Goal: Task Accomplishment & Management: Manage account settings

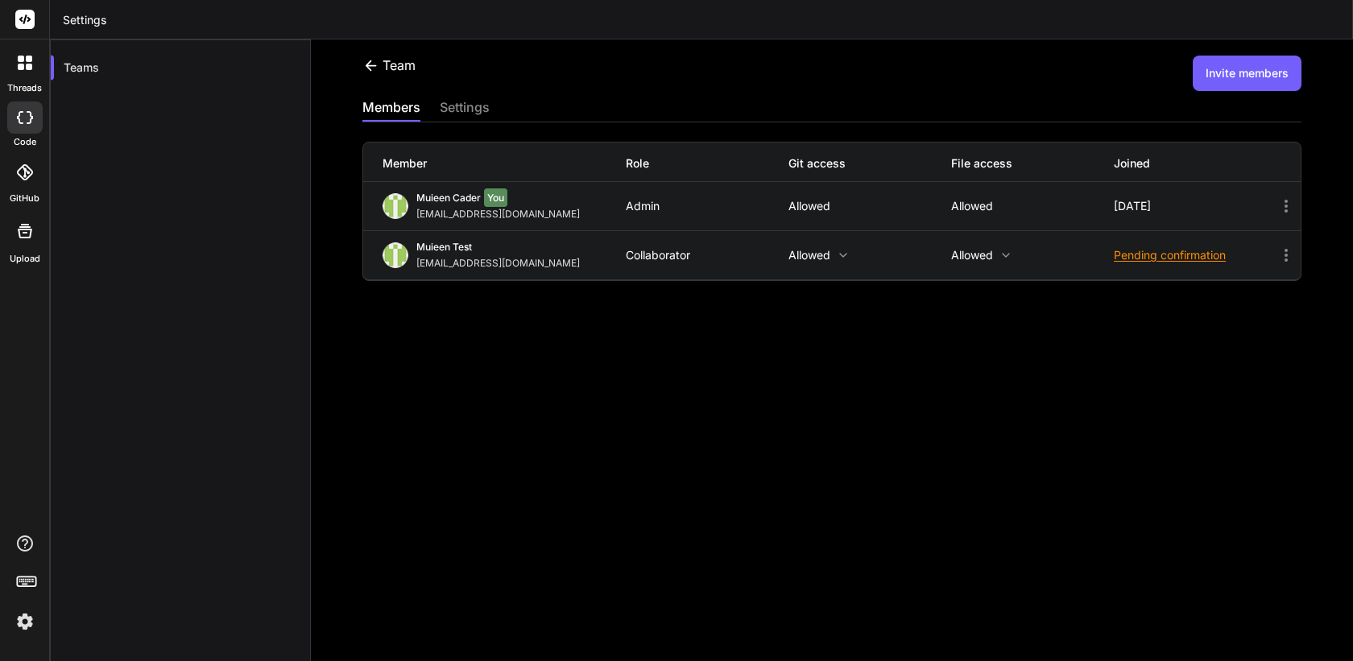
click at [372, 68] on icon at bounding box center [370, 65] width 17 height 17
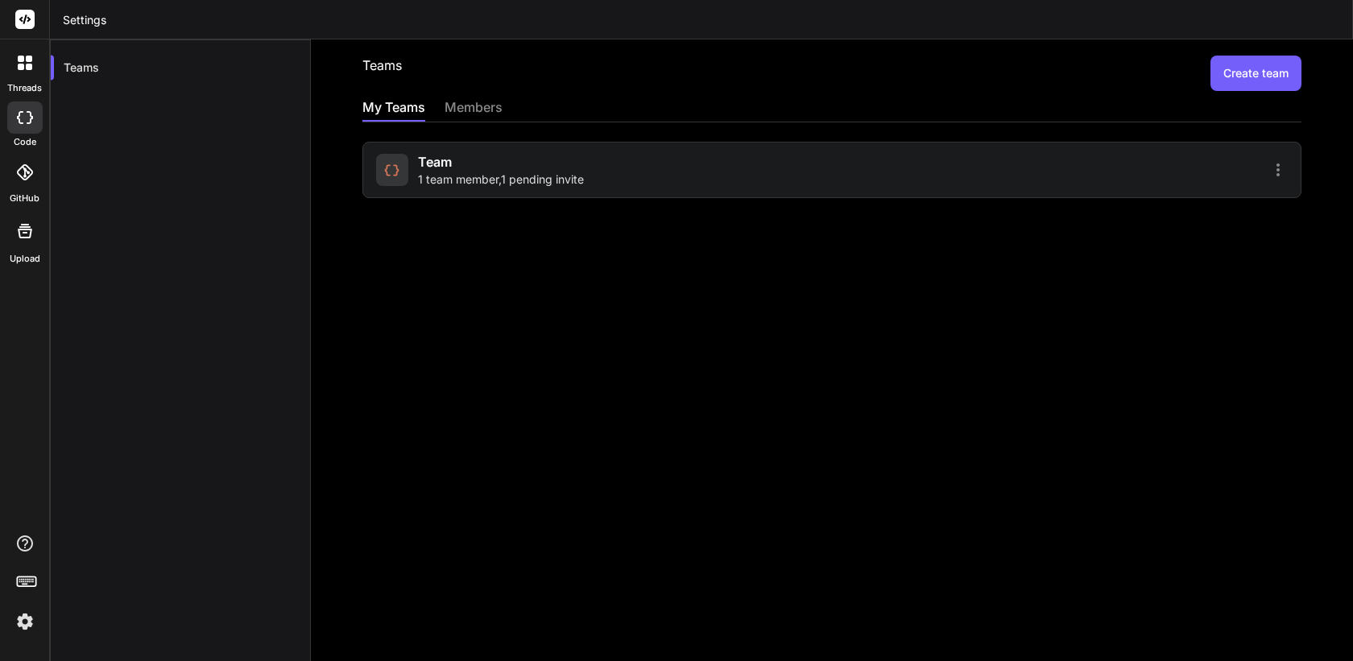
click at [372, 68] on h2 "Teams" at bounding box center [381, 73] width 39 height 35
click at [477, 111] on div "members" at bounding box center [474, 108] width 58 height 23
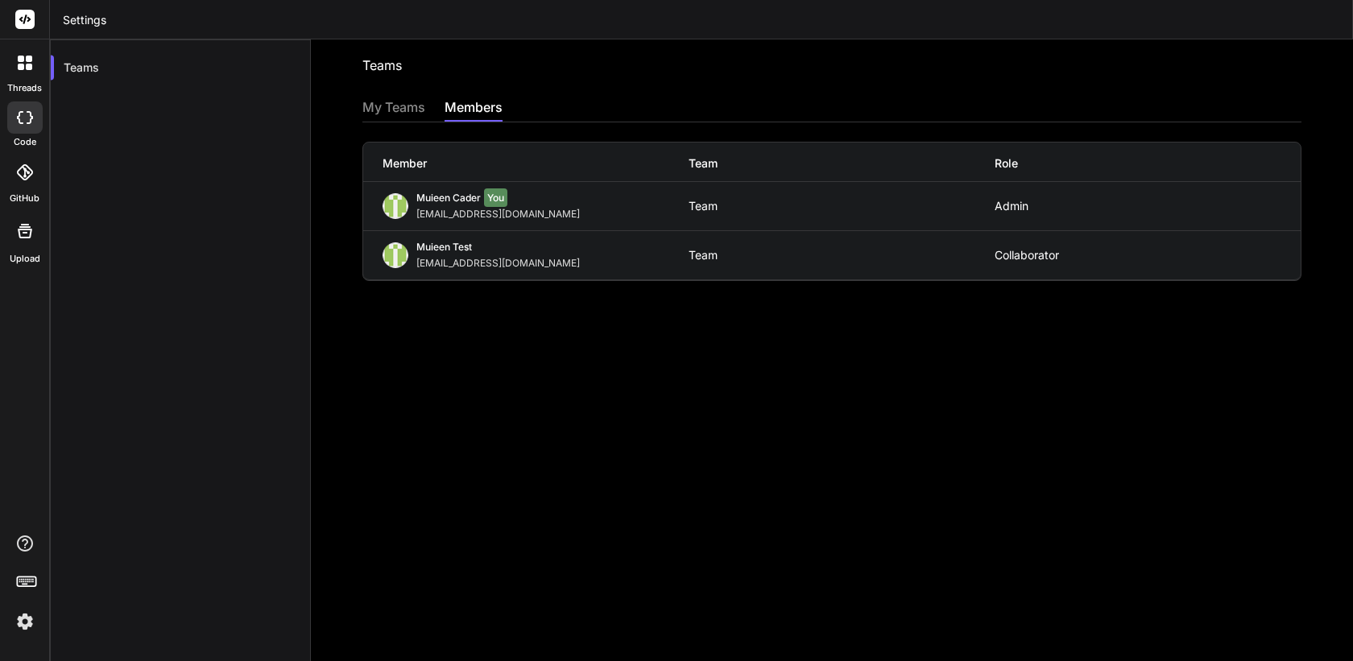
click at [401, 112] on div "My Teams" at bounding box center [393, 108] width 63 height 23
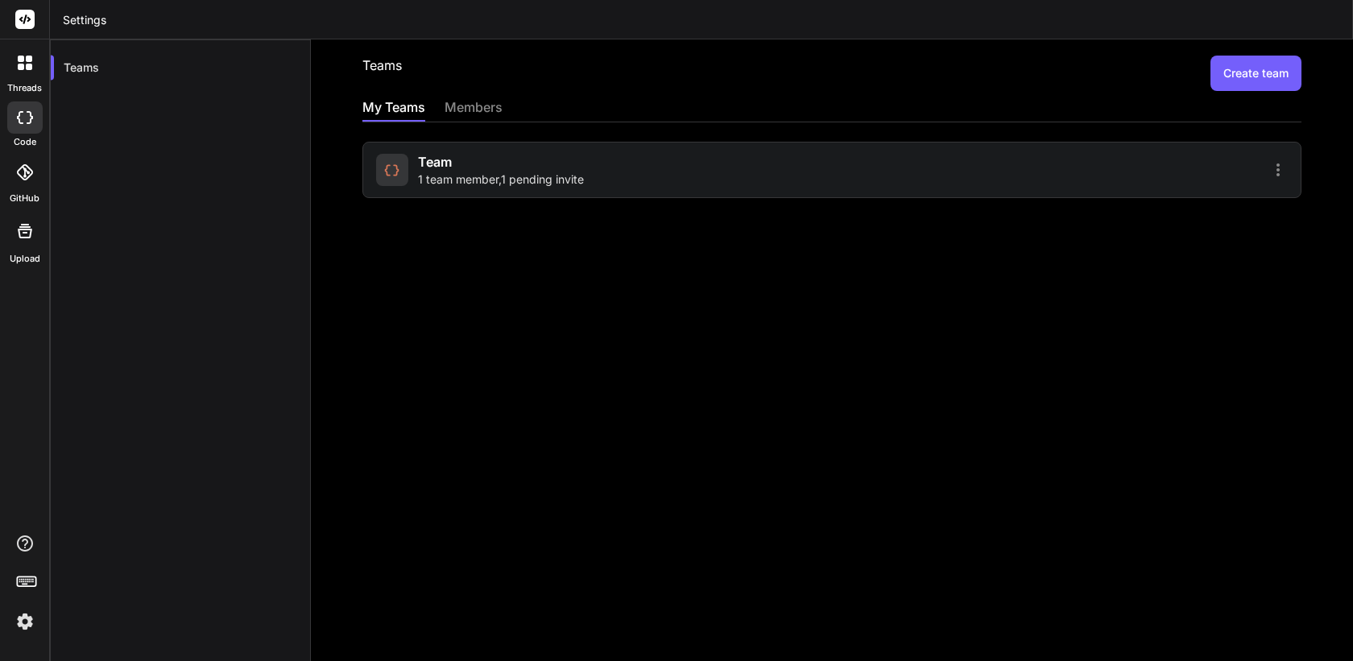
click at [437, 169] on span "Team" at bounding box center [435, 161] width 34 height 19
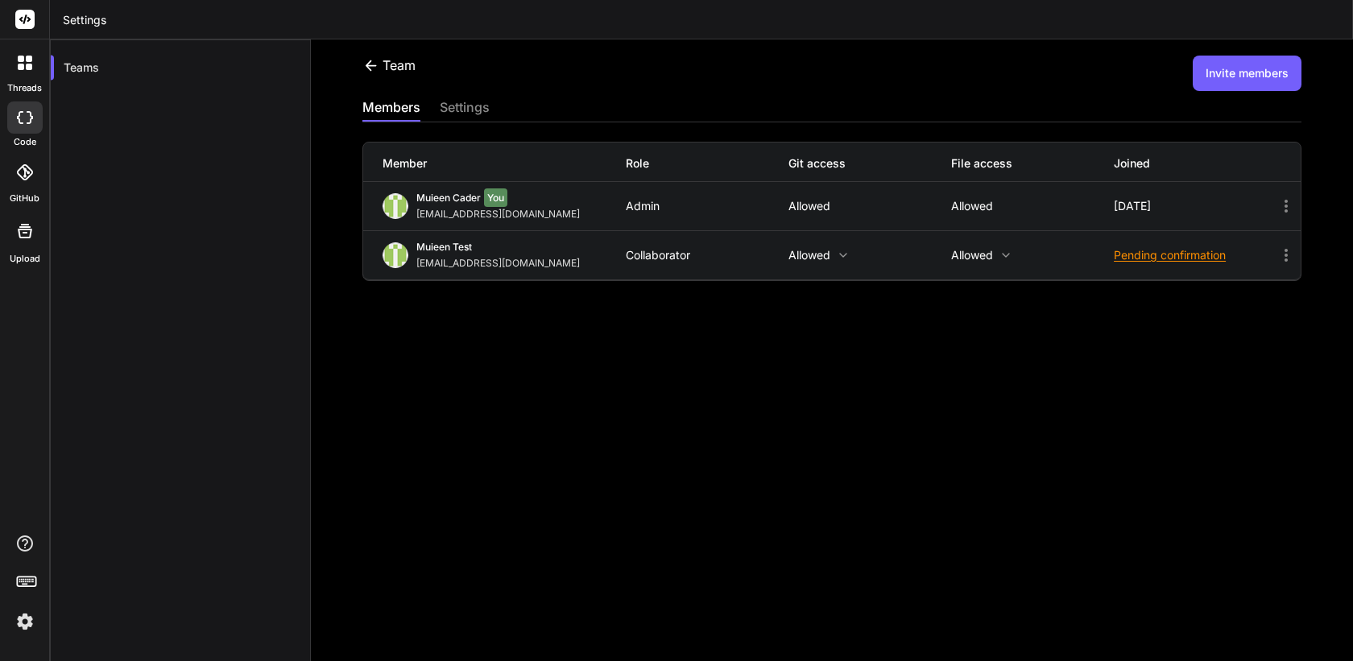
click at [382, 68] on div "Team" at bounding box center [388, 65] width 53 height 19
click at [373, 66] on icon at bounding box center [370, 65] width 17 height 17
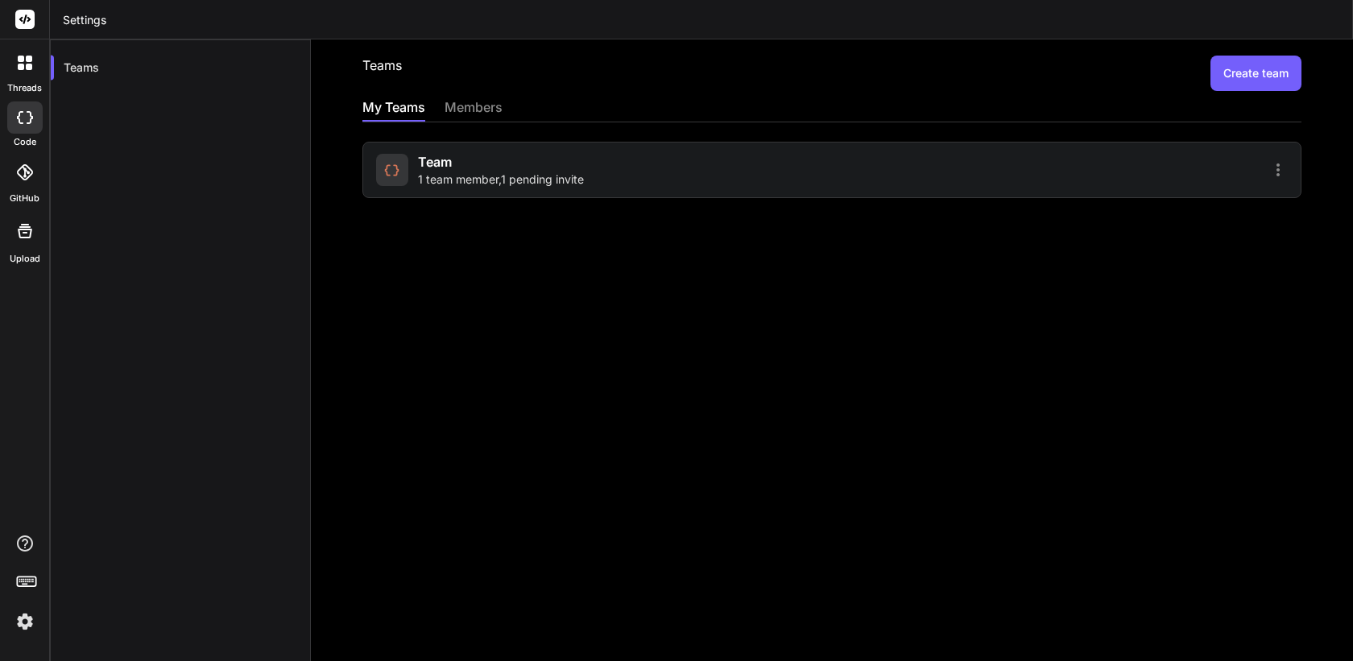
click at [26, 633] on img at bounding box center [24, 621] width 27 height 27
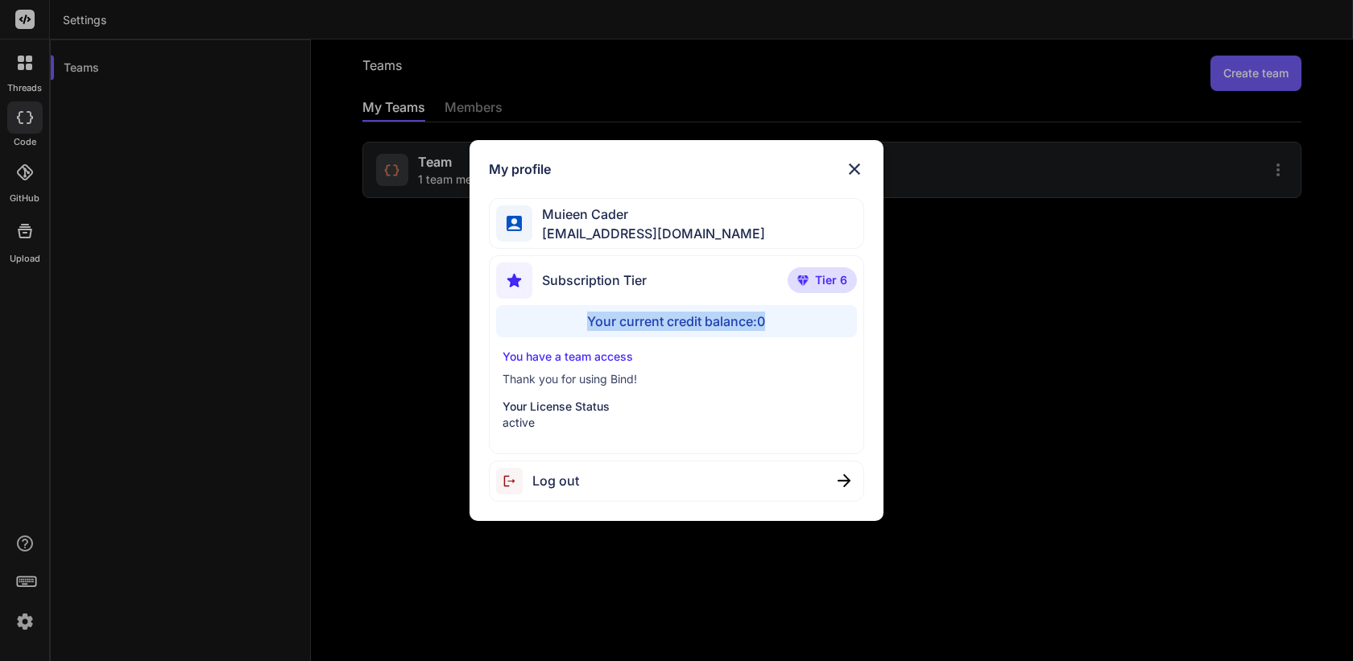
drag, startPoint x: 780, startPoint y: 331, endPoint x: 579, endPoint y: 320, distance: 200.9
click at [579, 320] on div "Your current credit balance: 0" at bounding box center [676, 321] width 360 height 32
click at [394, 371] on div "My profile Muieen Cader muieenvc@gmail.com Subscription Tier Tier 6 Your curren…" at bounding box center [676, 330] width 1353 height 661
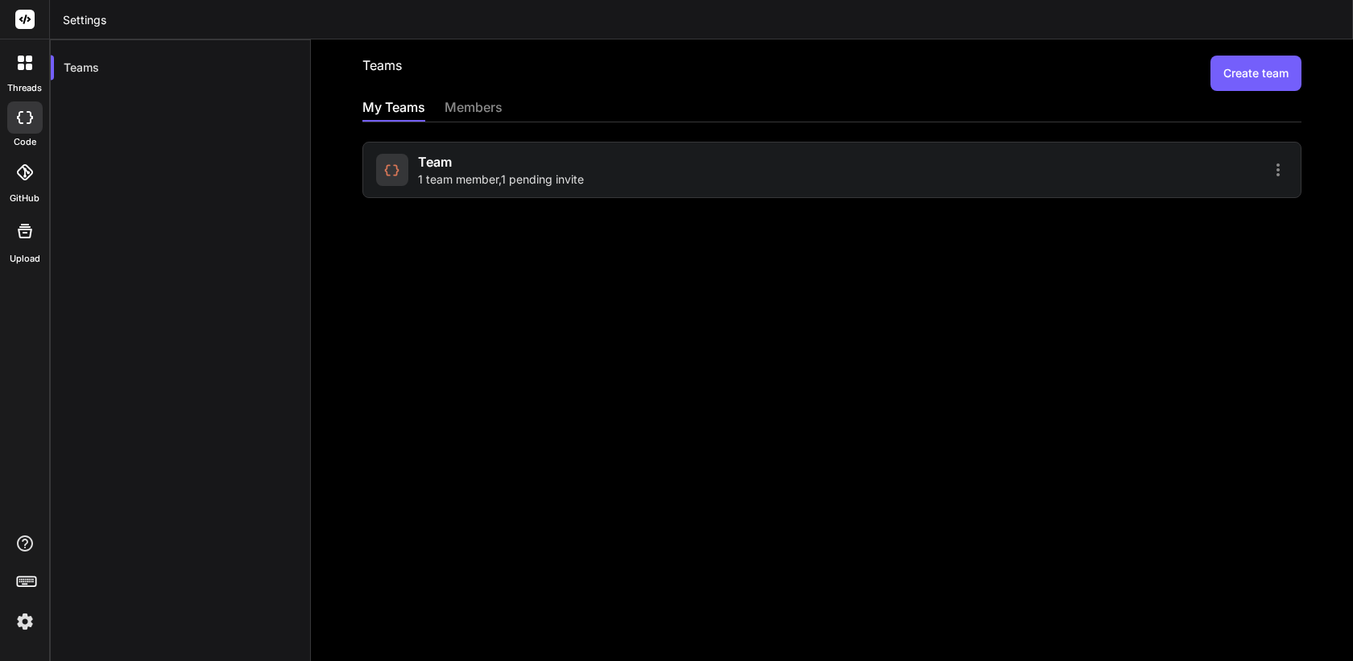
click at [20, 68] on icon at bounding box center [21, 67] width 6 height 6
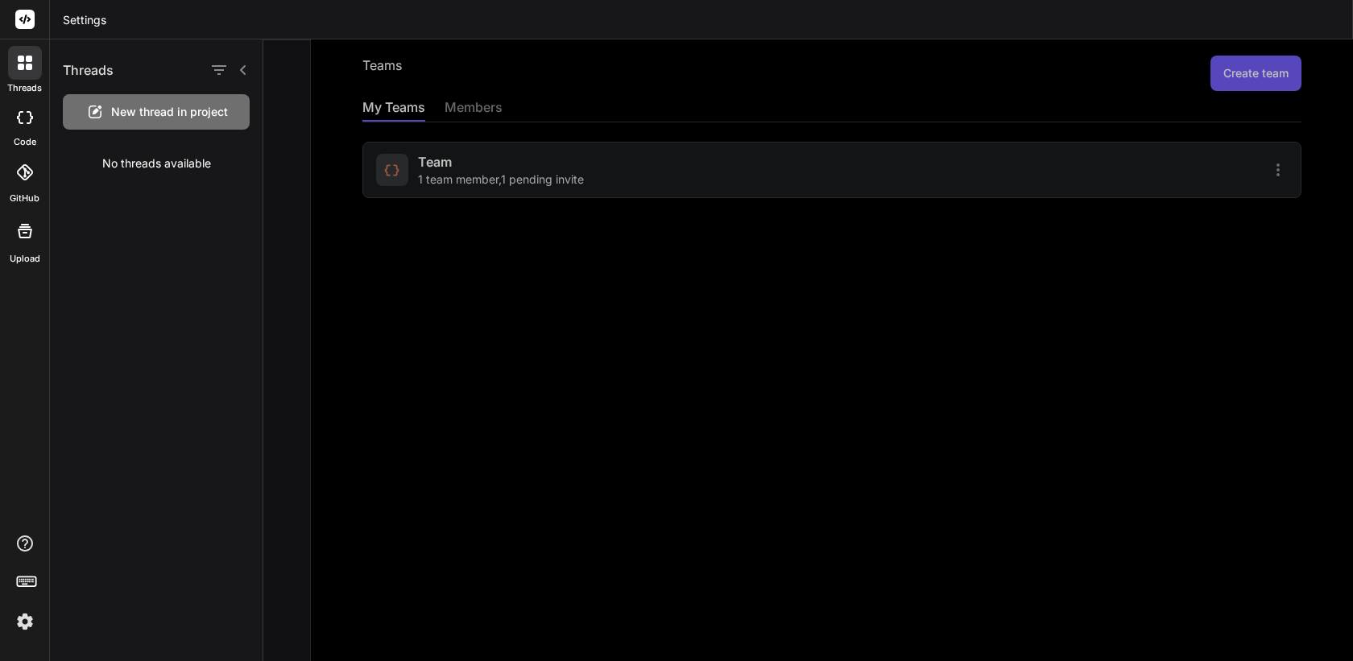
click at [181, 106] on span "New thread in project" at bounding box center [169, 112] width 117 height 16
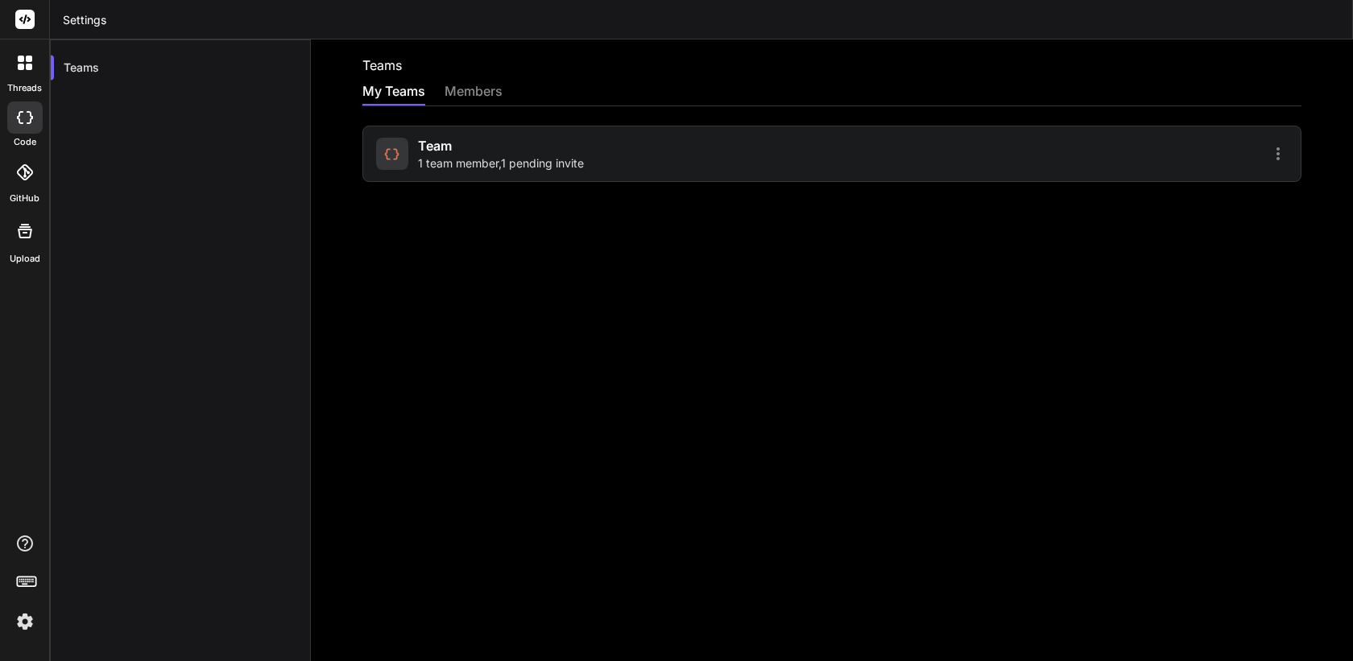
click at [30, 58] on icon at bounding box center [29, 59] width 6 height 6
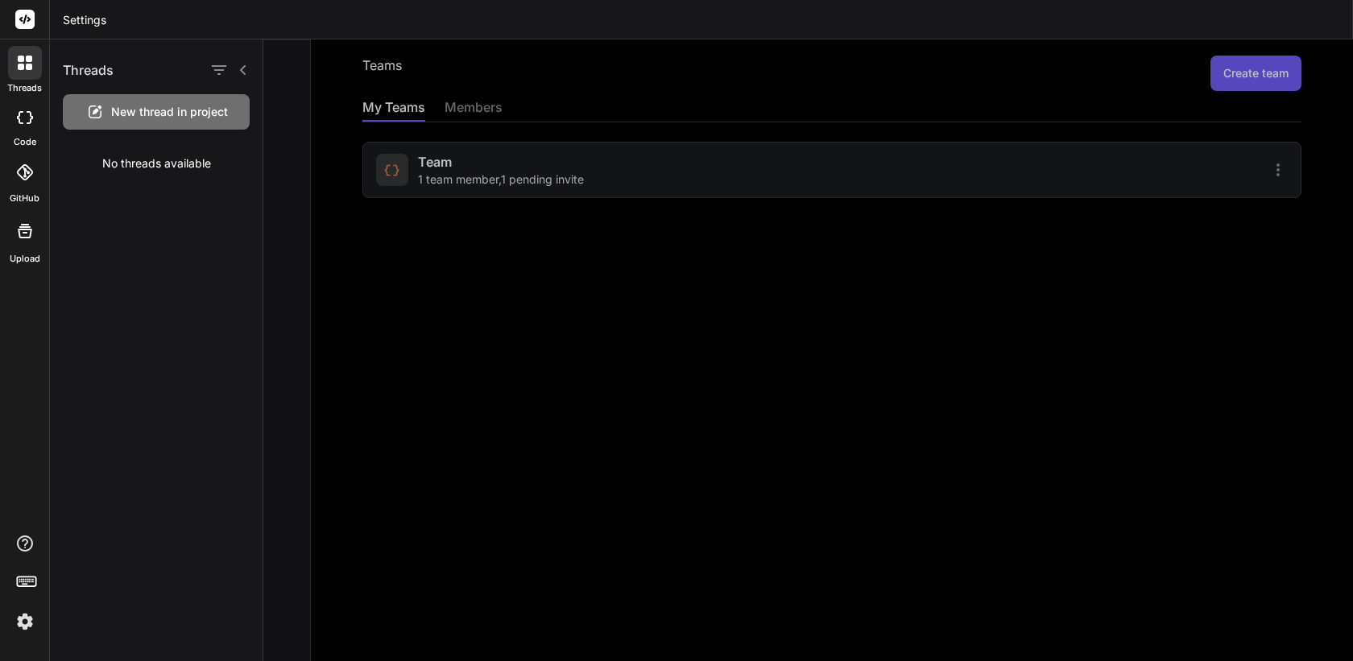
click at [144, 113] on span "New thread in project" at bounding box center [169, 112] width 117 height 16
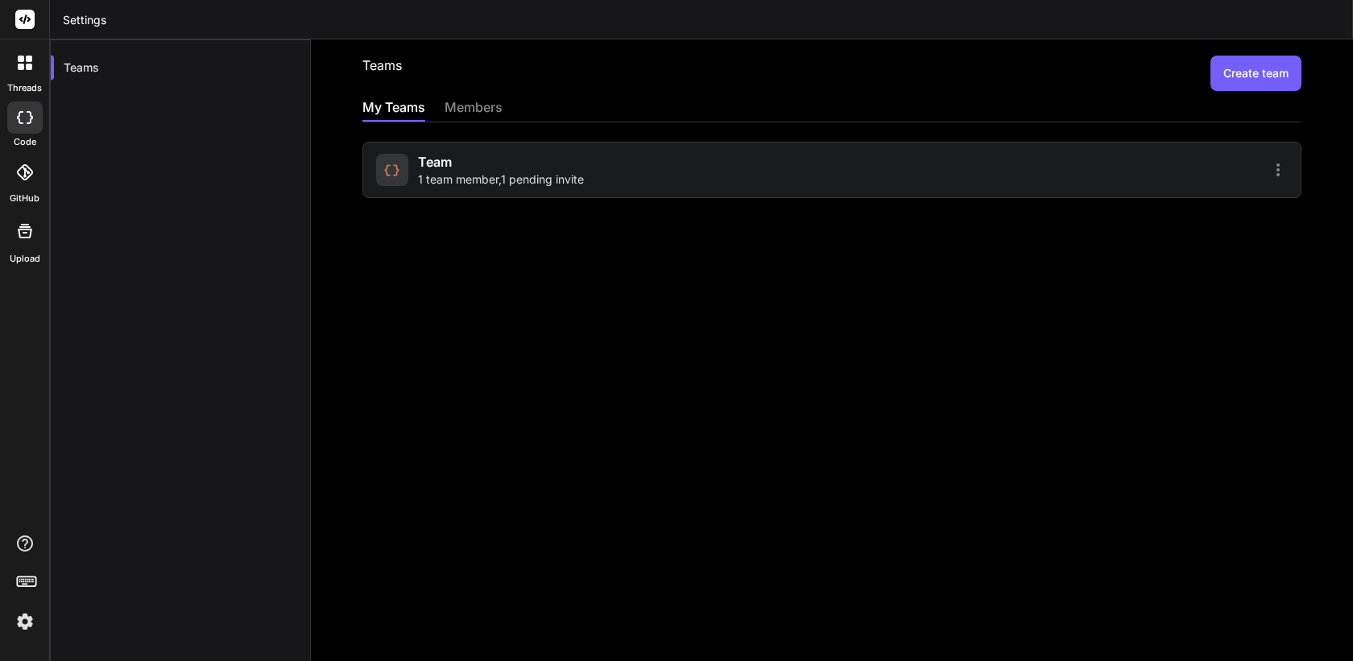
click at [22, 64] on icon at bounding box center [21, 67] width 6 height 6
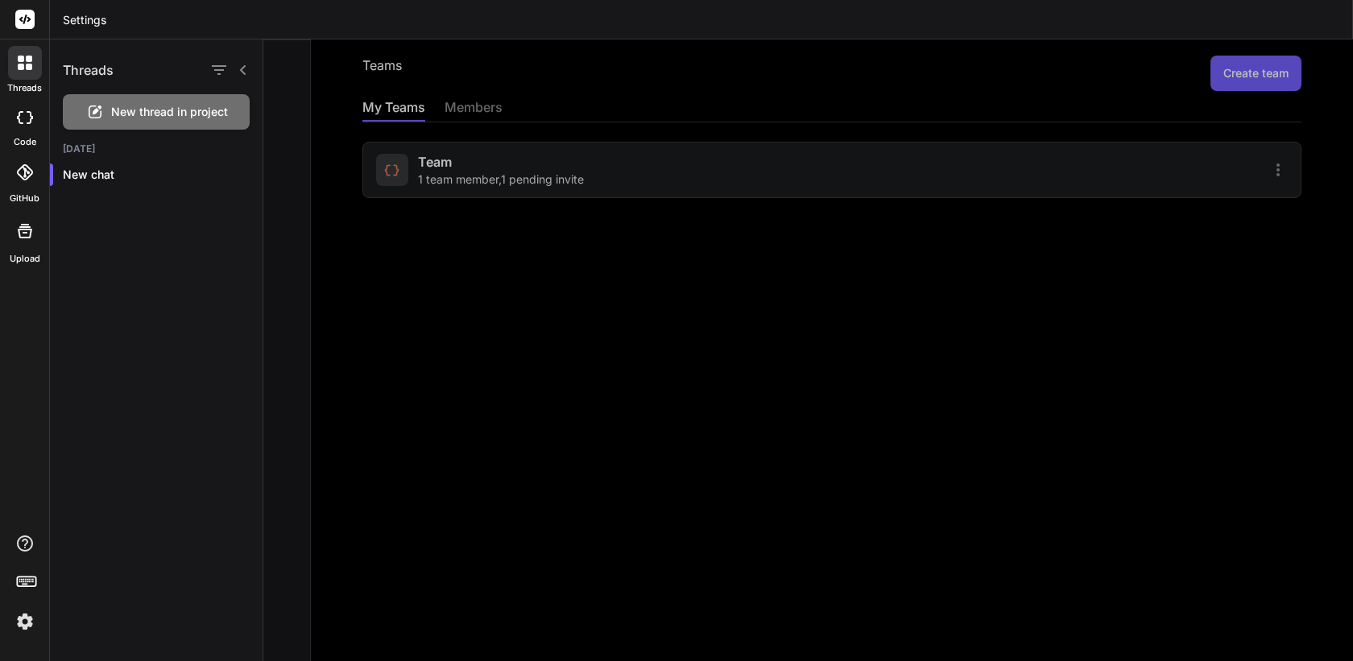
click at [129, 116] on span "New thread in project" at bounding box center [169, 112] width 117 height 16
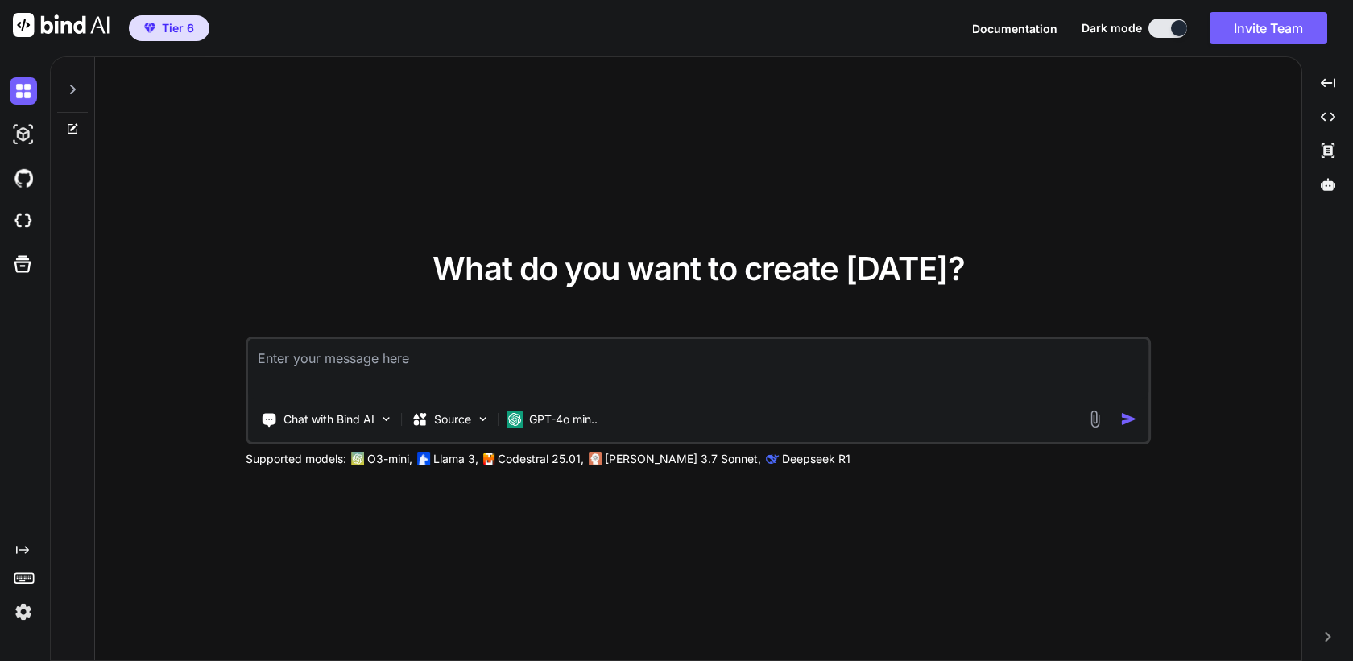
type textarea "x"
click at [19, 226] on img at bounding box center [23, 221] width 27 height 27
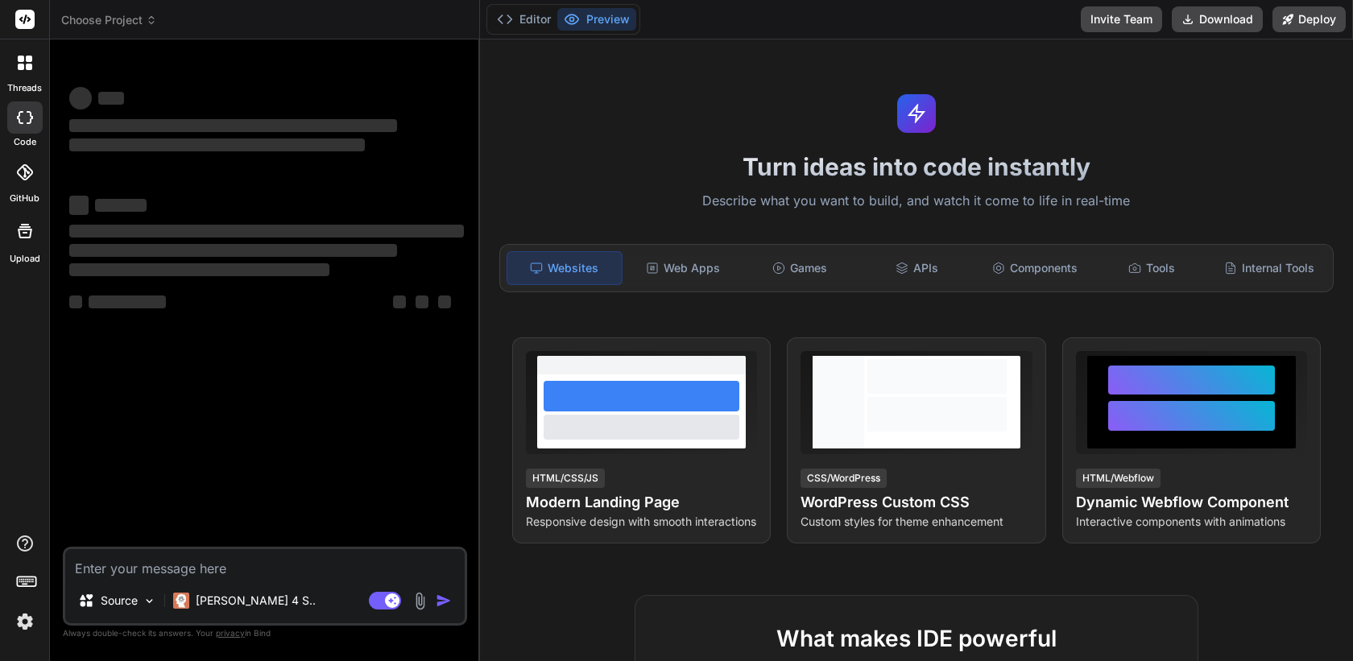
type textarea "x"
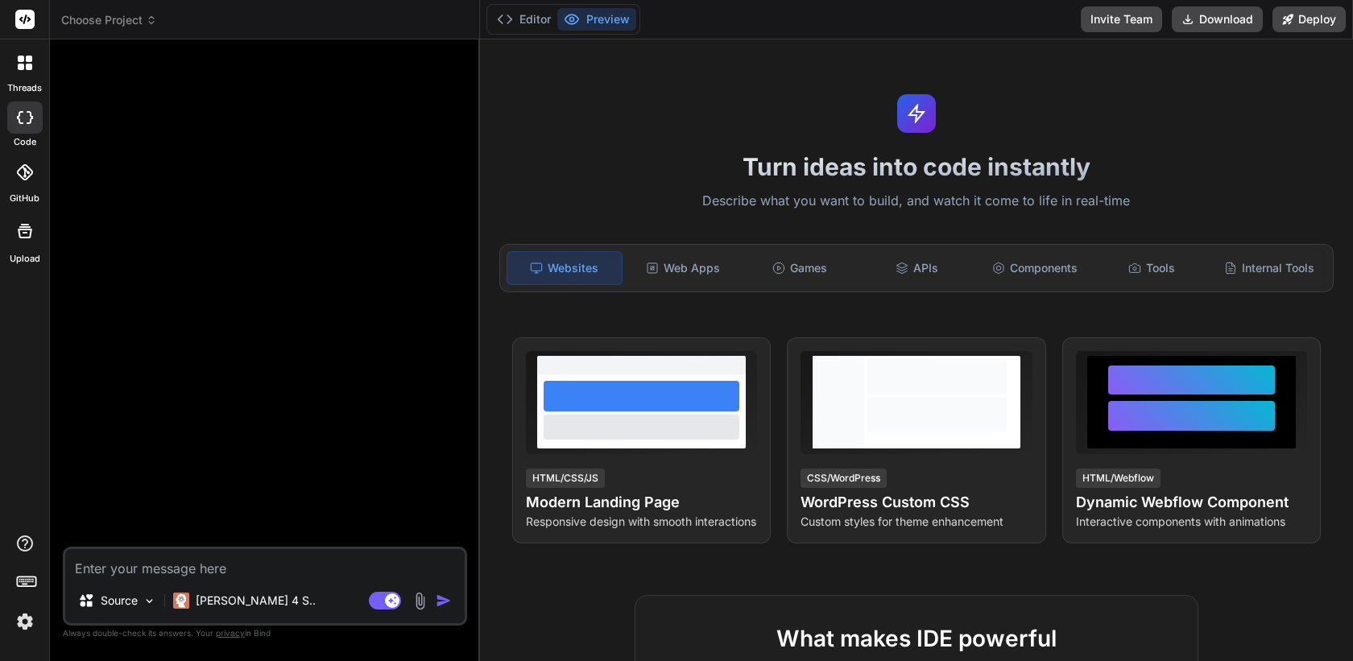
click at [27, 72] on div at bounding box center [25, 63] width 34 height 34
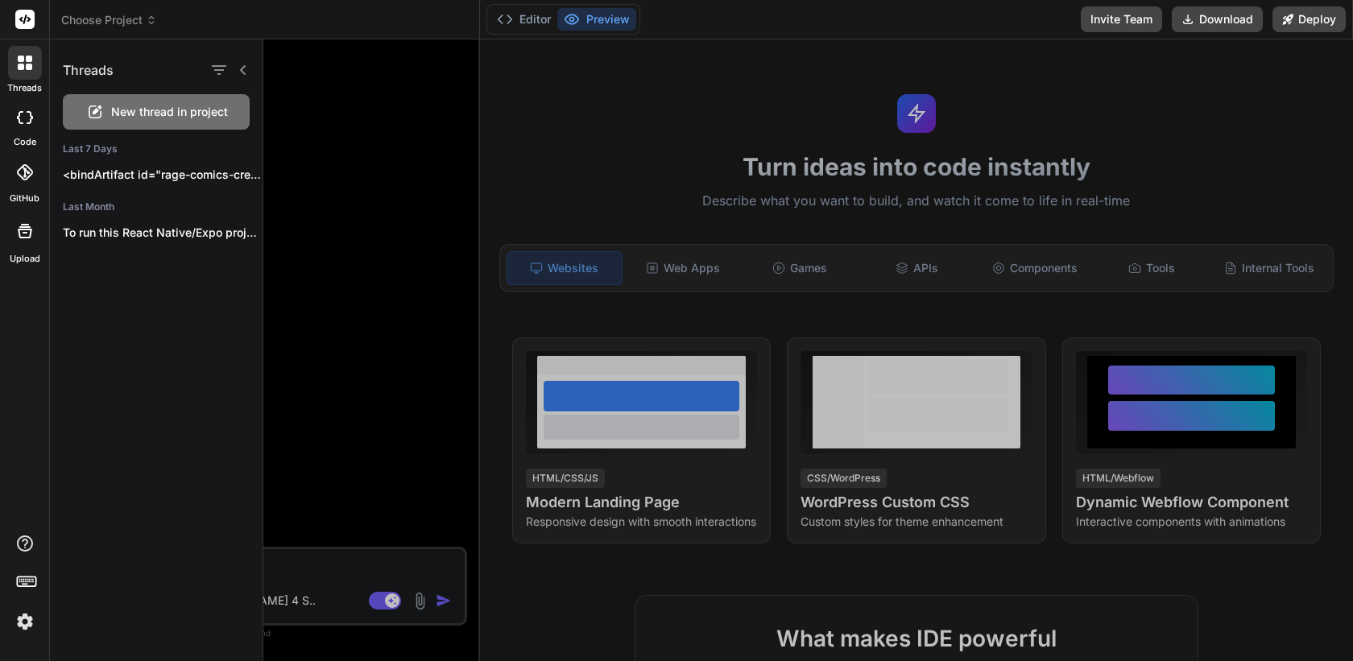
click at [376, 234] on div at bounding box center [808, 350] width 1090 height 622
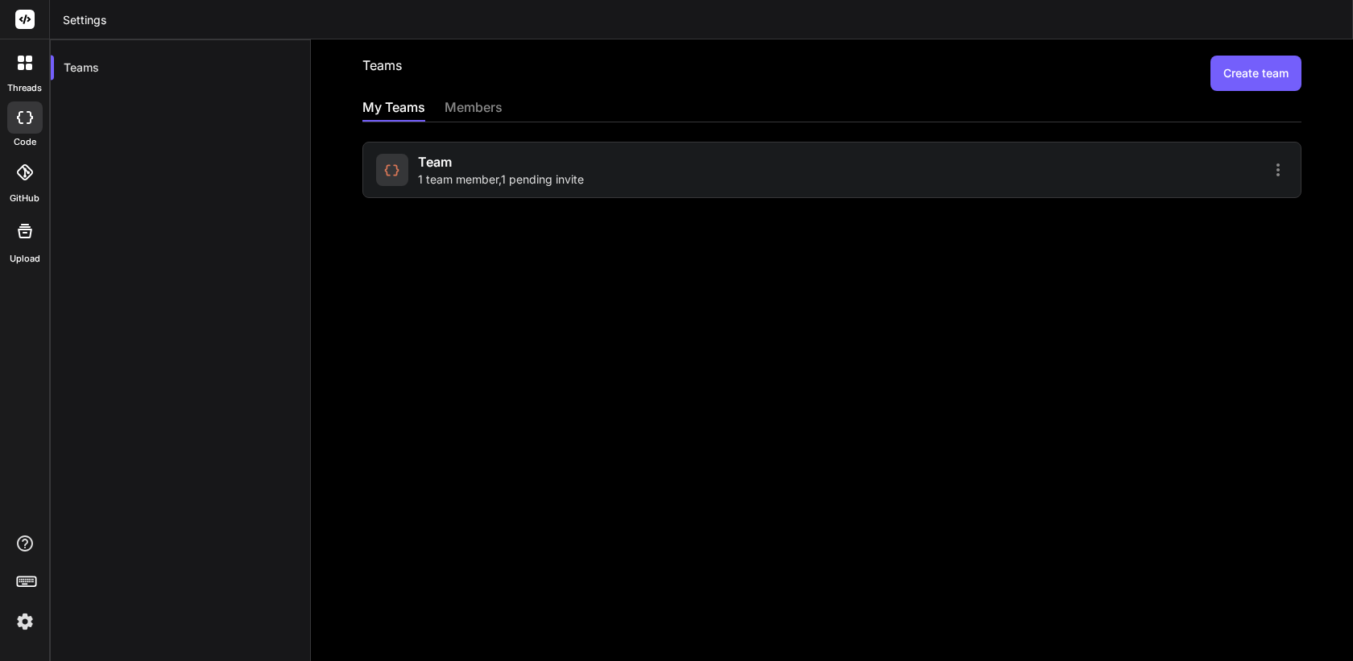
click at [28, 69] on icon at bounding box center [29, 67] width 6 height 6
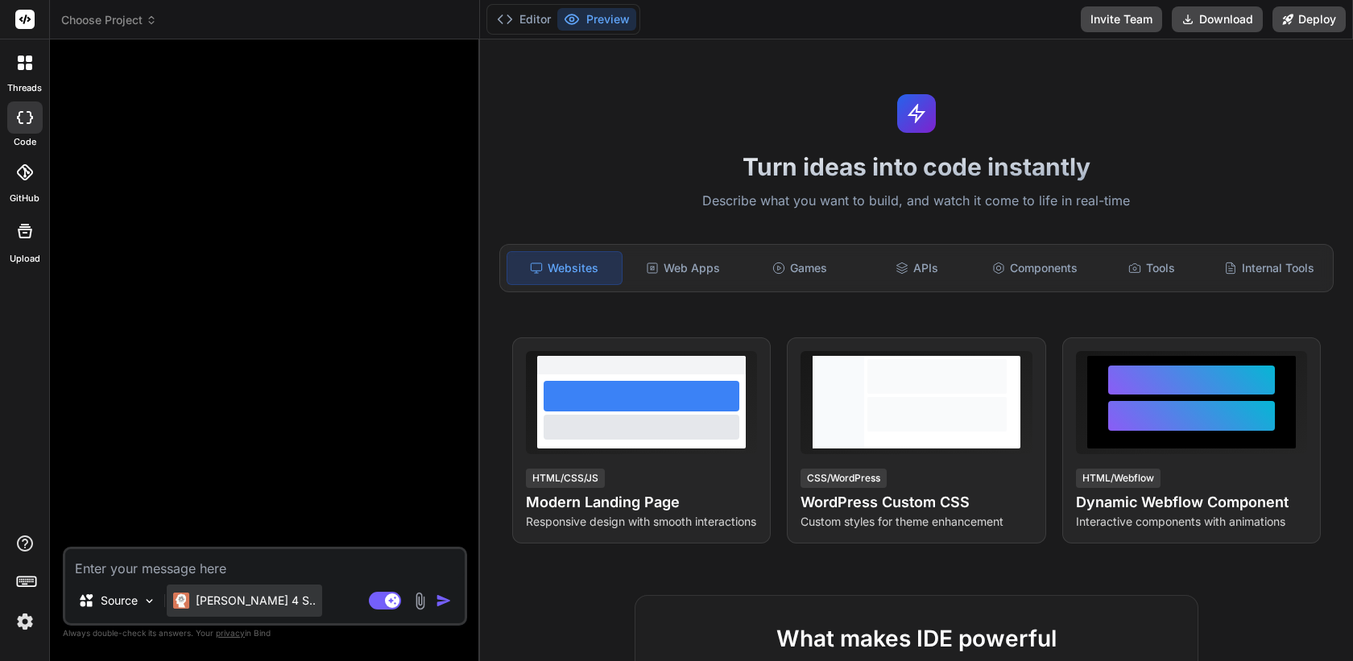
click at [223, 605] on p "Claude 4 S.." at bounding box center [256, 601] width 120 height 16
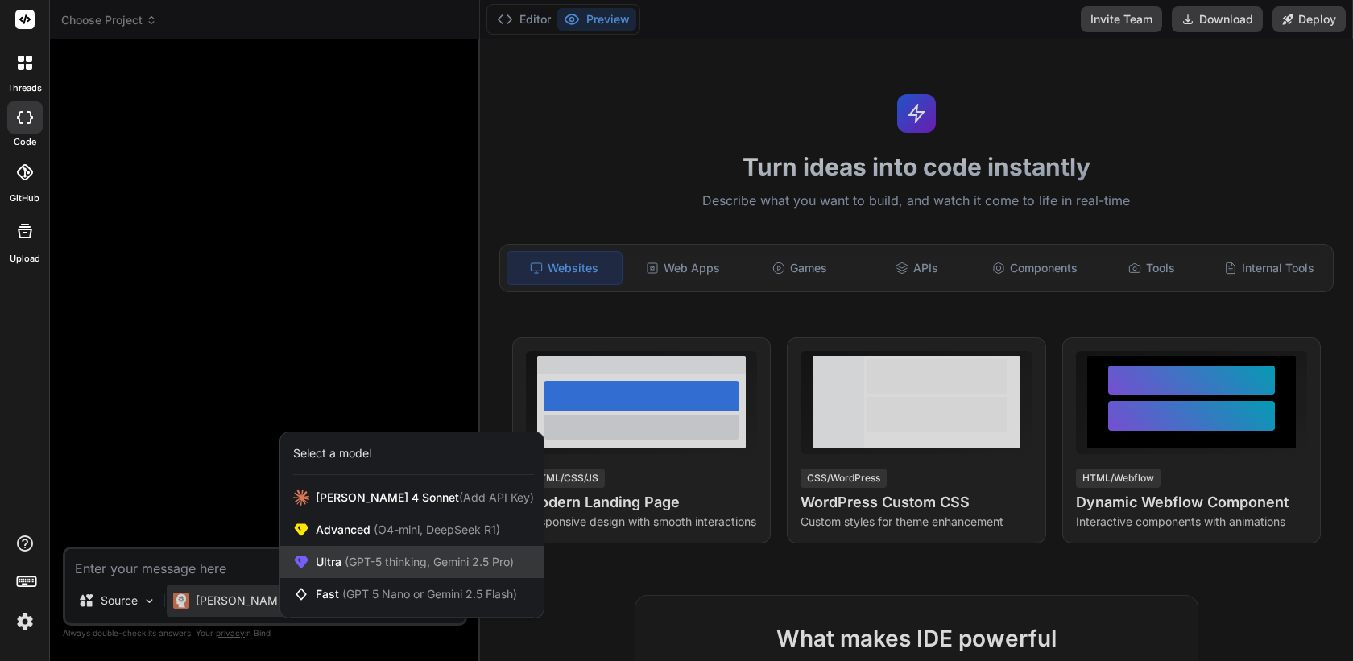
click at [366, 565] on span "(GPT-5 thinking, Gemini 2.5 Pro)" at bounding box center [428, 562] width 172 height 14
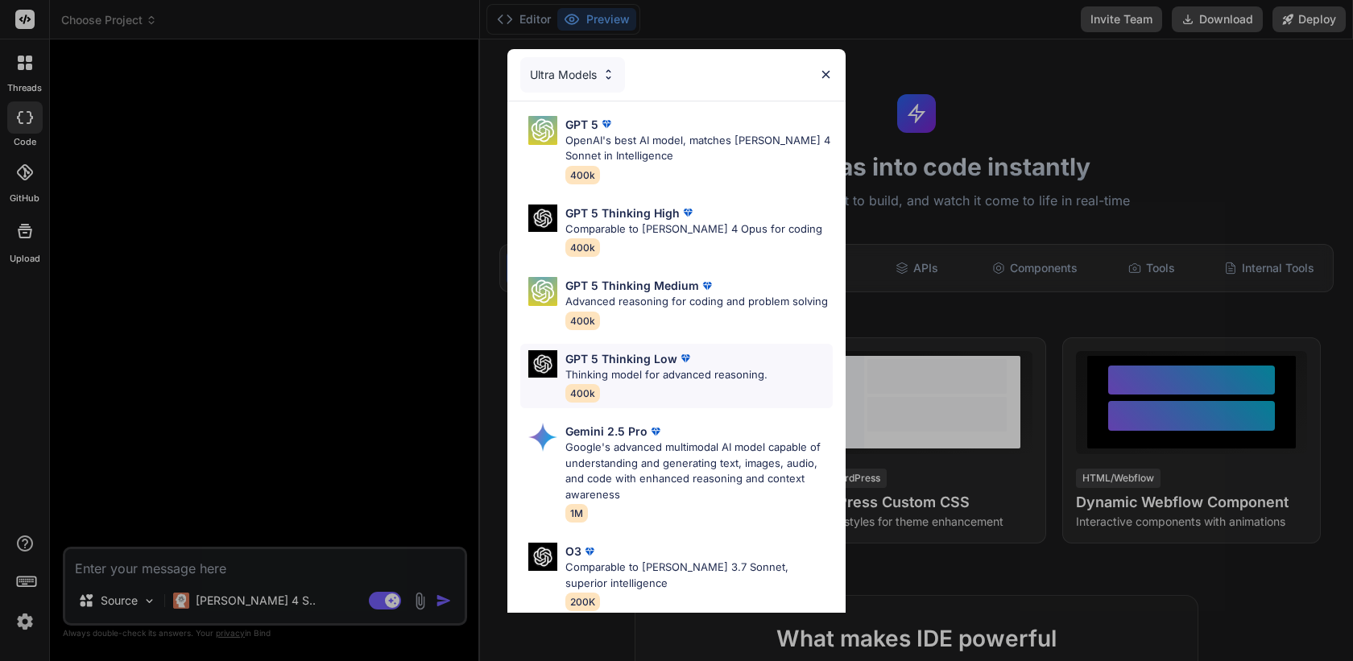
click at [628, 372] on p "Thinking model for advanced reasoning." at bounding box center [666, 375] width 202 height 16
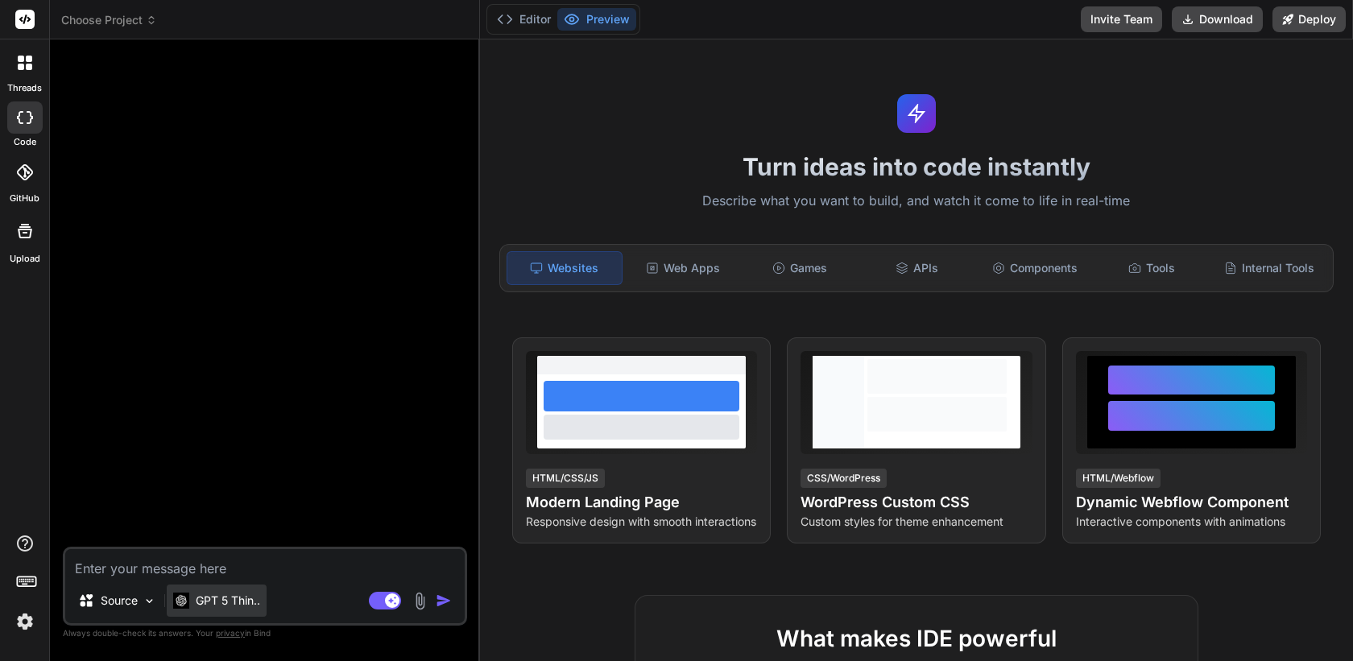
click at [227, 604] on p "GPT 5 Thin.." at bounding box center [228, 601] width 64 height 16
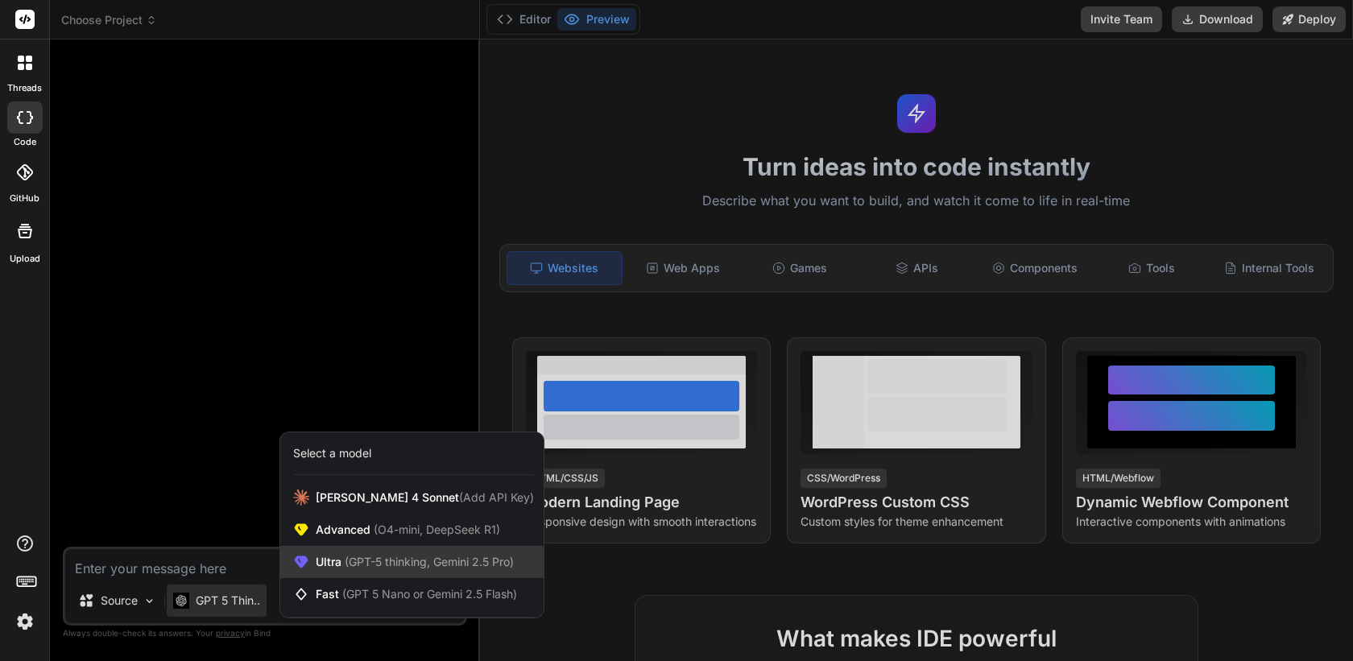
click at [368, 561] on span "(GPT-5 thinking, Gemini 2.5 Pro)" at bounding box center [428, 562] width 172 height 14
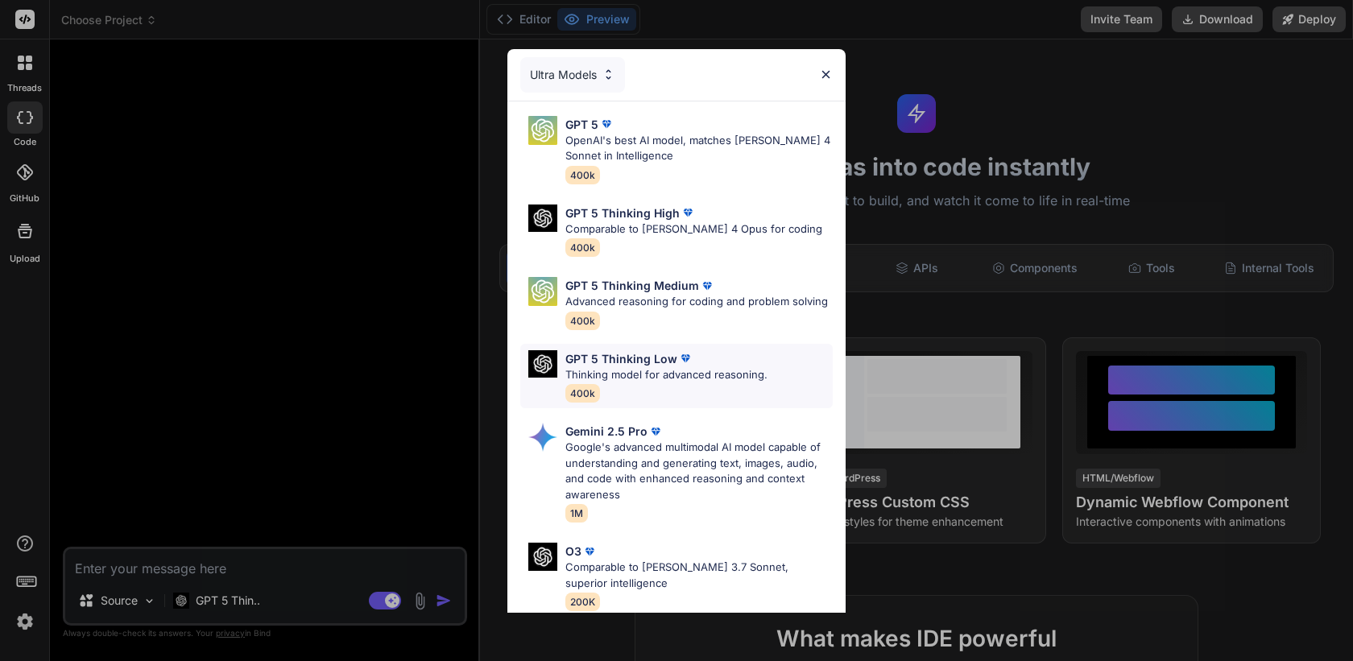
click at [745, 371] on p "Thinking model for advanced reasoning." at bounding box center [666, 375] width 202 height 16
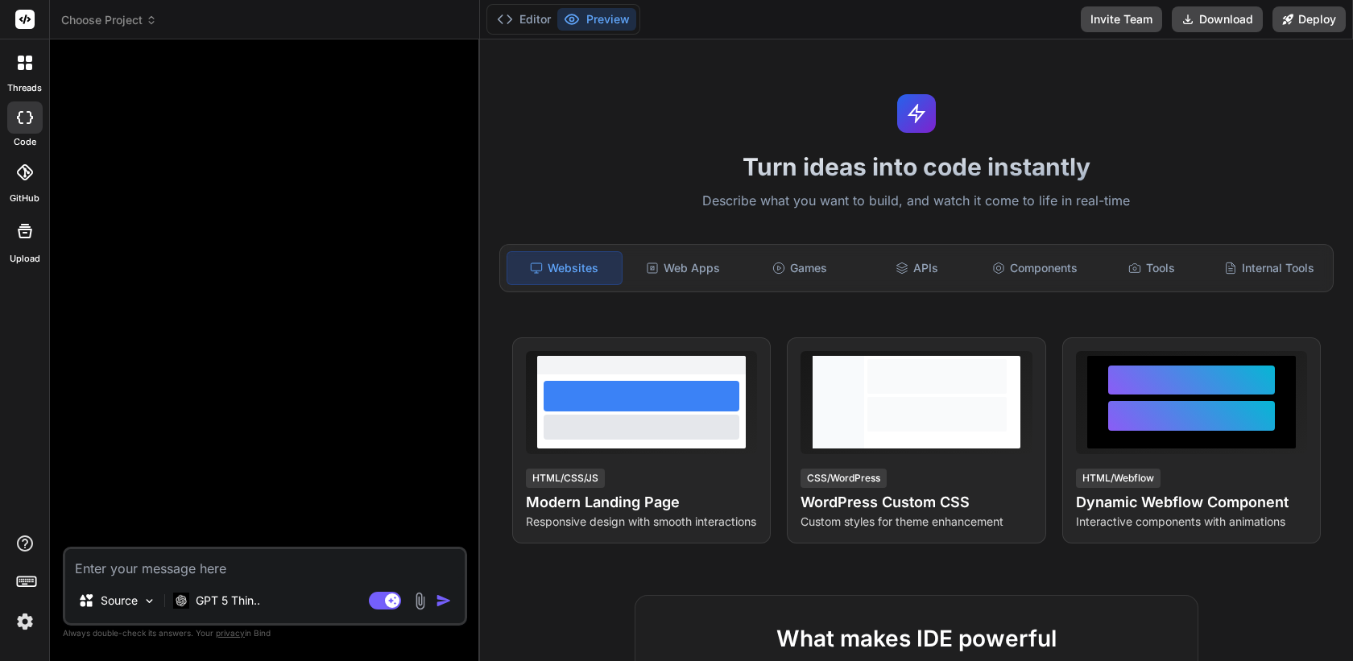
click at [225, 557] on textarea at bounding box center [265, 563] width 400 height 29
type textarea "x"
type textarea "h"
type textarea "x"
type textarea "he"
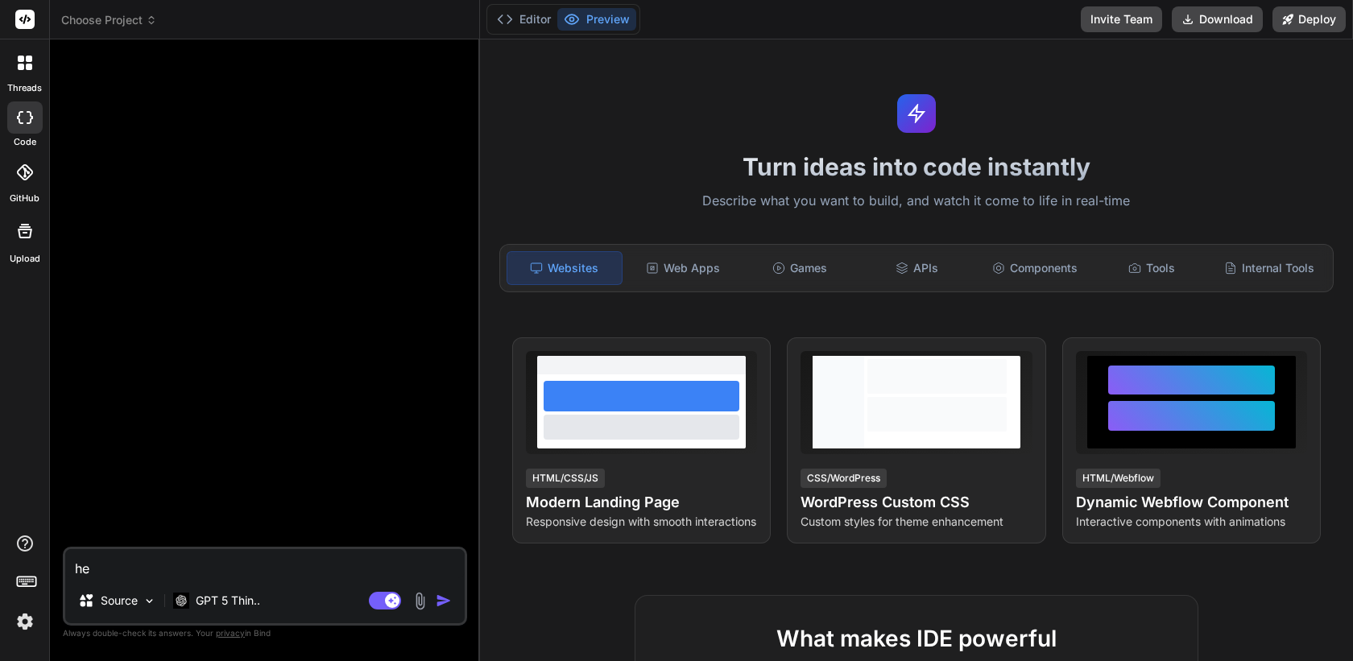
type textarea "x"
type textarea "hel"
type textarea "x"
type textarea "hell"
type textarea "x"
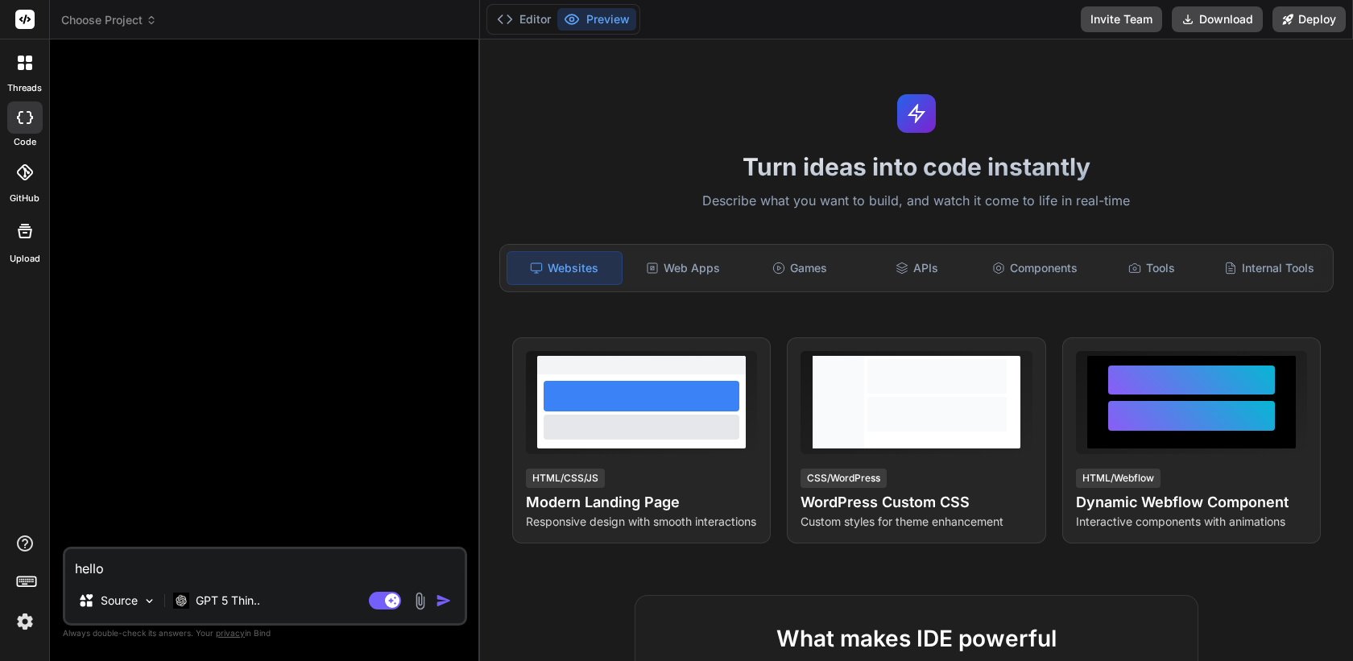
type textarea "hello"
click at [443, 600] on img "button" at bounding box center [444, 601] width 16 height 16
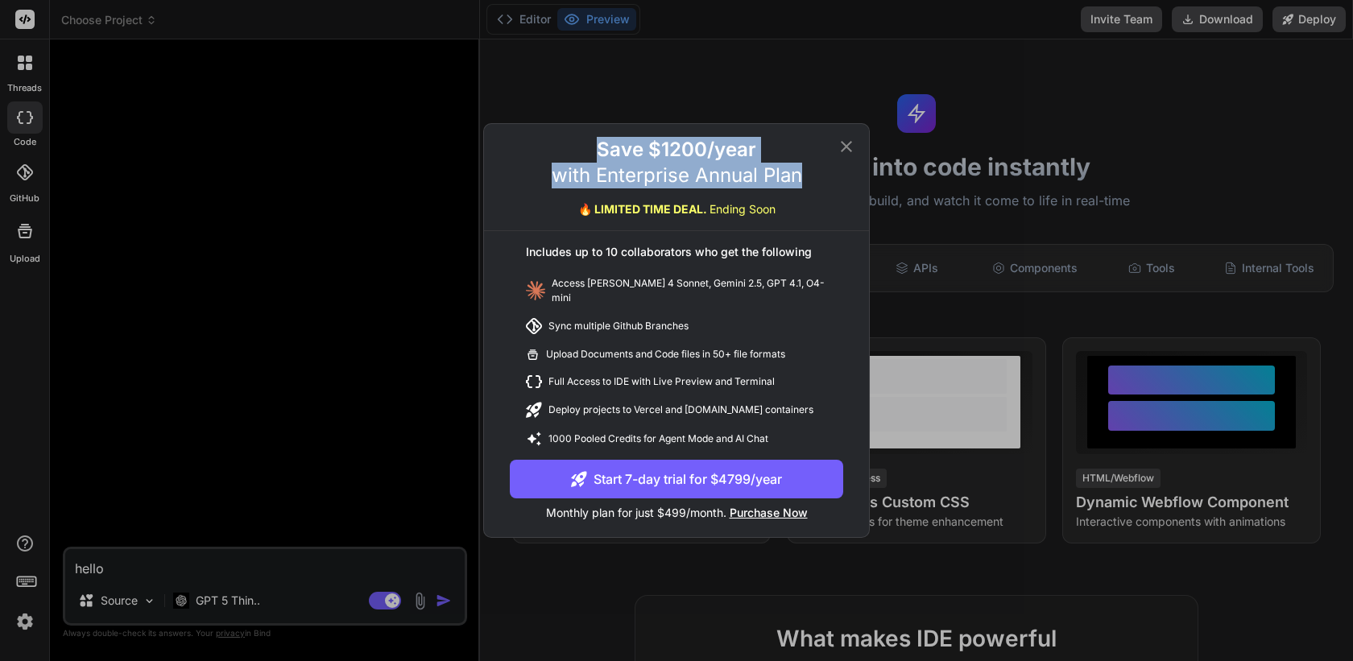
drag, startPoint x: 600, startPoint y: 155, endPoint x: 846, endPoint y: 191, distance: 248.2
click at [846, 191] on div "Save $1200/year with Enterprise Annual Plan 🔥 LIMITED TIME DEAL. Ending Soon" at bounding box center [676, 184] width 385 height 94
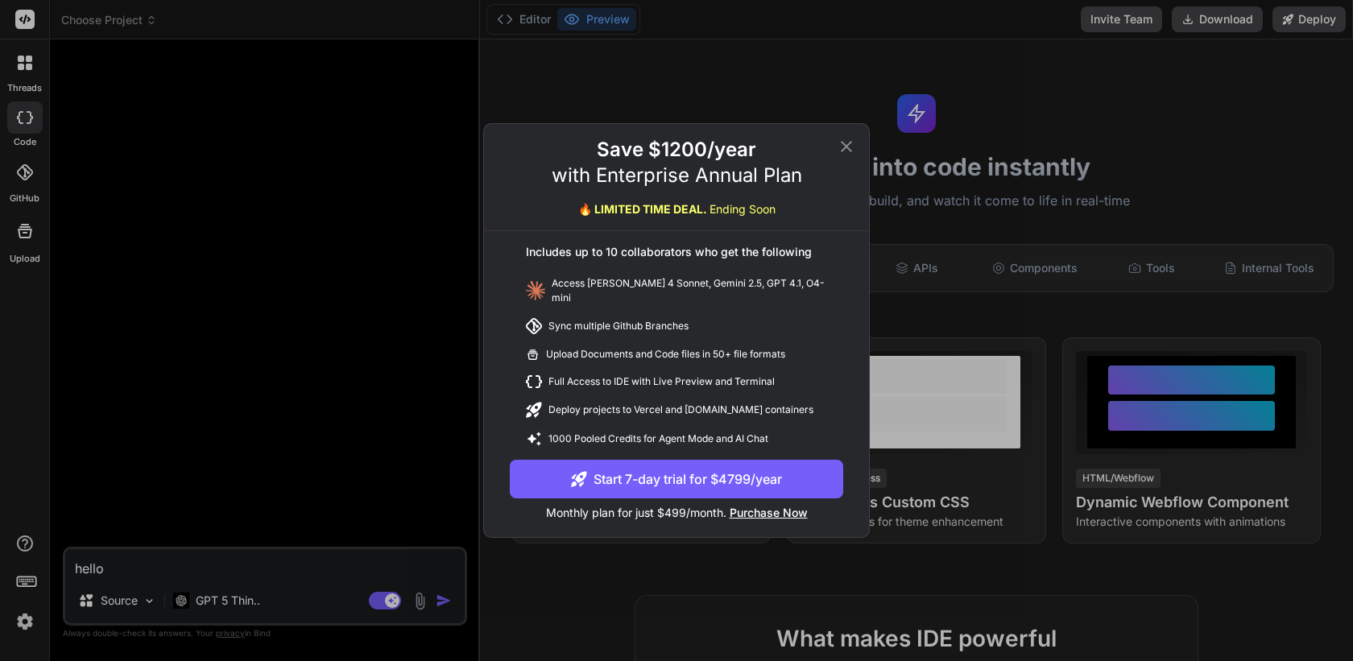
click at [844, 152] on icon at bounding box center [846, 146] width 11 height 11
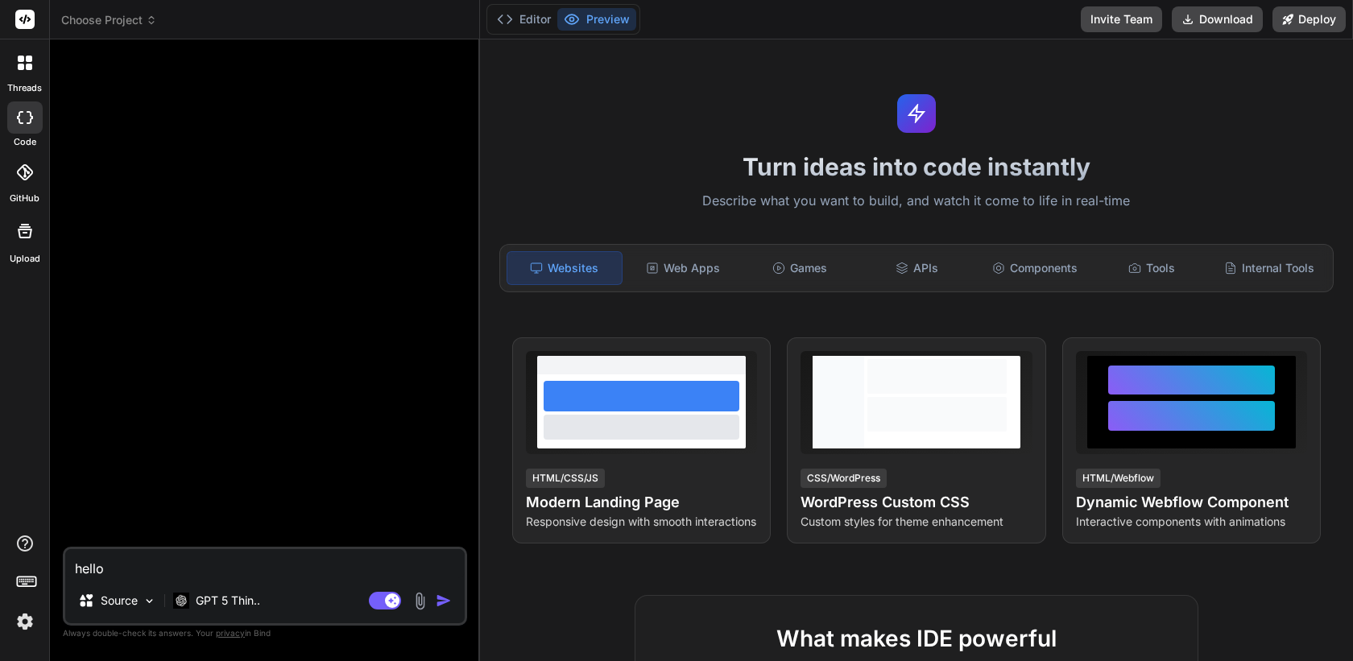
click at [14, 636] on div "threads code GitHub Upload" at bounding box center [25, 330] width 50 height 661
click at [25, 626] on img at bounding box center [24, 621] width 27 height 27
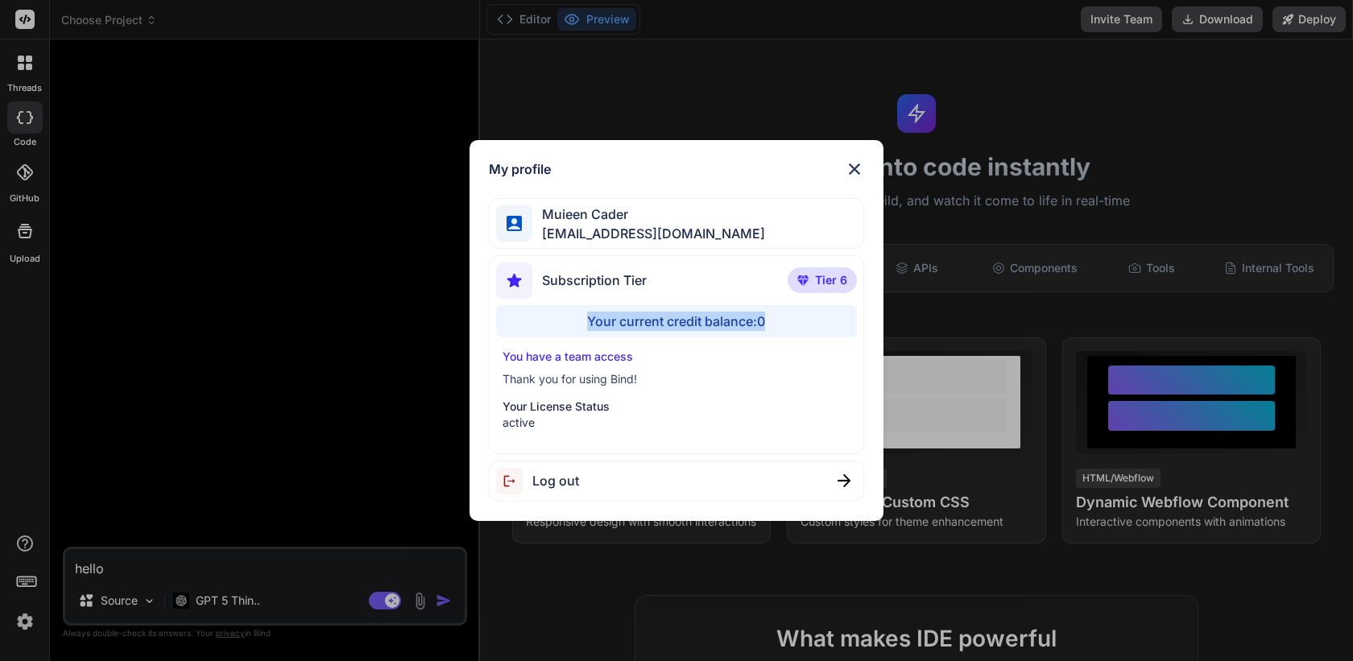
drag, startPoint x: 580, startPoint y: 325, endPoint x: 839, endPoint y: 326, distance: 259.4
click at [839, 326] on div "Your current credit balance: 0" at bounding box center [676, 321] width 360 height 32
click at [588, 484] on div "Log out" at bounding box center [676, 481] width 375 height 41
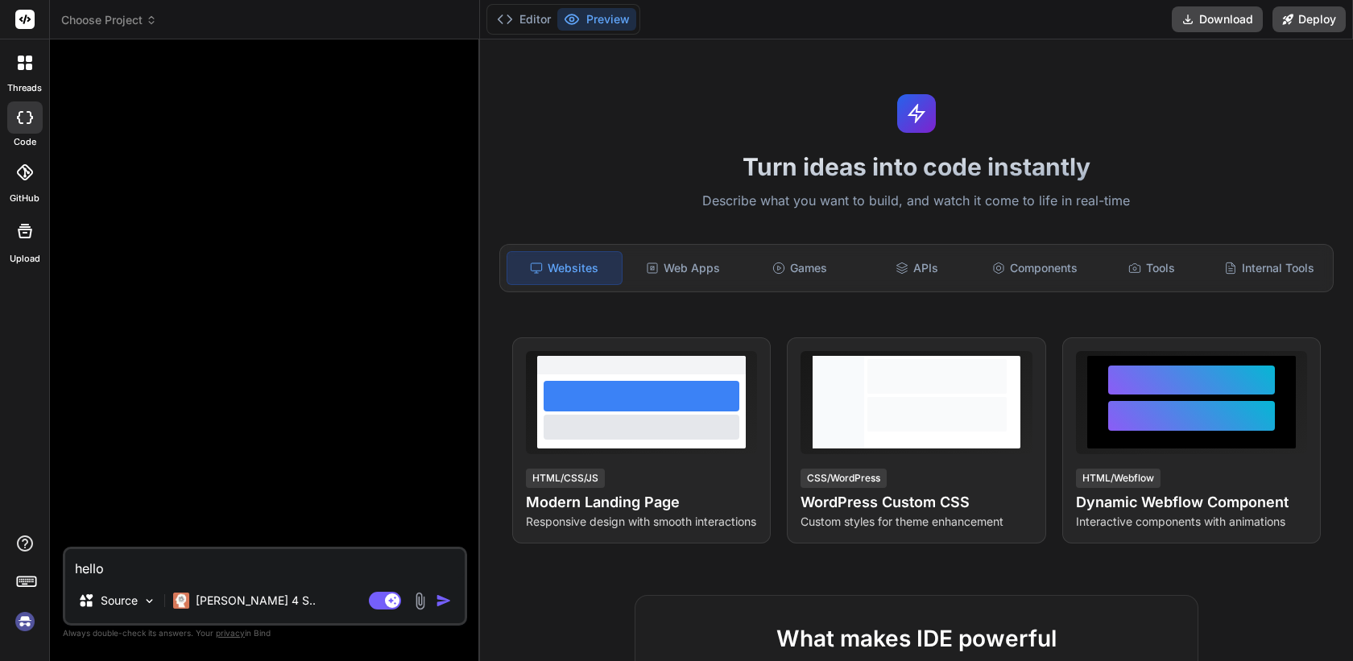
click at [26, 627] on img at bounding box center [24, 621] width 27 height 27
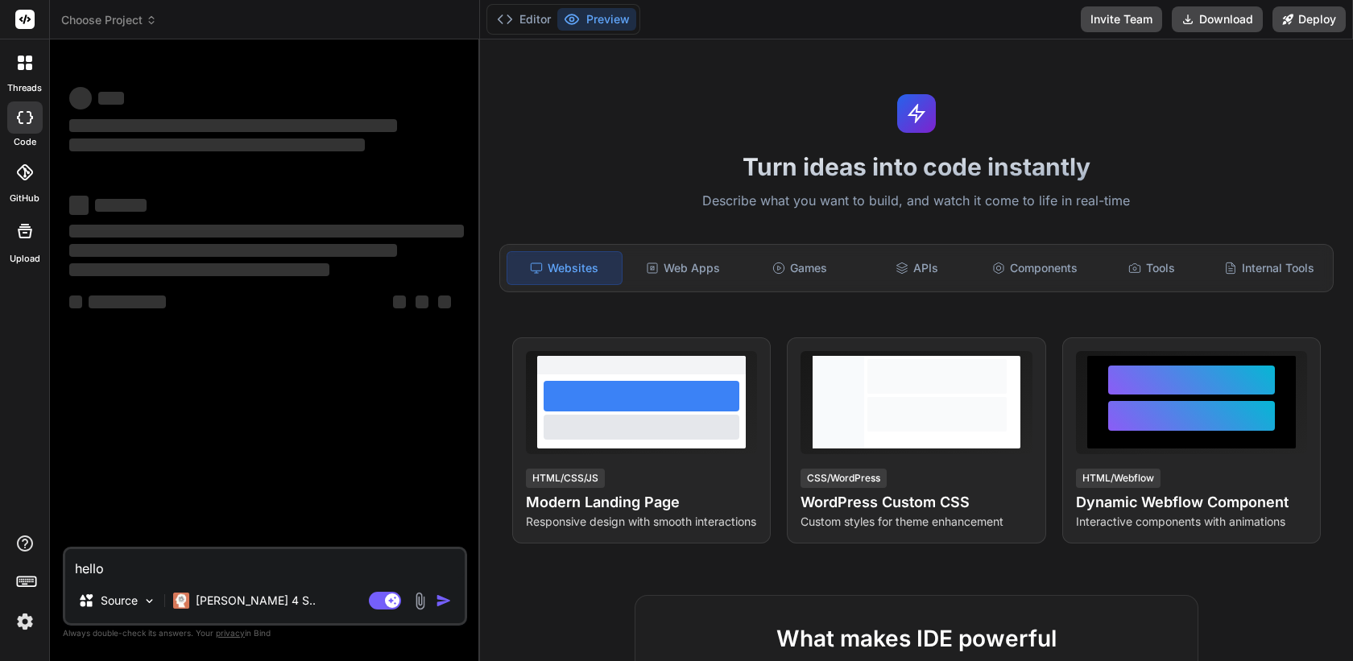
type textarea "x"
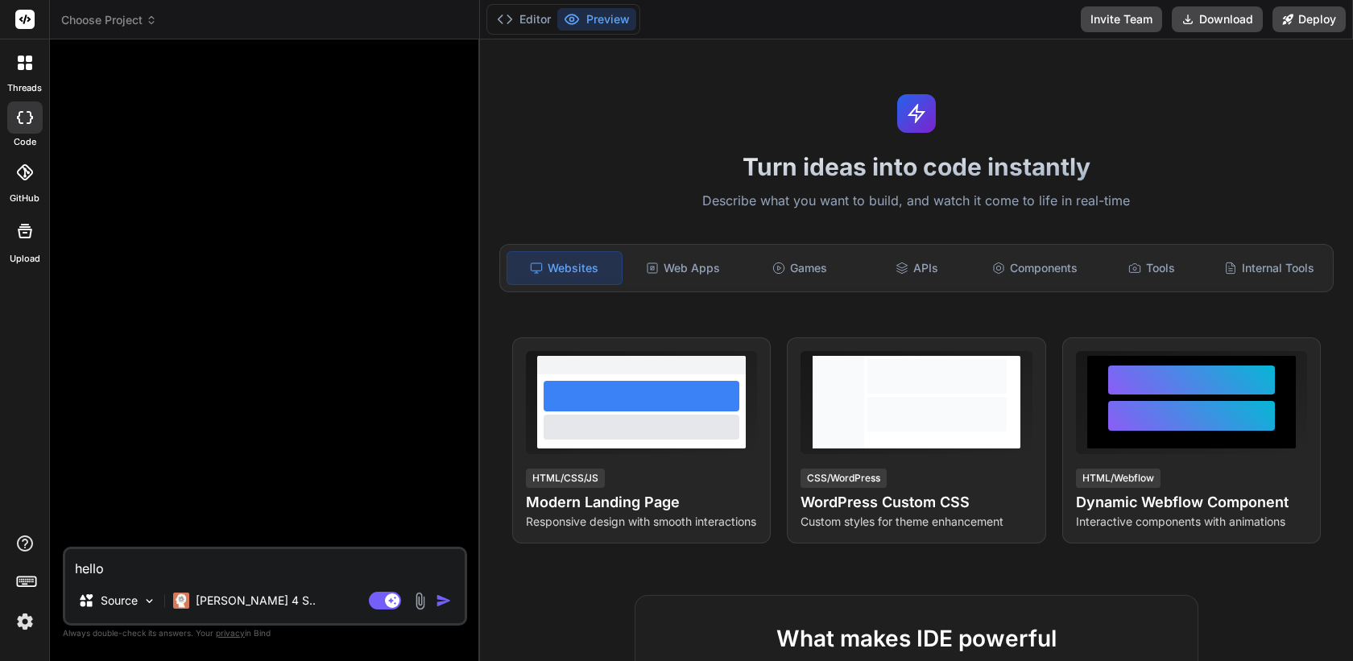
click at [18, 630] on img at bounding box center [24, 621] width 27 height 27
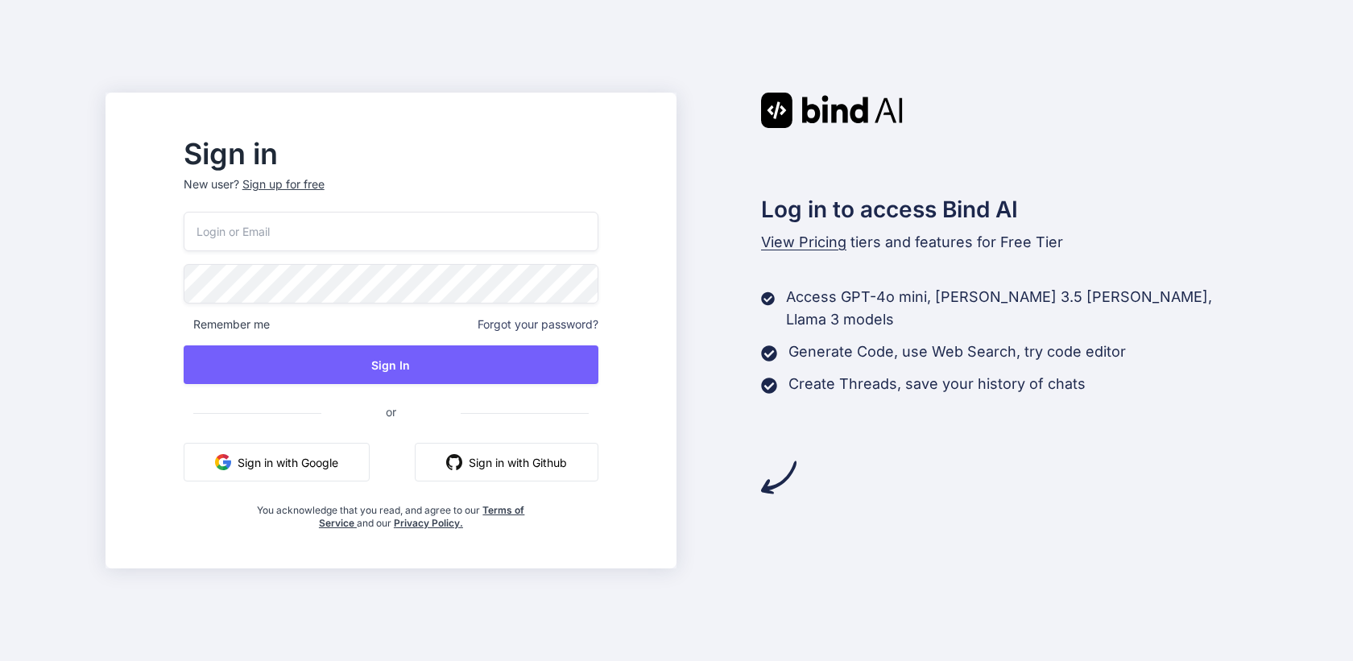
click at [510, 224] on input "email" at bounding box center [391, 231] width 415 height 39
paste input "[EMAIL_ADDRESS][DOMAIN_NAME]"
type input "[EMAIL_ADDRESS][DOMAIN_NAME]"
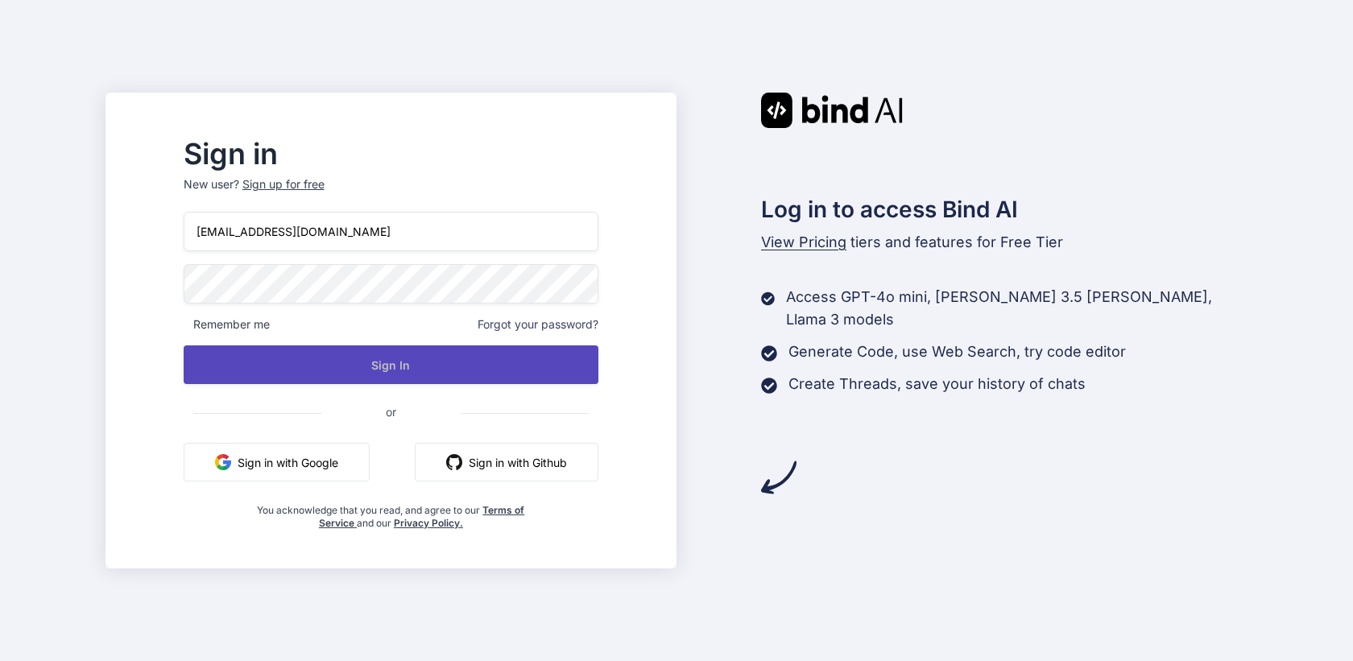
click at [419, 358] on button "Sign In" at bounding box center [391, 365] width 415 height 39
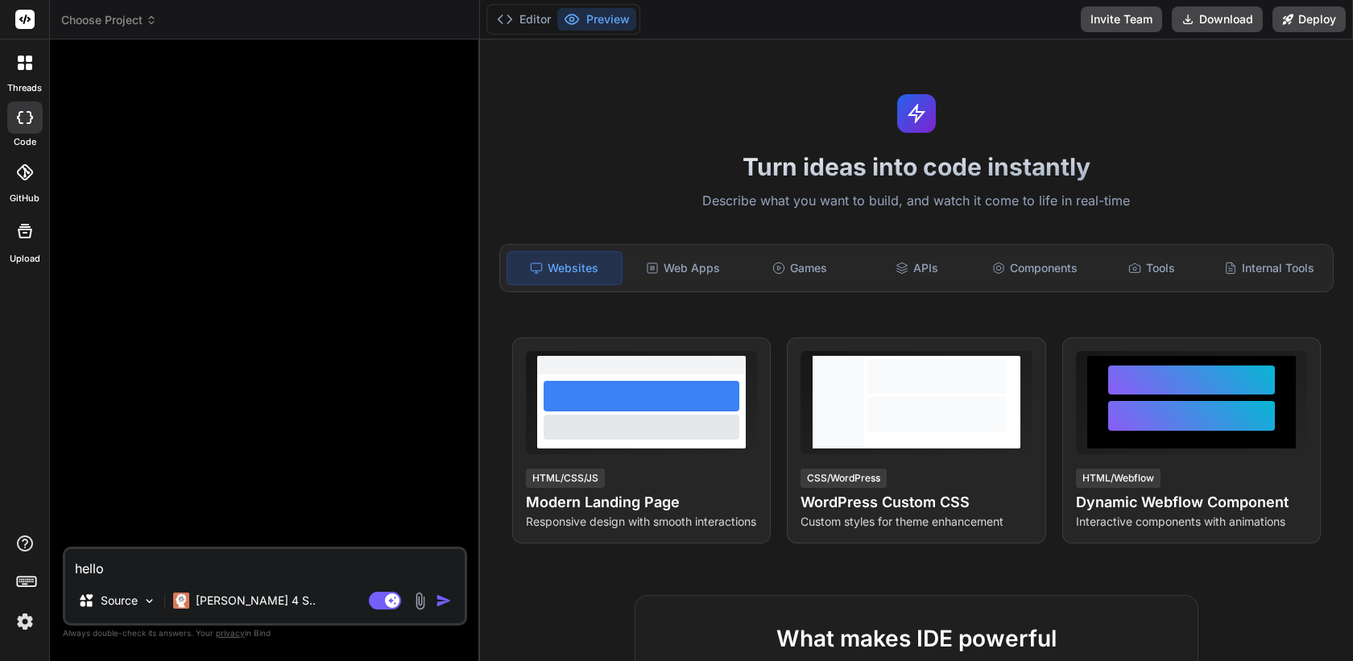
click at [30, 619] on img at bounding box center [24, 621] width 27 height 27
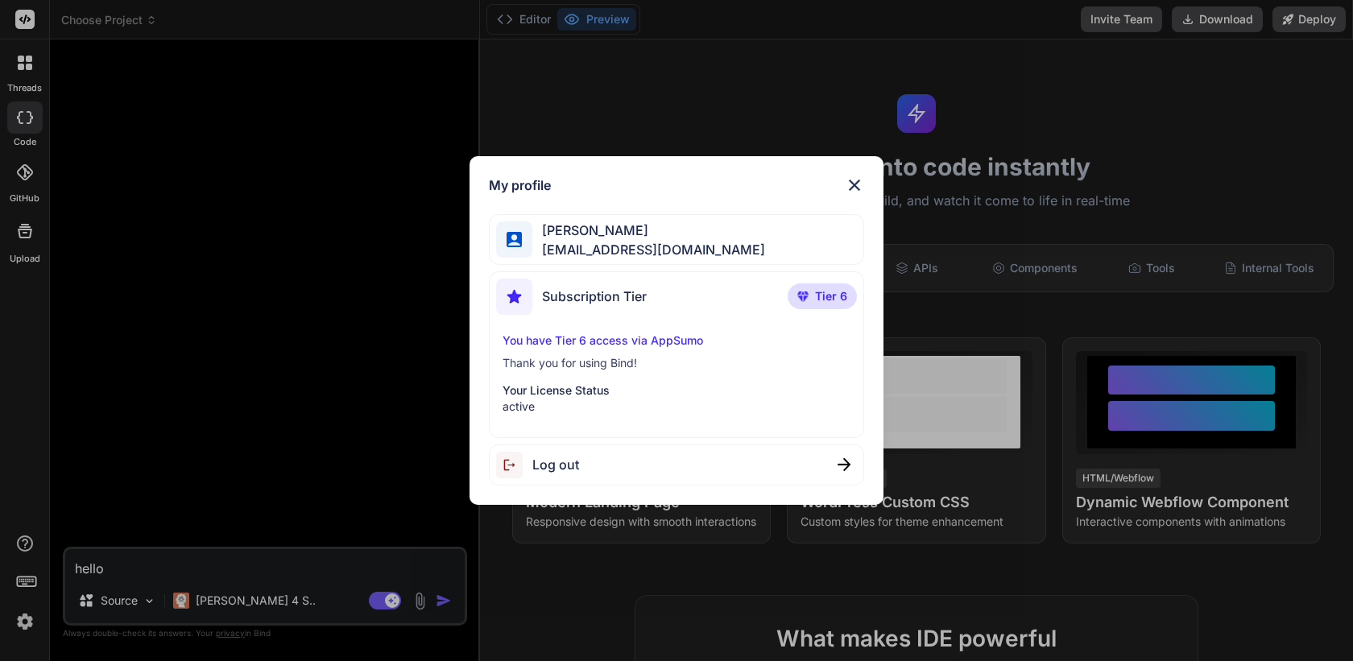
click at [860, 180] on img at bounding box center [854, 185] width 19 height 19
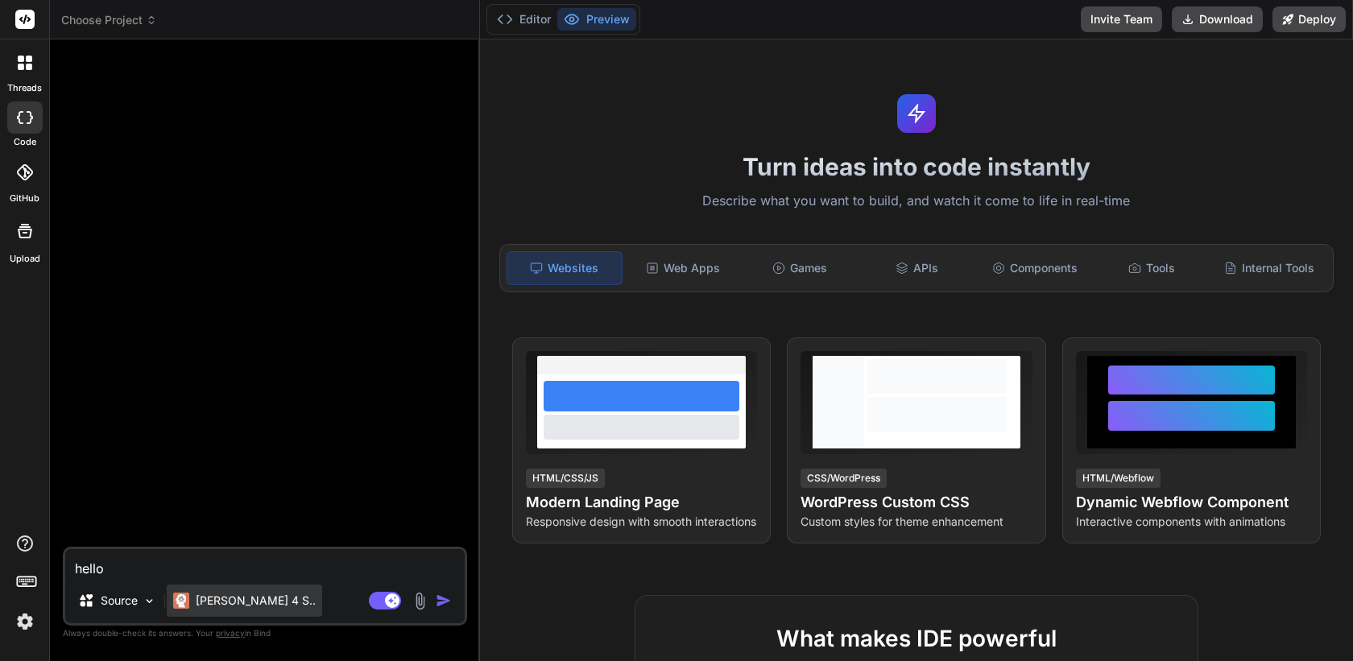
click at [251, 591] on div "[PERSON_NAME] 4 S.." at bounding box center [244, 601] width 155 height 32
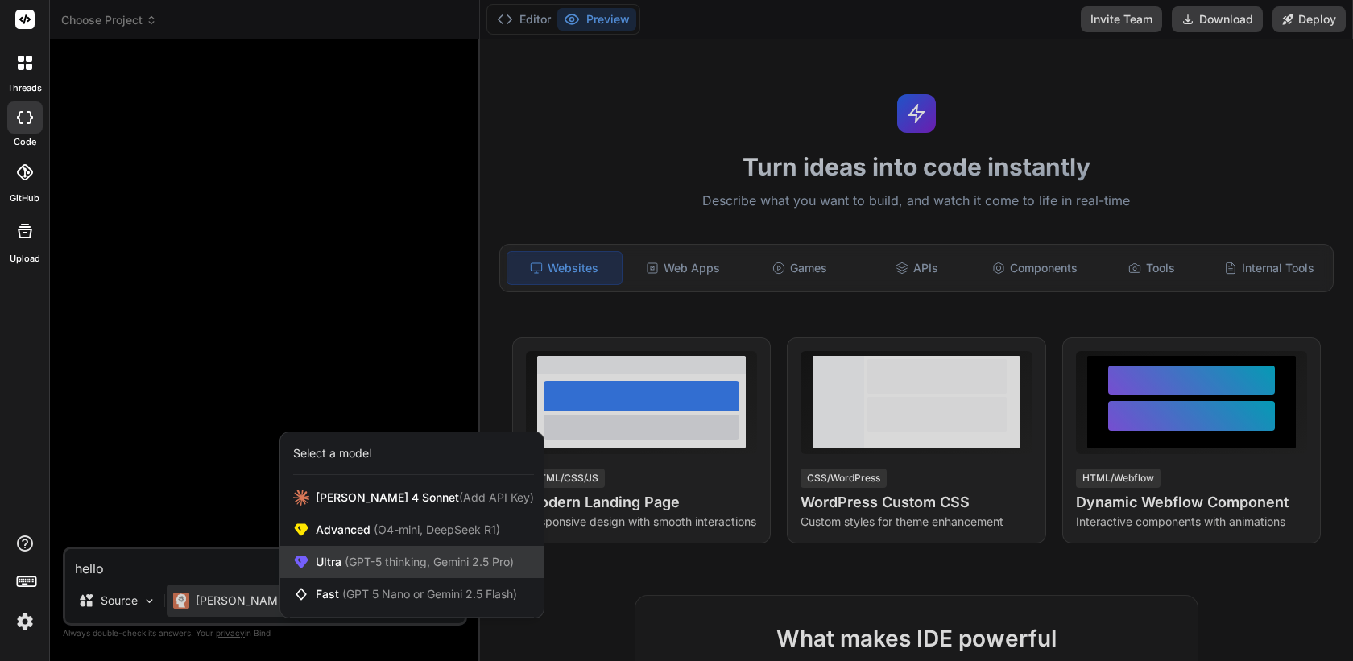
click at [388, 557] on span "(GPT-5 thinking, Gemini 2.5 Pro)" at bounding box center [428, 562] width 172 height 14
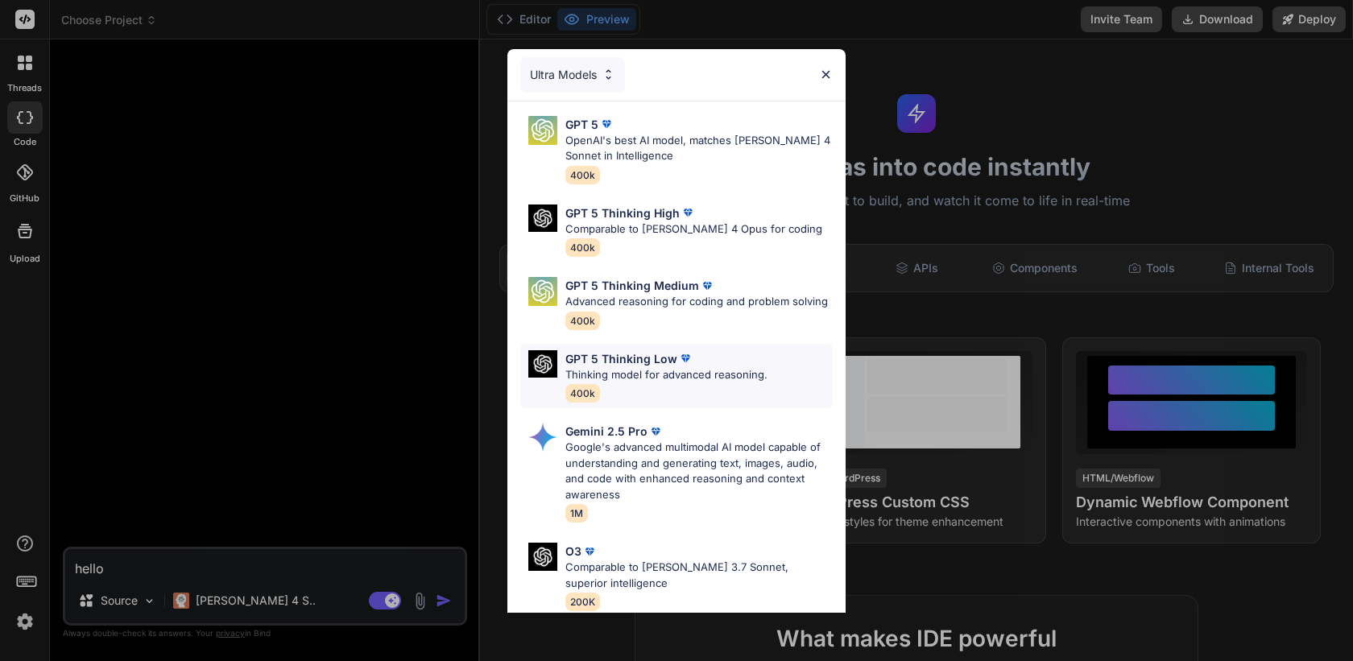
click at [619, 399] on div "GPT 5 Thinking Low Thinking model for advanced reasoning. 400k" at bounding box center [666, 376] width 202 height 52
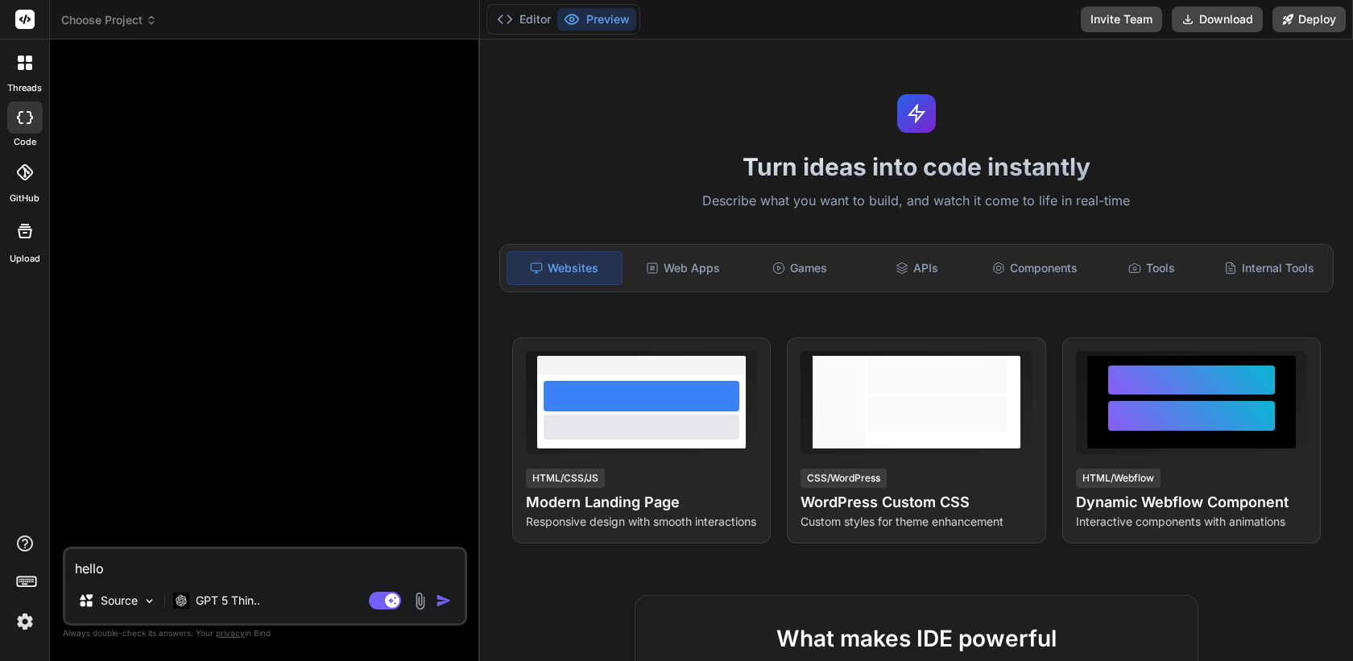
click at [251, 580] on div "hello Source GPT 5 Thin.. Agent Mode. When this toggle is activated, AI automat…" at bounding box center [265, 586] width 404 height 79
click at [354, 571] on textarea "hello" at bounding box center [265, 563] width 400 height 29
click at [443, 604] on img "button" at bounding box center [444, 601] width 16 height 16
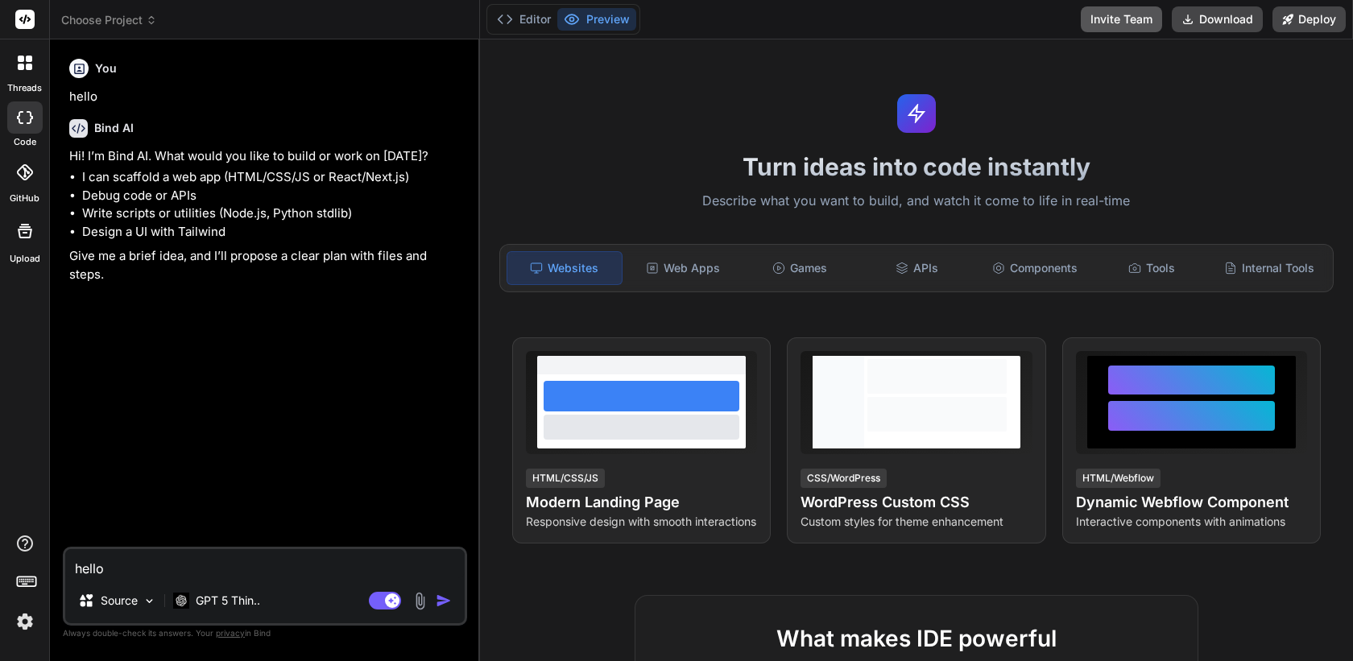
click at [1113, 23] on button "Invite Team" at bounding box center [1121, 19] width 81 height 26
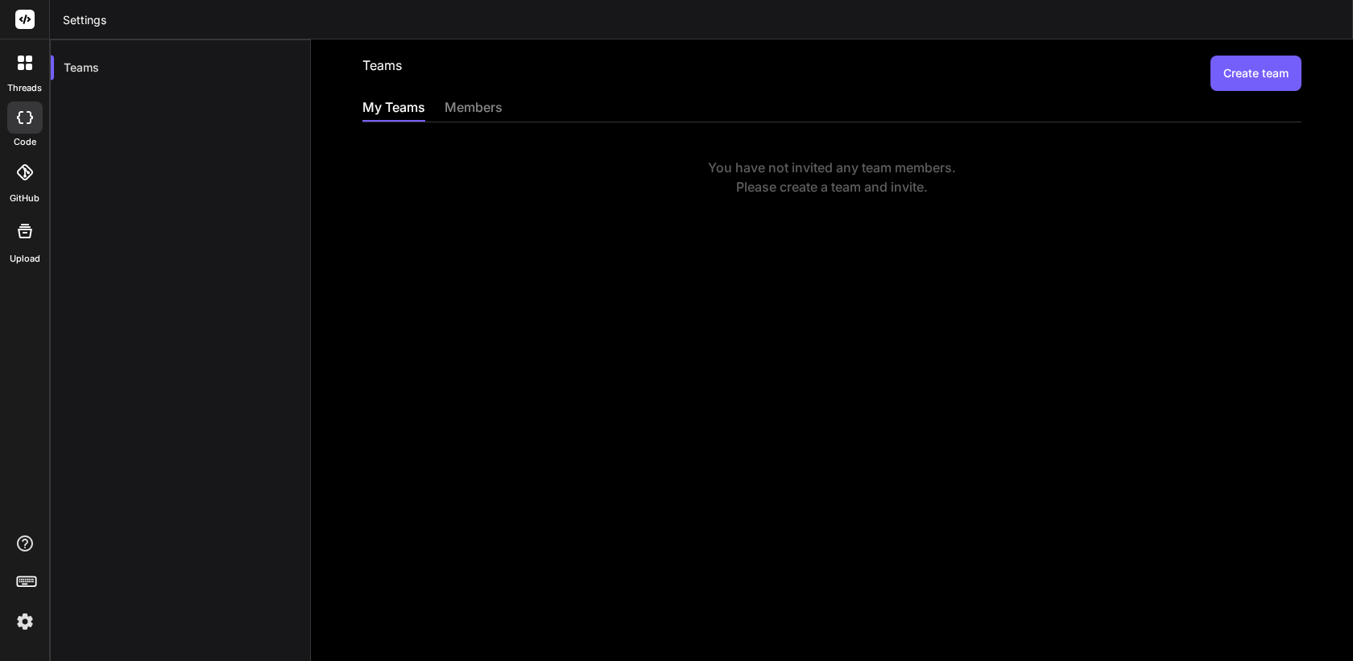
click at [17, 635] on img at bounding box center [24, 621] width 27 height 27
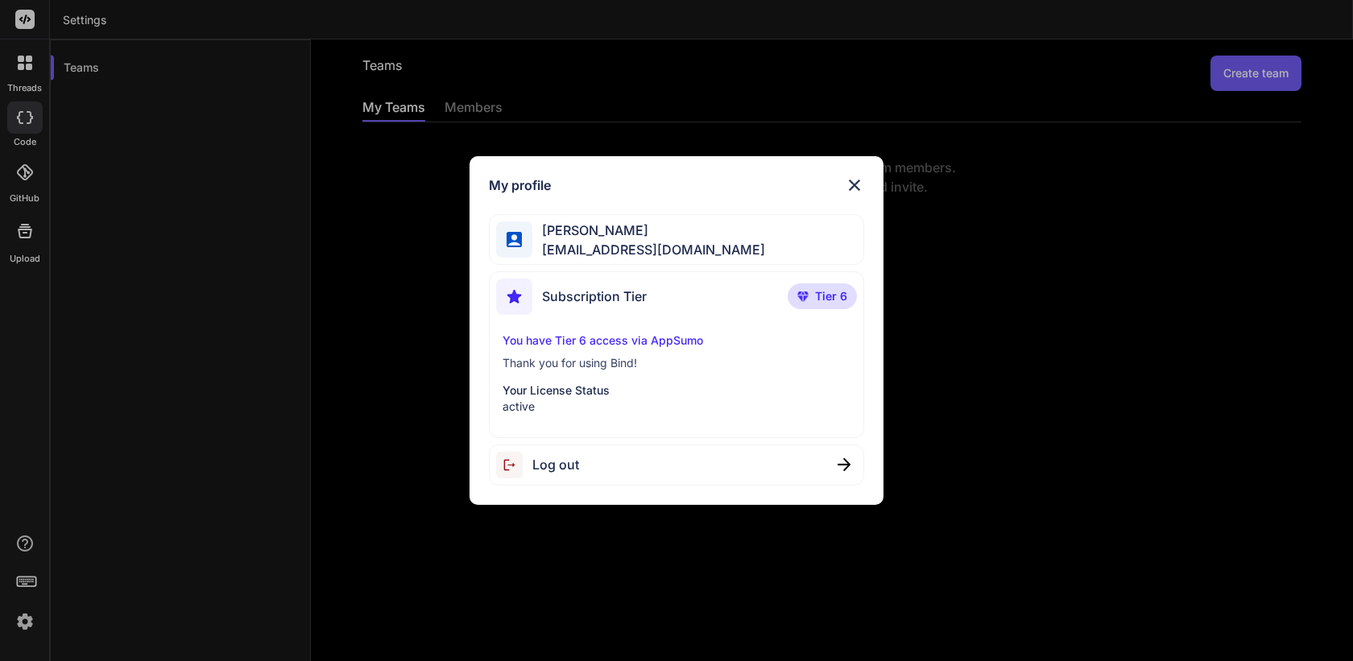
click at [854, 181] on img at bounding box center [854, 185] width 19 height 19
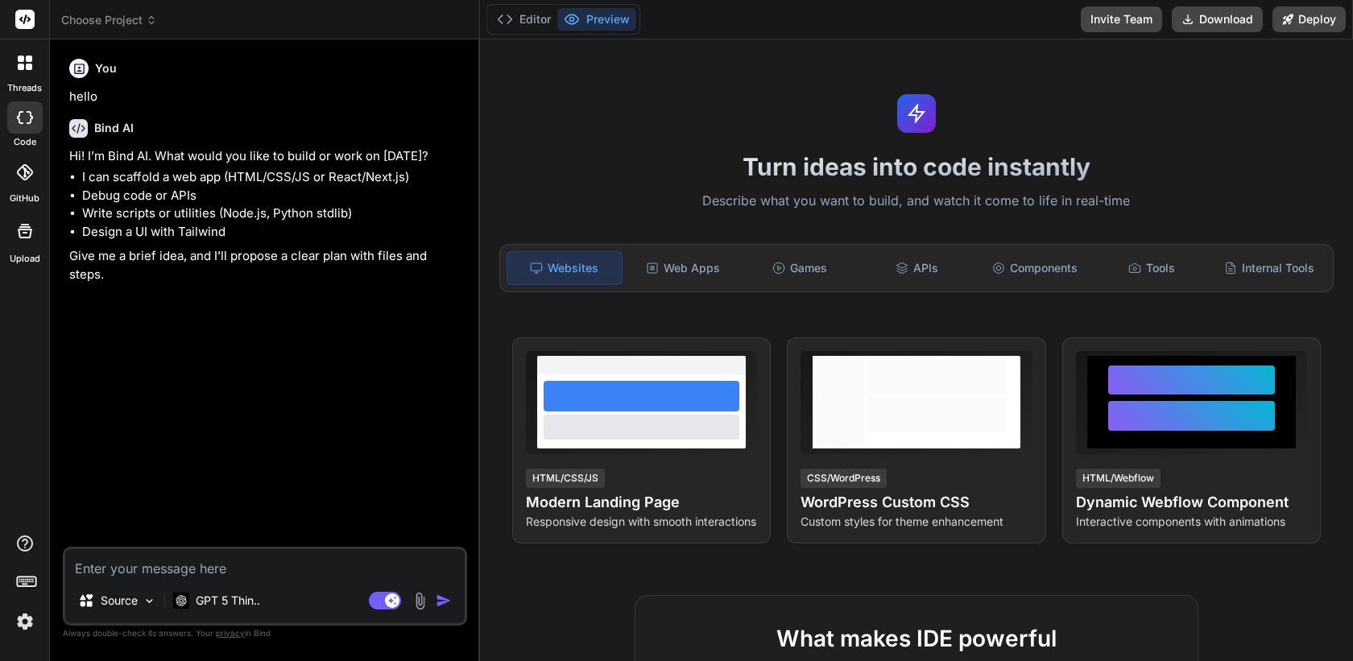
type textarea "x"
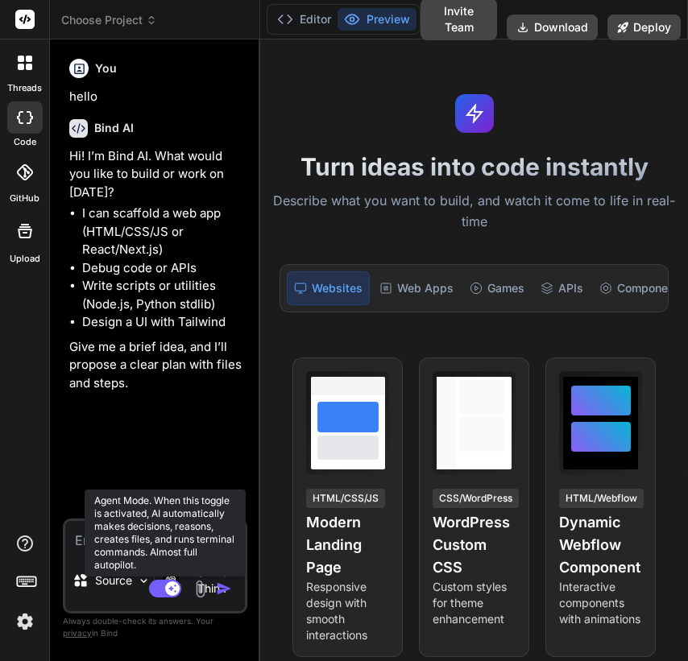
click at [158, 590] on rect at bounding box center [165, 589] width 32 height 18
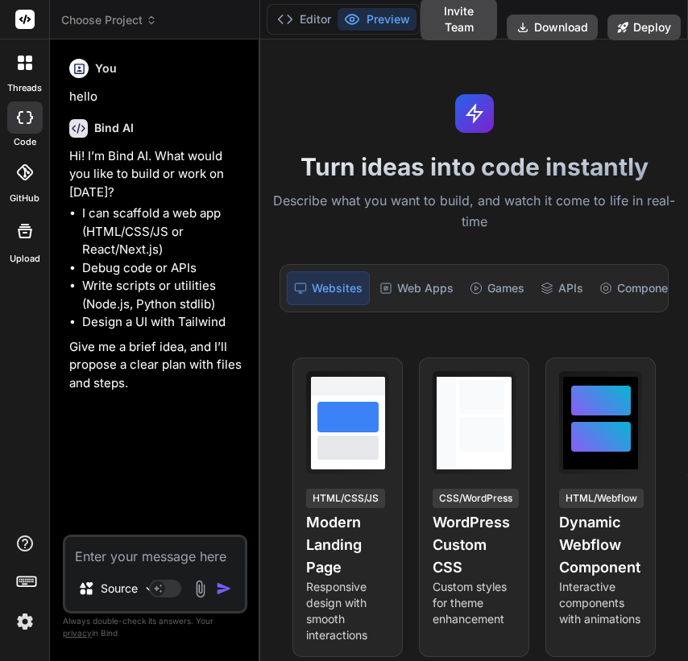
click at [69, 555] on textarea at bounding box center [155, 551] width 180 height 29
type textarea "x"
type textarea "h"
type textarea "x"
type textarea "hi"
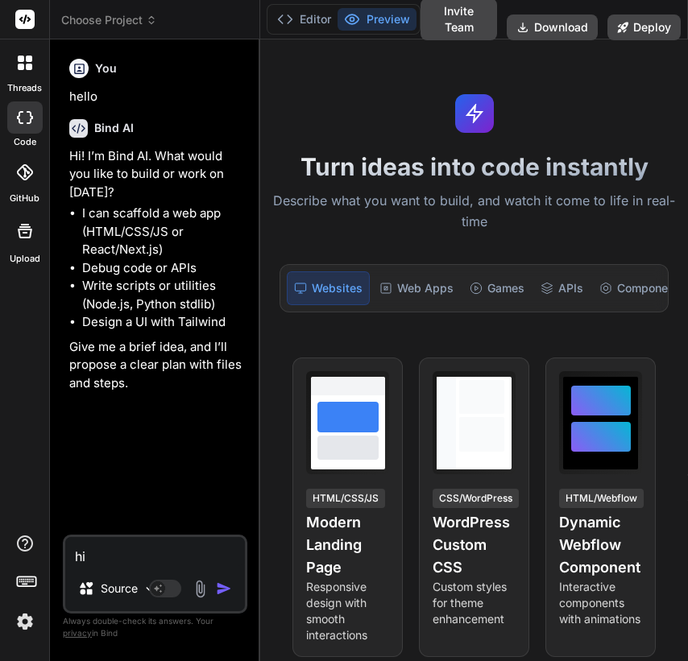
type textarea "x"
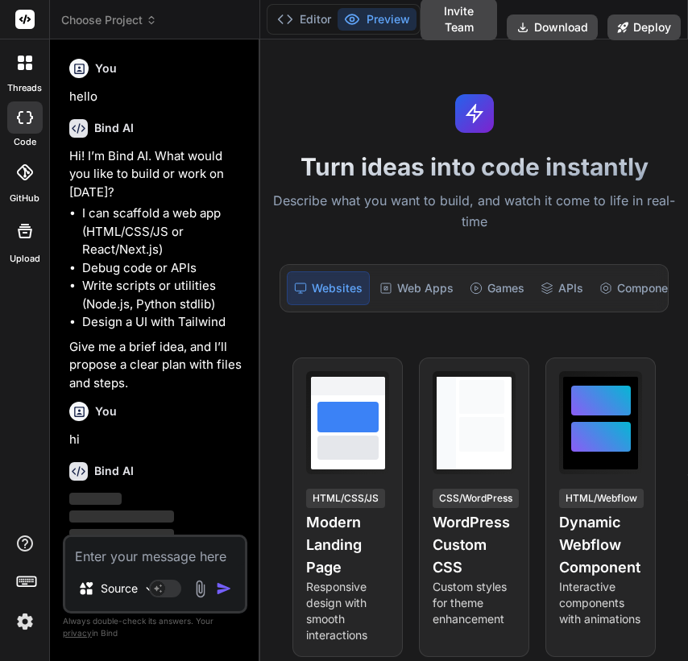
scroll to position [27, 0]
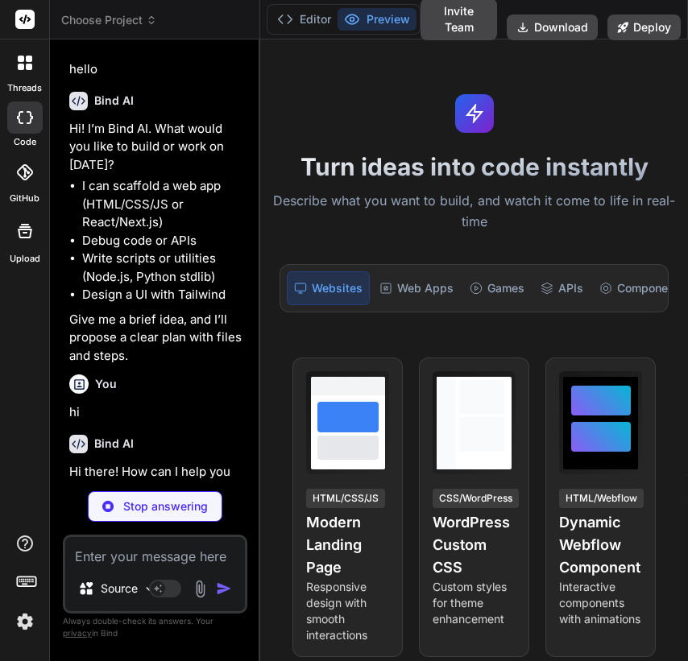
type textarea "x"
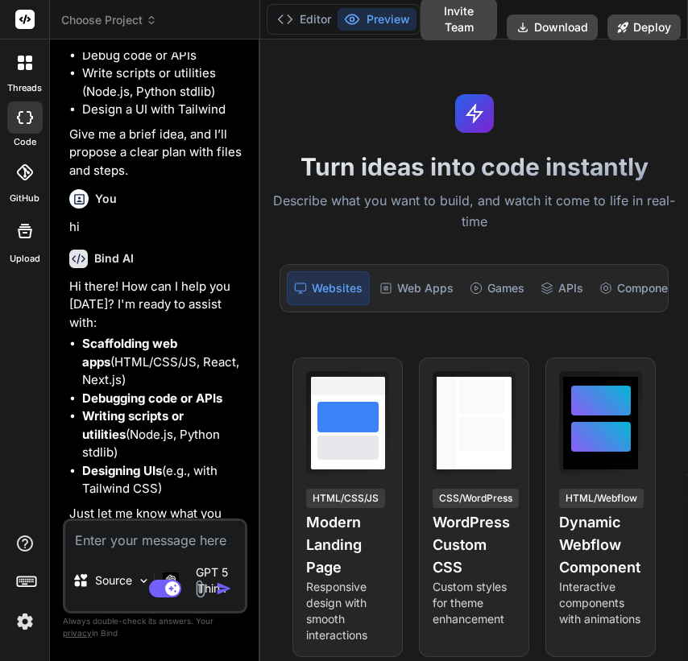
scroll to position [220, 0]
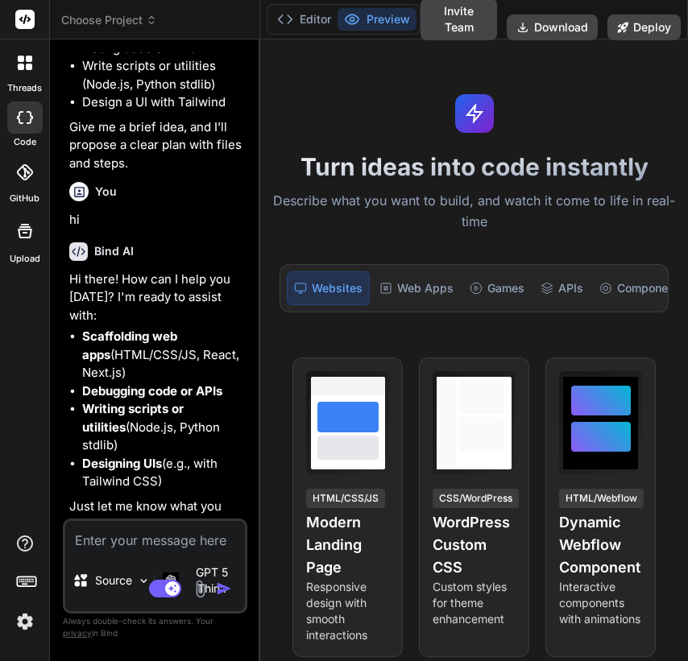
click at [22, 625] on img at bounding box center [24, 621] width 27 height 27
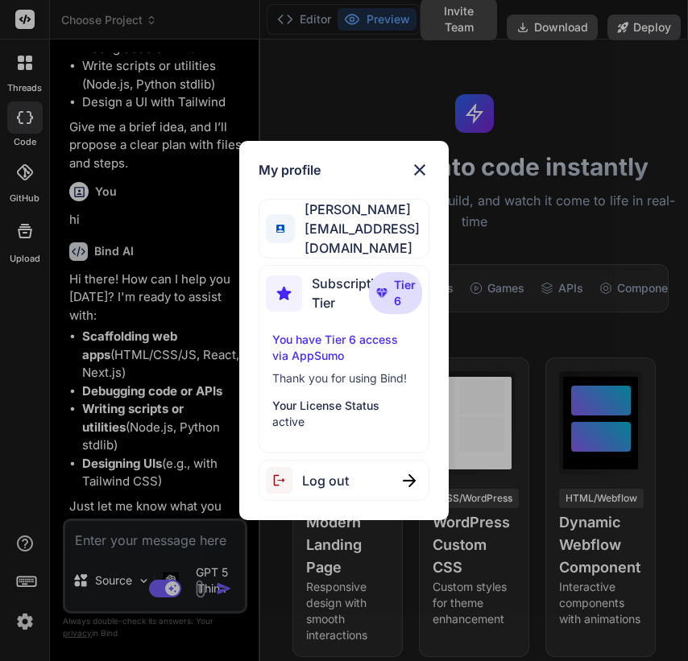
click at [137, 356] on div "My profile [PERSON_NAME] [PERSON_NAME][EMAIL_ADDRESS][DOMAIN_NAME] Subscription…" at bounding box center [344, 330] width 688 height 661
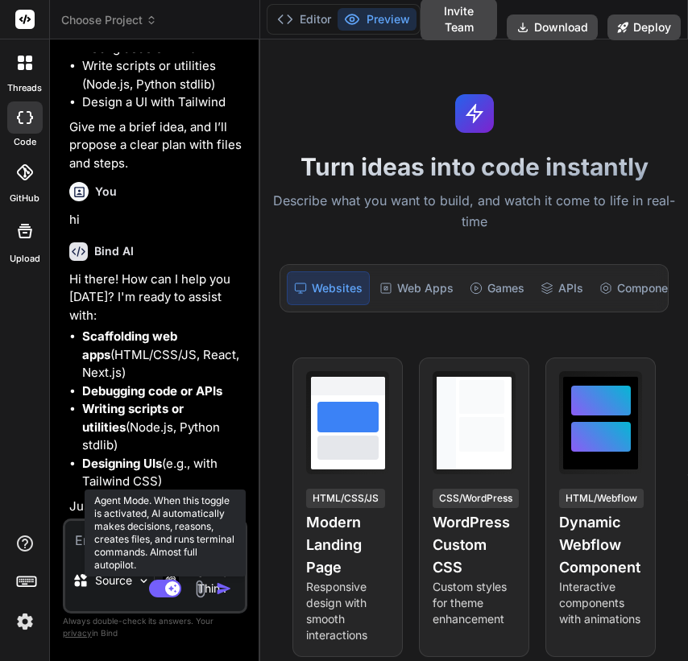
click at [164, 594] on rect at bounding box center [165, 589] width 32 height 18
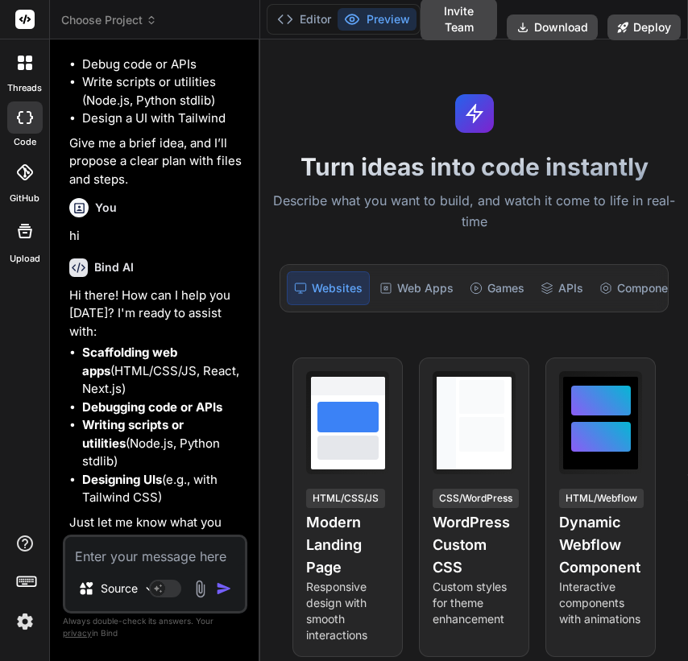
click at [94, 553] on textarea at bounding box center [155, 551] width 180 height 29
type textarea "x"
type textarea "h"
type textarea "x"
type textarea "hi"
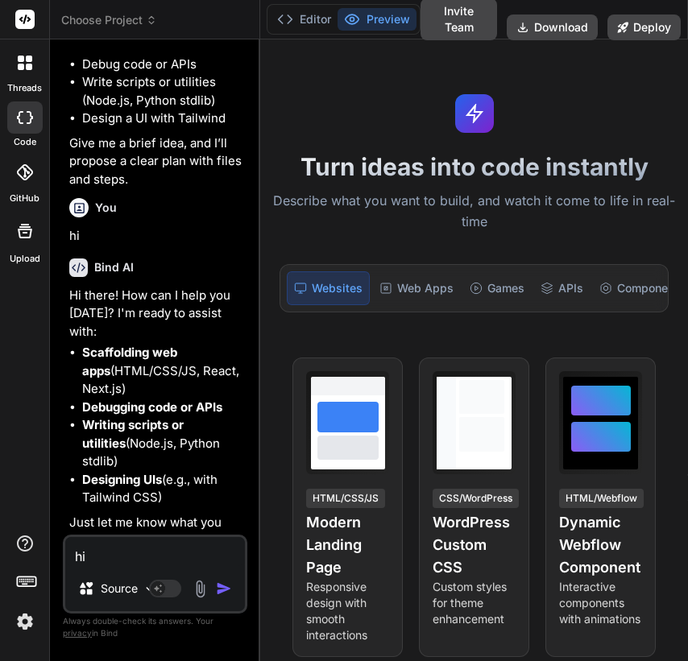
click at [216, 585] on img "button" at bounding box center [224, 589] width 16 height 16
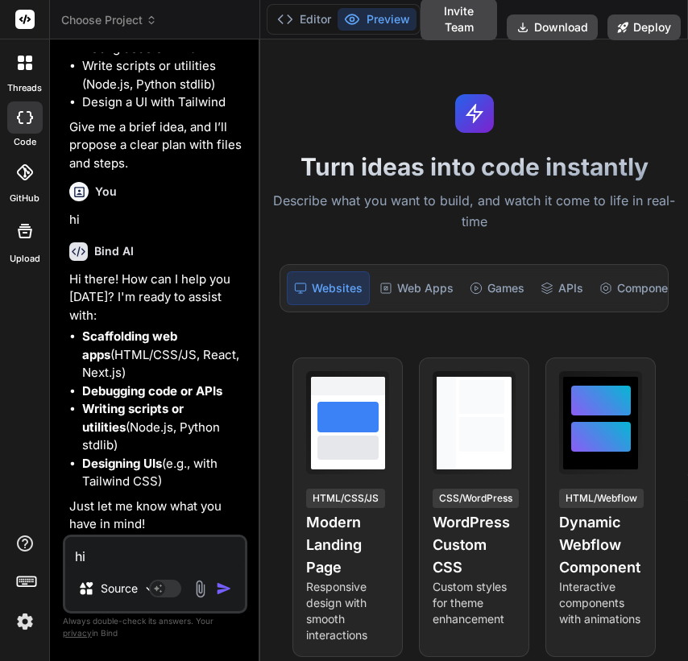
scroll to position [371, 0]
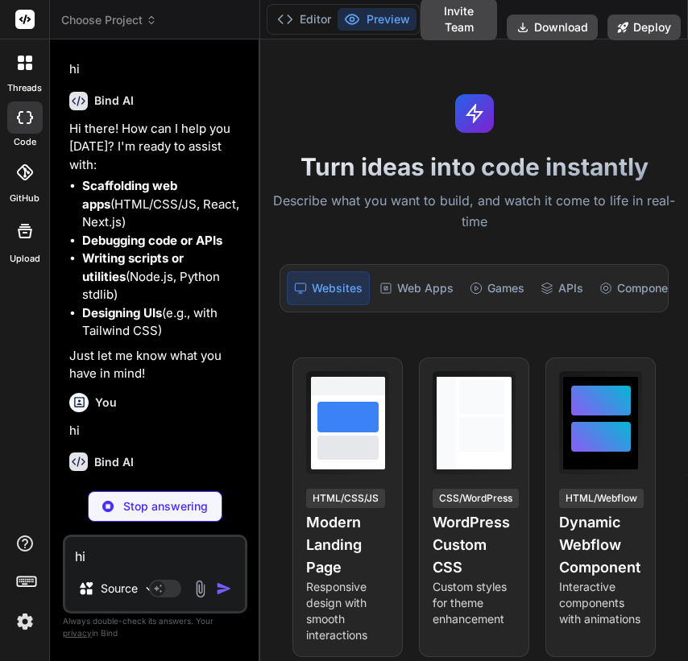
type textarea "x"
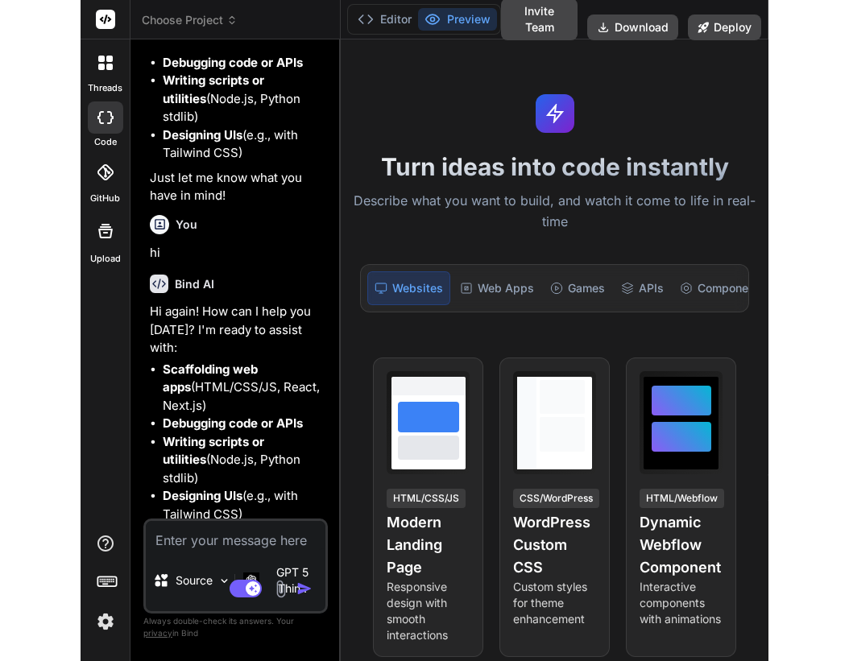
scroll to position [563, 0]
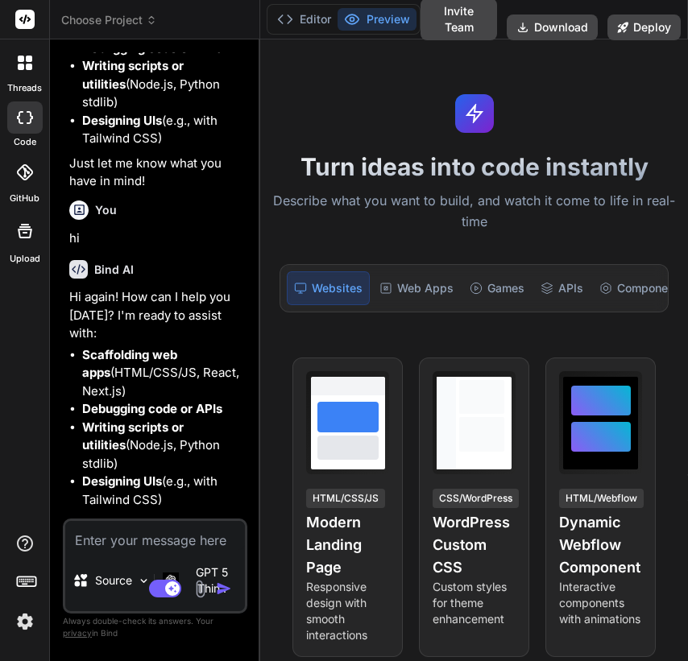
click at [19, 630] on img at bounding box center [24, 621] width 27 height 27
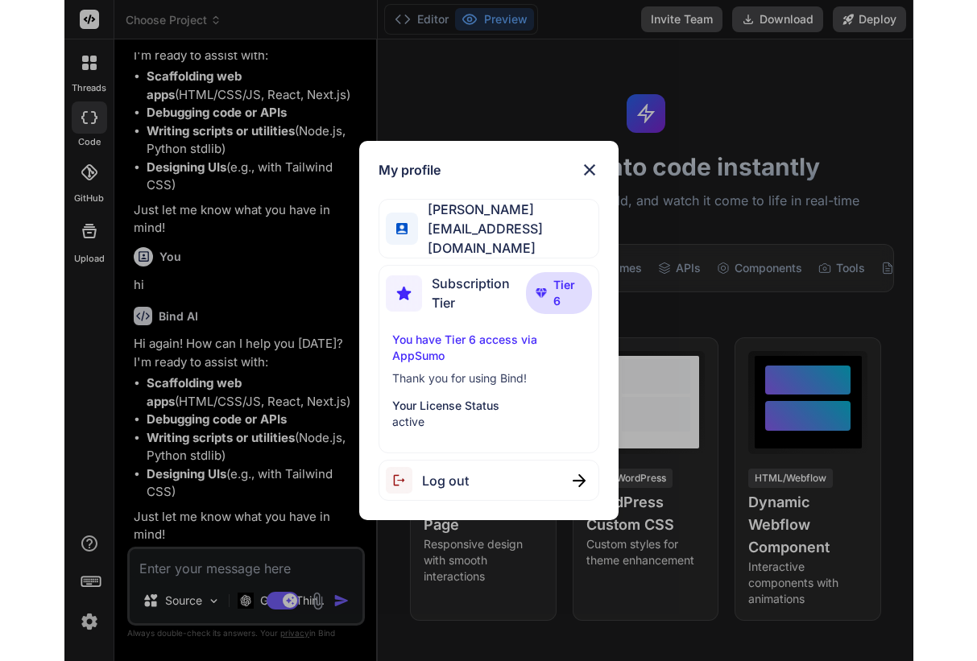
scroll to position [335, 0]
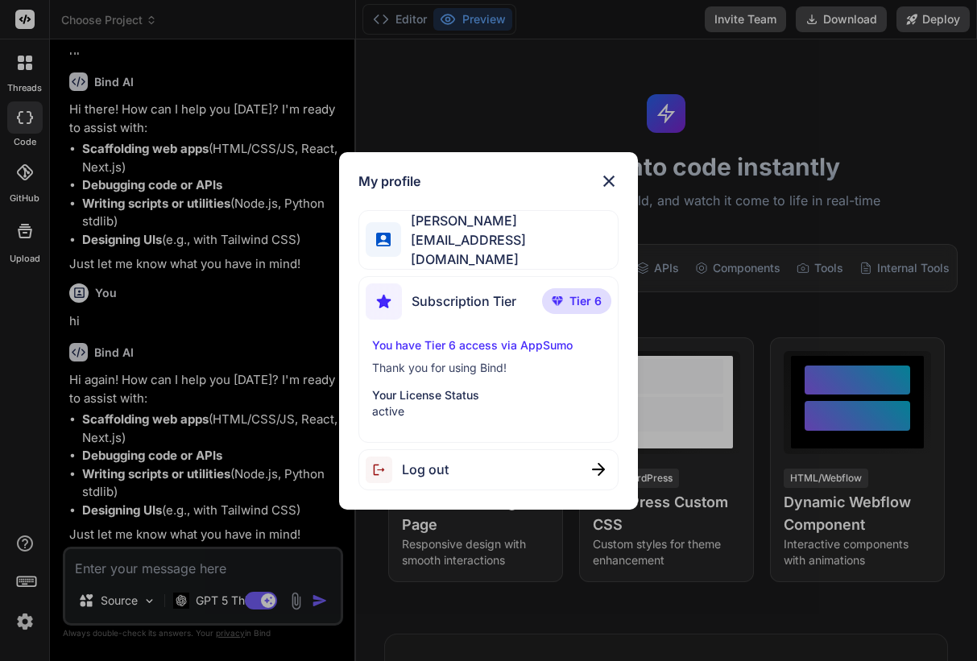
click at [612, 182] on img at bounding box center [608, 181] width 19 height 19
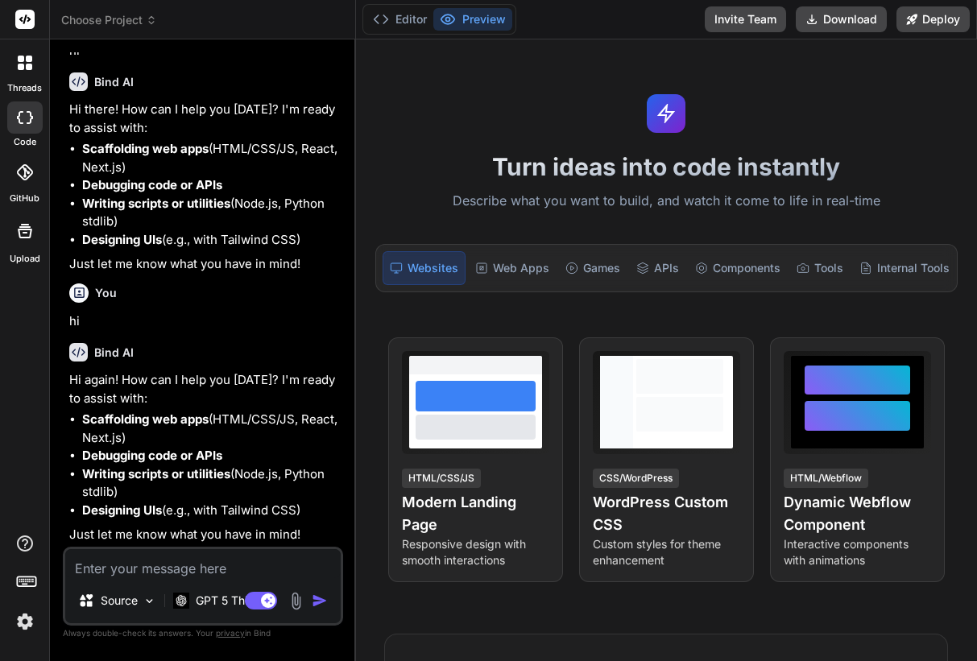
click at [201, 562] on textarea at bounding box center [202, 563] width 275 height 29
type textarea "x"
type textarea "h"
type textarea "x"
type textarea "hi"
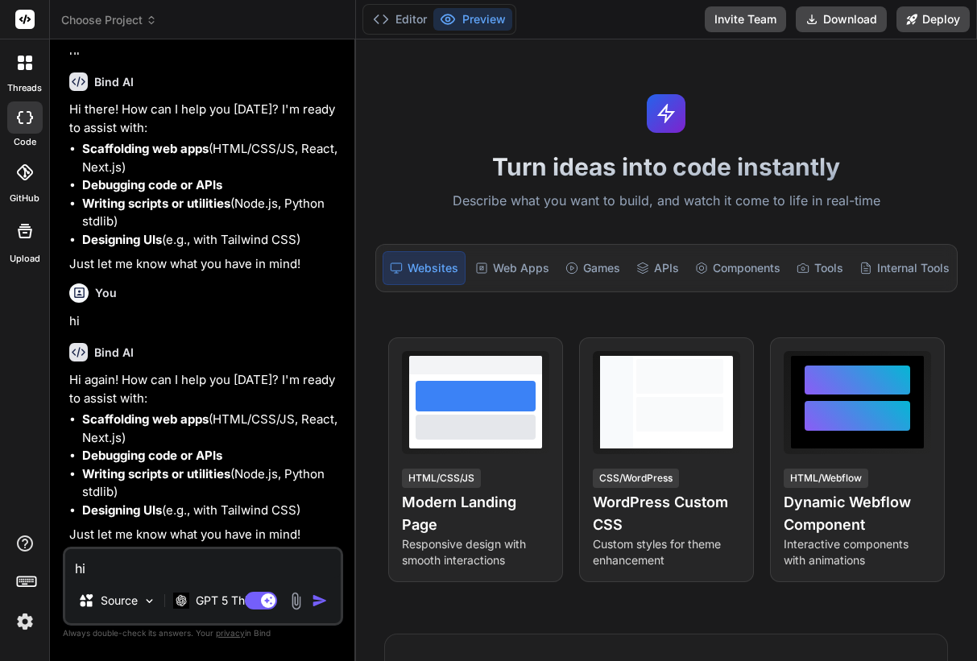
type textarea "x"
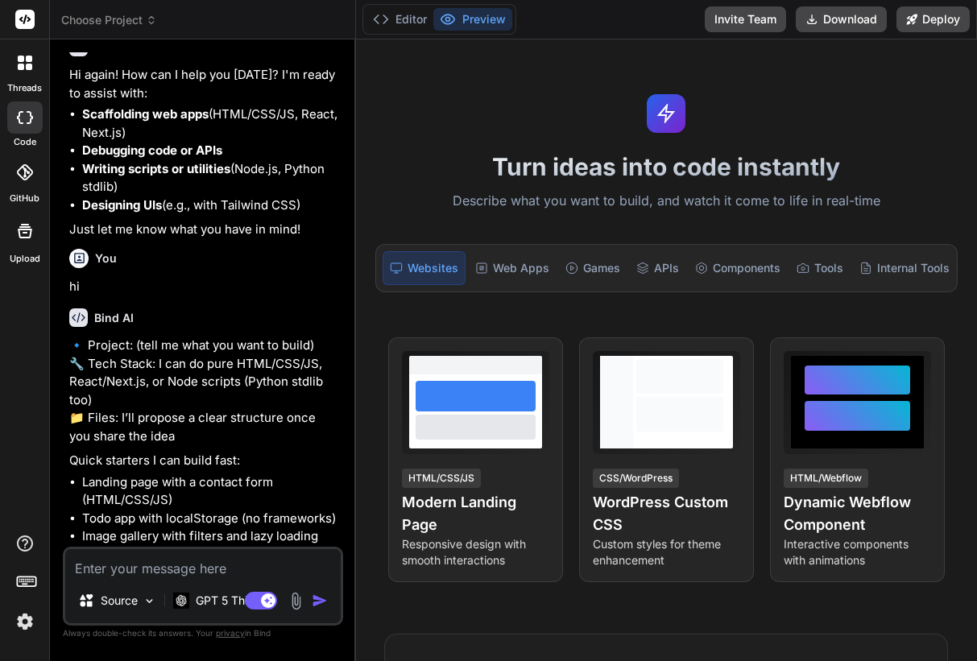
scroll to position [739, 0]
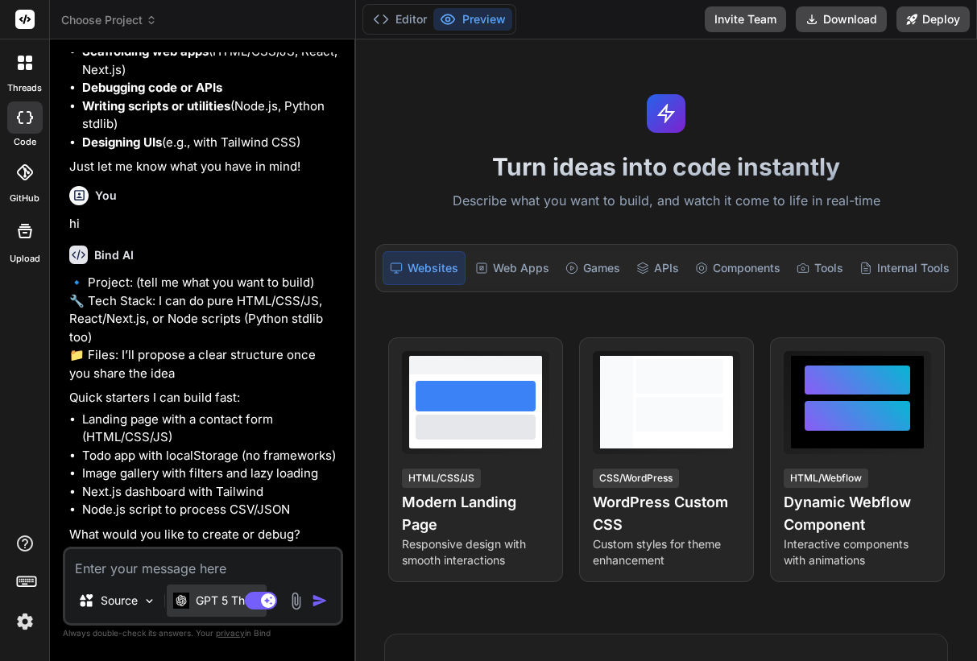
click at [217, 611] on div "GPT 5 Thin.." at bounding box center [217, 601] width 100 height 32
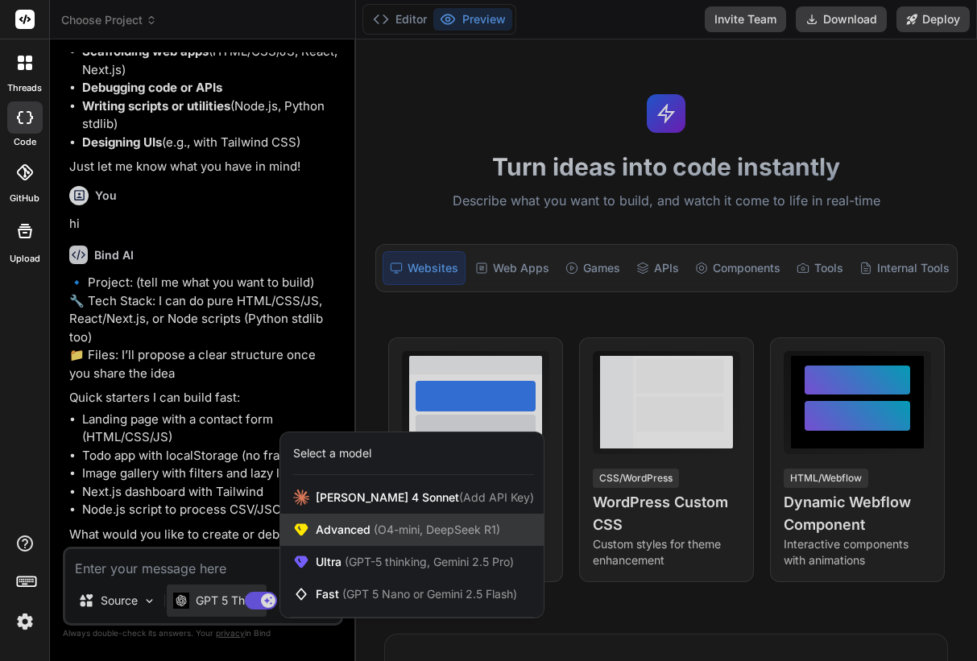
click at [357, 542] on div "Advanced (O4-mini, DeepSeek R1)" at bounding box center [411, 530] width 263 height 32
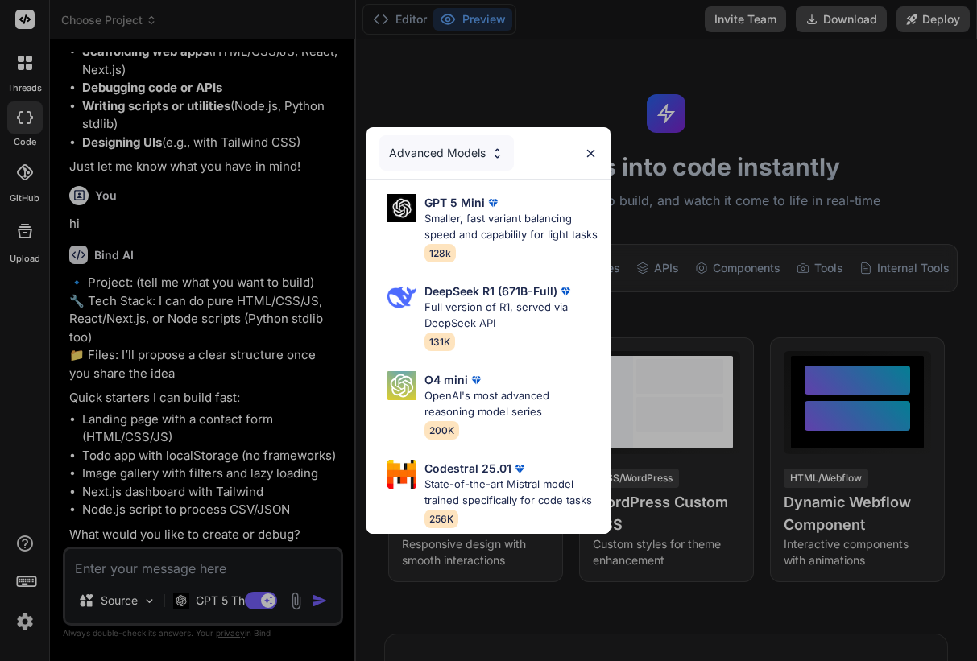
click at [482, 151] on div "Advanced Models" at bounding box center [446, 152] width 135 height 35
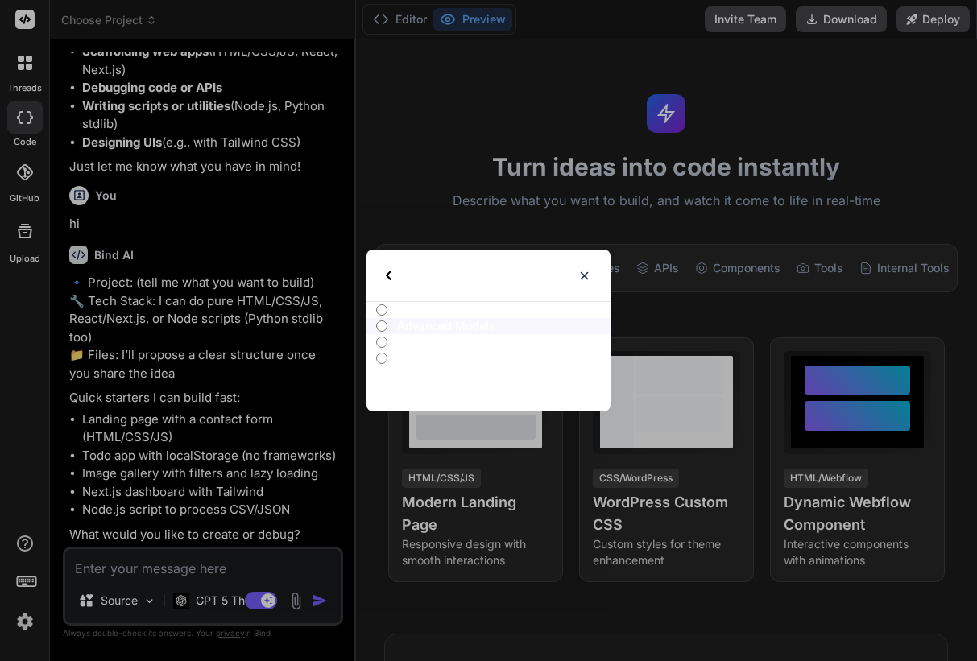
click at [429, 360] on p "Fast Models" at bounding box center [503, 358] width 213 height 16
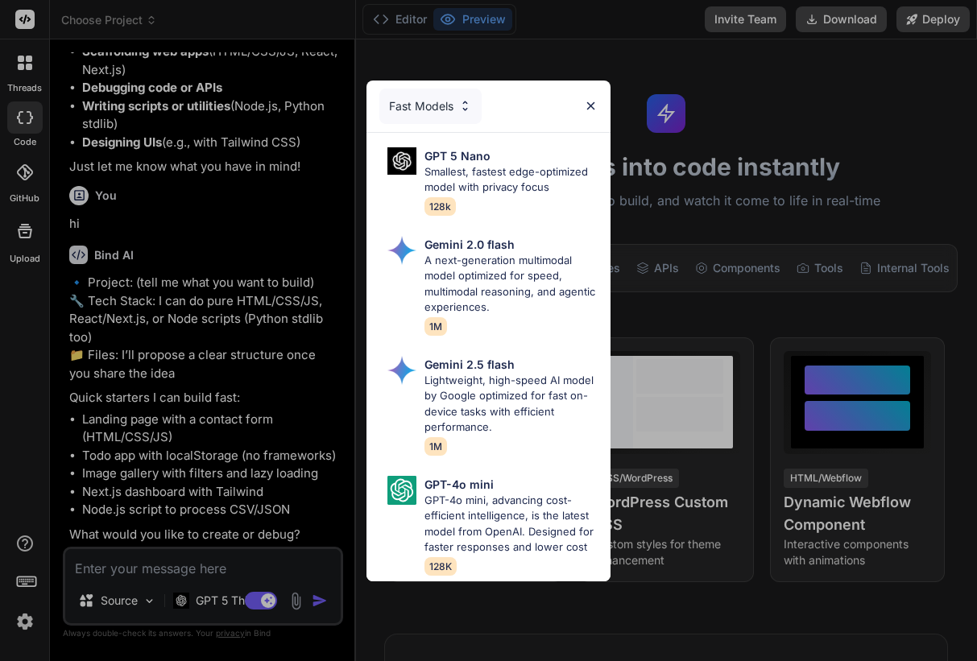
click at [447, 101] on div "Fast Models" at bounding box center [430, 106] width 102 height 35
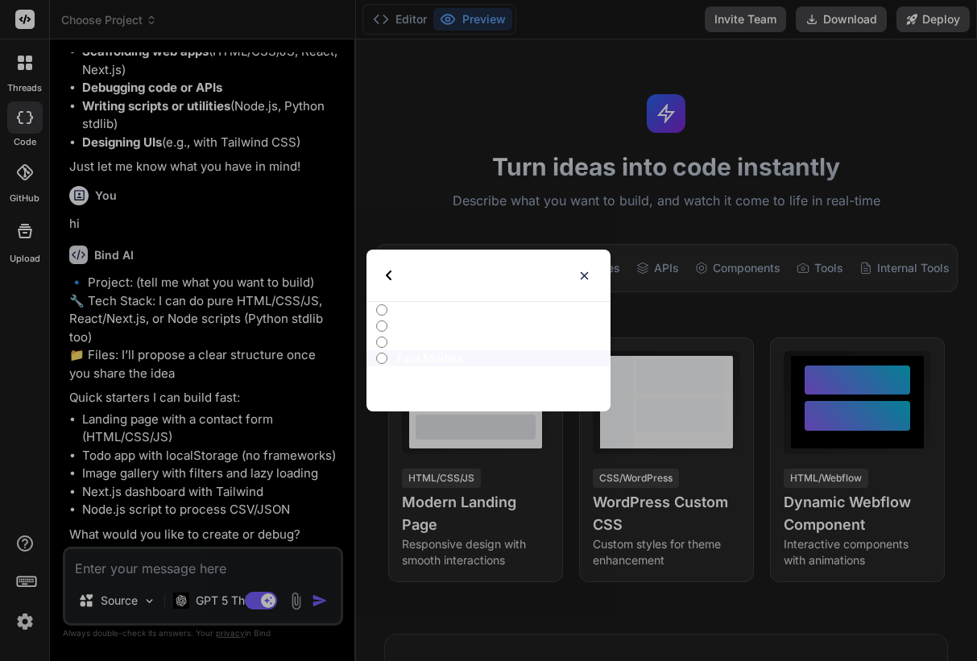
click at [398, 328] on p "Advanced Models" at bounding box center [503, 326] width 213 height 16
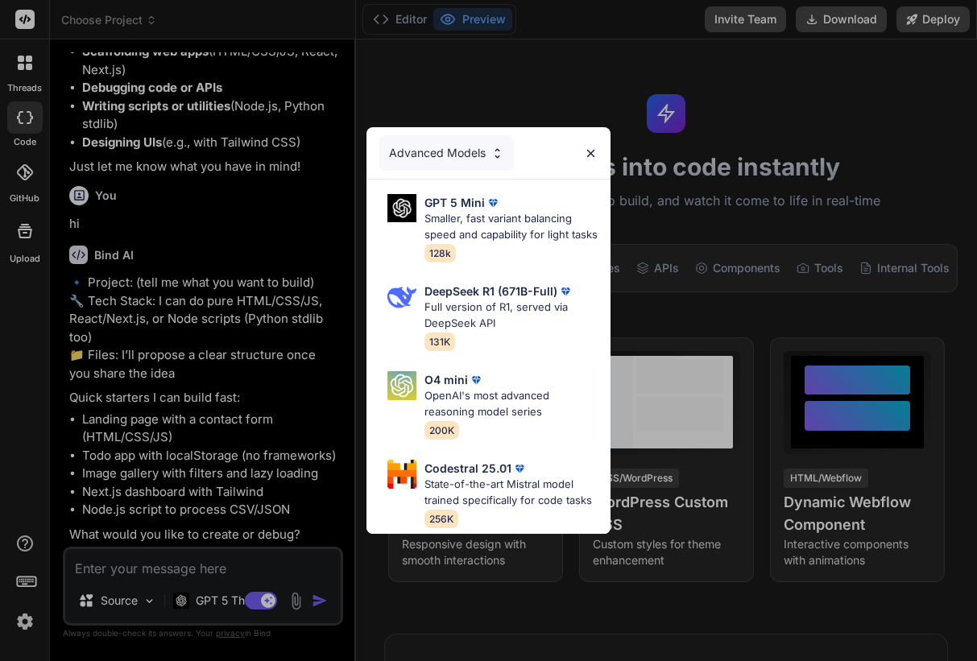
click at [431, 130] on div "Advanced Models" at bounding box center [489, 153] width 244 height 52
click at [431, 145] on div "Advanced Models" at bounding box center [446, 152] width 135 height 35
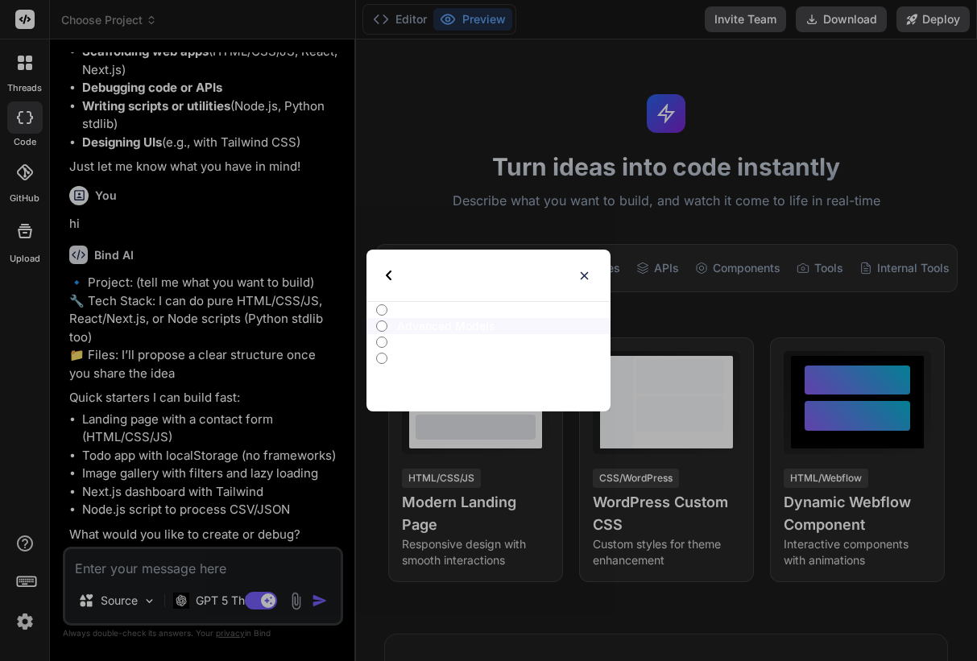
click at [403, 362] on p "Fast Models" at bounding box center [503, 358] width 213 height 16
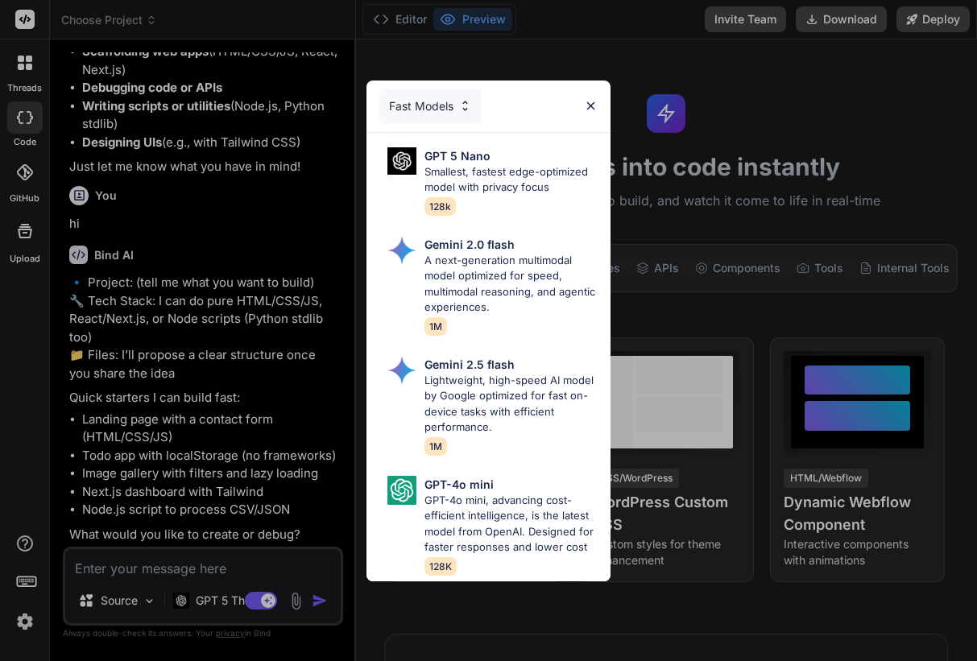
click at [438, 108] on div "Fast Models" at bounding box center [430, 106] width 102 height 35
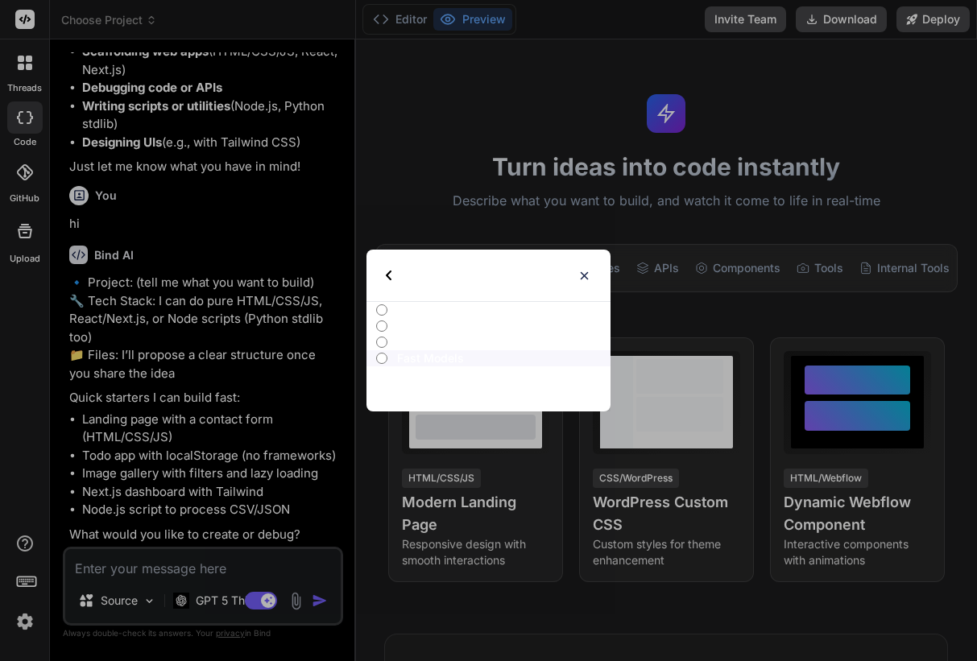
click at [412, 313] on p "All" at bounding box center [503, 310] width 213 height 16
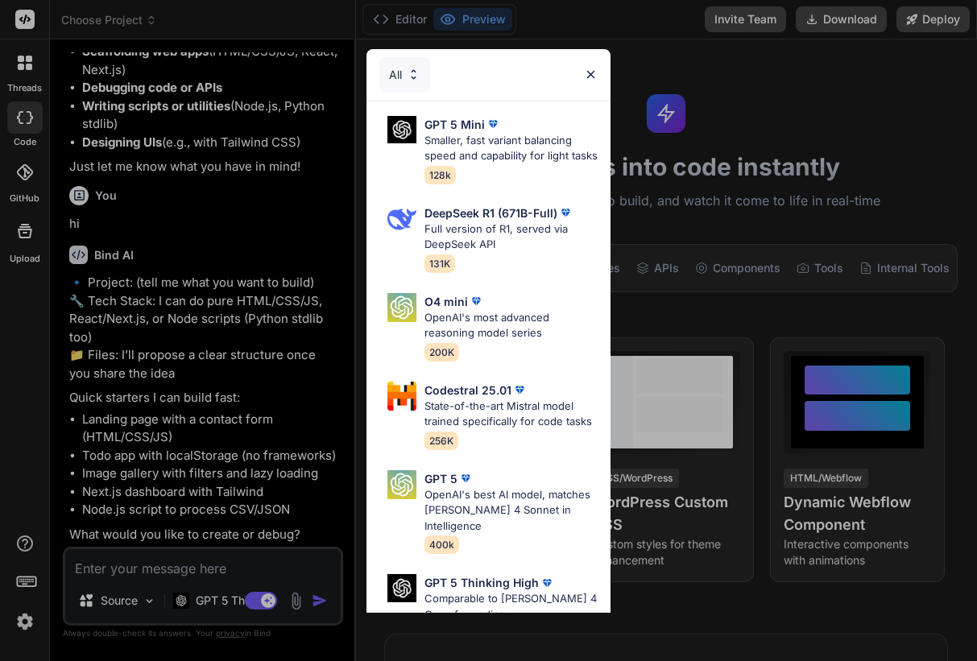
click at [398, 73] on div "All" at bounding box center [404, 74] width 51 height 35
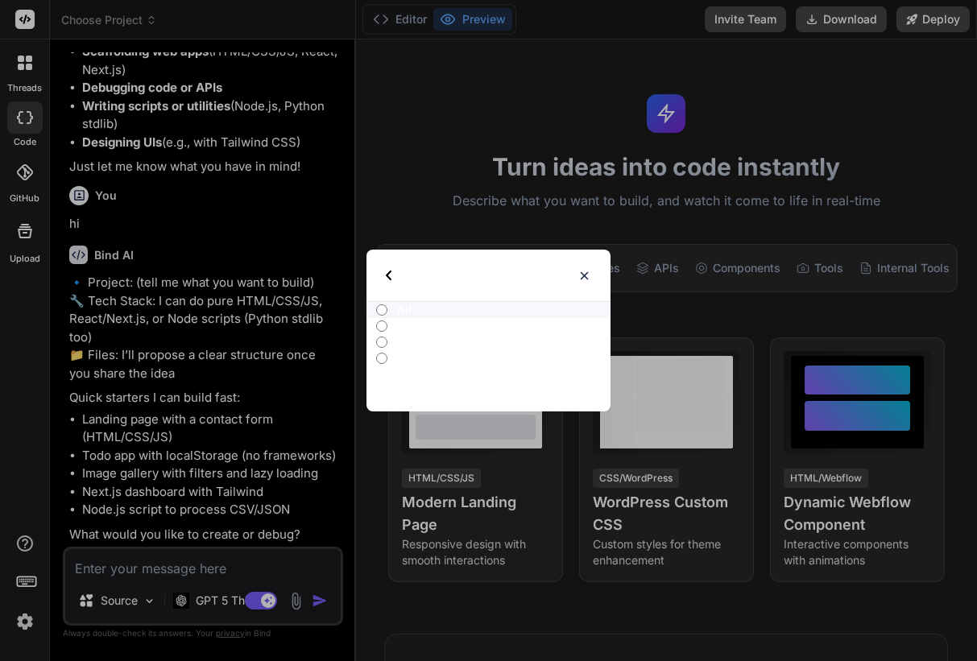
click at [406, 329] on p "Advanced Models" at bounding box center [503, 326] width 213 height 16
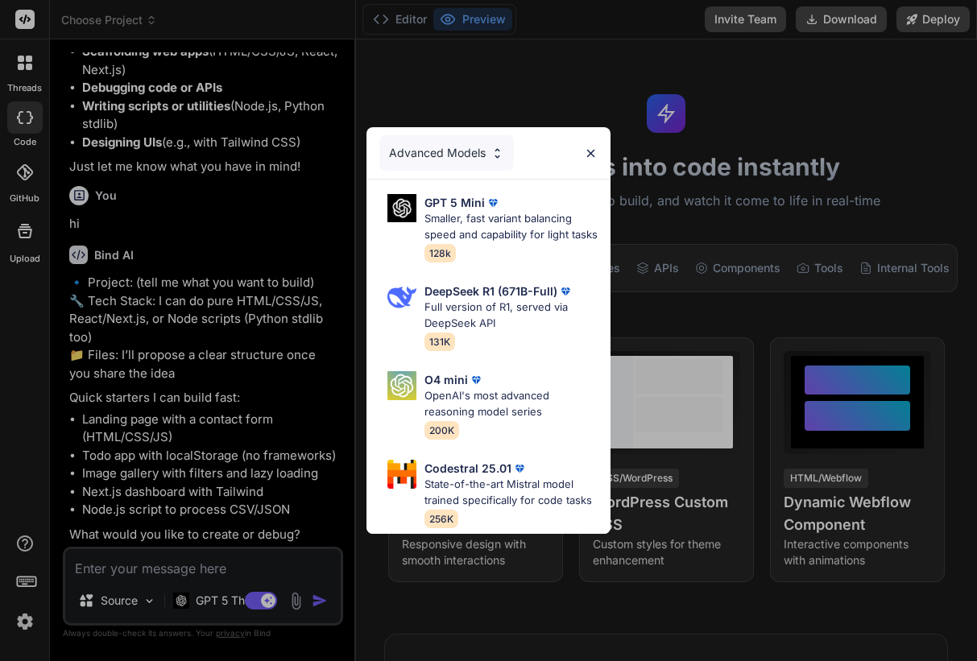
click at [439, 159] on div "Advanced Models" at bounding box center [446, 152] width 135 height 35
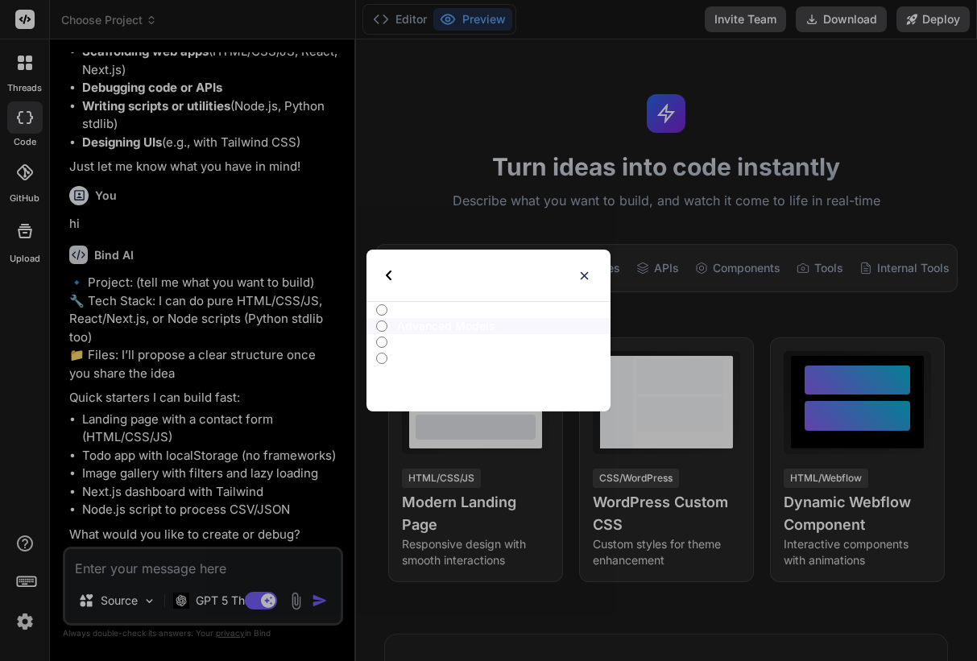
click at [399, 347] on p "Ultra Models" at bounding box center [503, 342] width 213 height 16
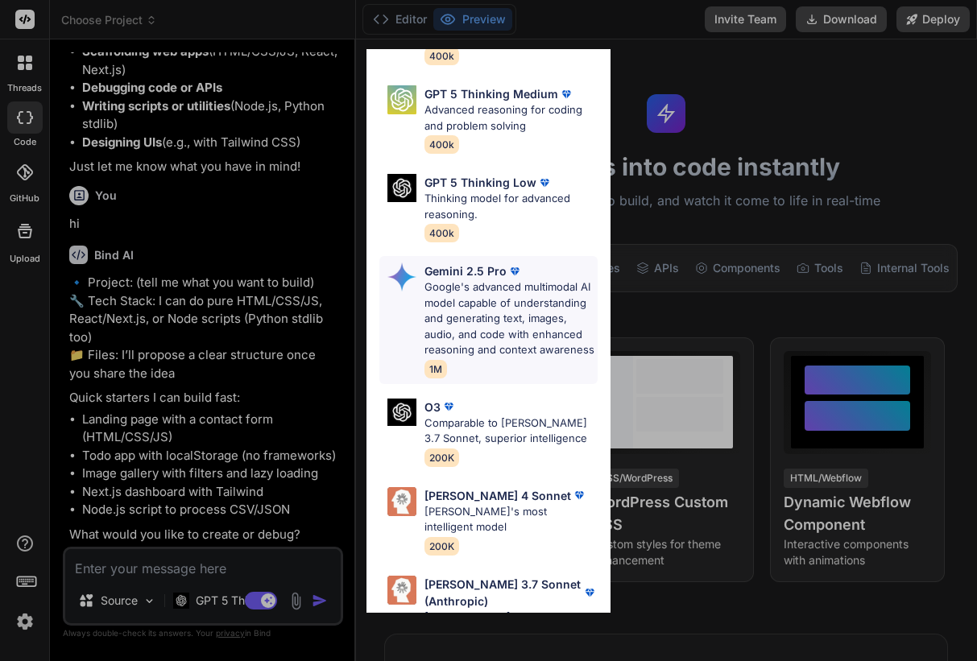
scroll to position [230, 0]
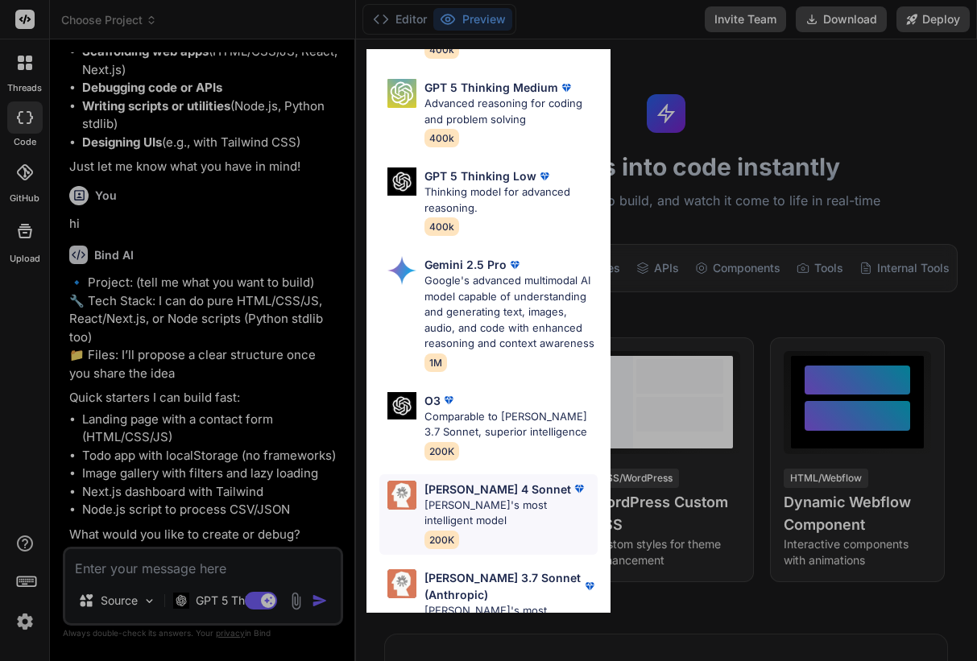
click at [501, 498] on p "[PERSON_NAME]'s most intelligent model" at bounding box center [511, 513] width 173 height 31
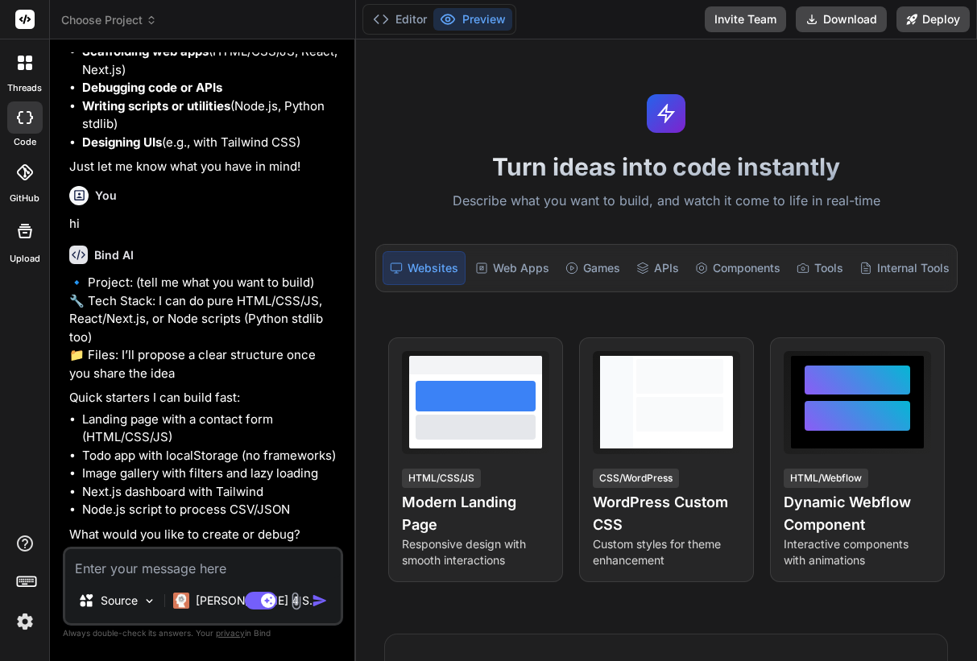
click at [217, 389] on p "Quick starters I can build fast:" at bounding box center [204, 398] width 271 height 19
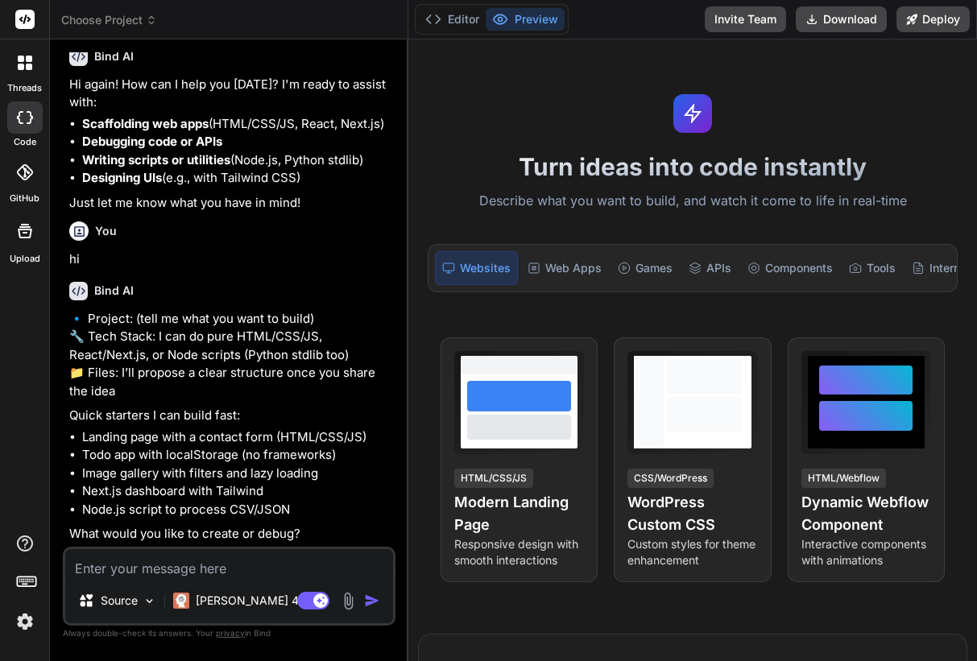
scroll to position [612, 0]
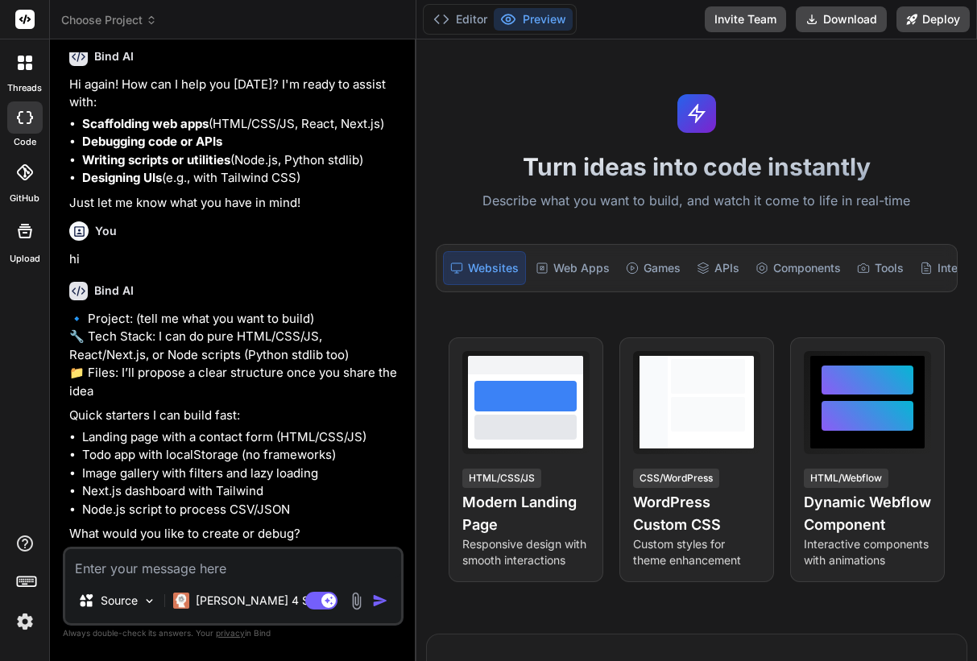
drag, startPoint x: 355, startPoint y: 263, endPoint x: 386, endPoint y: 263, distance: 30.6
click at [386, 263] on div "Bind AI Web Search Created with Pixso. Code Generator You hello Bind AI Hi! I’m…" at bounding box center [233, 350] width 367 height 622
click at [19, 627] on img at bounding box center [24, 621] width 27 height 27
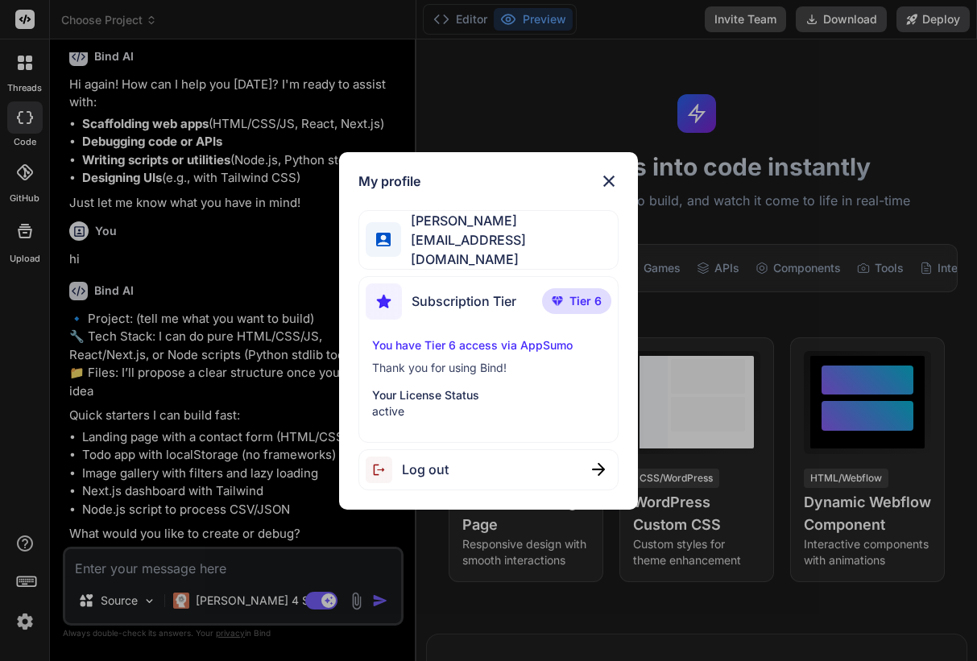
click at [172, 451] on div "My profile Mussadiq Khan khanocp@gmail.com Subscription Tier Tier 6 You have Ti…" at bounding box center [488, 330] width 977 height 661
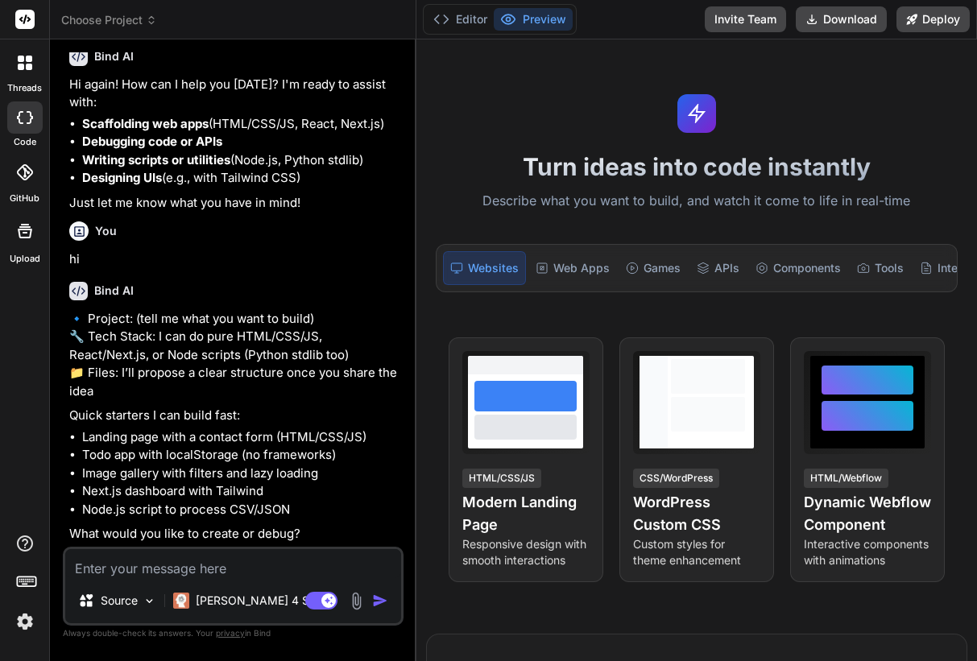
click at [30, 621] on img at bounding box center [24, 621] width 27 height 27
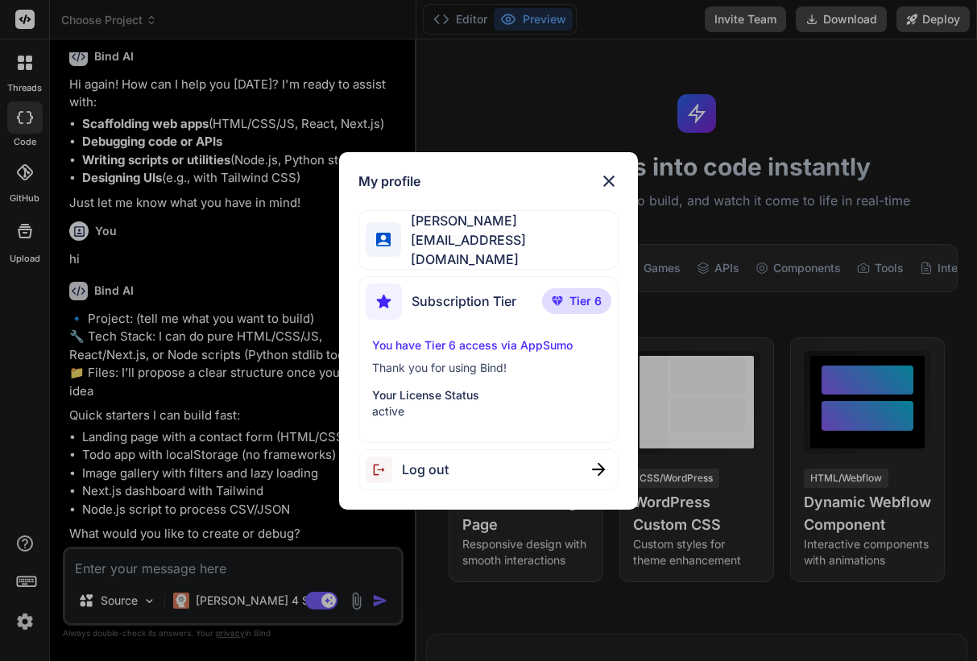
click at [611, 186] on img at bounding box center [608, 181] width 19 height 19
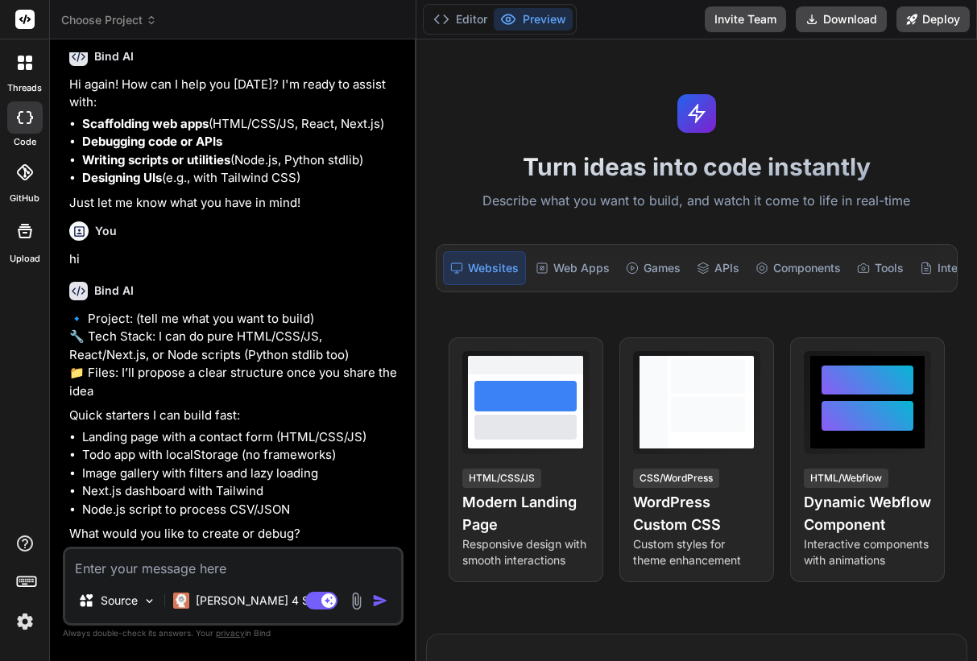
click at [687, 195] on div "Turn ideas into code instantly Describe what you want to build, and watch it co…" at bounding box center [696, 350] width 561 height 622
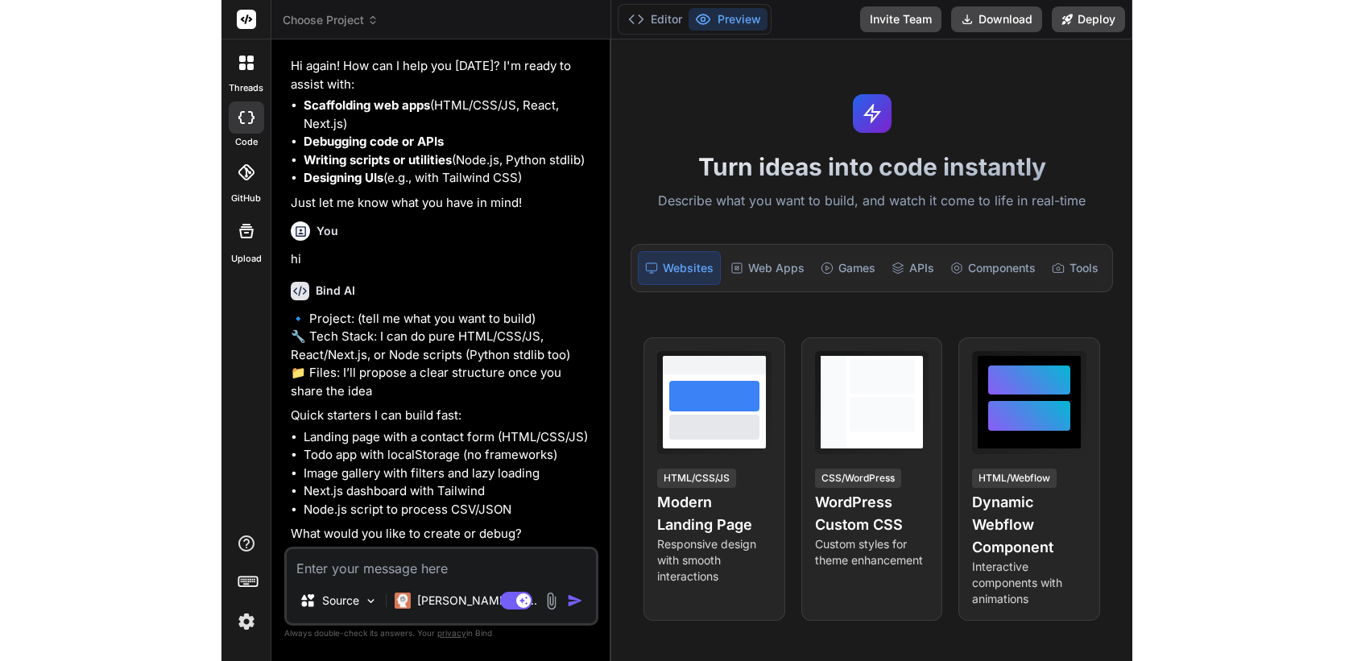
scroll to position [648, 0]
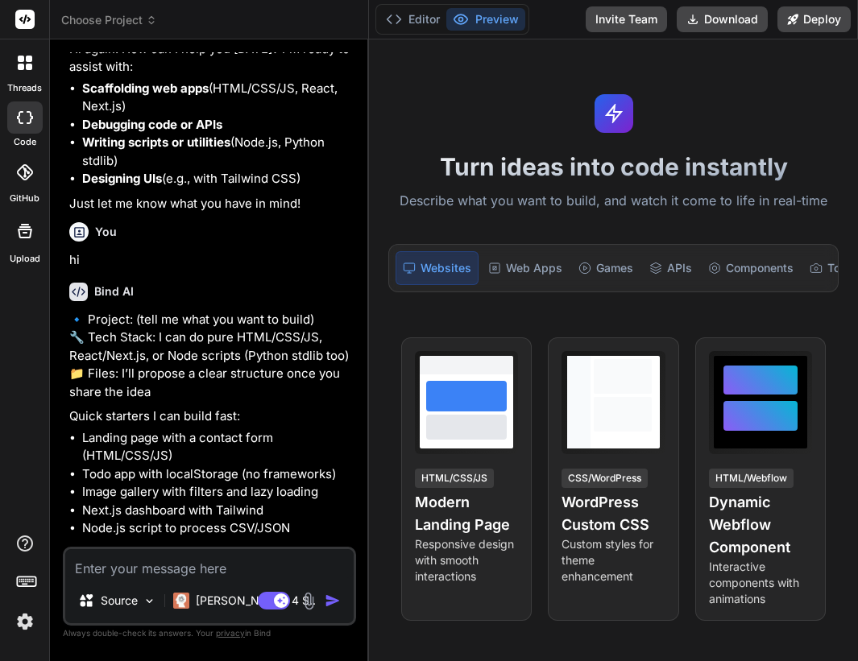
type textarea "x"
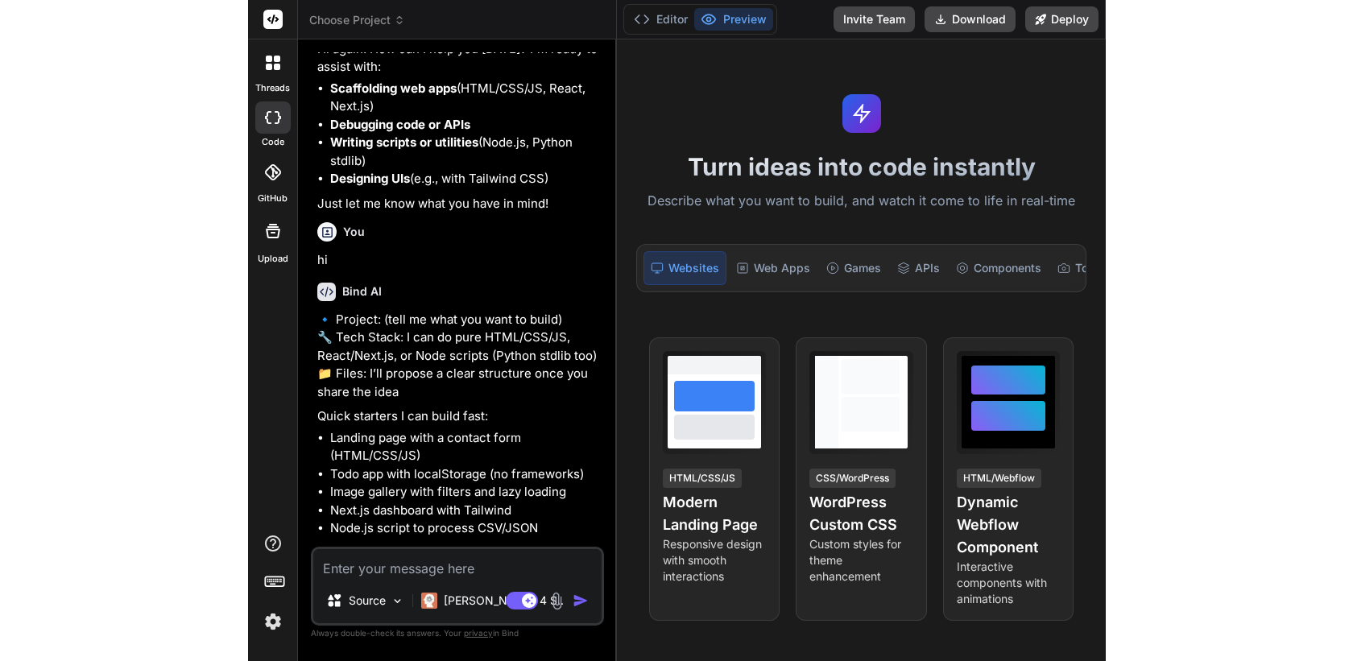
scroll to position [503, 0]
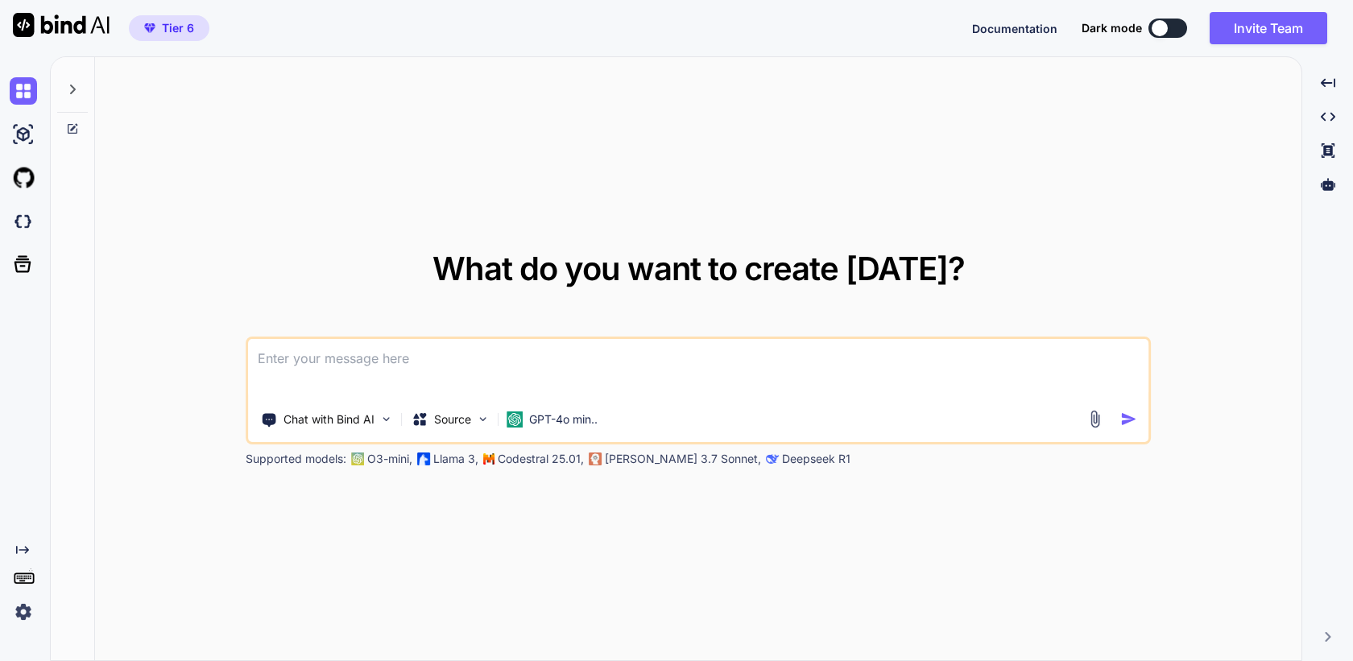
type textarea "x"
click at [21, 222] on img at bounding box center [23, 221] width 27 height 27
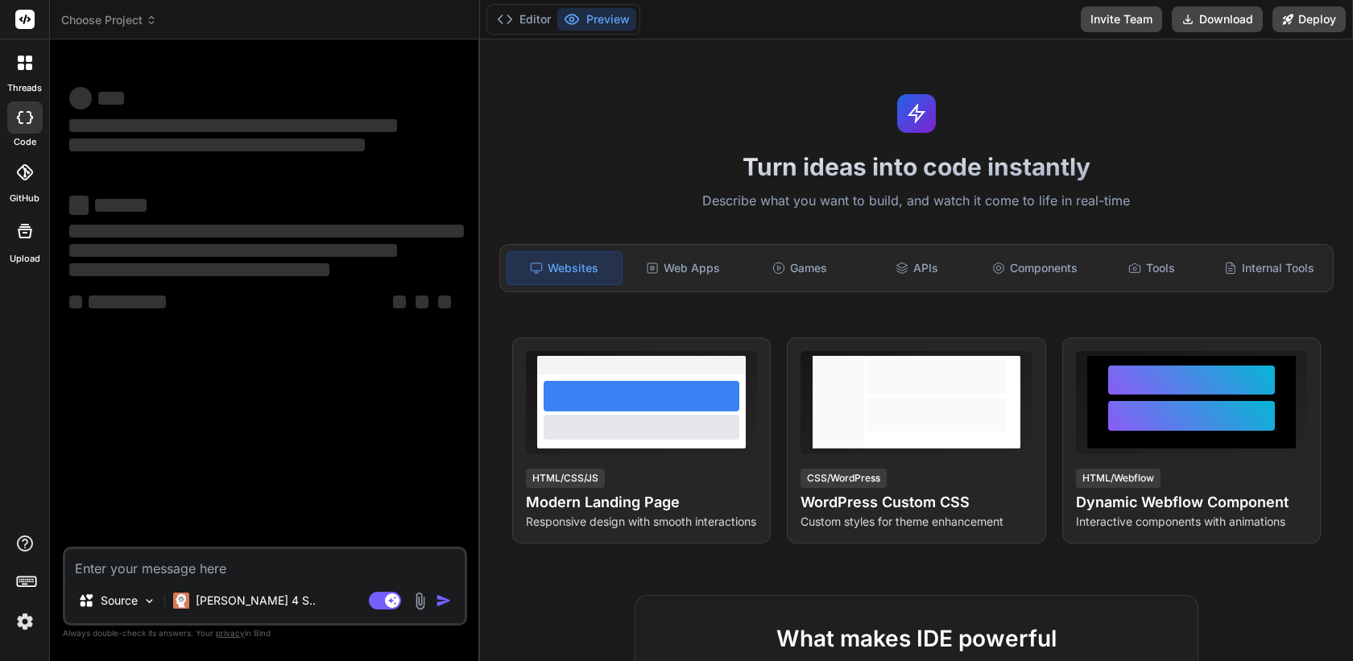
type textarea "x"
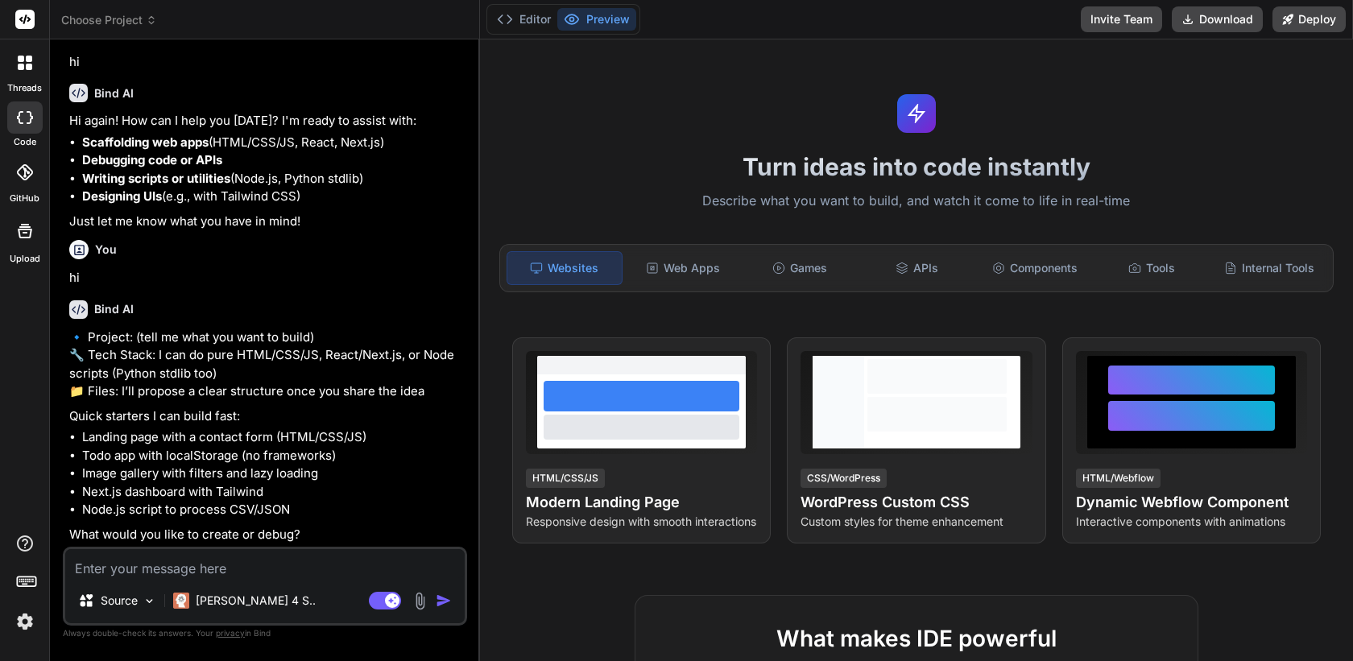
scroll to position [522, 0]
click at [31, 64] on icon at bounding box center [29, 67] width 6 height 6
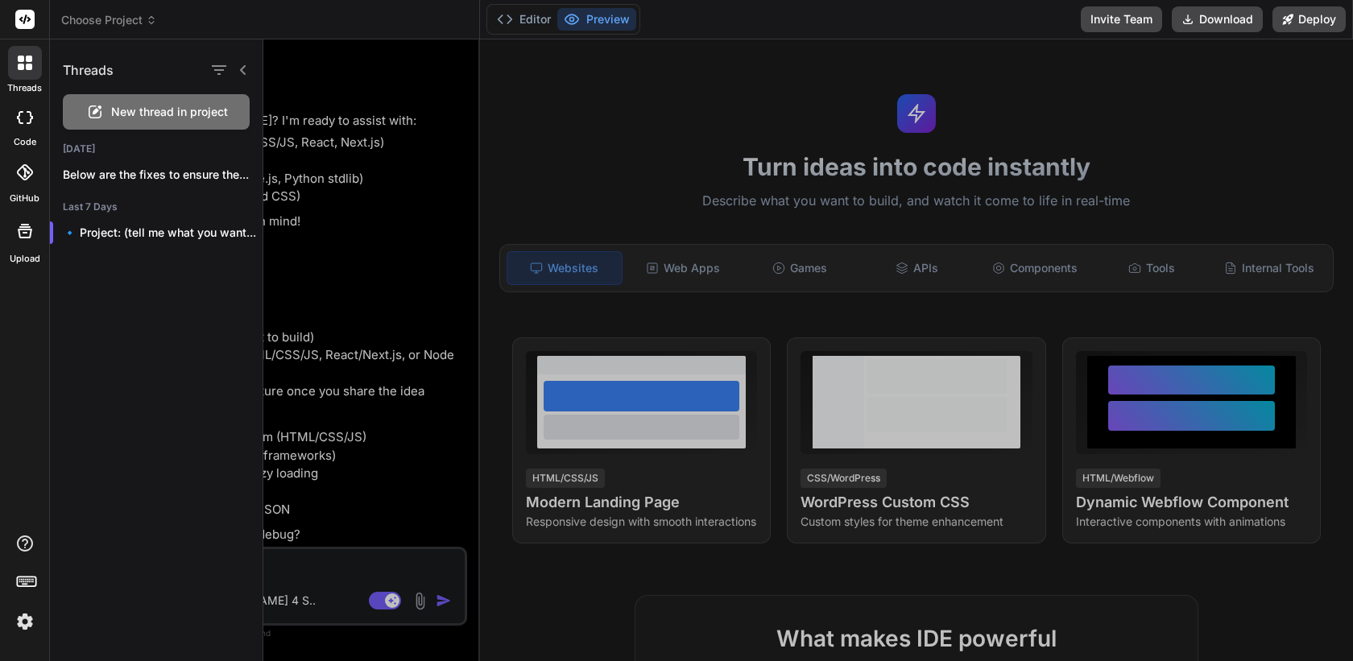
click at [433, 258] on div at bounding box center [808, 350] width 1090 height 622
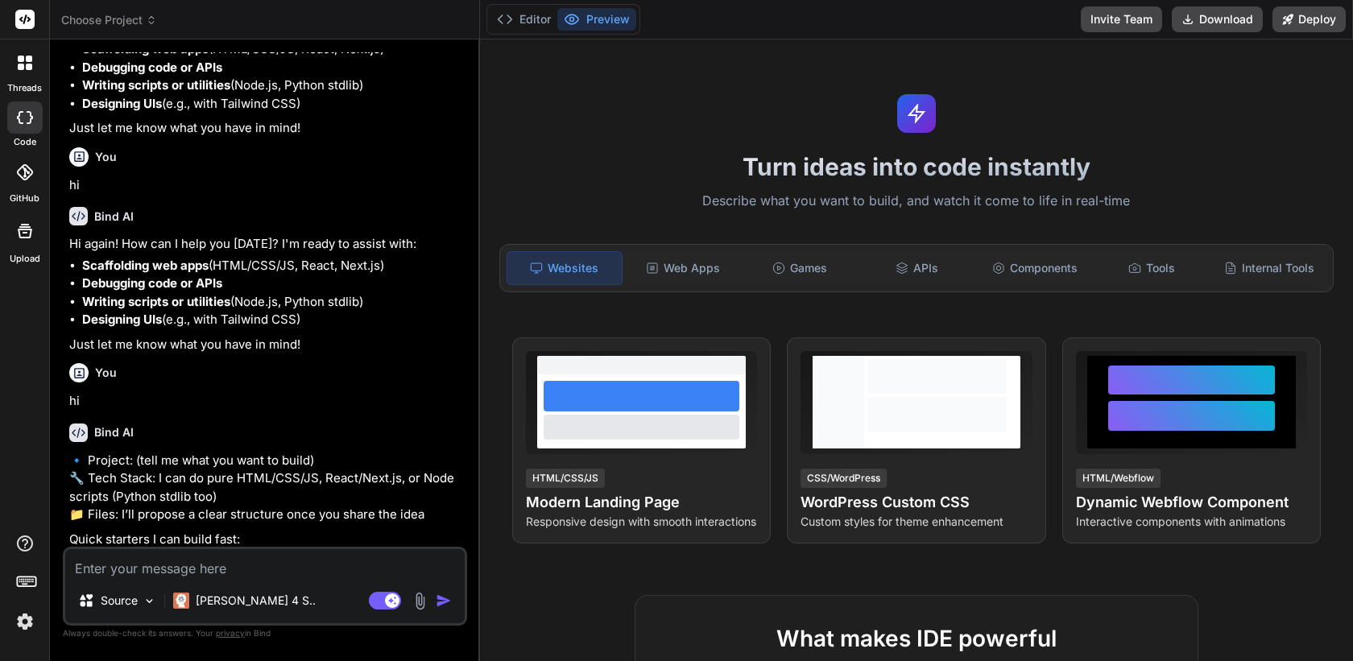
scroll to position [0, 0]
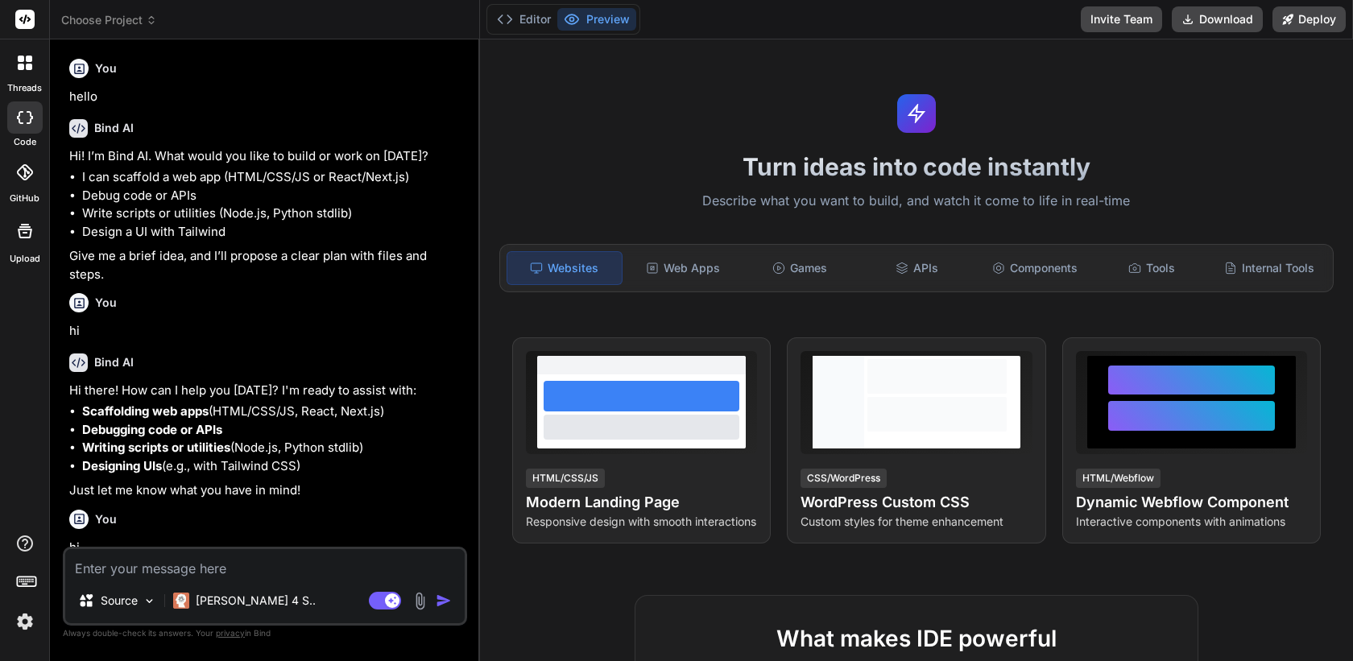
click at [25, 56] on icon at bounding box center [25, 63] width 14 height 14
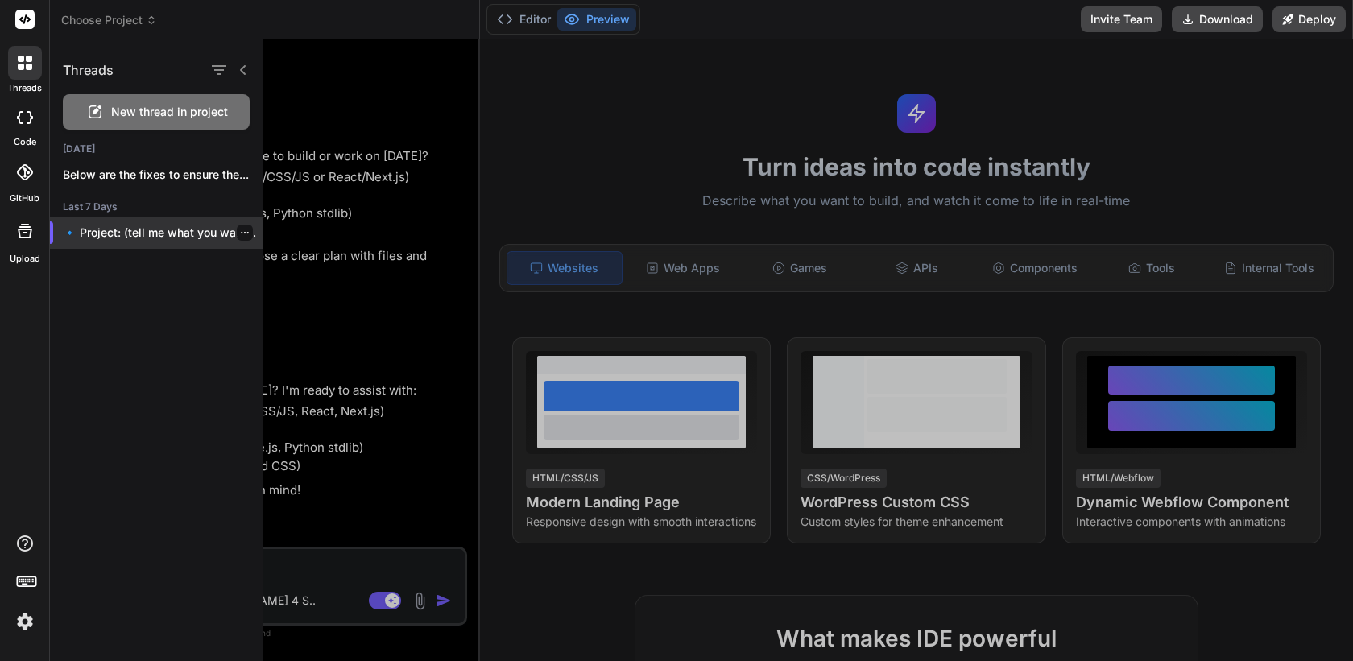
click at [240, 231] on icon "button" at bounding box center [245, 233] width 10 height 10
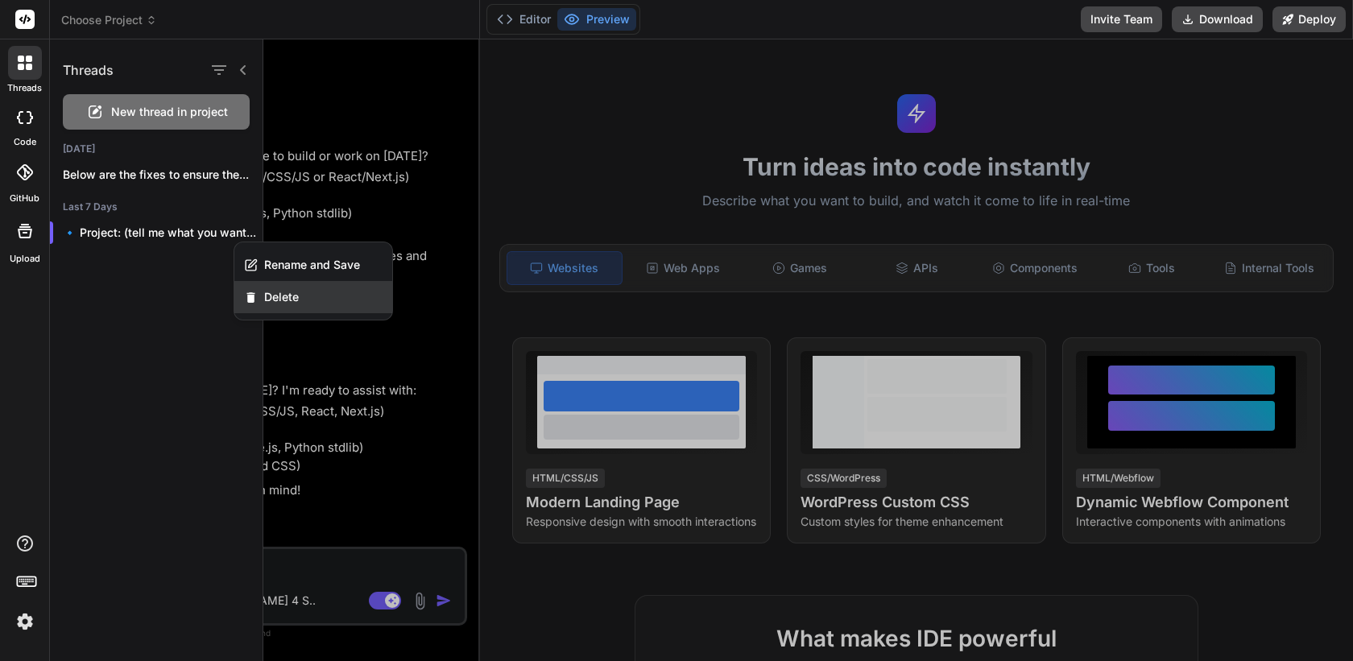
click at [288, 295] on span "Delete" at bounding box center [281, 297] width 35 height 16
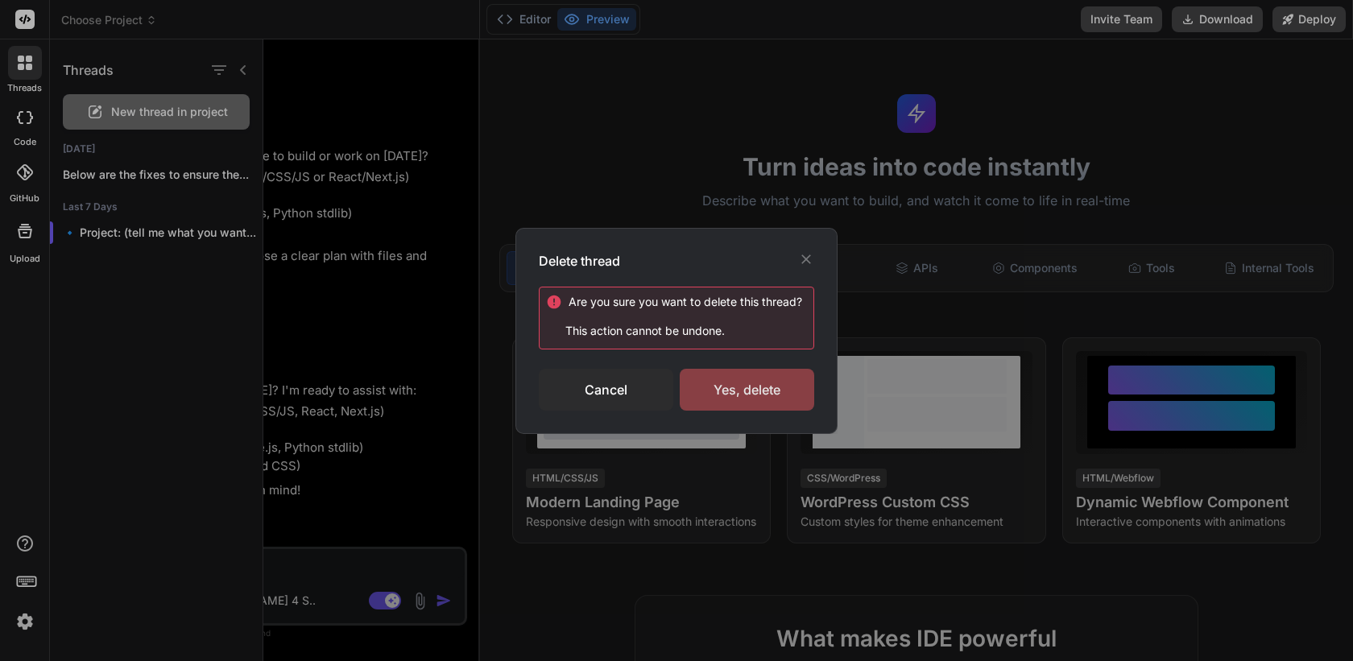
click at [745, 391] on div "Yes, delete" at bounding box center [747, 390] width 135 height 42
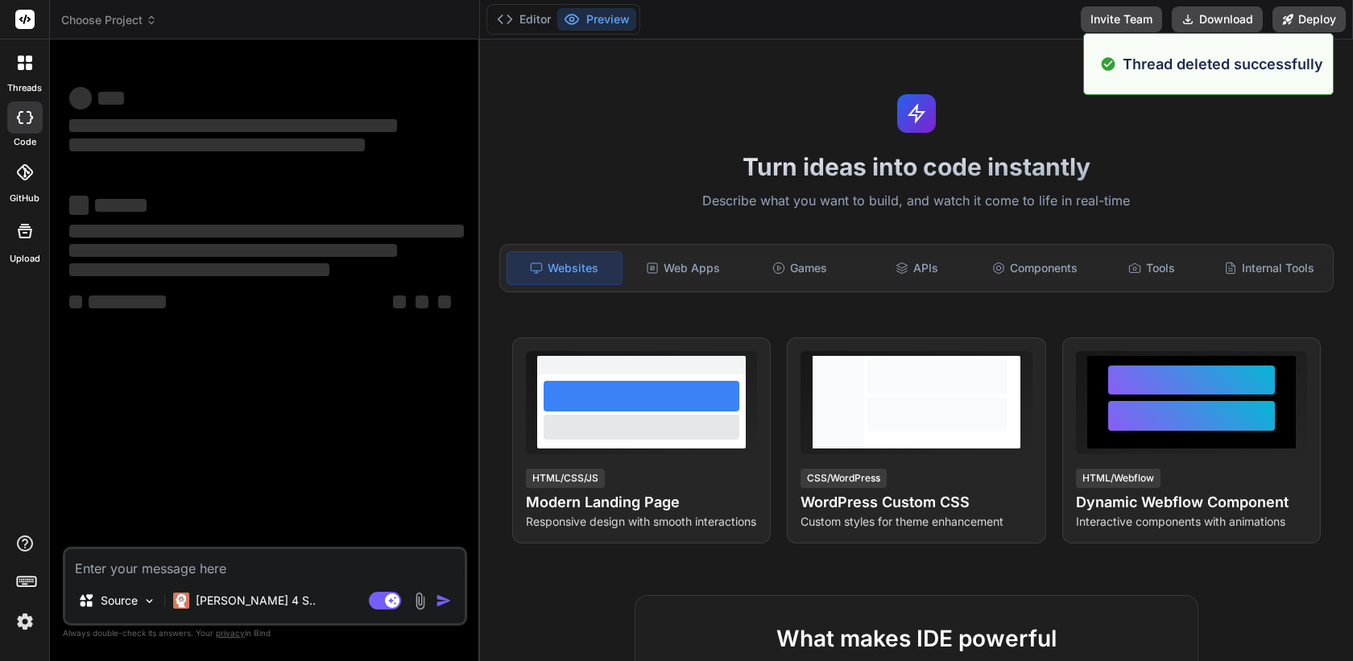
type textarea "x"
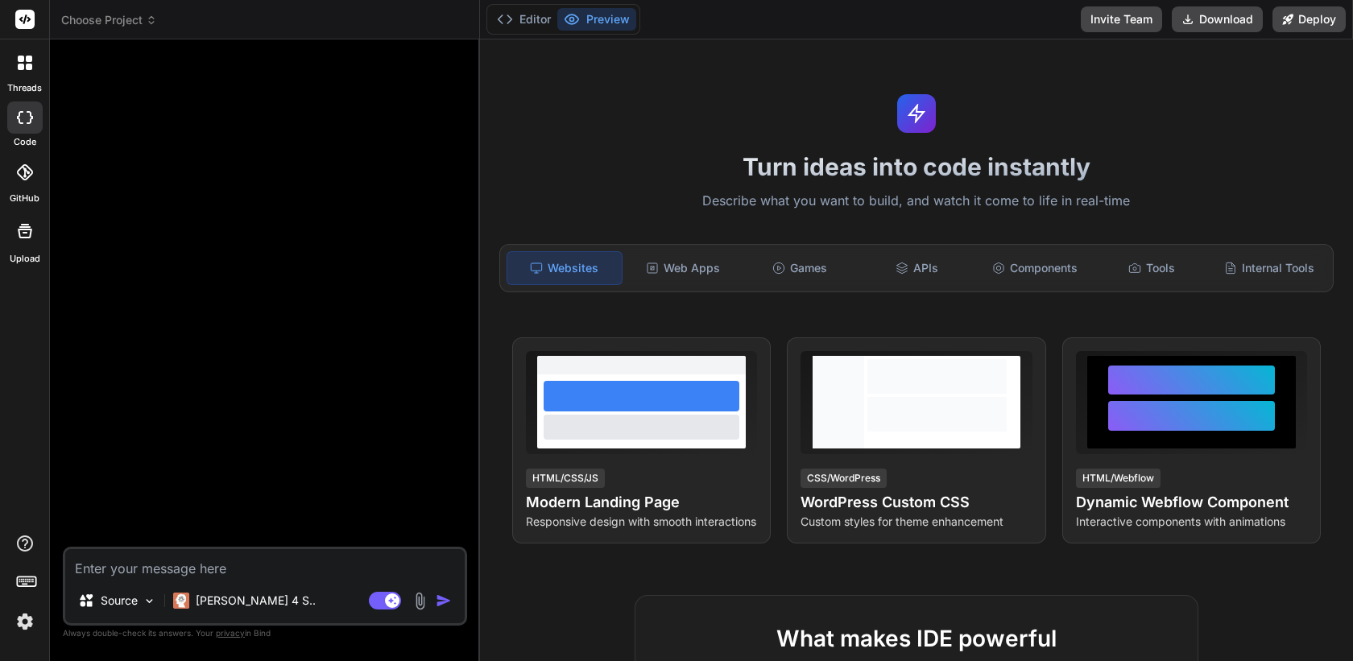
click at [28, 624] on img at bounding box center [24, 621] width 27 height 27
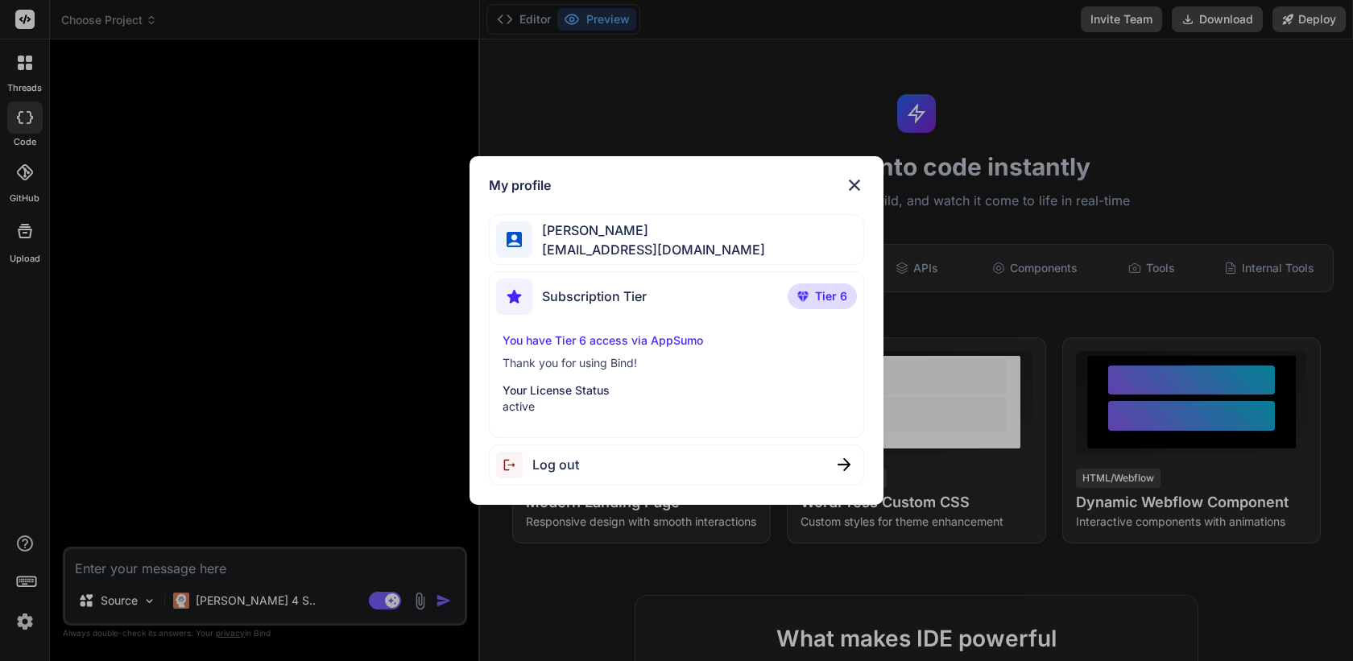
click at [311, 495] on div "My profile [PERSON_NAME] [PERSON_NAME][EMAIL_ADDRESS][DOMAIN_NAME] Subscription…" at bounding box center [676, 330] width 1353 height 661
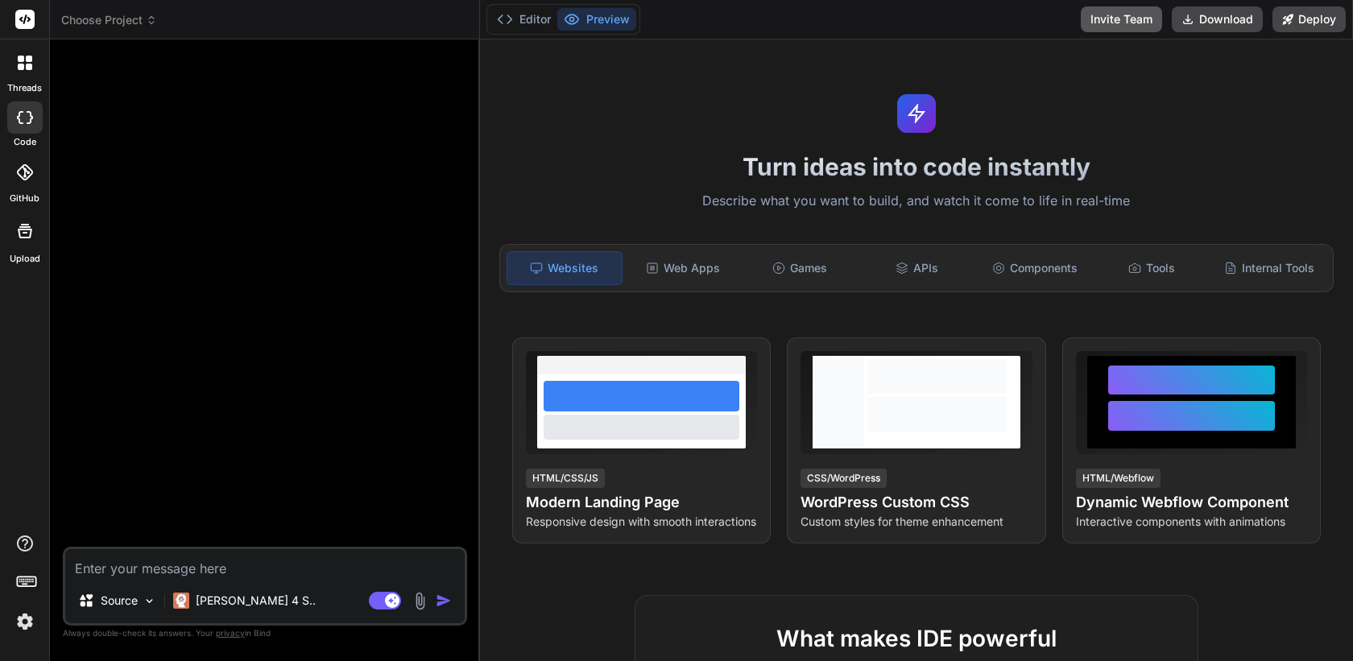
click at [1118, 17] on button "Invite Team" at bounding box center [1121, 19] width 81 height 26
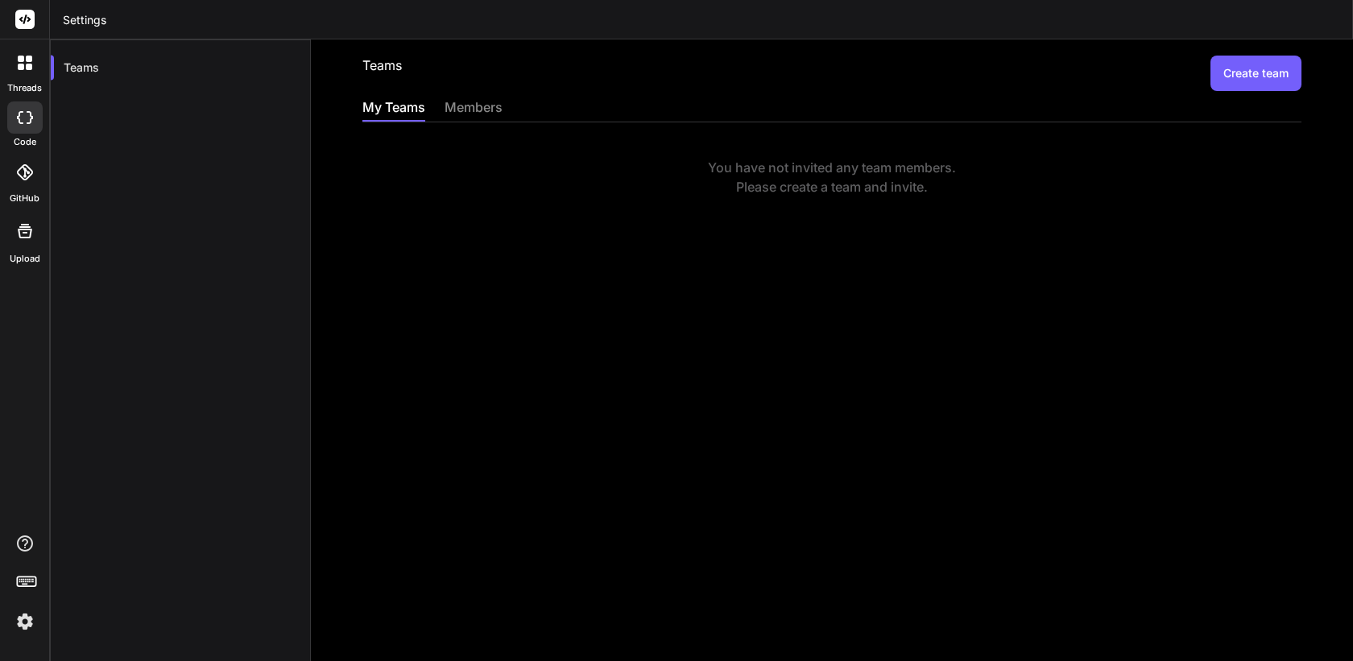
click at [27, 620] on img at bounding box center [24, 621] width 27 height 27
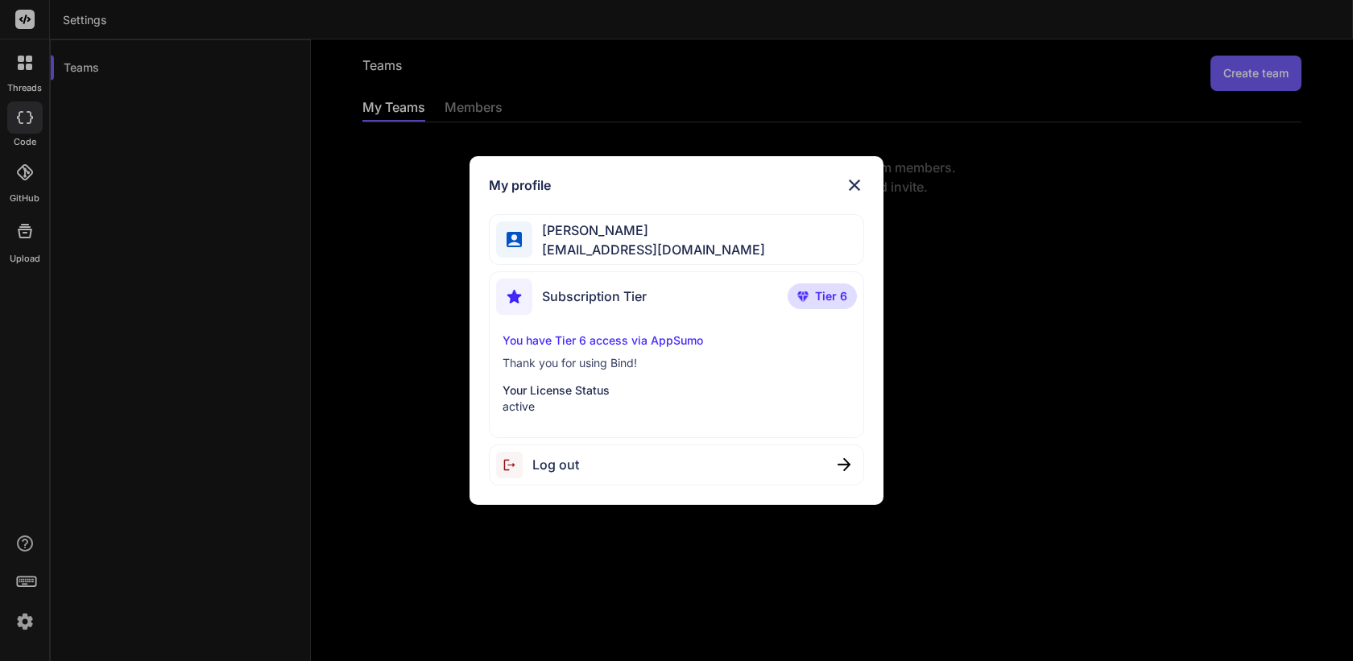
click at [547, 471] on span "Log out" at bounding box center [555, 464] width 47 height 19
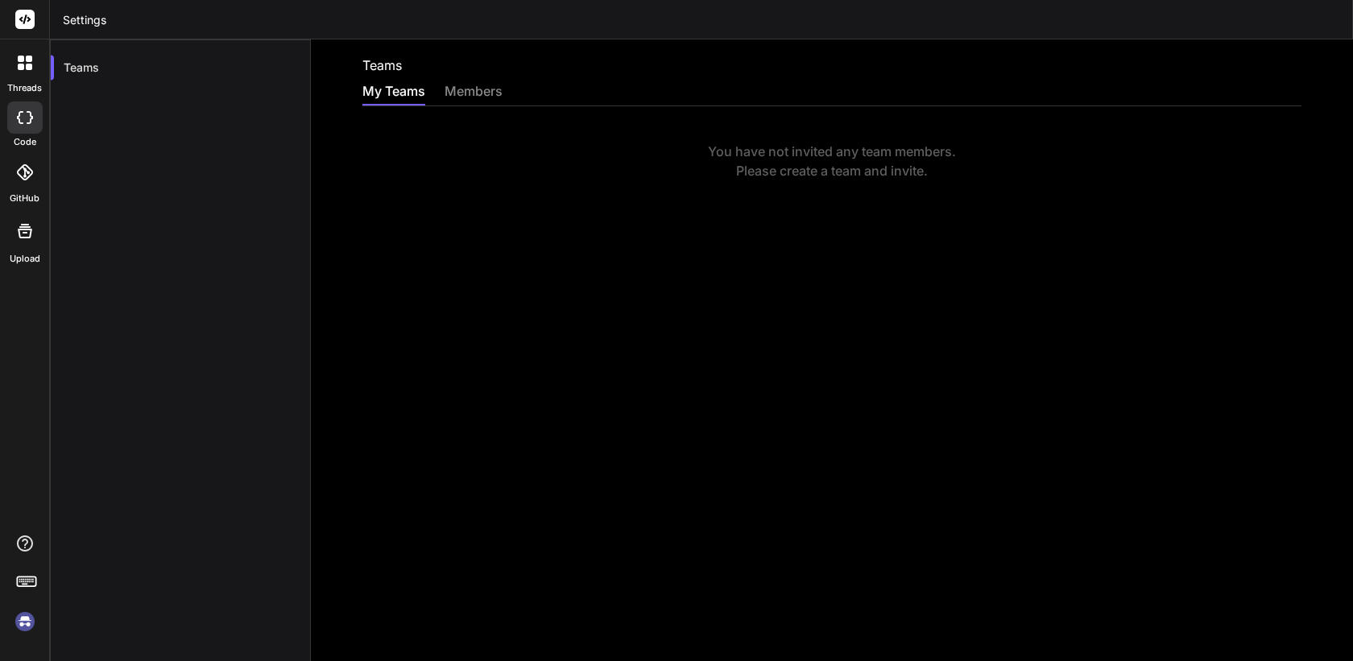
click at [23, 623] on img at bounding box center [24, 621] width 27 height 27
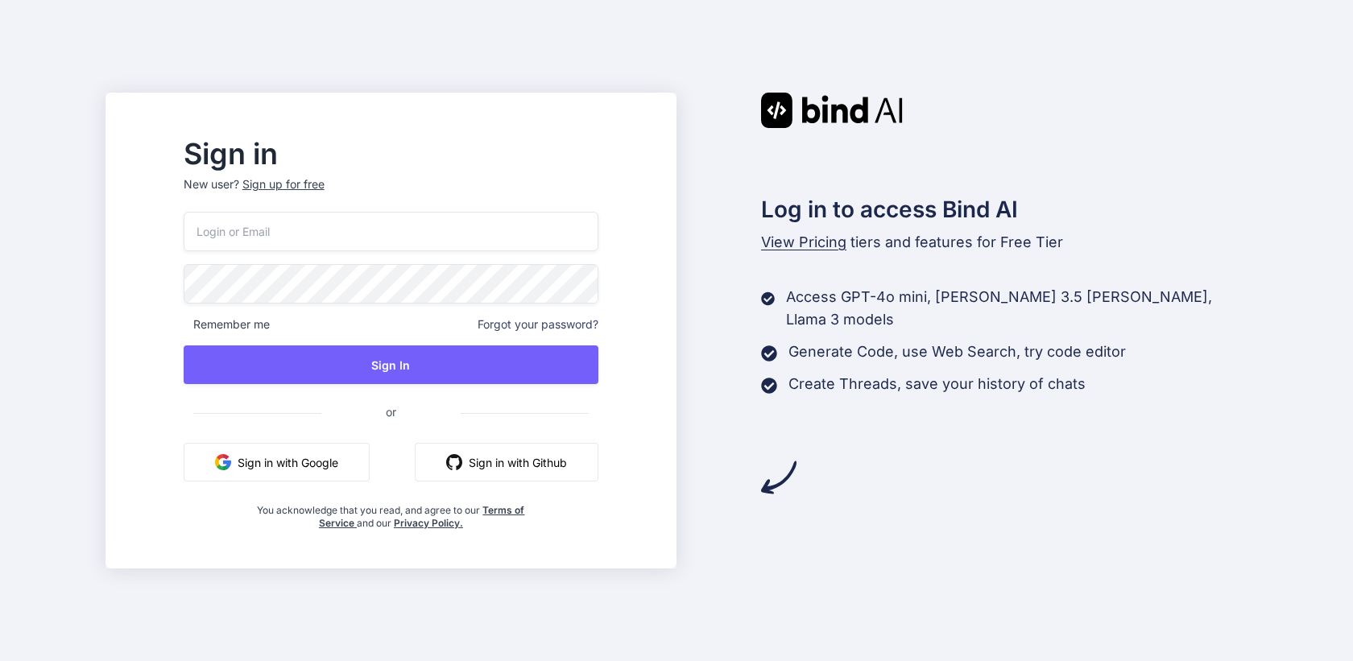
click at [471, 240] on input "email" at bounding box center [391, 231] width 415 height 39
paste input "[EMAIL_ADDRESS][DOMAIN_NAME]"
type input "[EMAIL_ADDRESS][DOMAIN_NAME]"
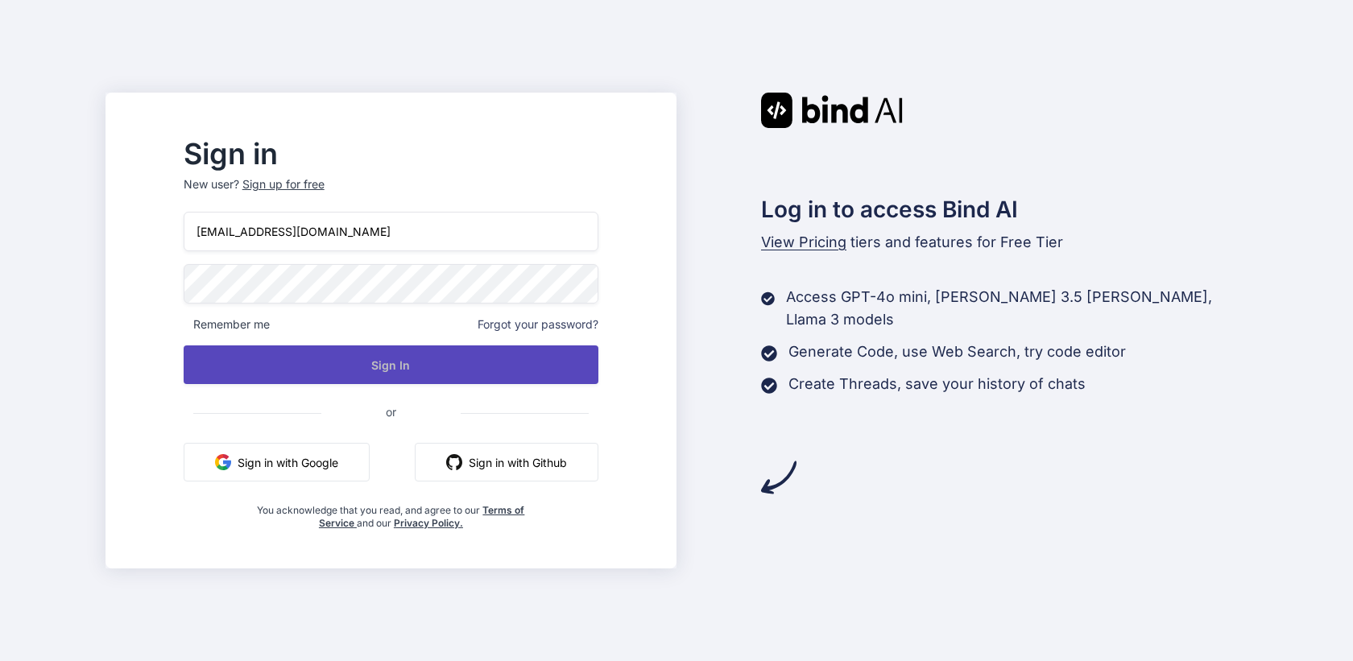
click at [419, 367] on button "Sign In" at bounding box center [391, 365] width 415 height 39
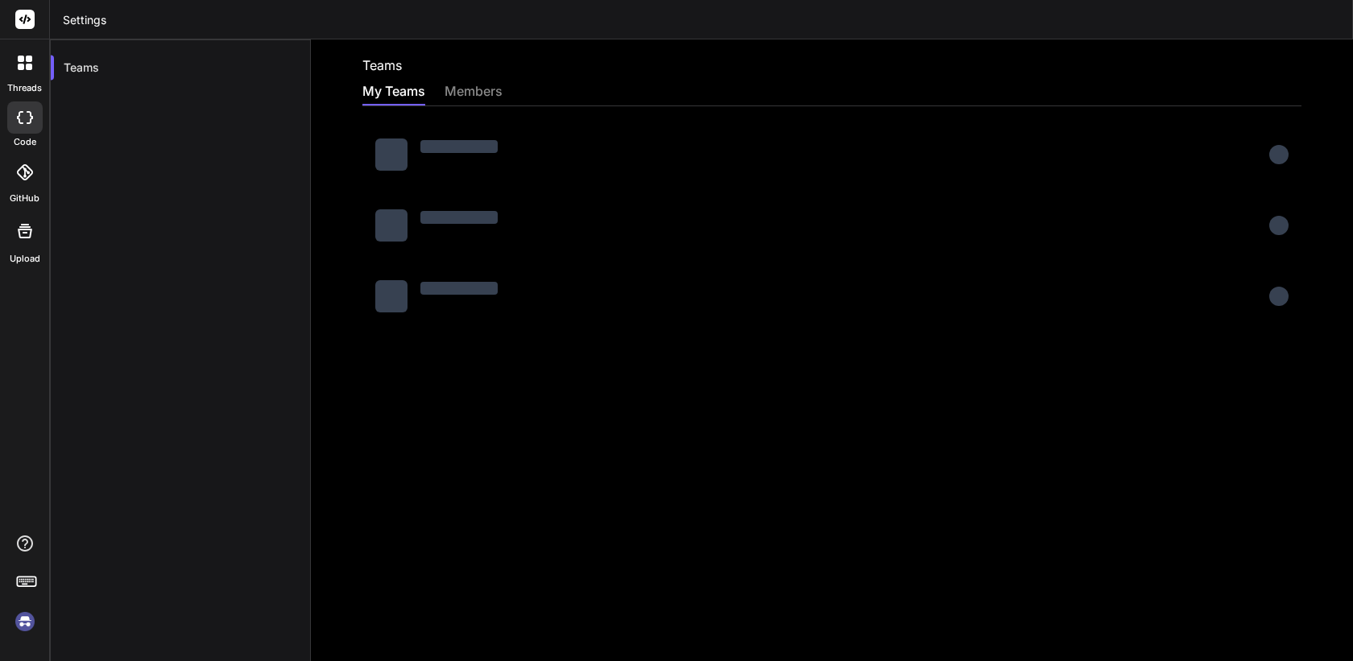
click at [24, 619] on img at bounding box center [24, 621] width 27 height 27
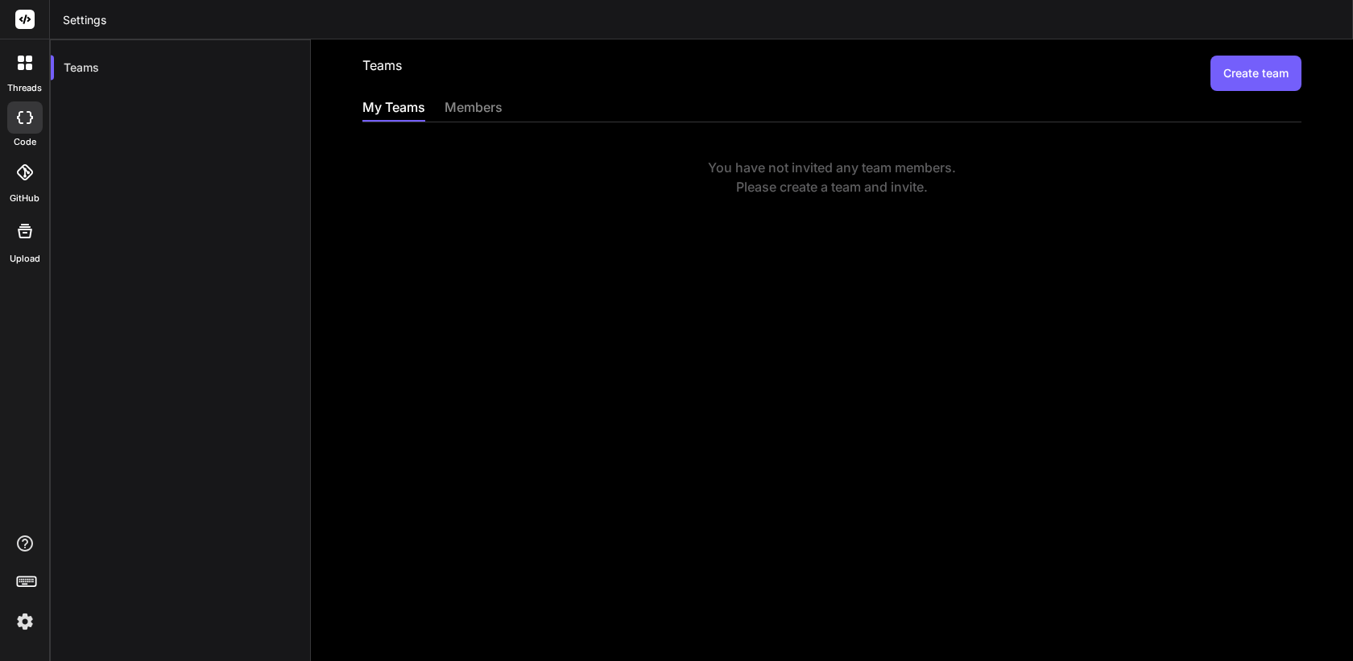
click at [1110, 14] on header "Settings" at bounding box center [701, 19] width 1303 height 39
click at [19, 622] on img at bounding box center [24, 621] width 27 height 27
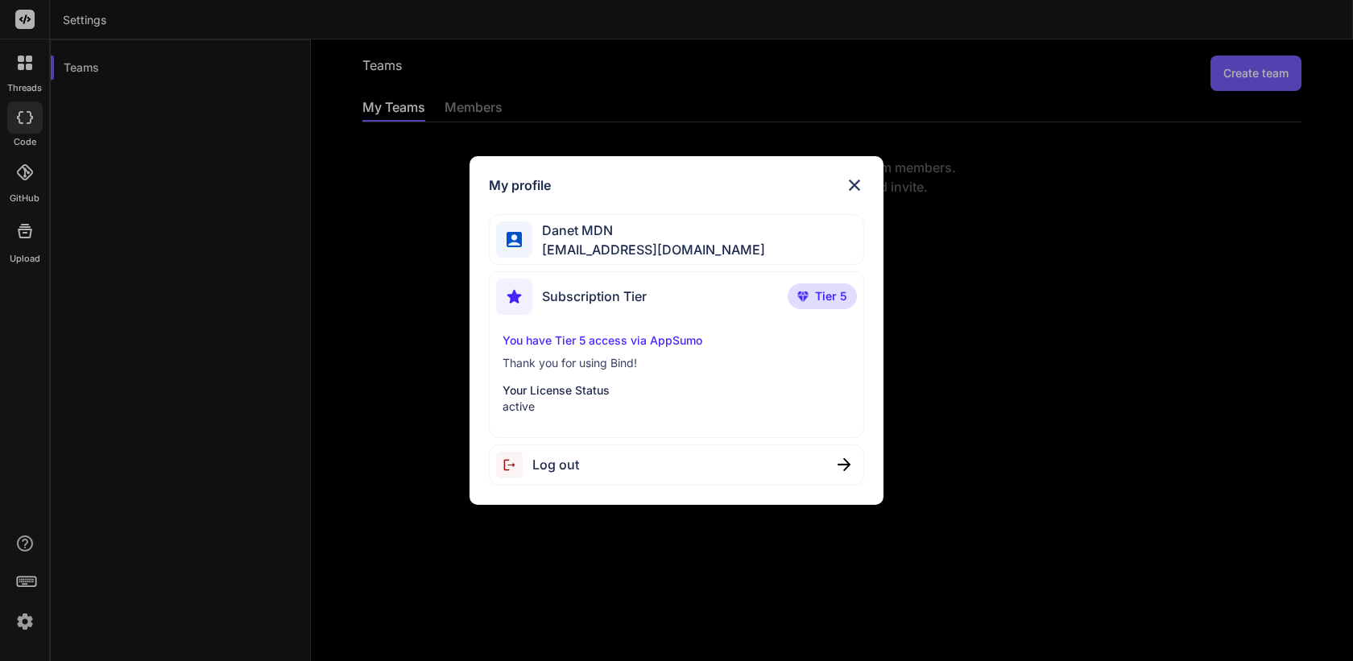
click at [226, 383] on div "My profile [PERSON_NAME] MDN [EMAIL_ADDRESS][PERSON_NAME][DOMAIN_NAME] Subscrip…" at bounding box center [676, 330] width 1353 height 661
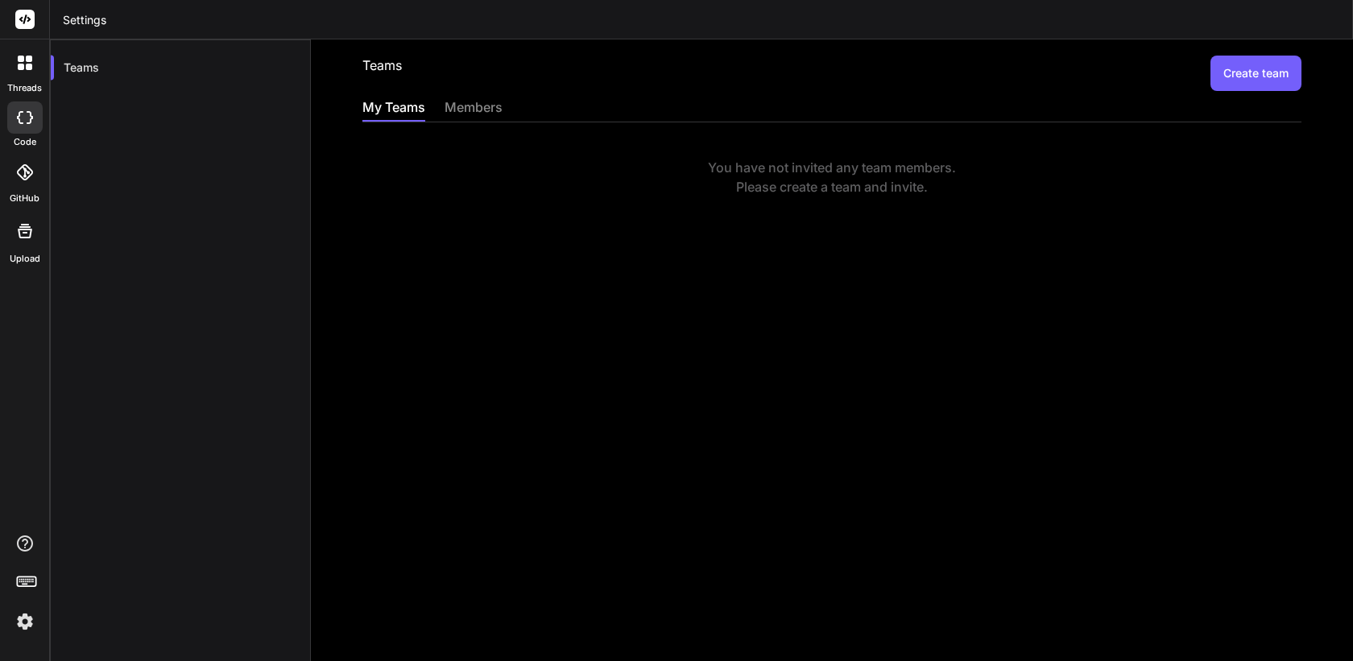
click at [32, 68] on div at bounding box center [25, 63] width 34 height 34
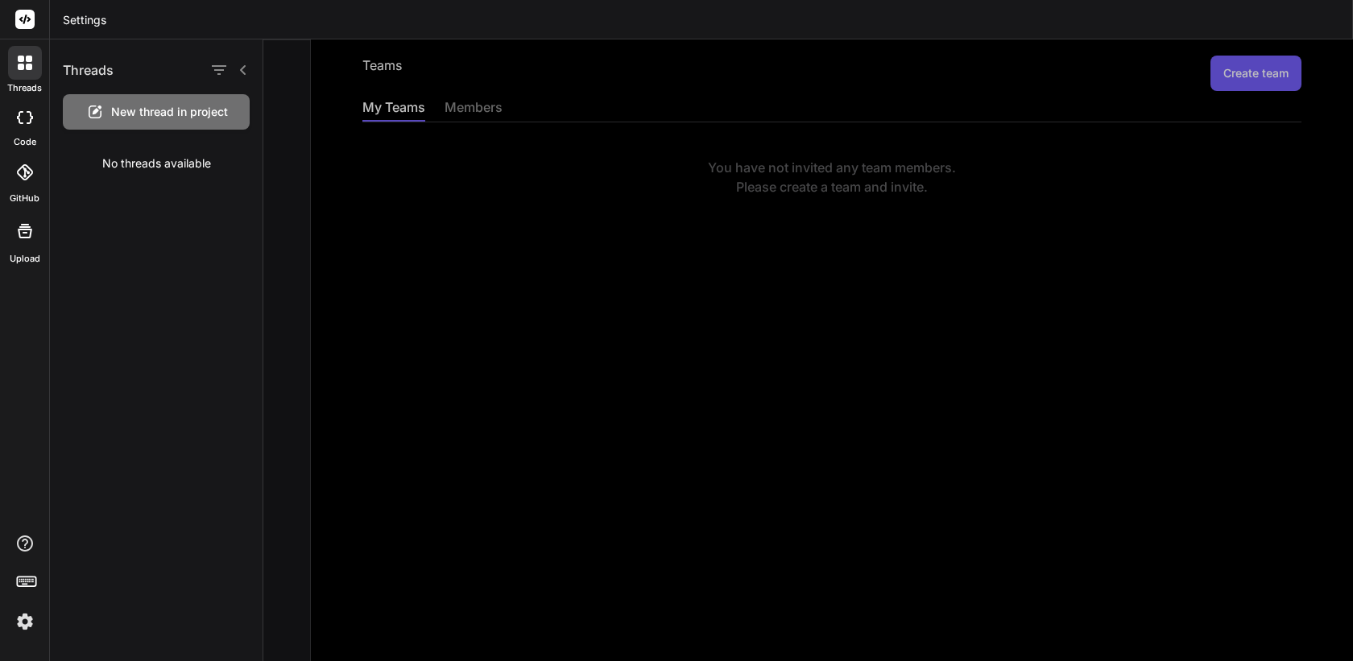
click at [126, 116] on span "New thread in project" at bounding box center [169, 112] width 117 height 16
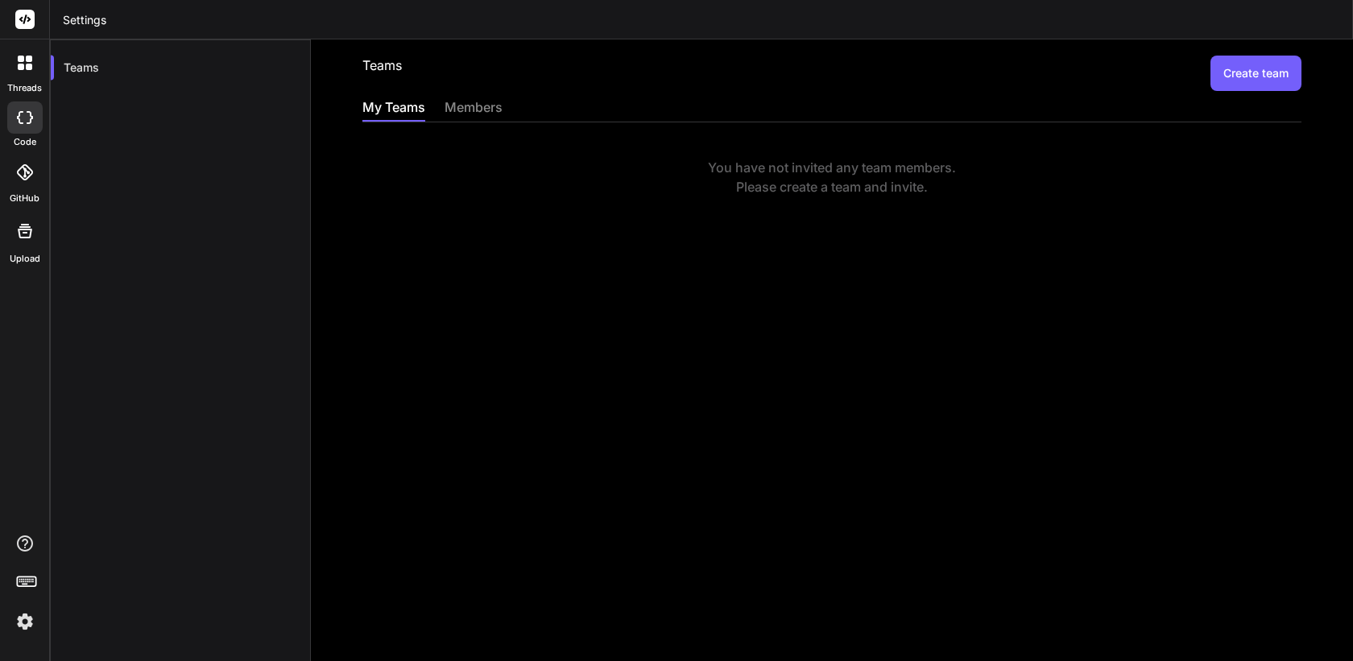
click at [14, 66] on div at bounding box center [25, 63] width 34 height 34
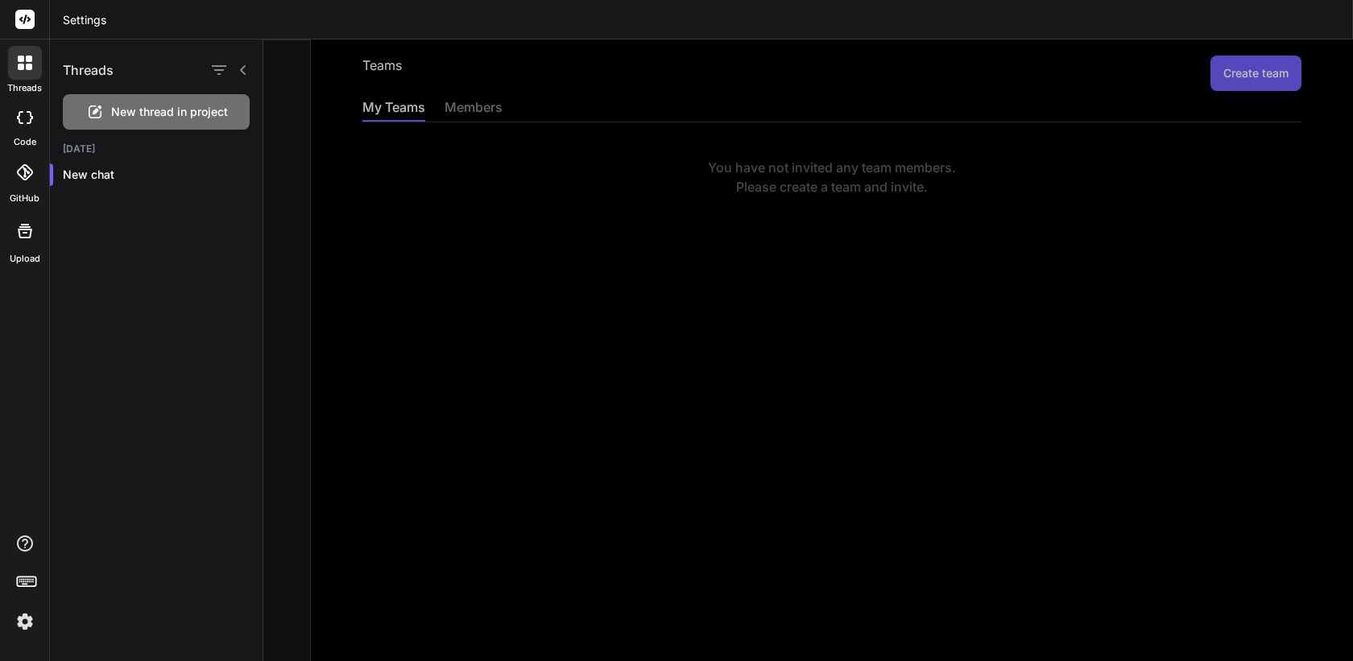
click at [176, 112] on span "New thread in project" at bounding box center [169, 112] width 117 height 16
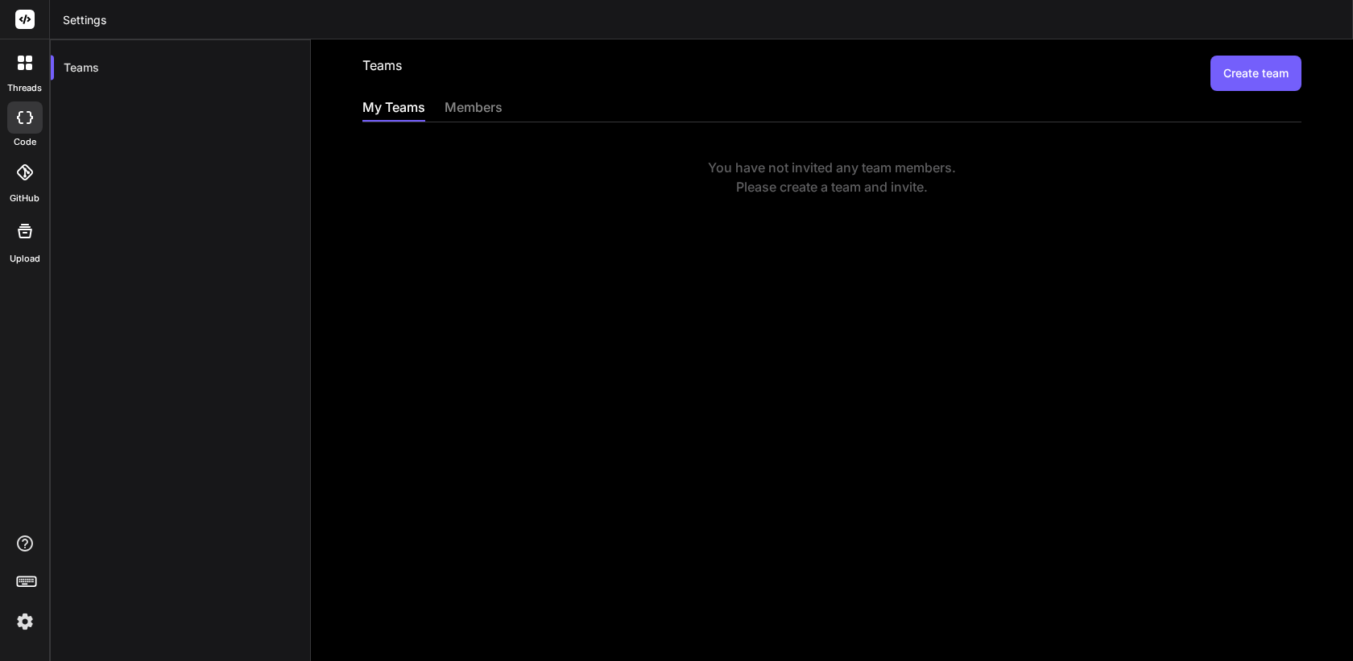
click at [28, 129] on div at bounding box center [24, 117] width 35 height 32
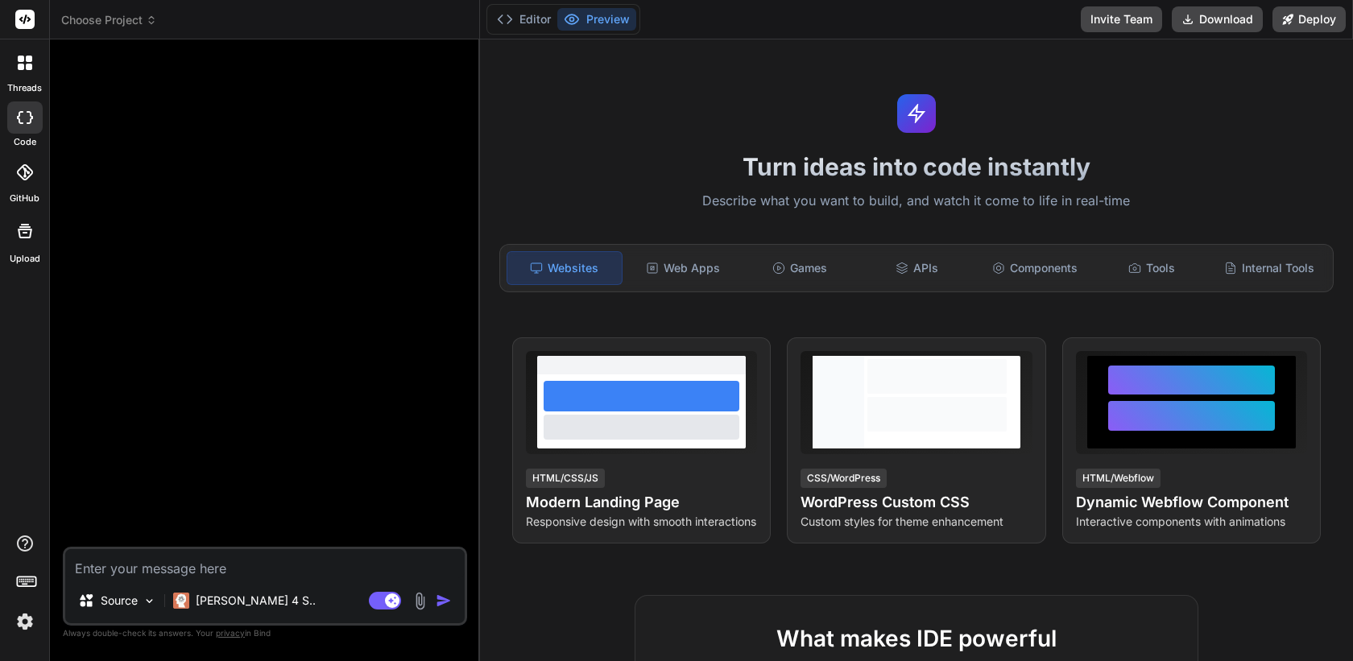
click at [8, 68] on div at bounding box center [25, 63] width 34 height 34
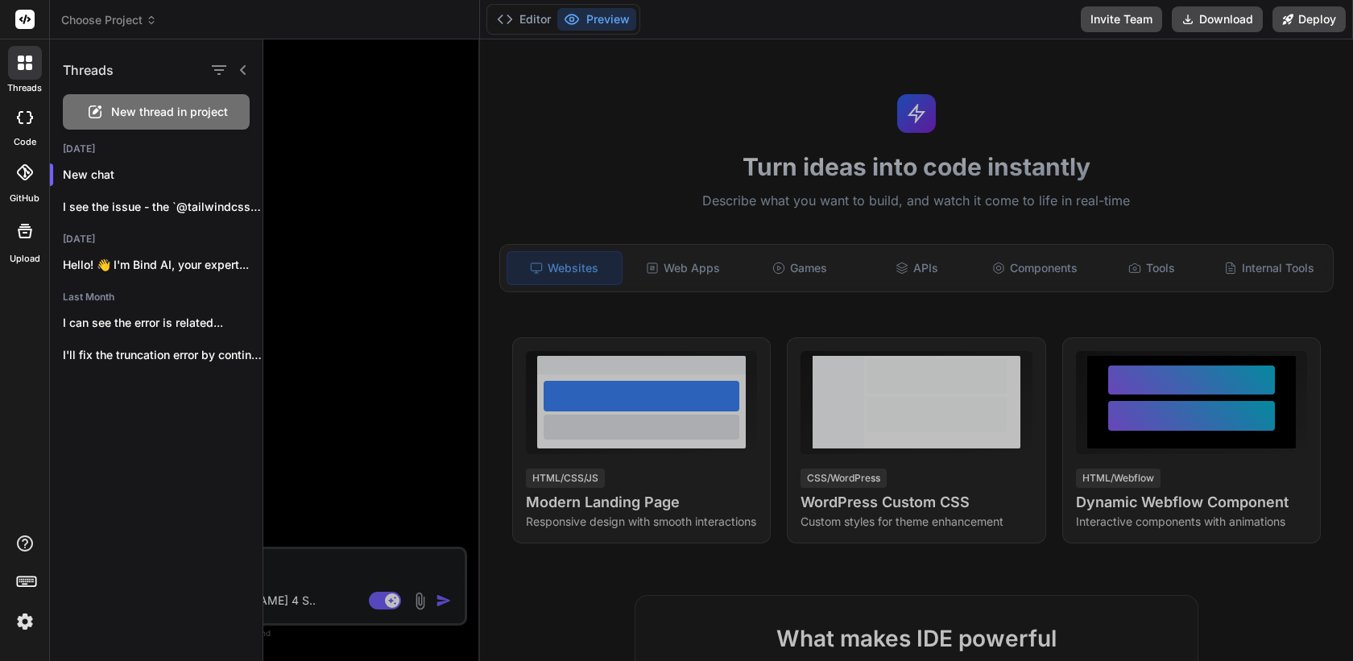
click at [8, 120] on div at bounding box center [24, 117] width 35 height 32
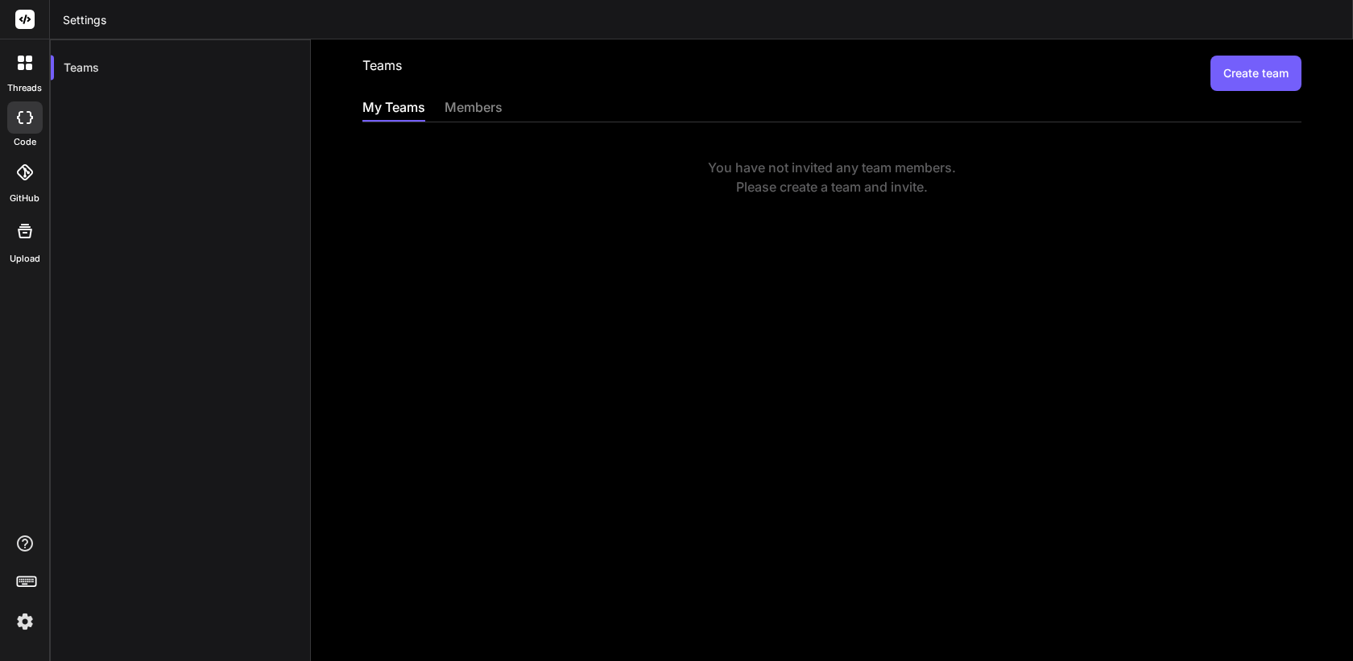
click at [24, 61] on icon at bounding box center [25, 63] width 14 height 14
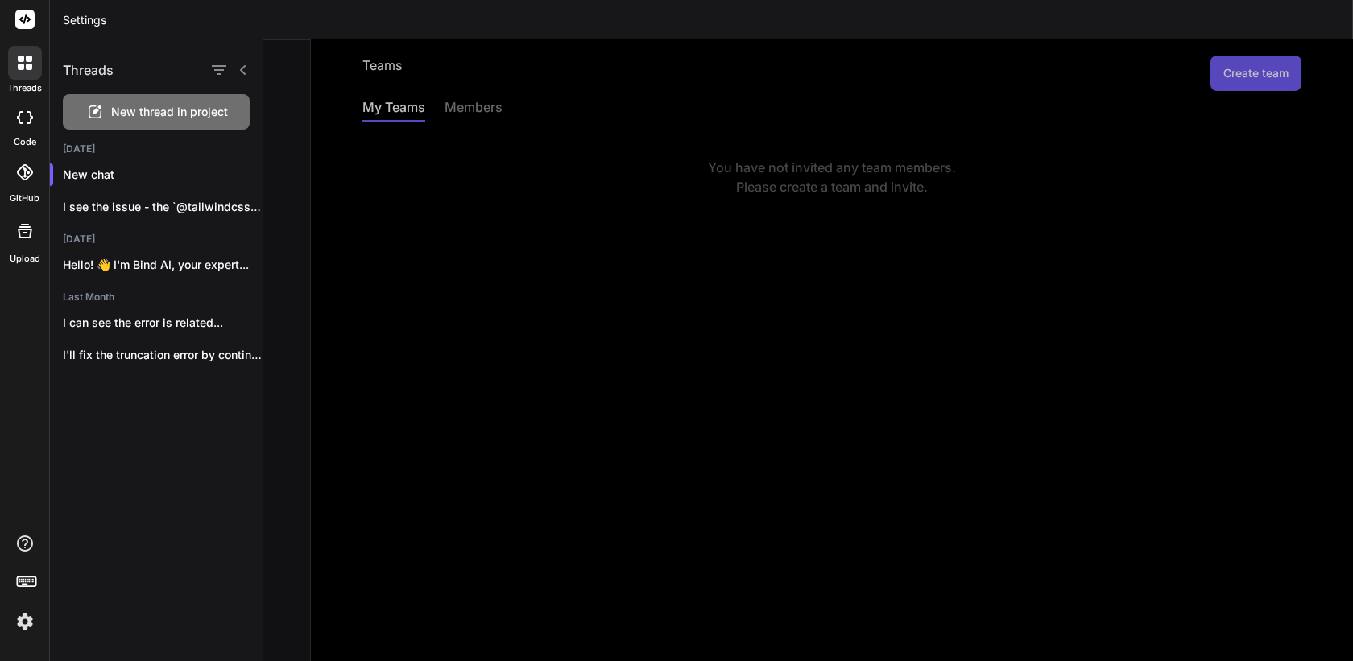
click at [413, 136] on div at bounding box center [808, 350] width 1090 height 622
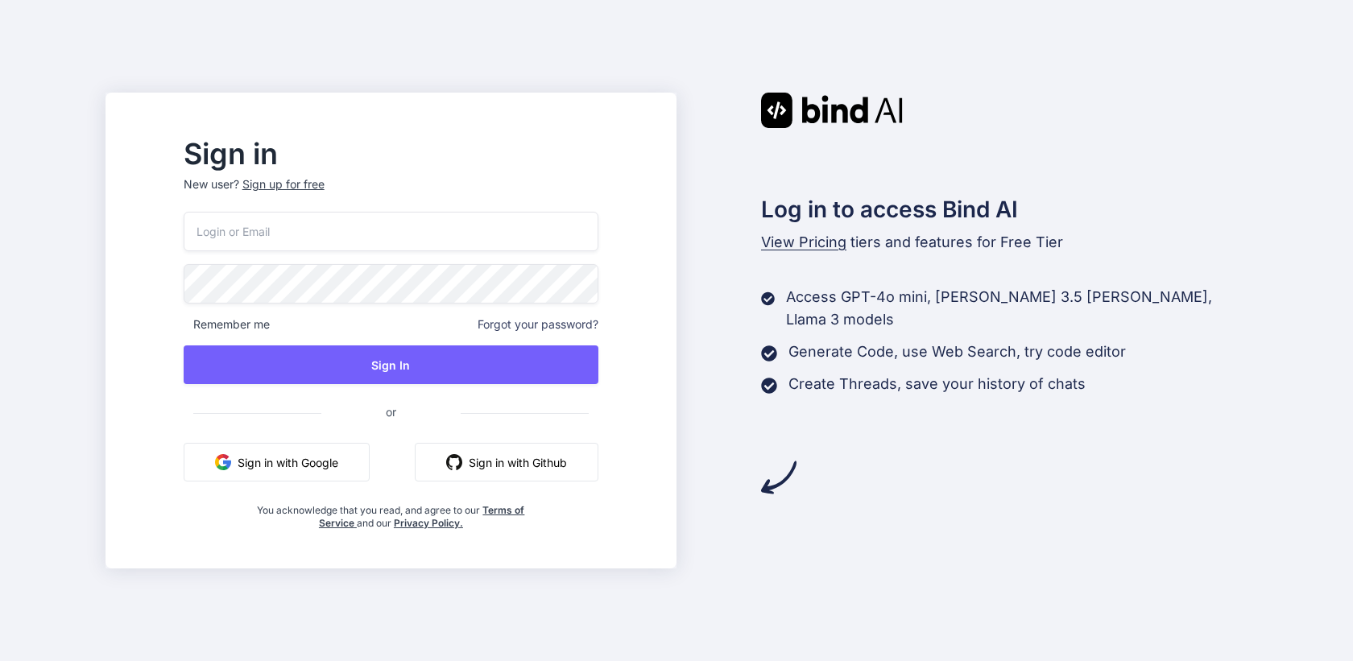
click at [448, 245] on input "email" at bounding box center [391, 231] width 415 height 39
paste input "[EMAIL_ADDRESS][DOMAIN_NAME]"
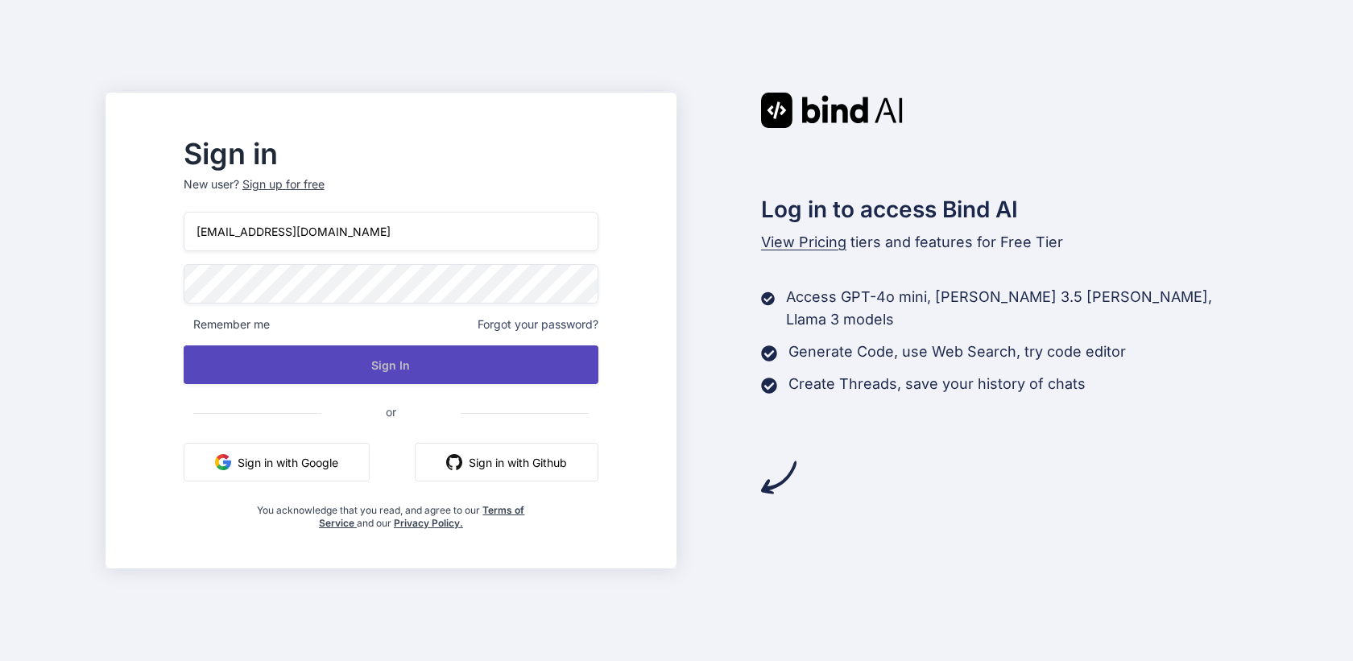
type input "[EMAIL_ADDRESS][DOMAIN_NAME]"
click at [434, 363] on button "Sign In" at bounding box center [391, 365] width 415 height 39
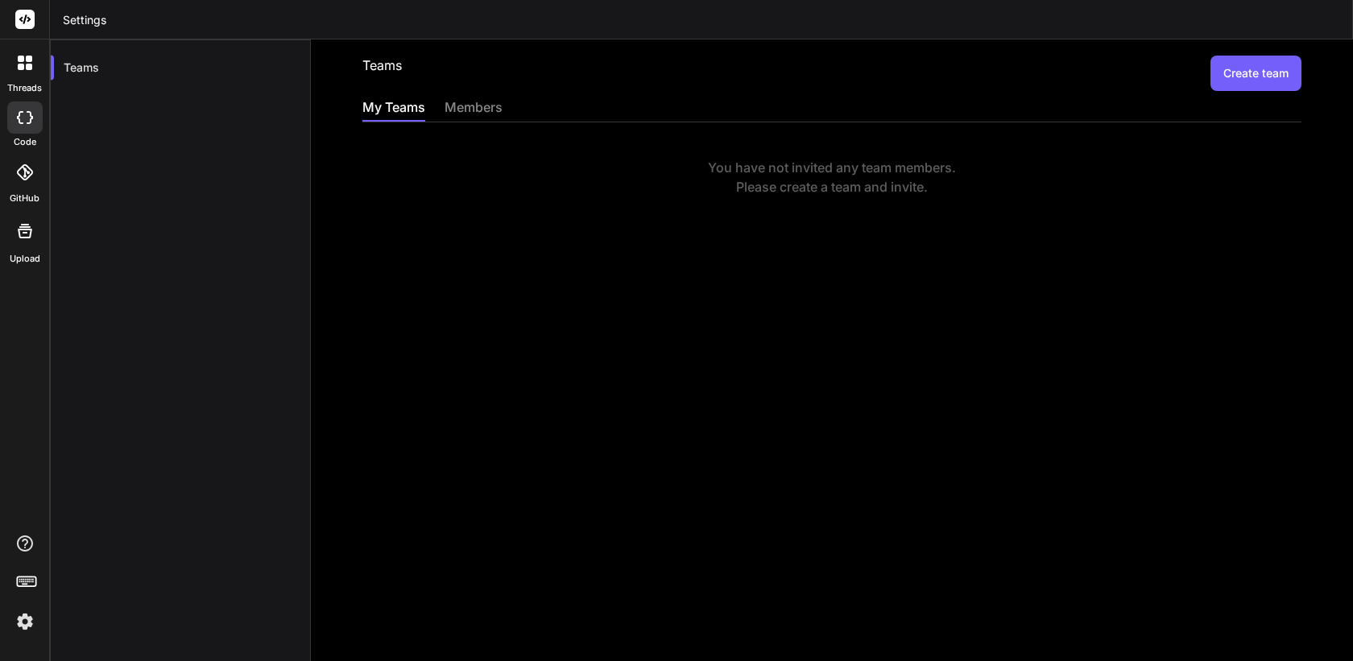
click at [18, 63] on icon at bounding box center [25, 63] width 14 height 14
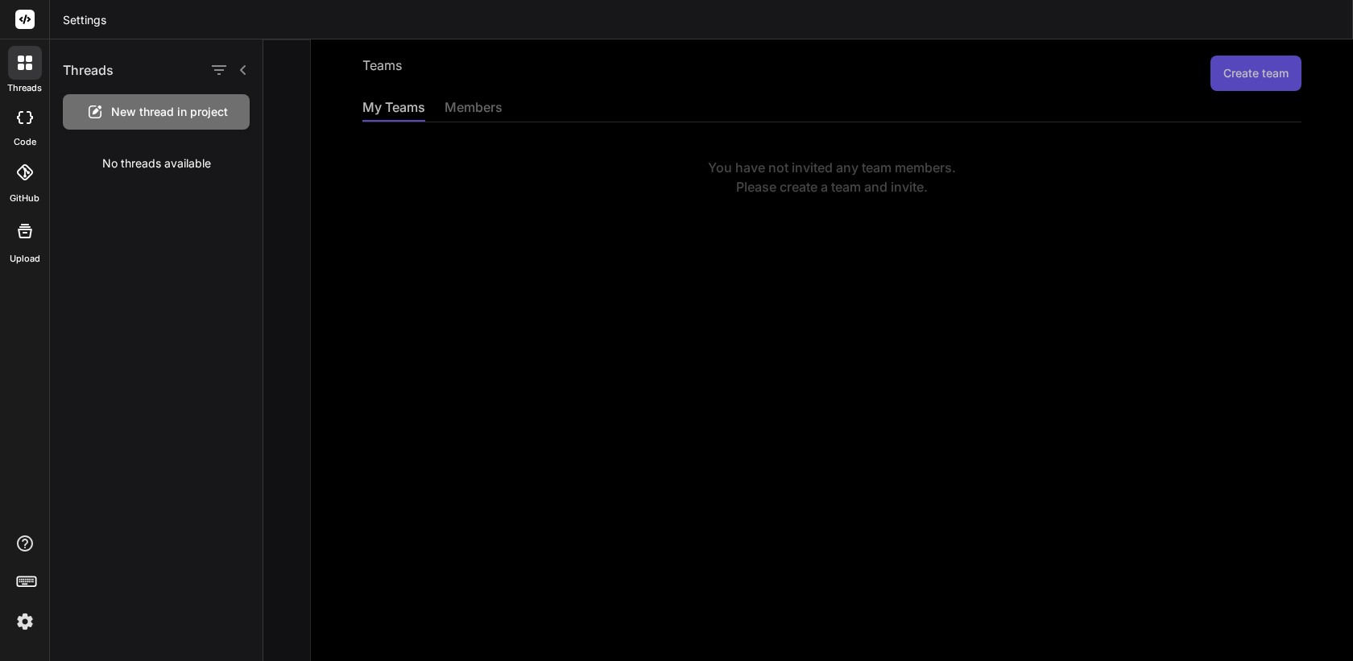
click at [30, 121] on icon at bounding box center [30, 117] width 6 height 13
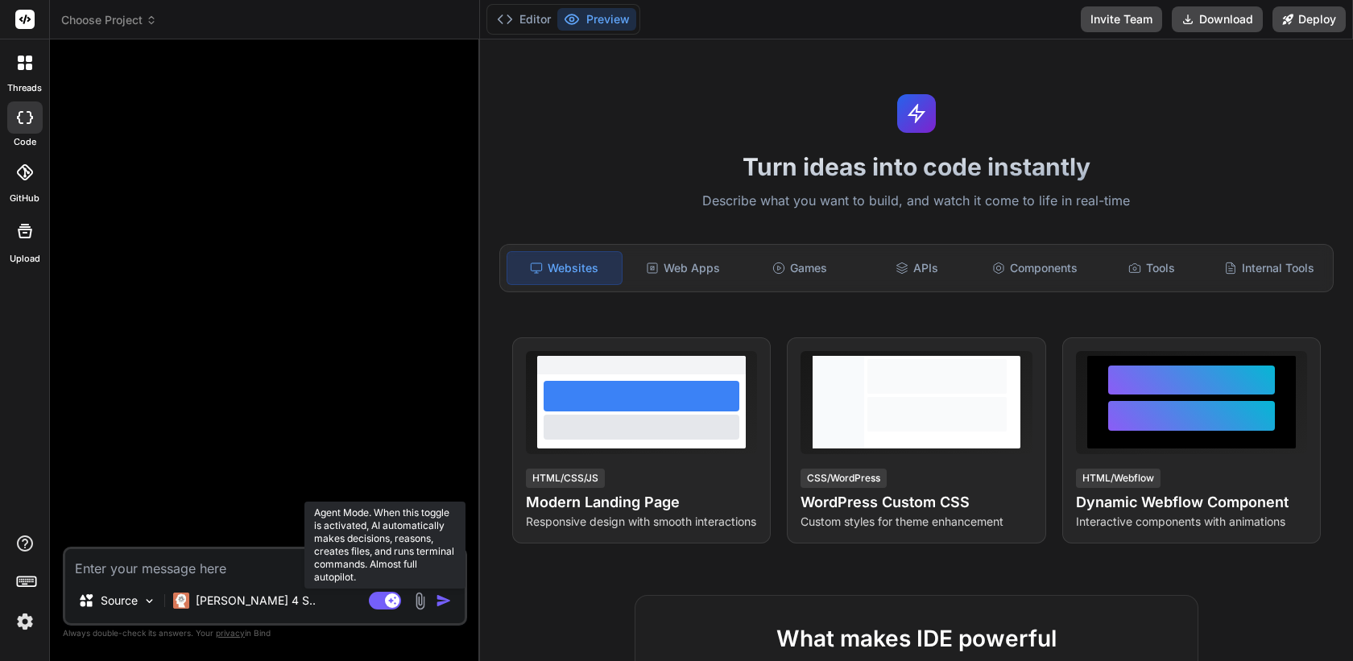
click at [380, 603] on rect at bounding box center [385, 601] width 32 height 18
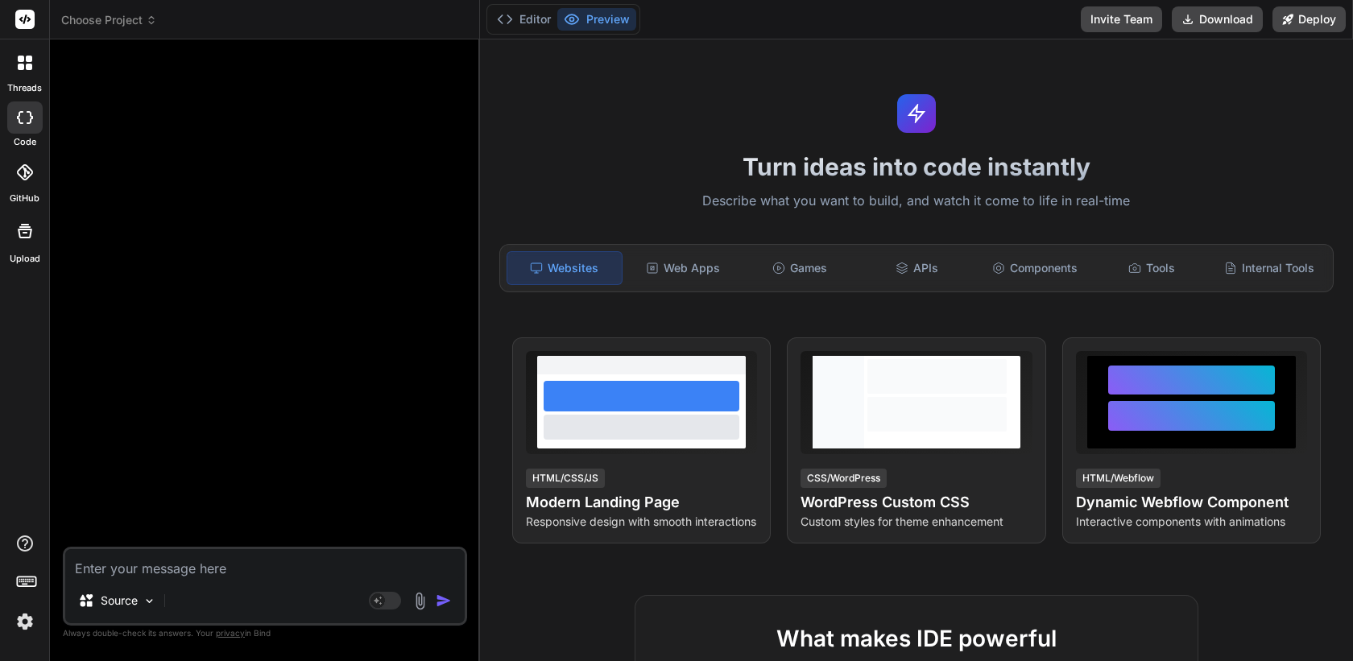
click at [261, 557] on textarea at bounding box center [265, 563] width 400 height 29
type textarea "hi"
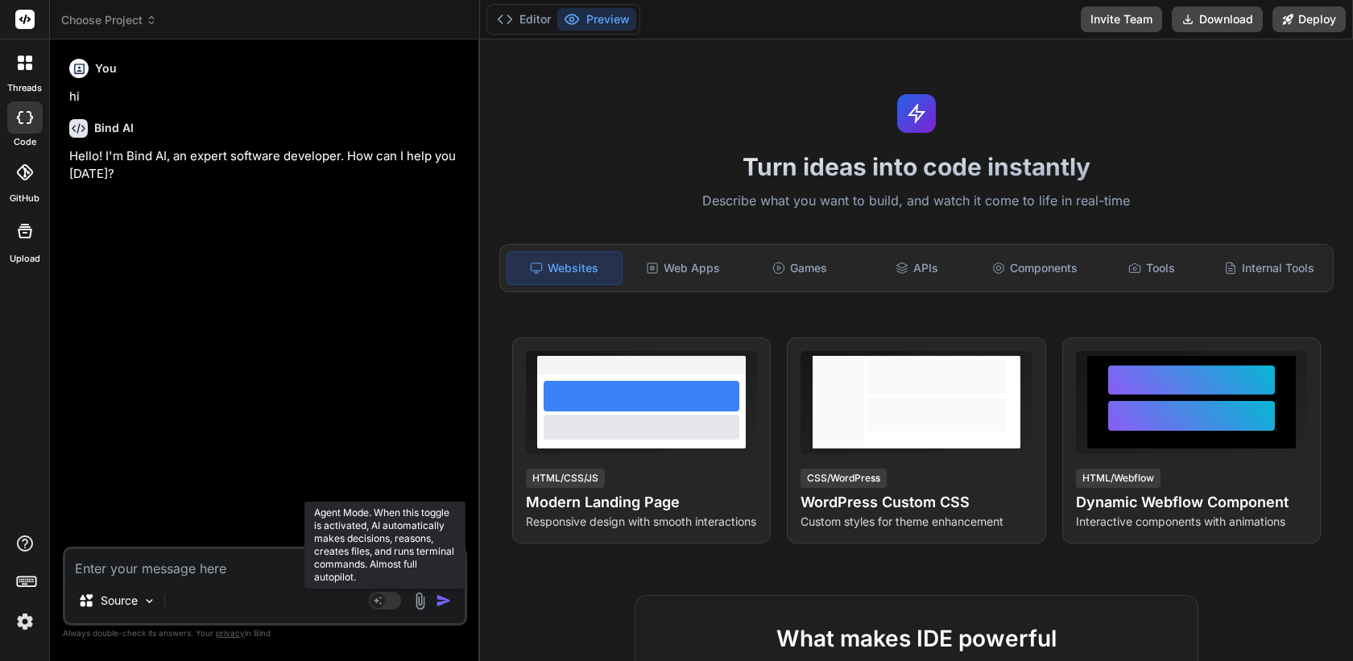
click at [389, 603] on rect at bounding box center [385, 601] width 32 height 18
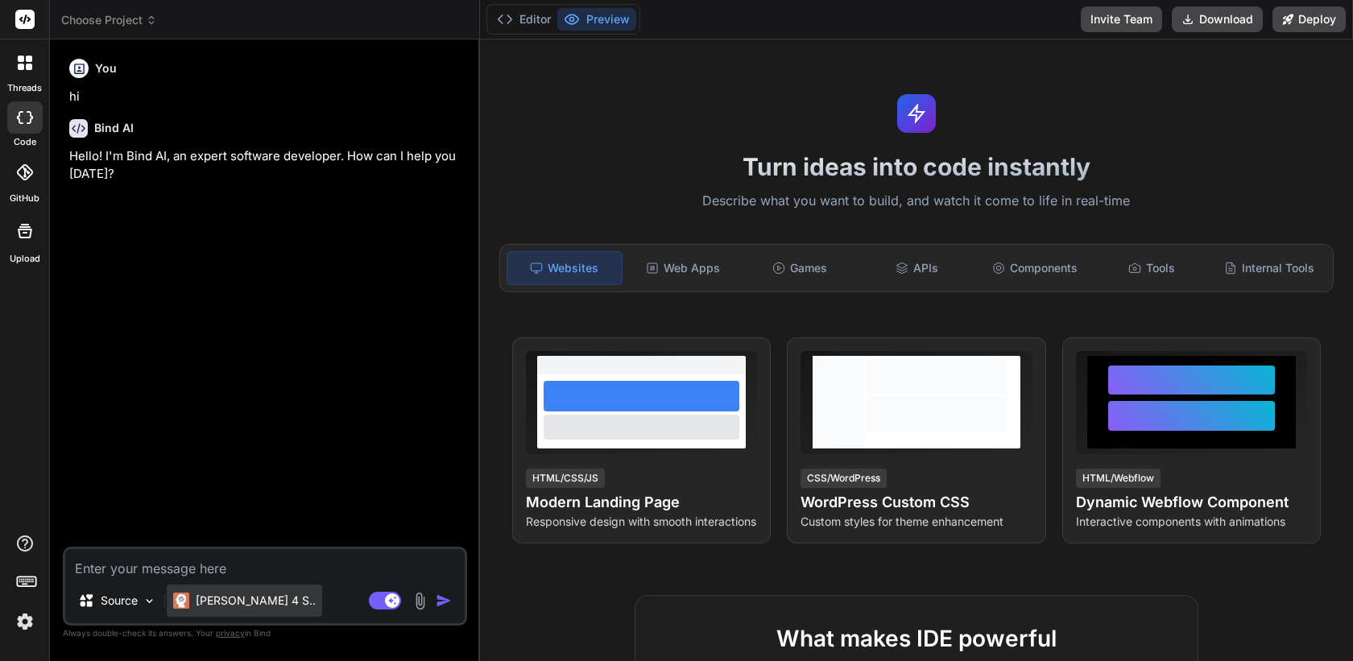
click at [201, 603] on p "[PERSON_NAME] 4 S.." at bounding box center [256, 601] width 120 height 16
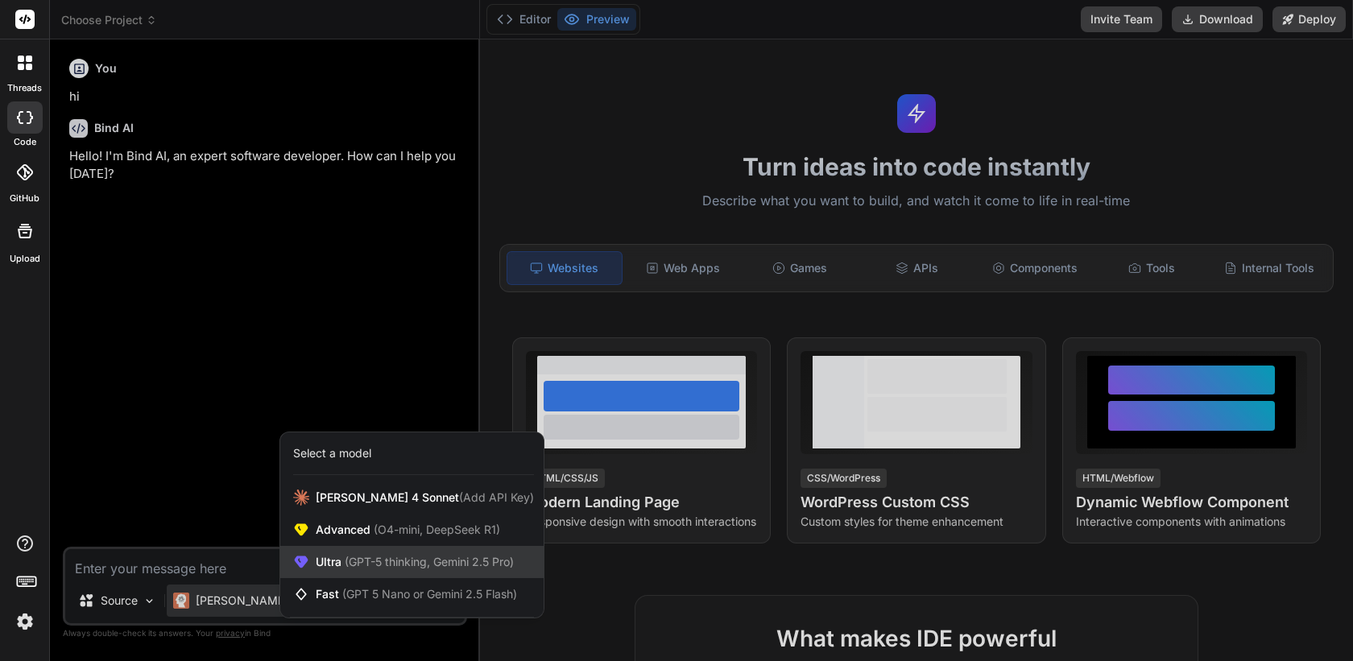
click at [369, 556] on span "(GPT-5 thinking, Gemini 2.5 Pro)" at bounding box center [428, 562] width 172 height 14
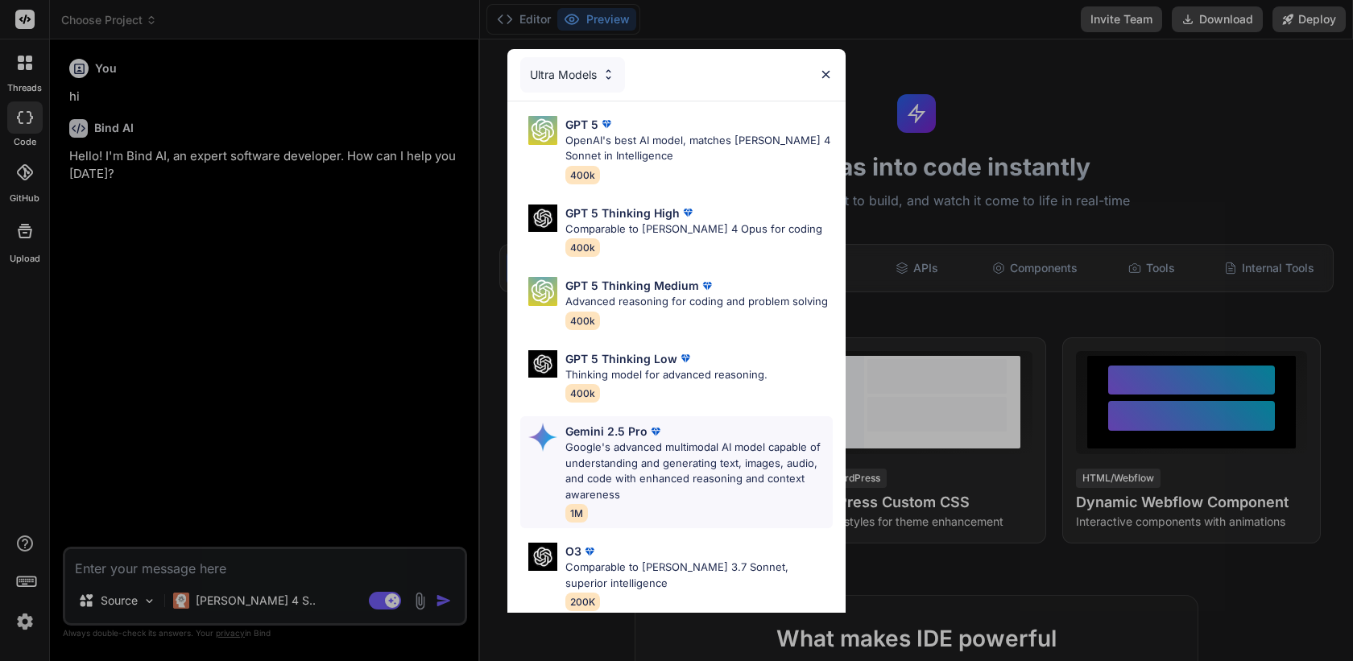
scroll to position [150, 0]
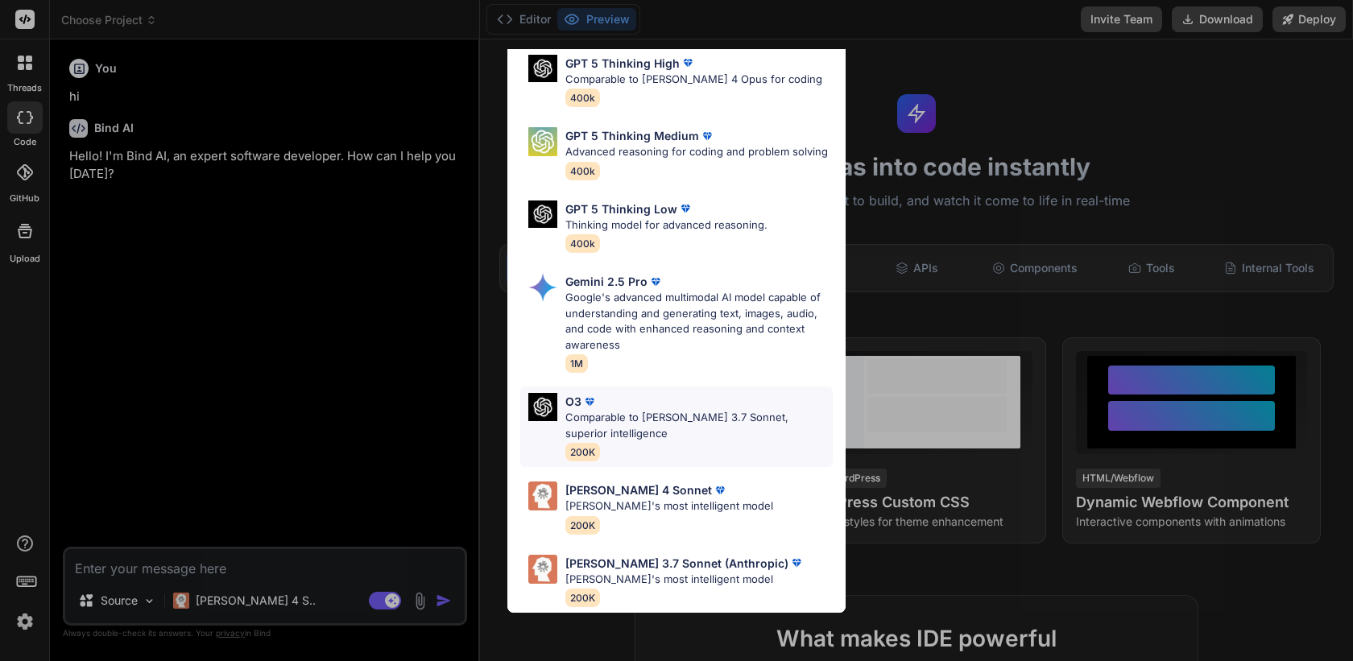
click at [673, 424] on p "Comparable to [PERSON_NAME] 3.7 Sonnet, superior intelligence" at bounding box center [698, 425] width 267 height 31
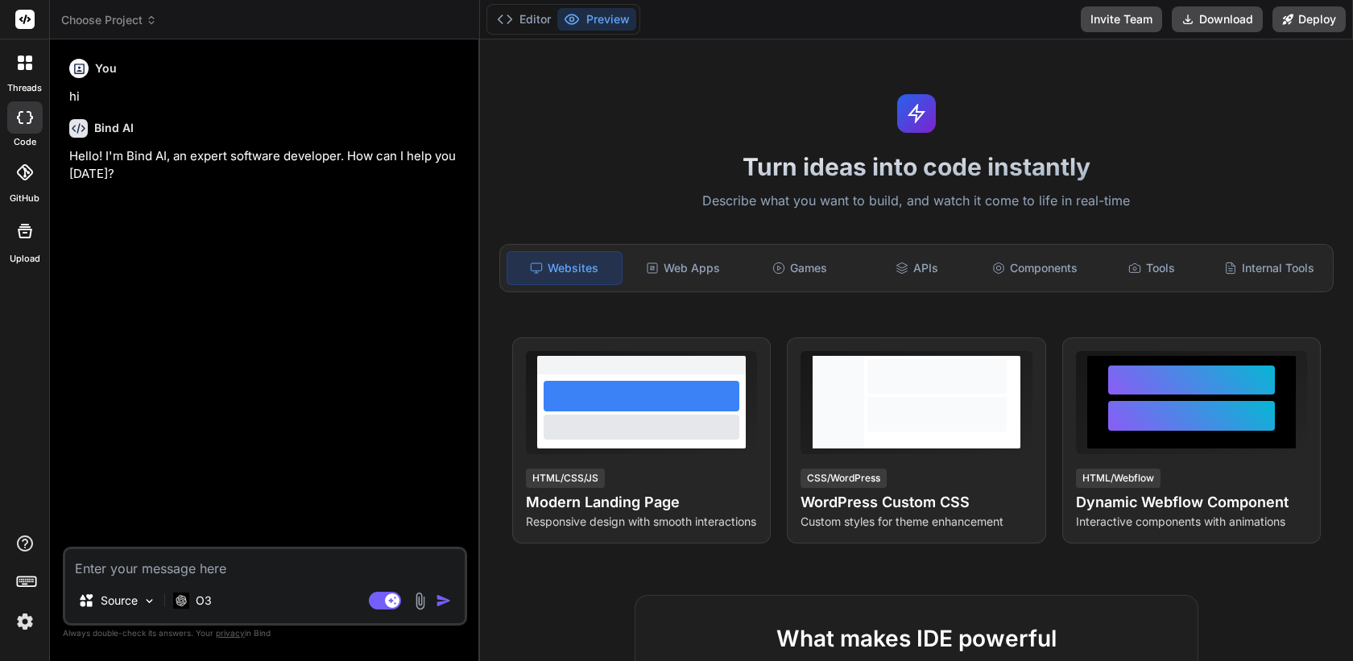
click at [283, 564] on textarea at bounding box center [265, 563] width 400 height 29
type textarea "hi"
click at [438, 600] on img "button" at bounding box center [444, 601] width 16 height 16
click at [206, 604] on p "O3" at bounding box center [204, 601] width 16 height 16
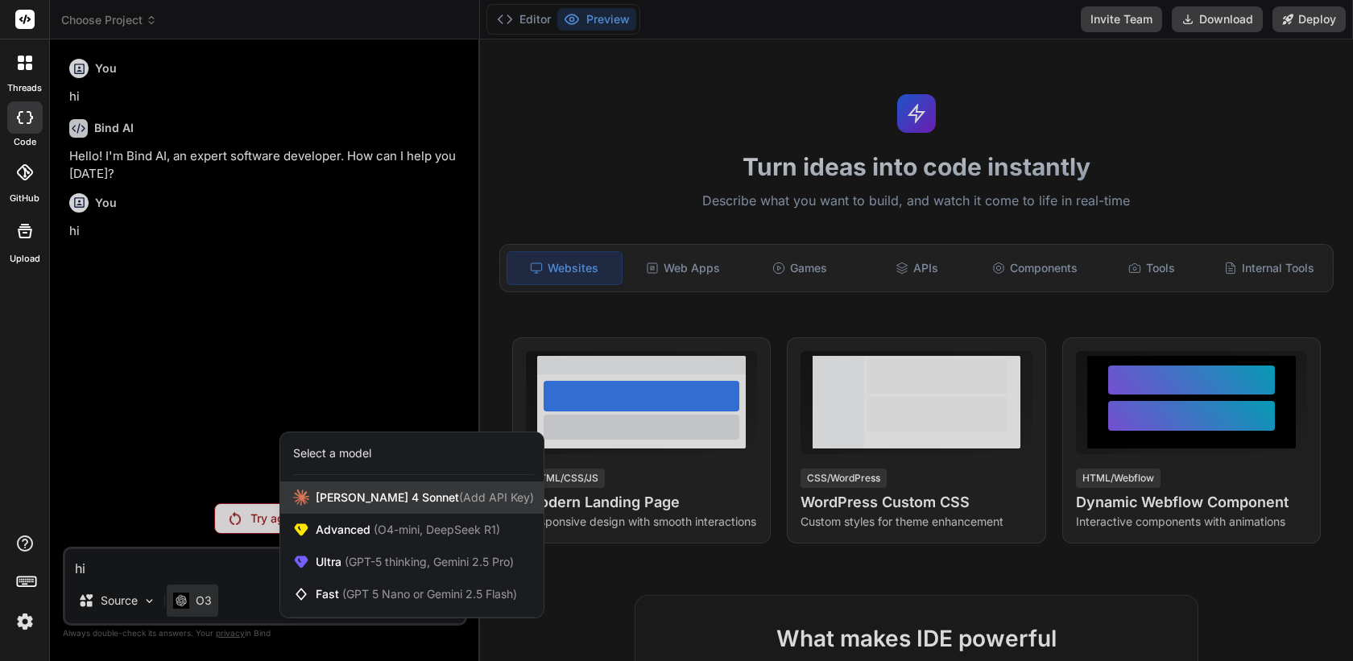
click at [365, 504] on span "[PERSON_NAME] 4 Sonnet (Add API Key)" at bounding box center [425, 498] width 218 height 16
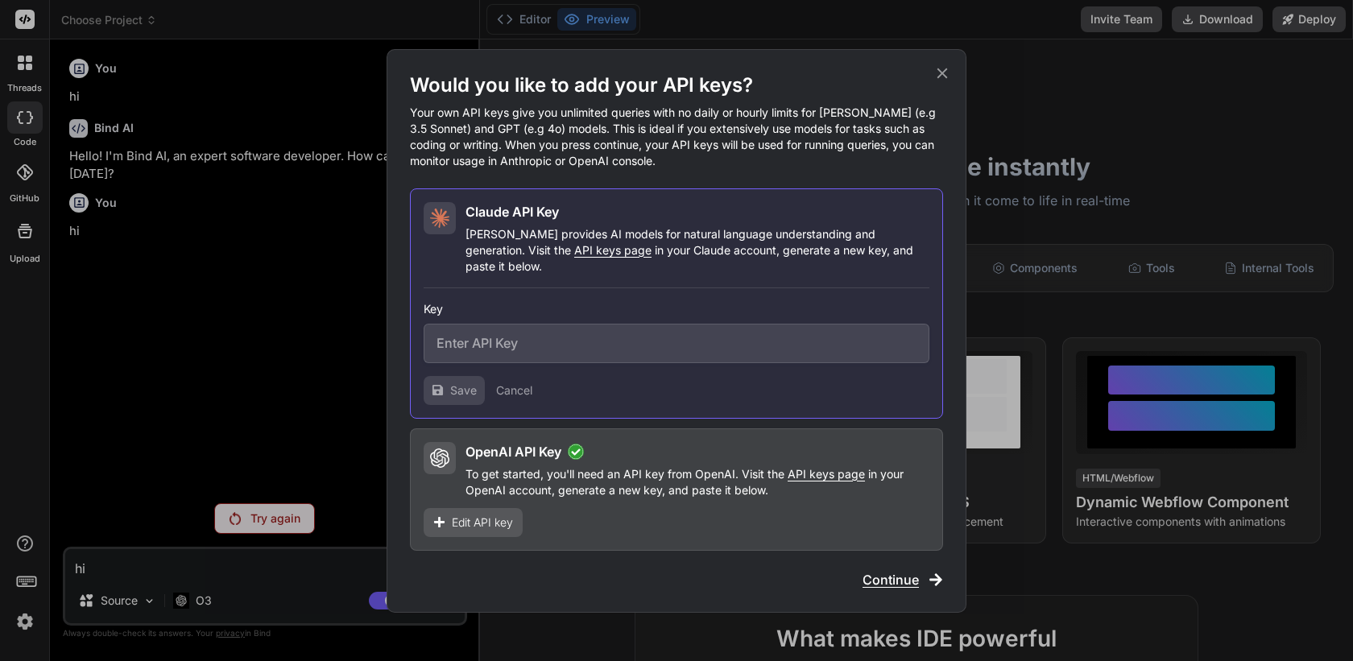
click at [501, 515] on span "Edit API key" at bounding box center [482, 523] width 61 height 16
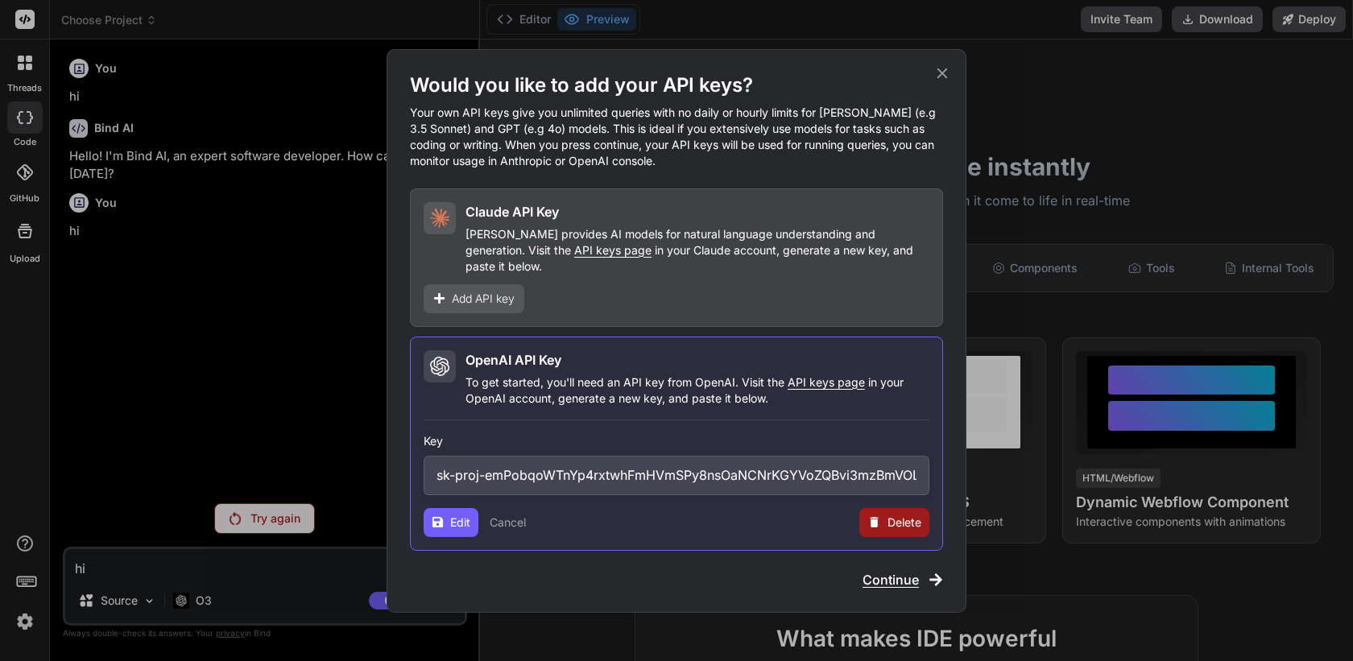
click at [709, 473] on input "sk-proj-emPobqoWTnYp4rxtwhFmHVmSPy8nsOaNCNrKGYVoZQBvi3mzBmVOLkFSk-gMr84_ob_huzf…" at bounding box center [677, 475] width 506 height 39
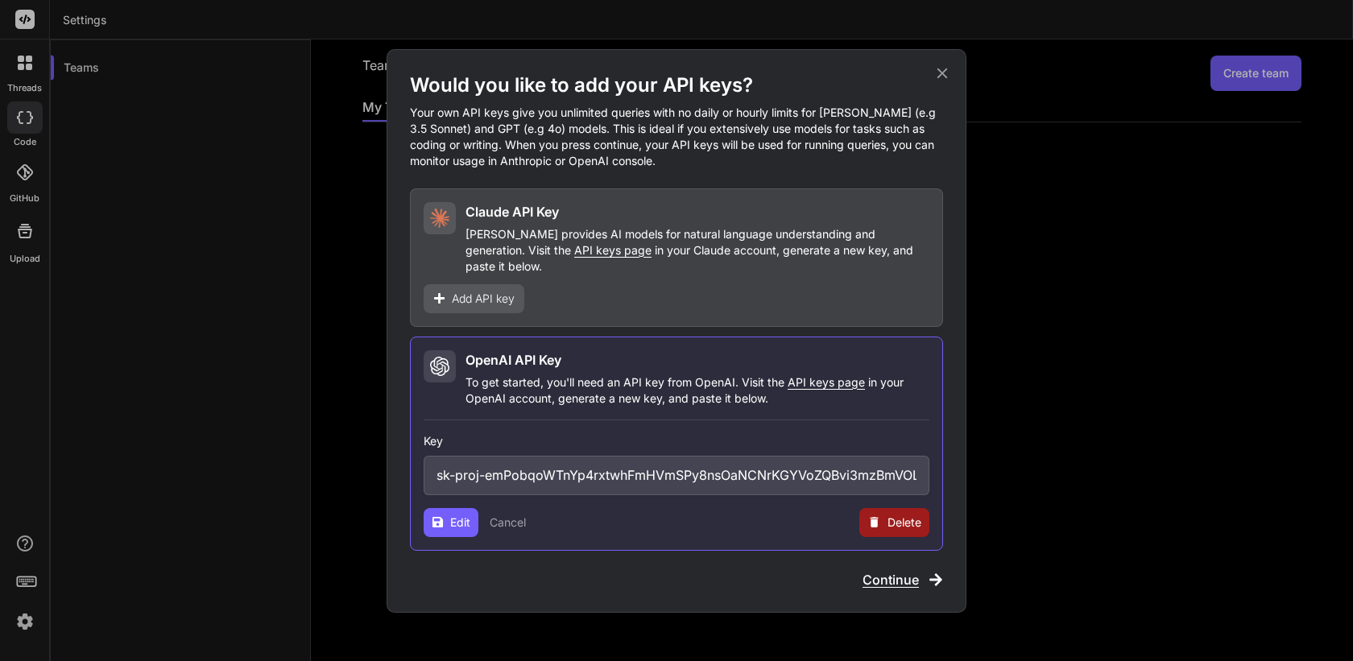
click at [947, 80] on icon at bounding box center [943, 73] width 18 height 18
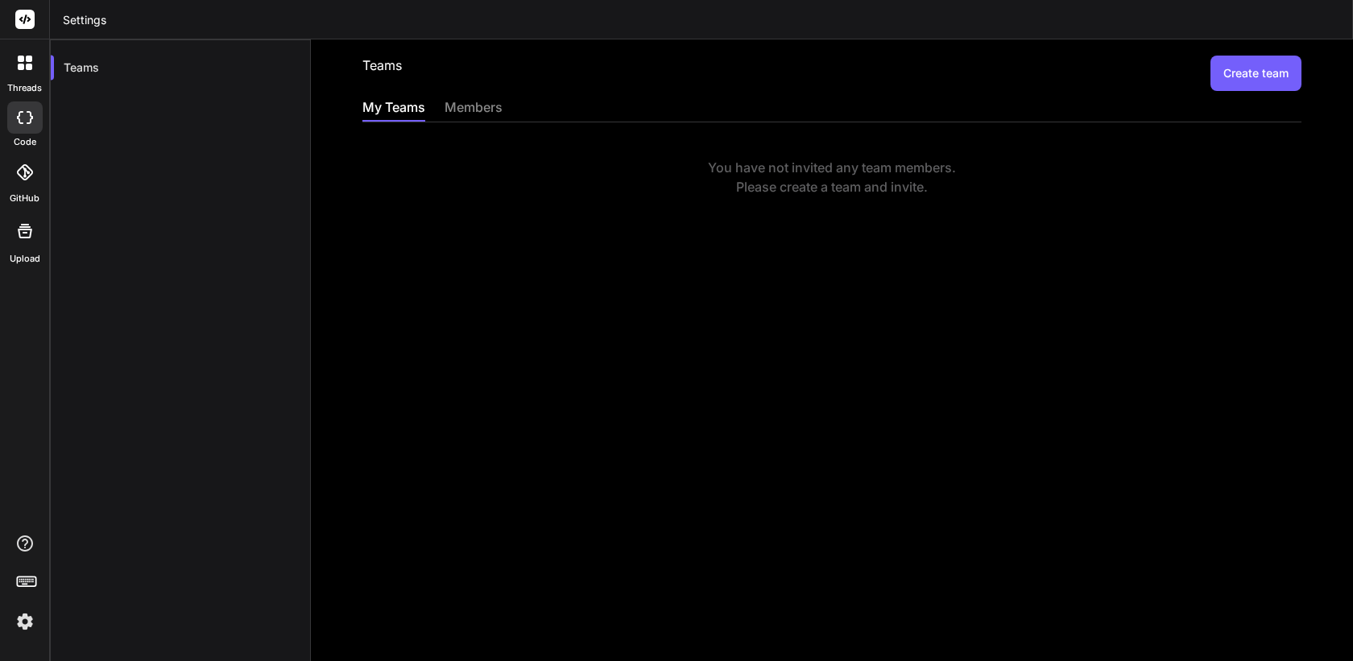
click at [19, 621] on img at bounding box center [24, 621] width 27 height 27
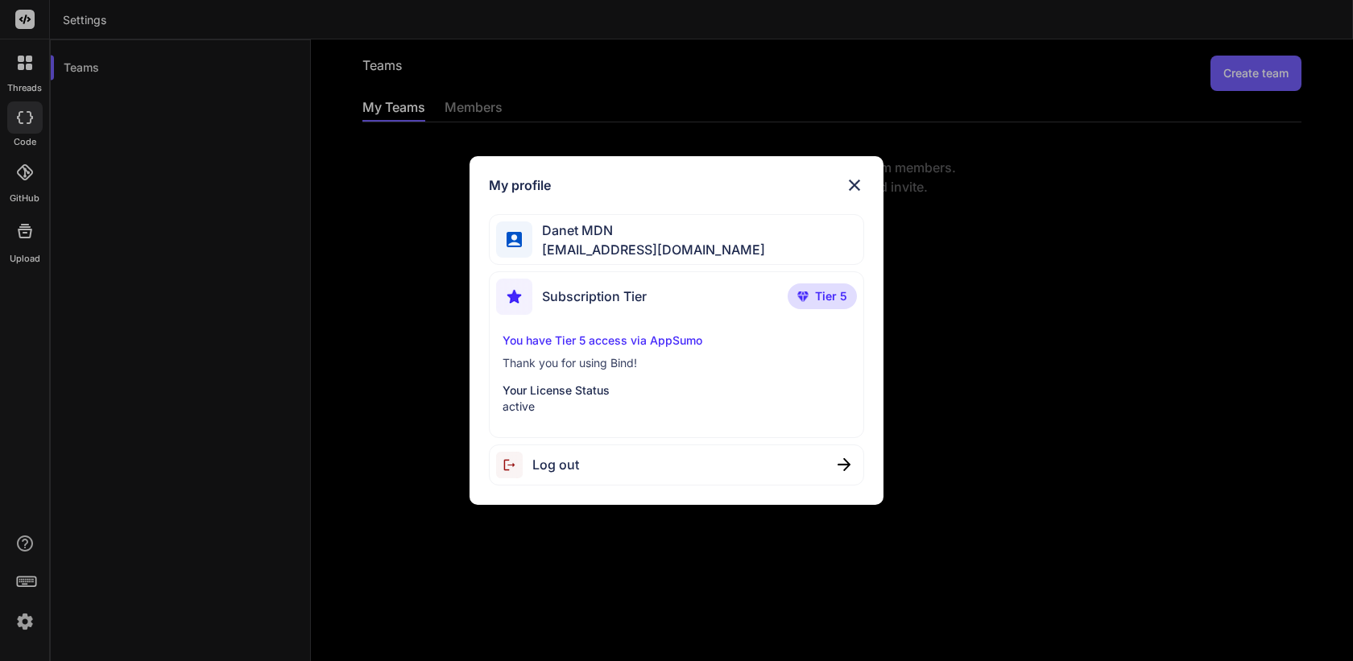
click at [30, 114] on div "My profile Danet MDN m.daneth@gmail.com Subscription Tier Tier 5 You have Tier …" at bounding box center [676, 330] width 1353 height 661
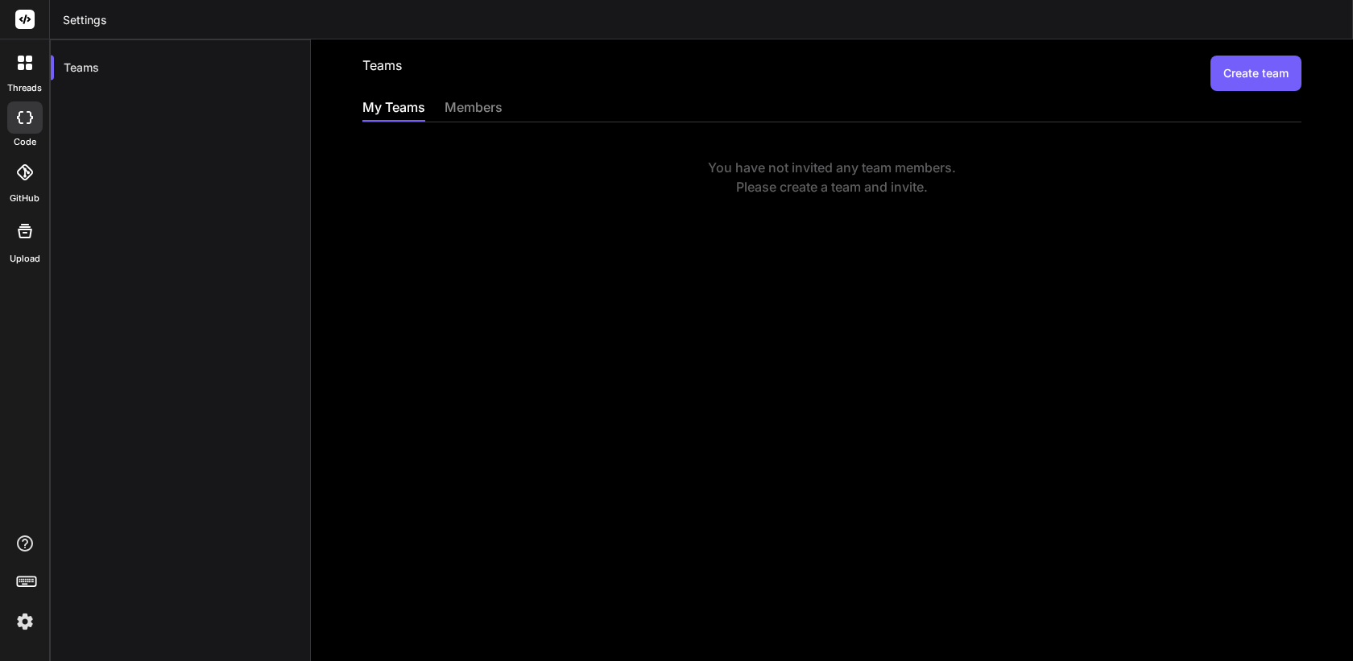
click at [10, 117] on div at bounding box center [24, 117] width 35 height 32
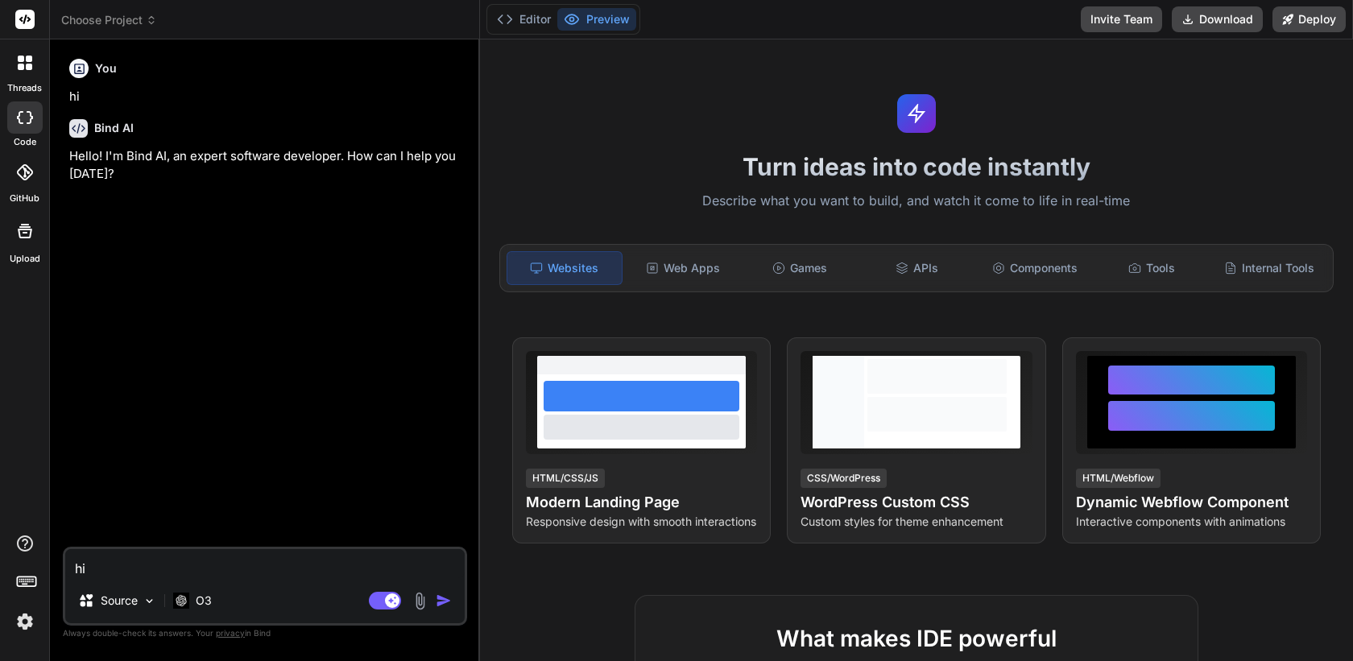
click at [188, 620] on div "O3" at bounding box center [193, 604] width 52 height 39
click at [188, 611] on div "O3" at bounding box center [193, 601] width 52 height 32
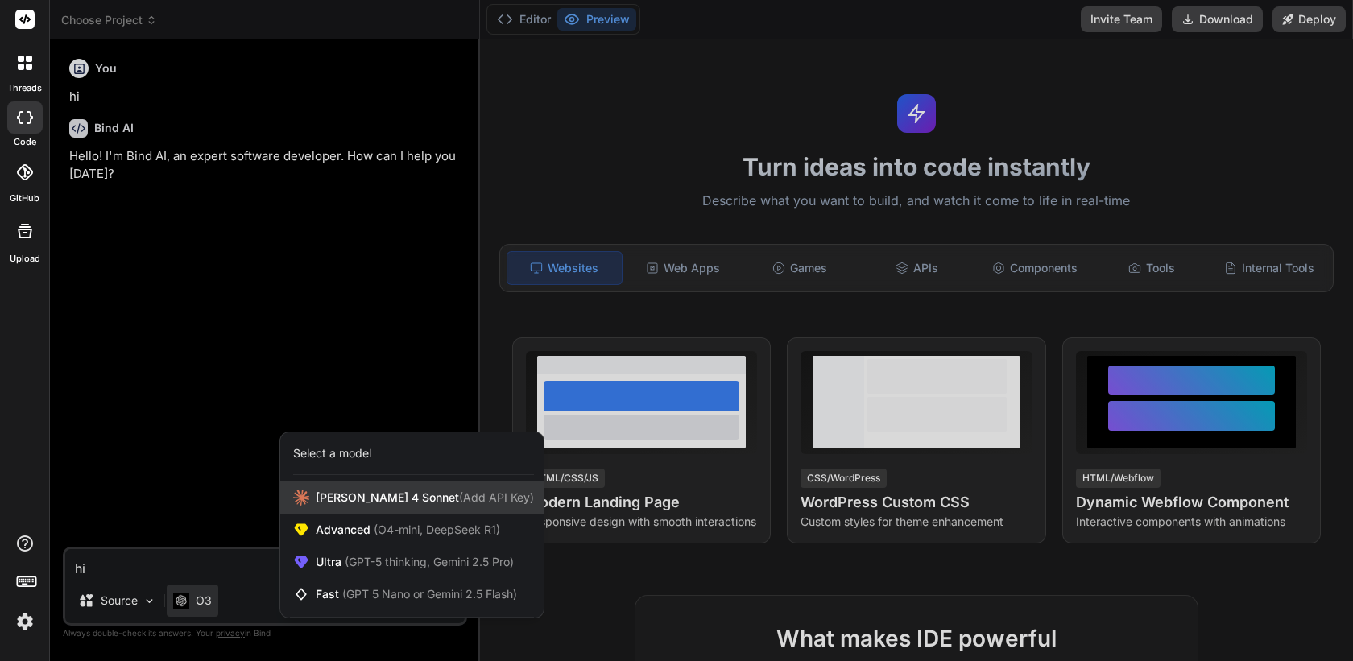
click at [356, 506] on div "Claude 4 Sonnet (Add API Key)" at bounding box center [411, 498] width 263 height 32
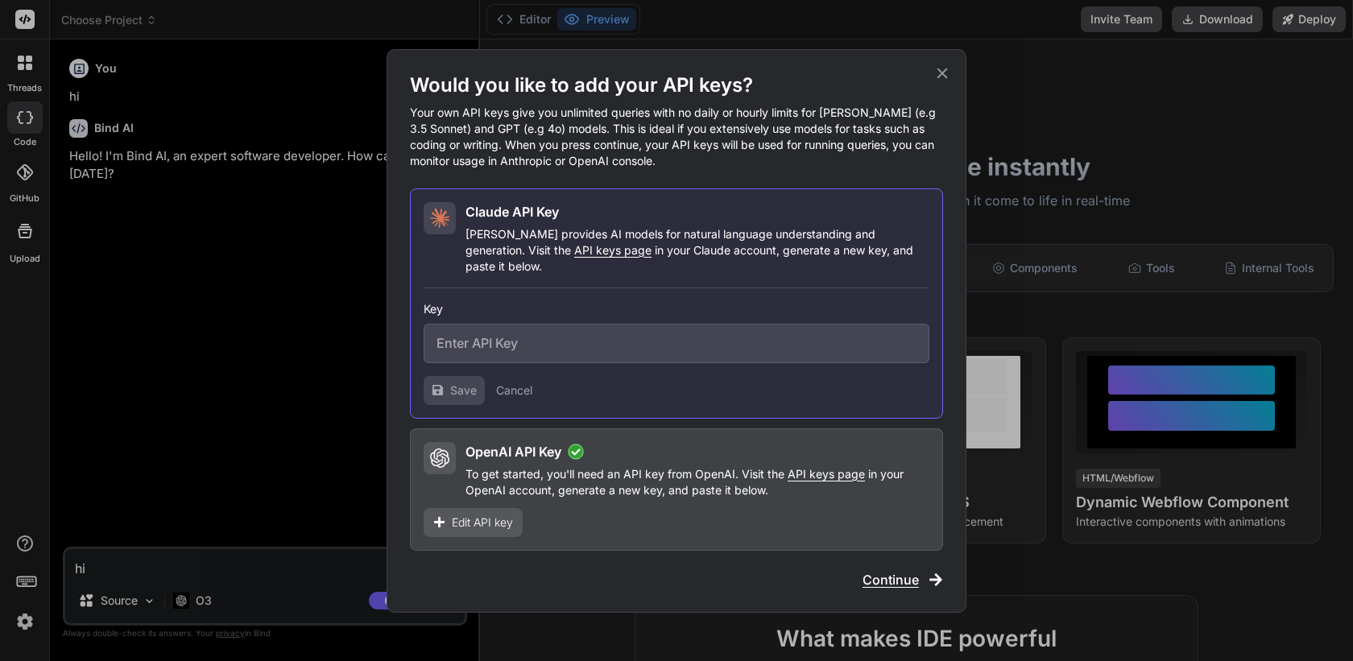
click at [463, 515] on span "Edit API key" at bounding box center [482, 523] width 61 height 16
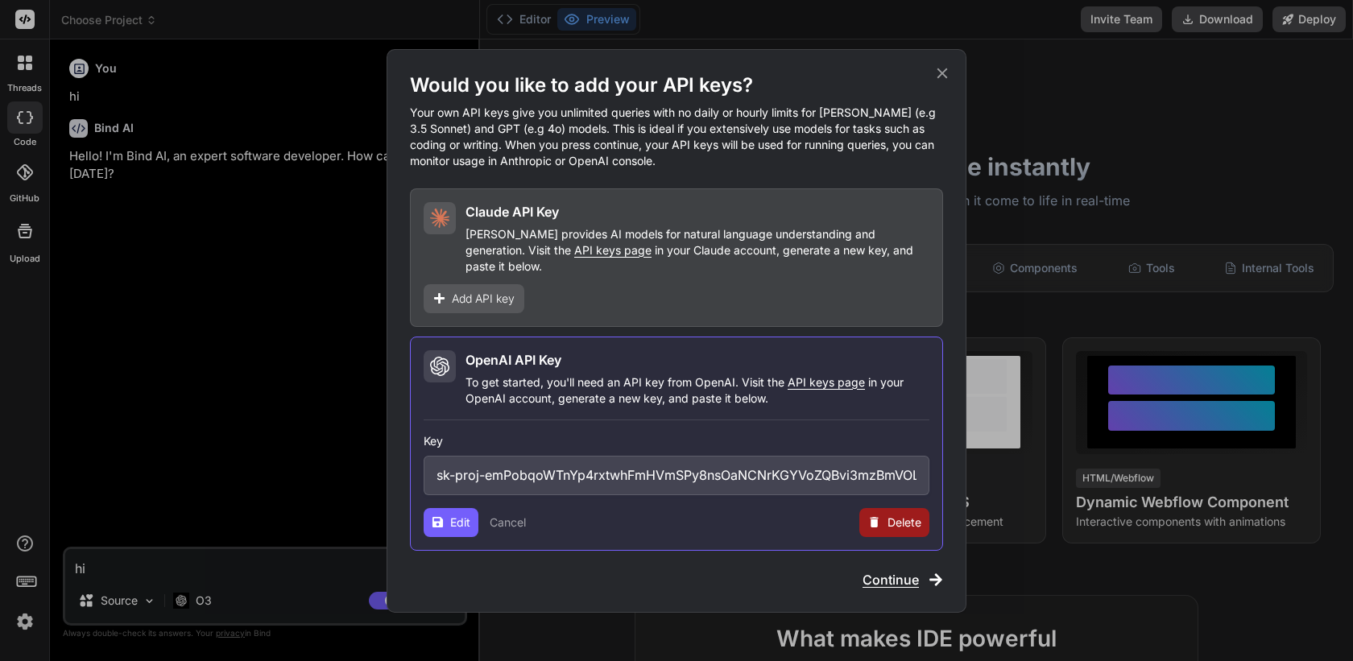
click at [905, 521] on span "Delete" at bounding box center [905, 523] width 34 height 16
click at [866, 515] on button "Delete" at bounding box center [862, 523] width 34 height 16
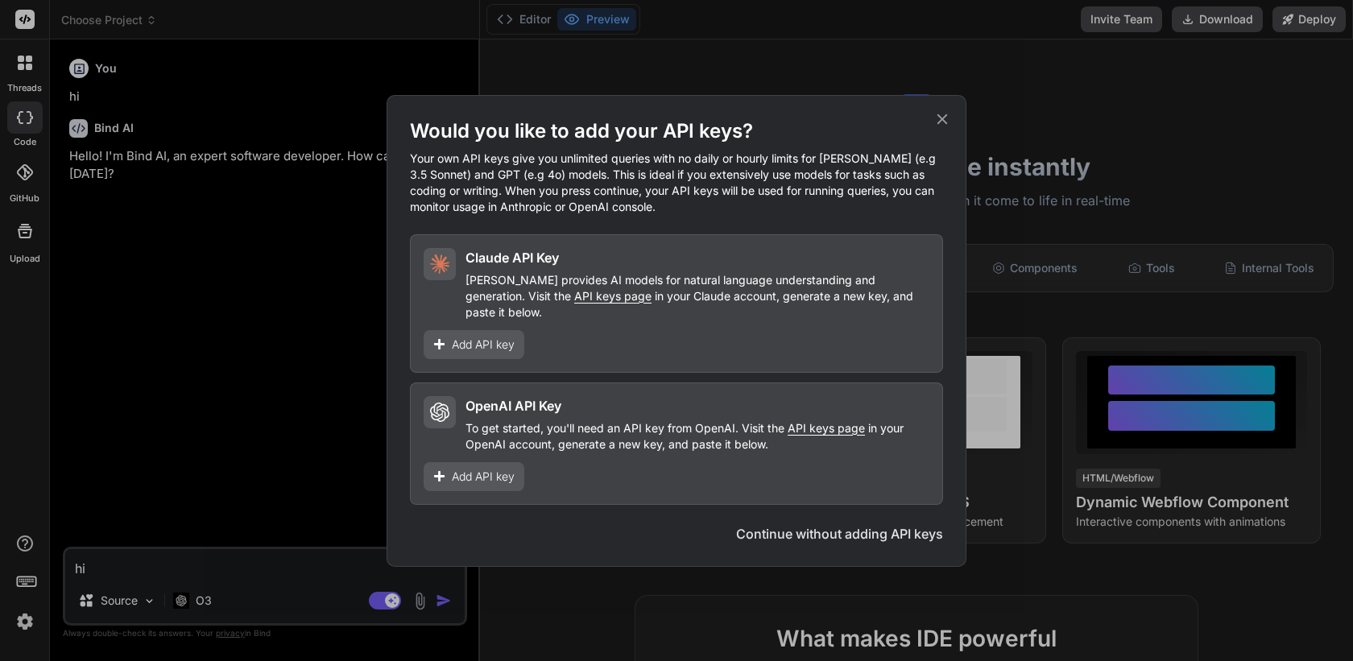
click at [488, 342] on span "Add API key" at bounding box center [483, 345] width 63 height 16
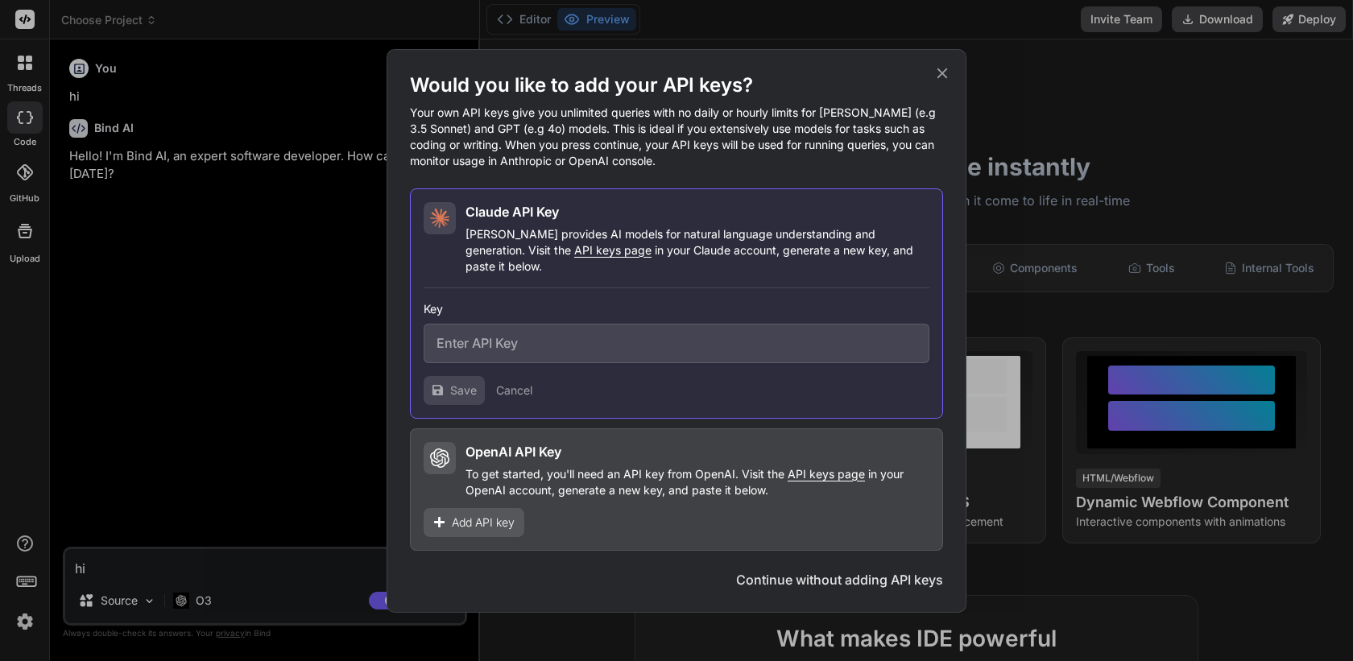
click at [499, 342] on input "text" at bounding box center [677, 343] width 506 height 39
paste input "sk-ant-api03-hH4w5qBt75mpGlh-Zx5krcFL7KyOvbyX96ftUVZ0JQxXbCp0SOaMkHOgFKovnMahuj…"
type input "sk-ant-api03-hH4w5qBt75mpGlh-Zx5krcFL7KyOvbyX96ftUVZ0JQxXbCp0SOaMkHOgFKovnMahuj…"
click at [453, 383] on span "Save" at bounding box center [463, 391] width 27 height 16
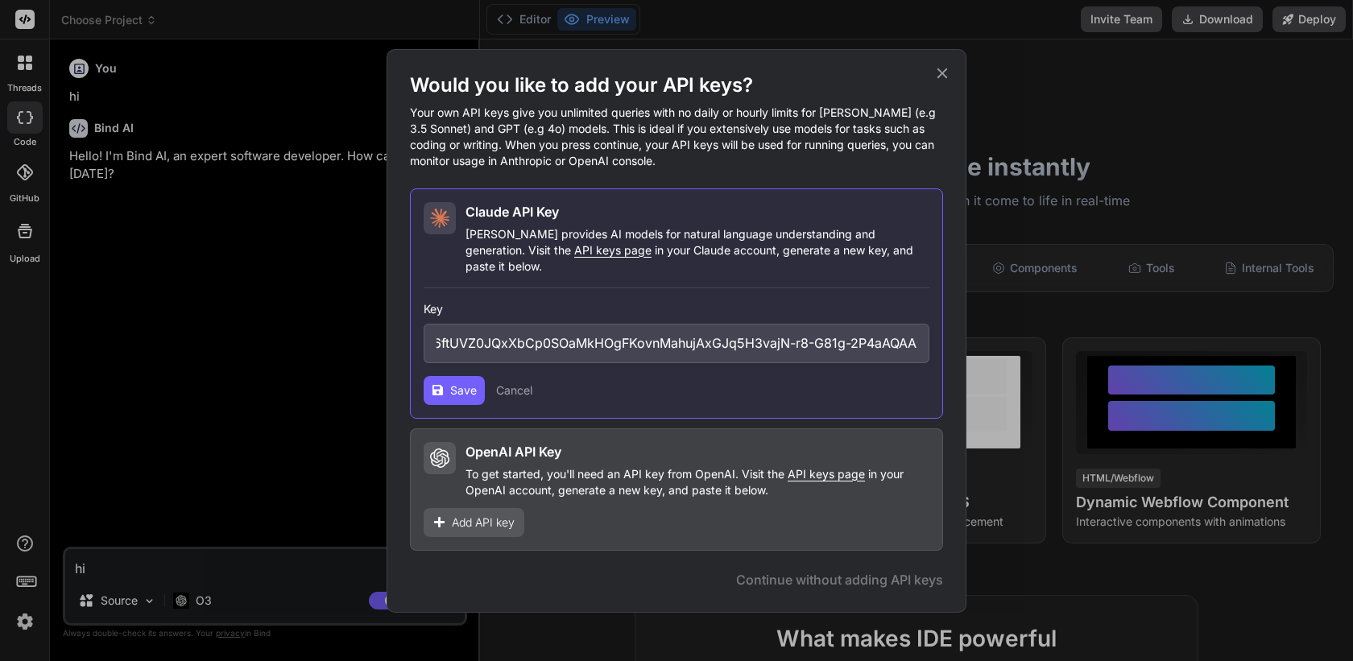
scroll to position [0, 0]
click at [897, 383] on span "Delete" at bounding box center [905, 391] width 34 height 16
click at [861, 385] on button "Delete" at bounding box center [862, 391] width 34 height 16
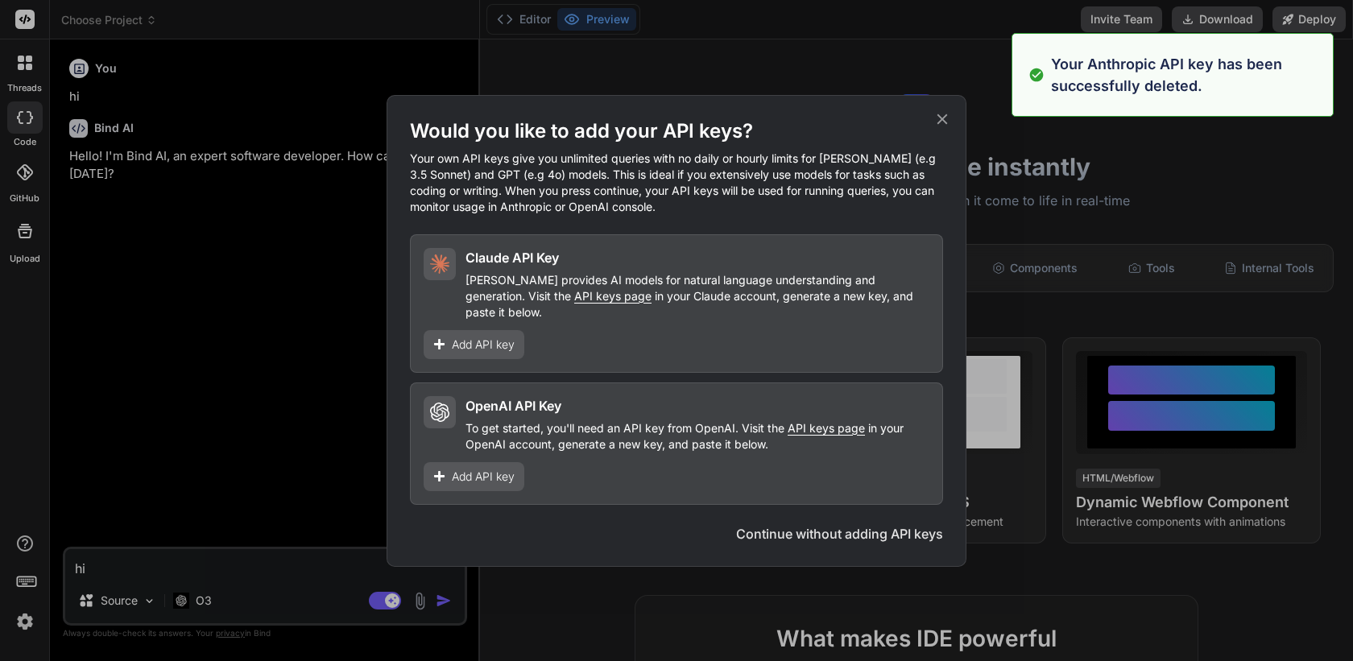
click at [947, 126] on icon at bounding box center [943, 119] width 18 height 18
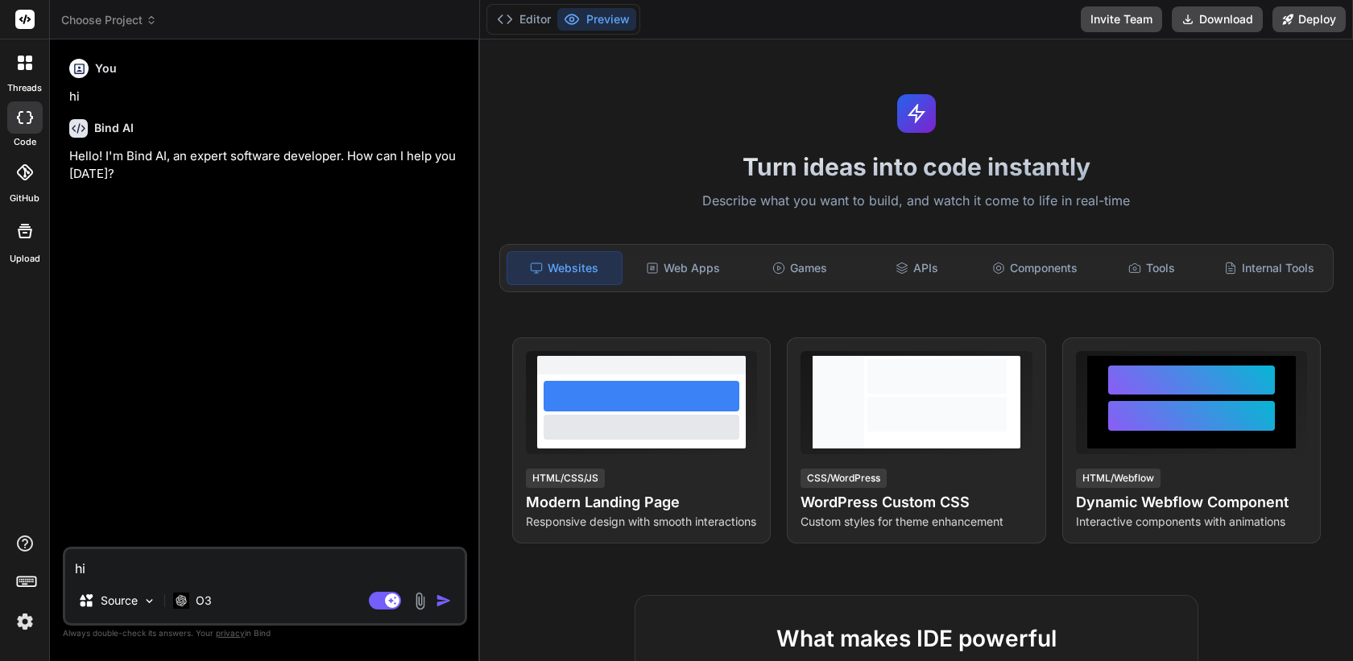
click at [143, 574] on textarea "hi" at bounding box center [265, 563] width 400 height 29
click at [43, 66] on div "threads" at bounding box center [24, 67] width 49 height 56
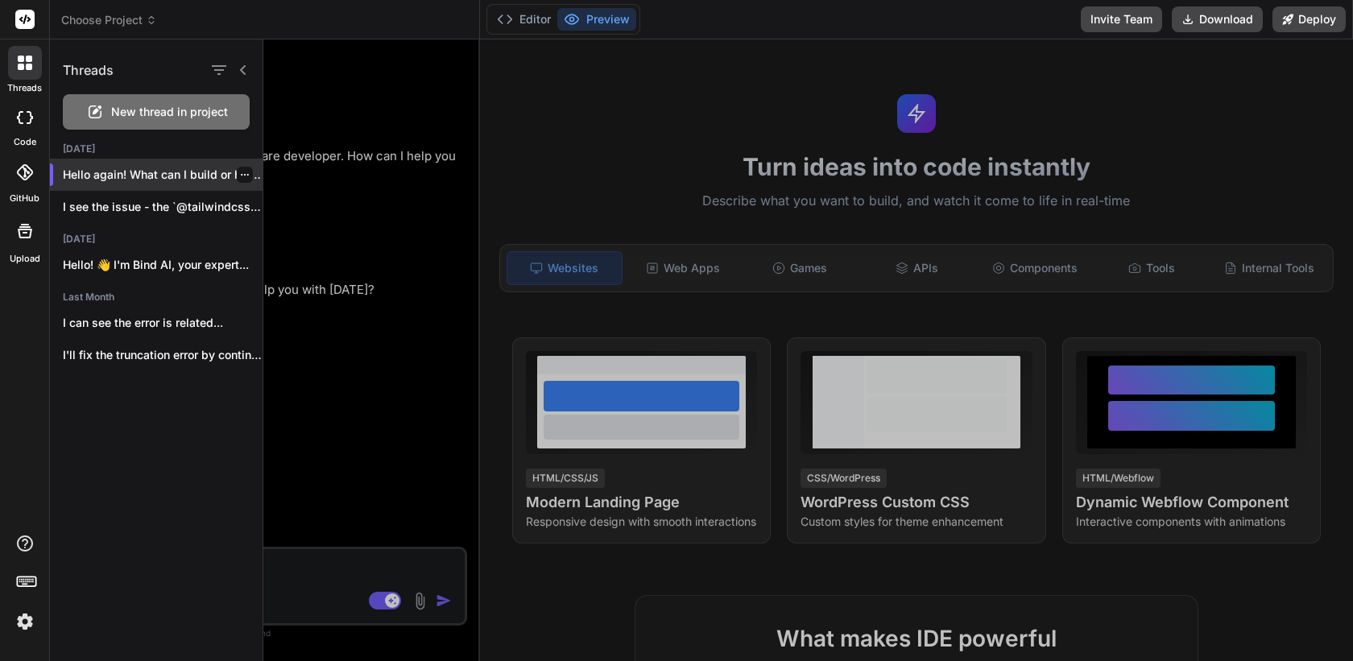
click at [240, 170] on icon "button" at bounding box center [245, 175] width 10 height 10
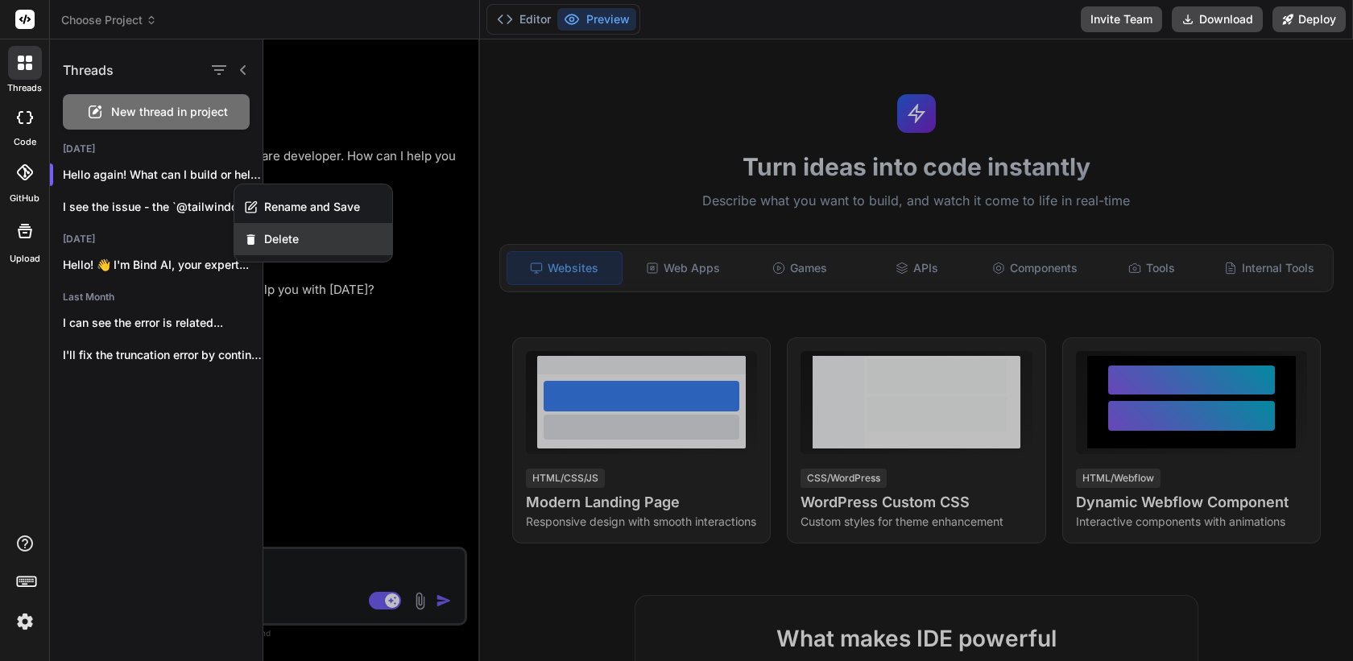
click at [289, 234] on span "Delete" at bounding box center [281, 239] width 35 height 16
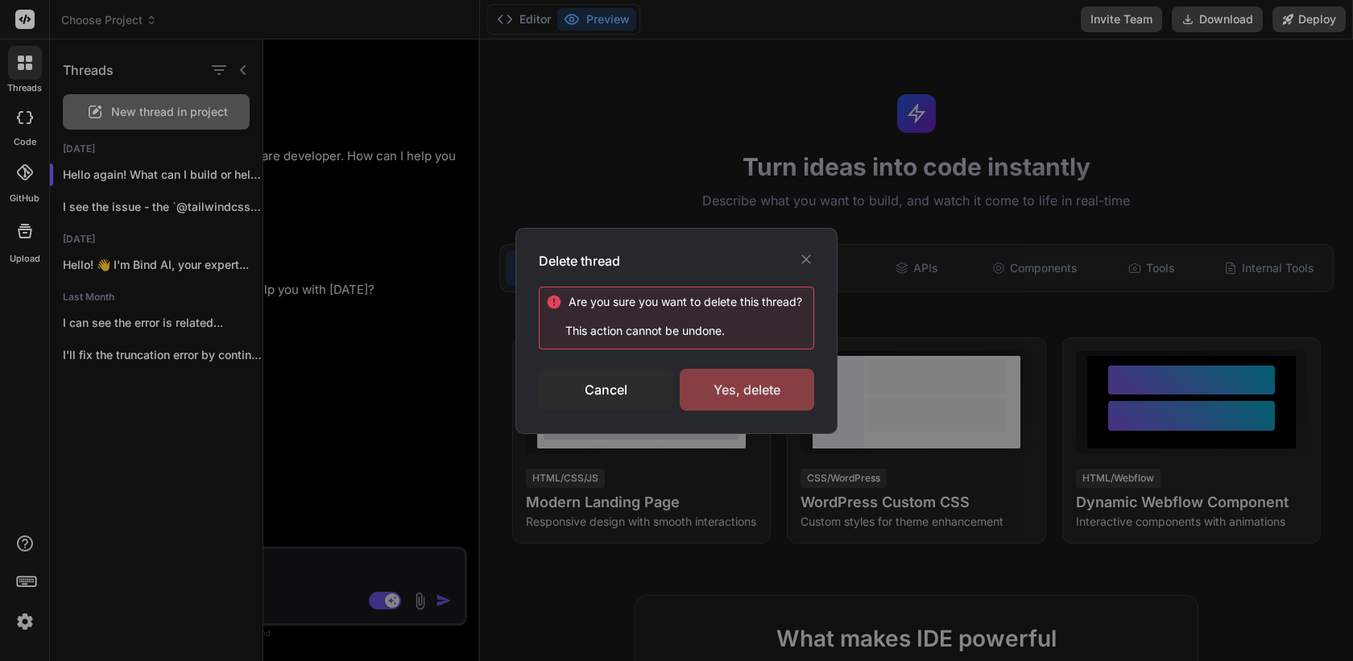
click at [748, 396] on div "Yes, delete" at bounding box center [747, 390] width 135 height 42
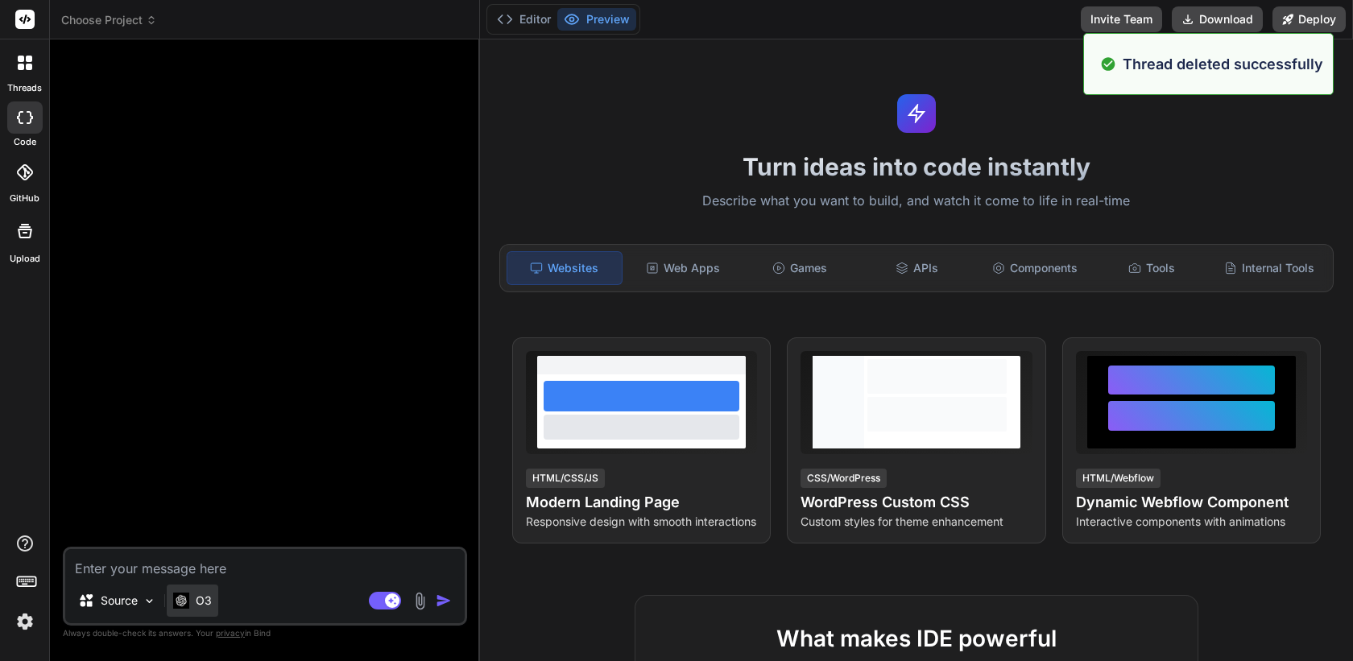
click at [205, 598] on p "O3" at bounding box center [204, 601] width 16 height 16
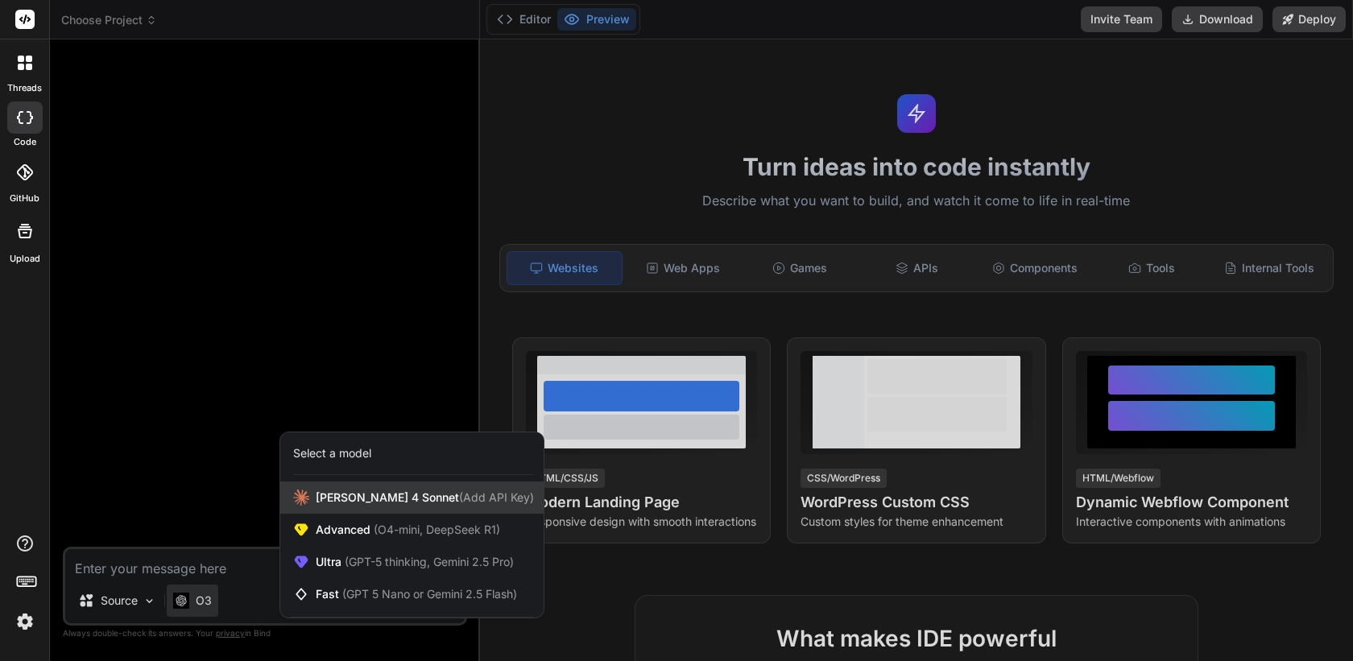
click at [459, 499] on span "(Add API Key)" at bounding box center [496, 498] width 75 height 14
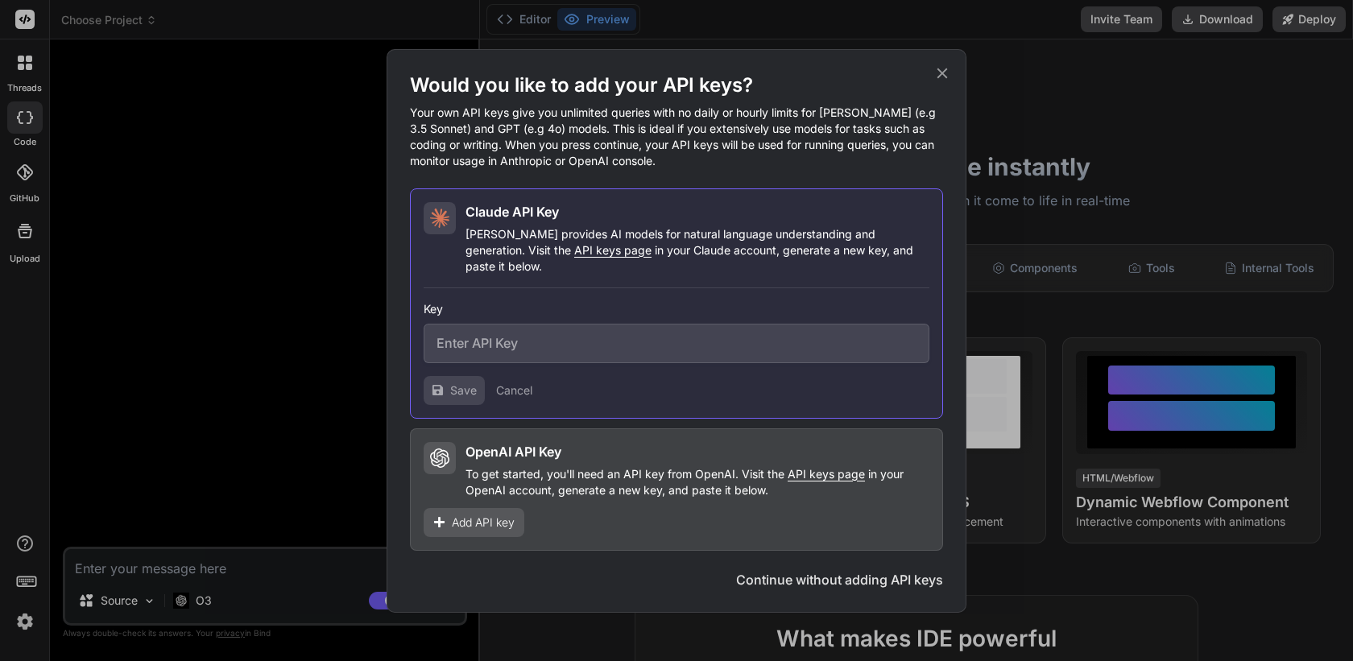
click at [518, 383] on button "Cancel" at bounding box center [514, 391] width 36 height 16
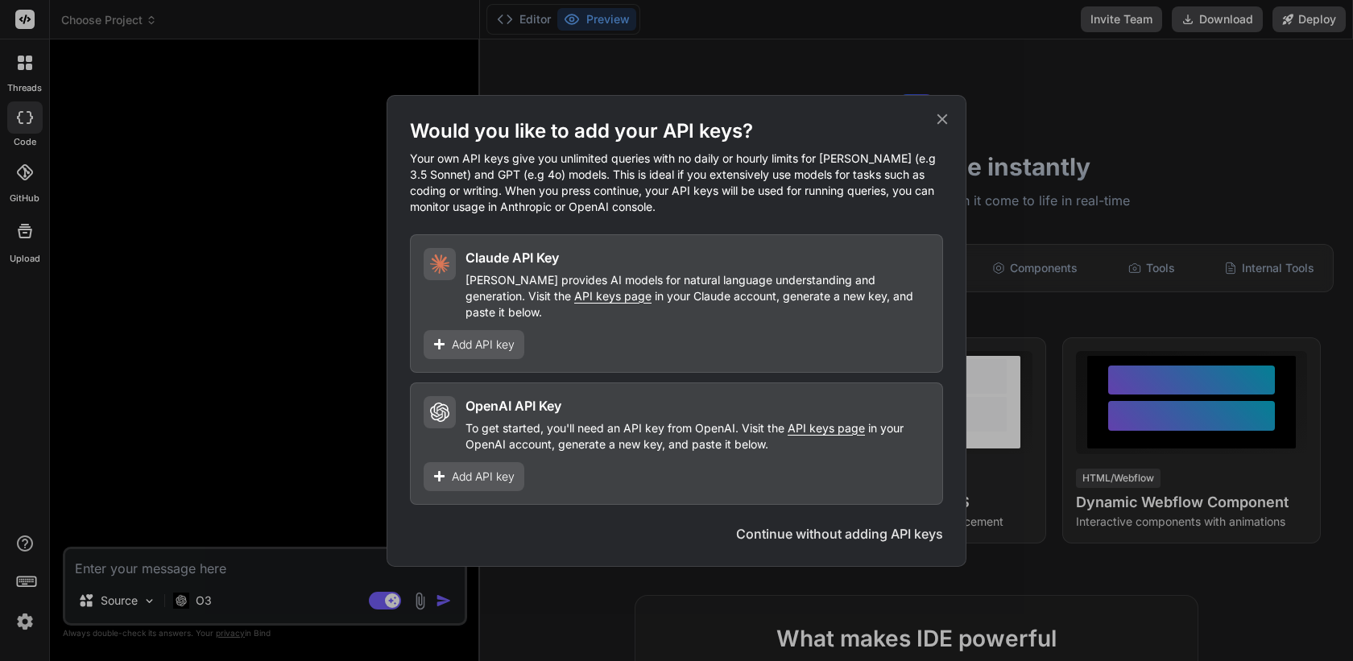
click at [942, 124] on icon at bounding box center [943, 119] width 10 height 10
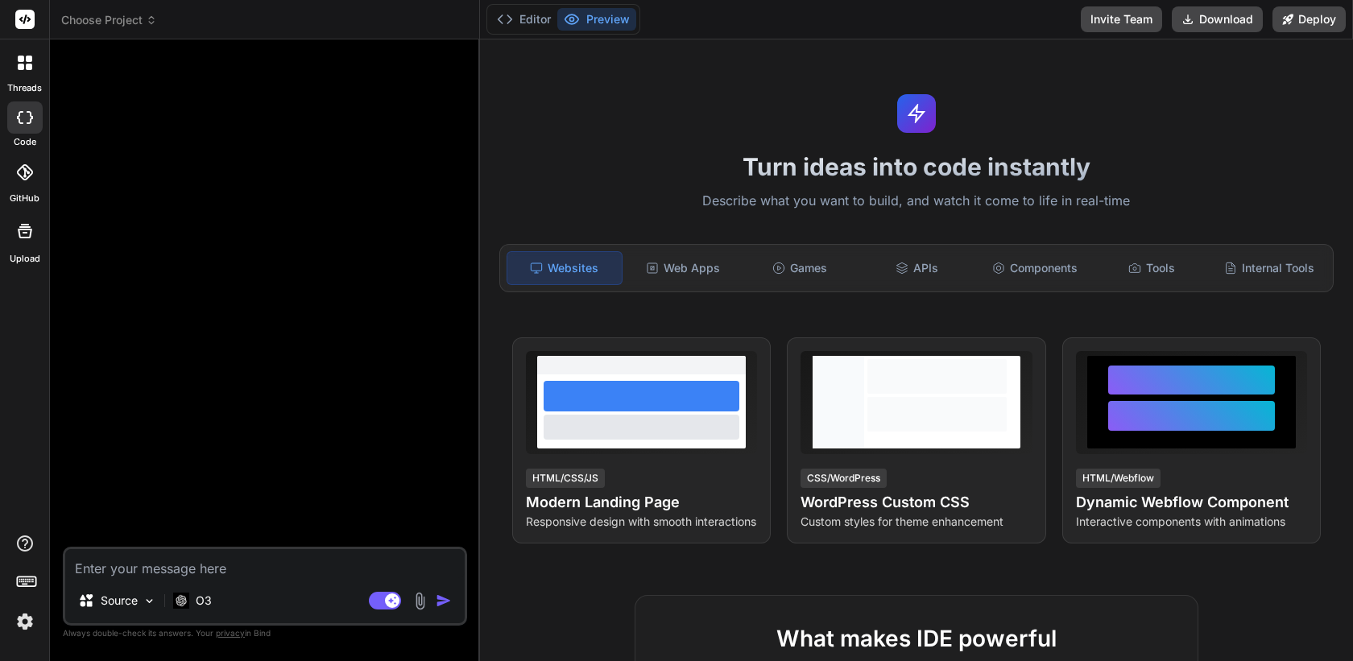
click at [30, 622] on img at bounding box center [24, 621] width 27 height 27
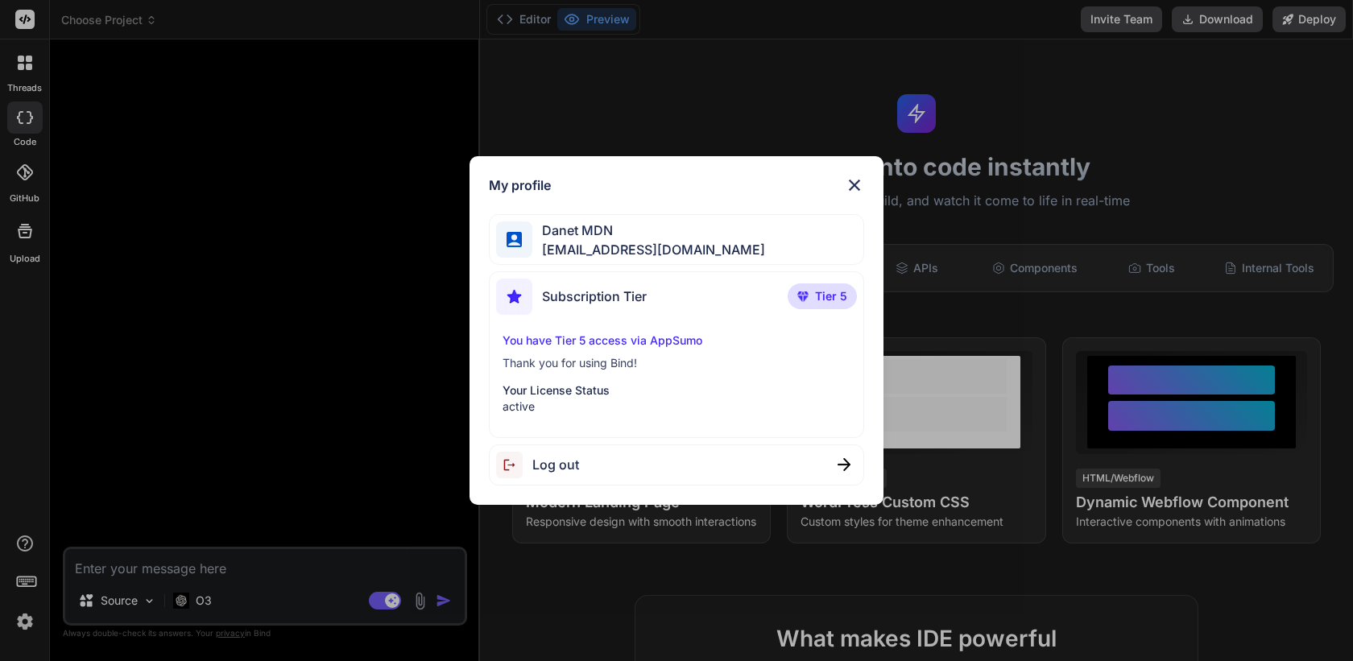
click at [569, 477] on div "Log out" at bounding box center [537, 465] width 83 height 27
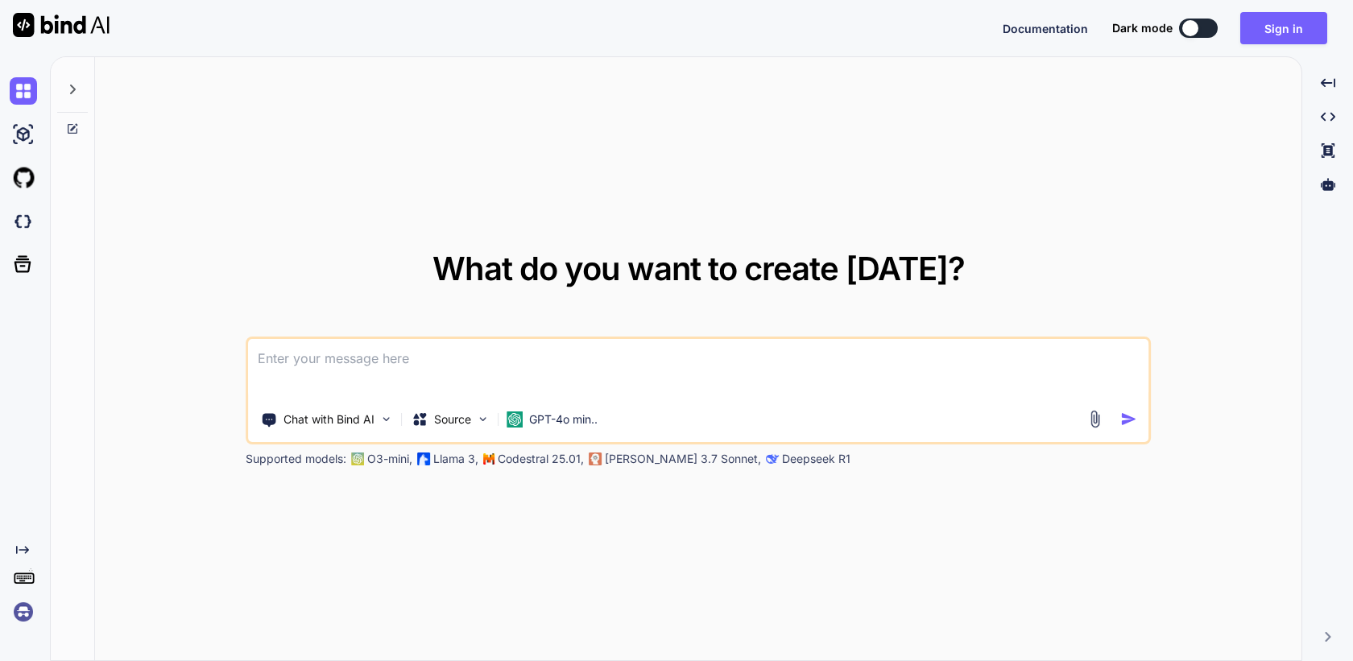
click at [20, 622] on img at bounding box center [23, 612] width 27 height 27
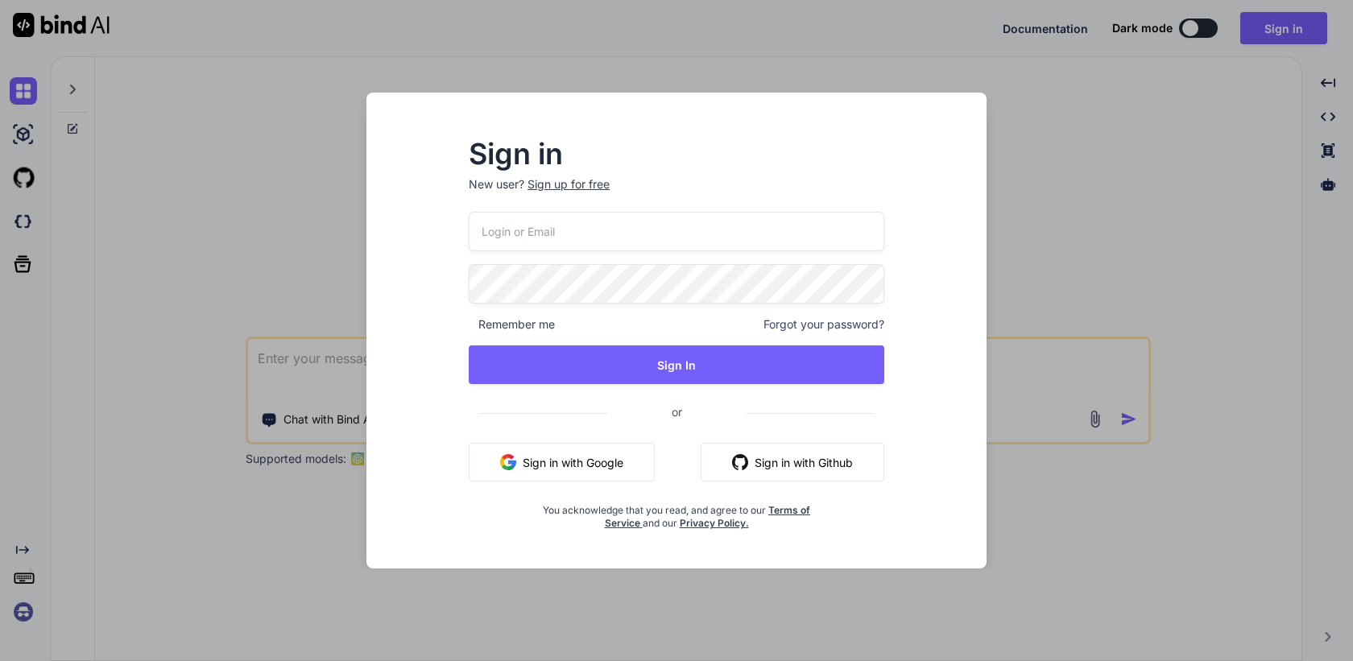
click at [519, 234] on input "email" at bounding box center [677, 231] width 416 height 39
paste input "australiaadil.random@gmail.com"
type input "australiaadil.random@gmail.com"
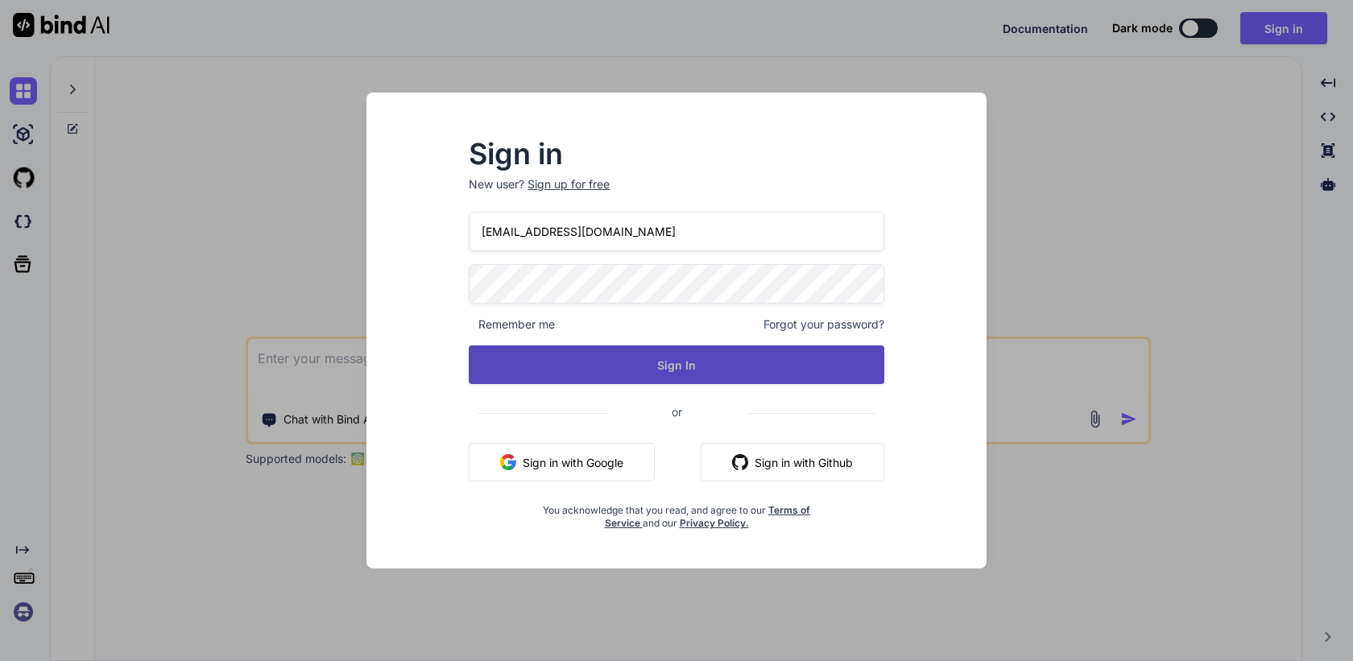
click at [646, 368] on button "Sign In" at bounding box center [677, 365] width 416 height 39
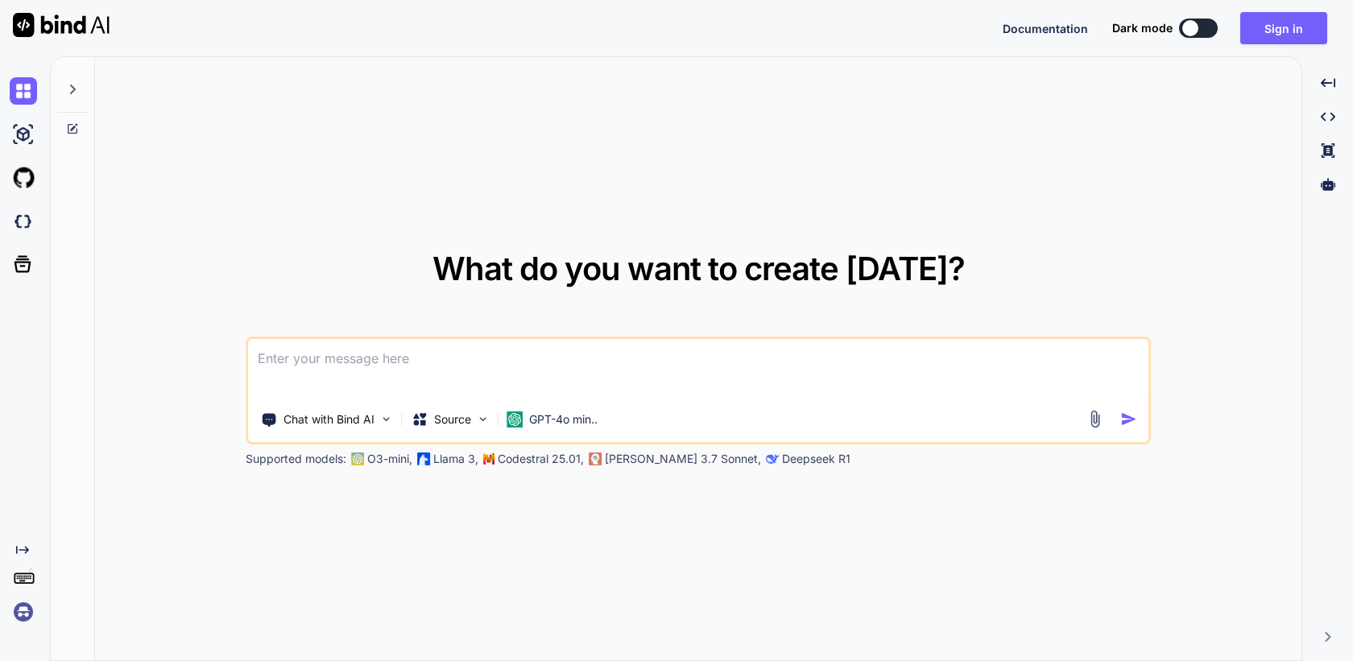
click at [18, 611] on img at bounding box center [23, 612] width 27 height 27
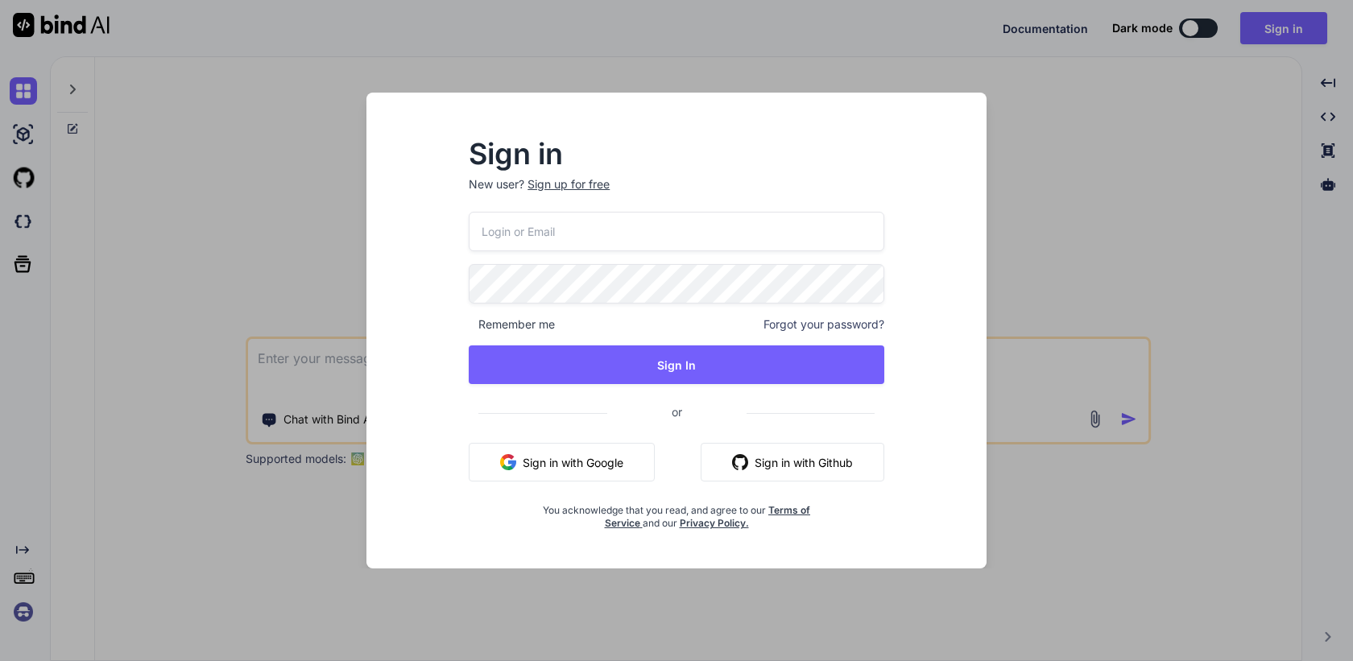
click at [512, 247] on input "email" at bounding box center [677, 231] width 416 height 39
paste input "[EMAIL_ADDRESS][DOMAIN_NAME]"
type input "[EMAIL_ADDRESS][DOMAIN_NAME]"
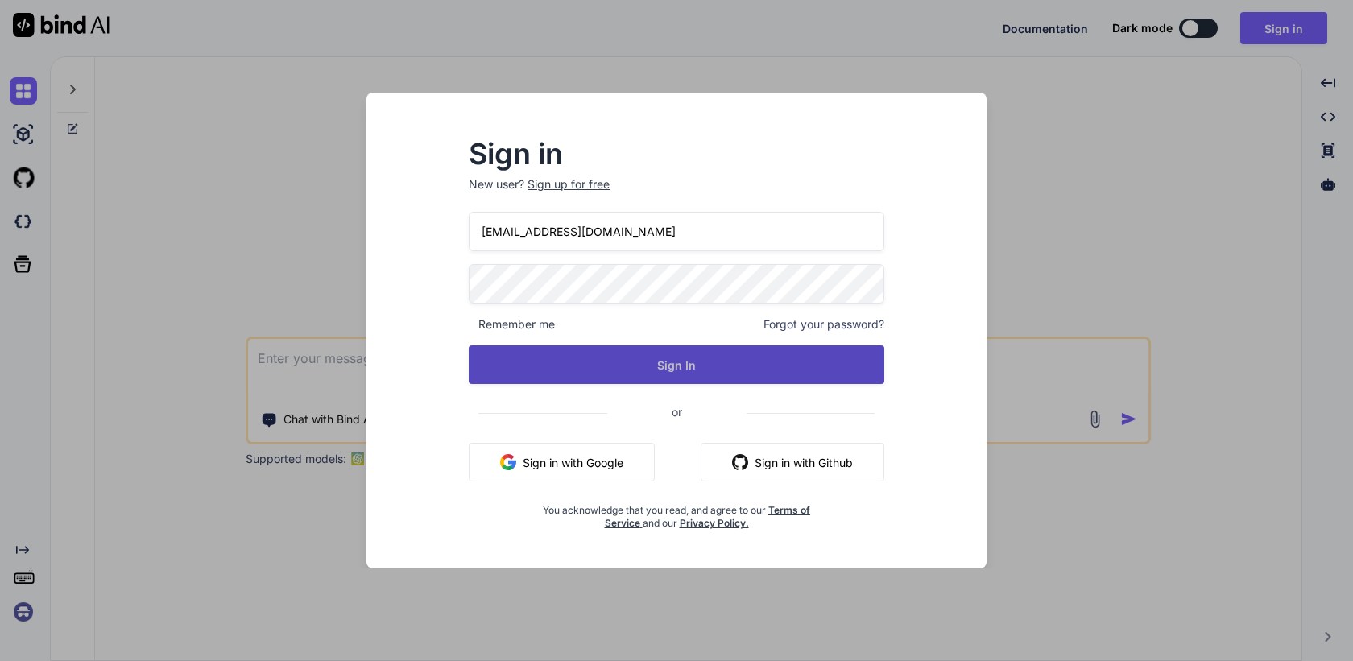
click at [674, 371] on button "Sign In" at bounding box center [677, 365] width 416 height 39
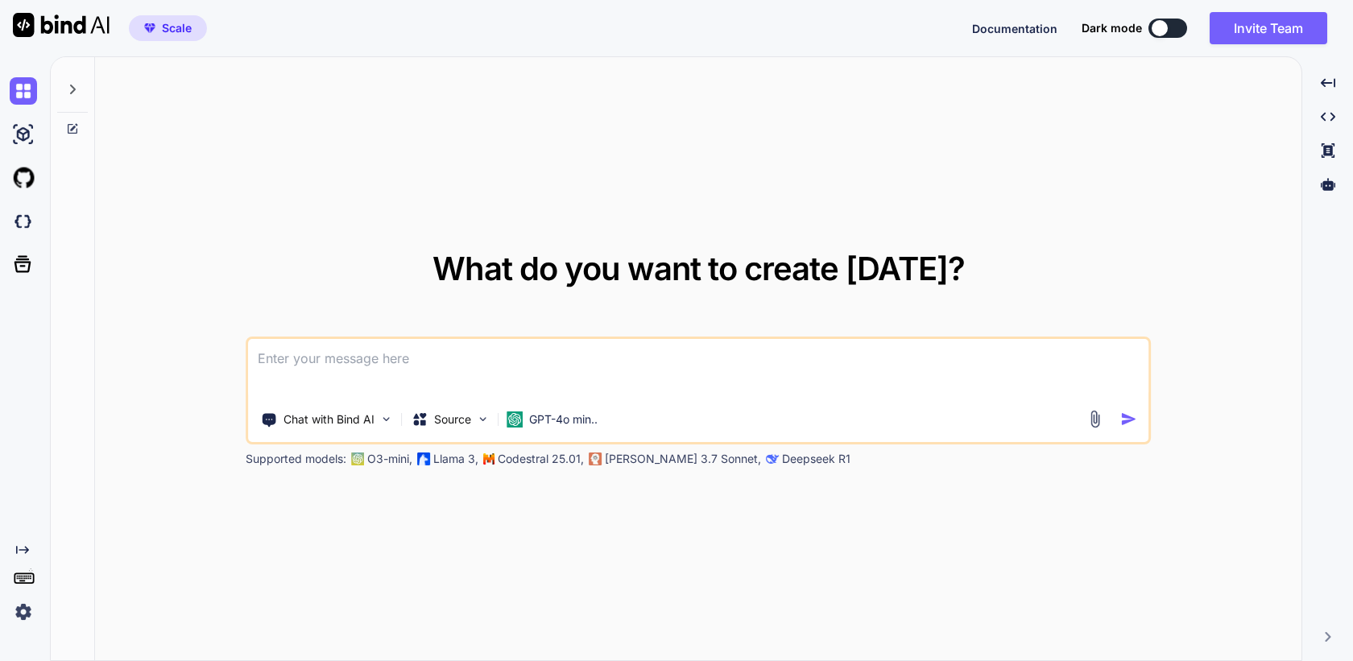
click at [72, 88] on icon at bounding box center [73, 90] width 6 height 10
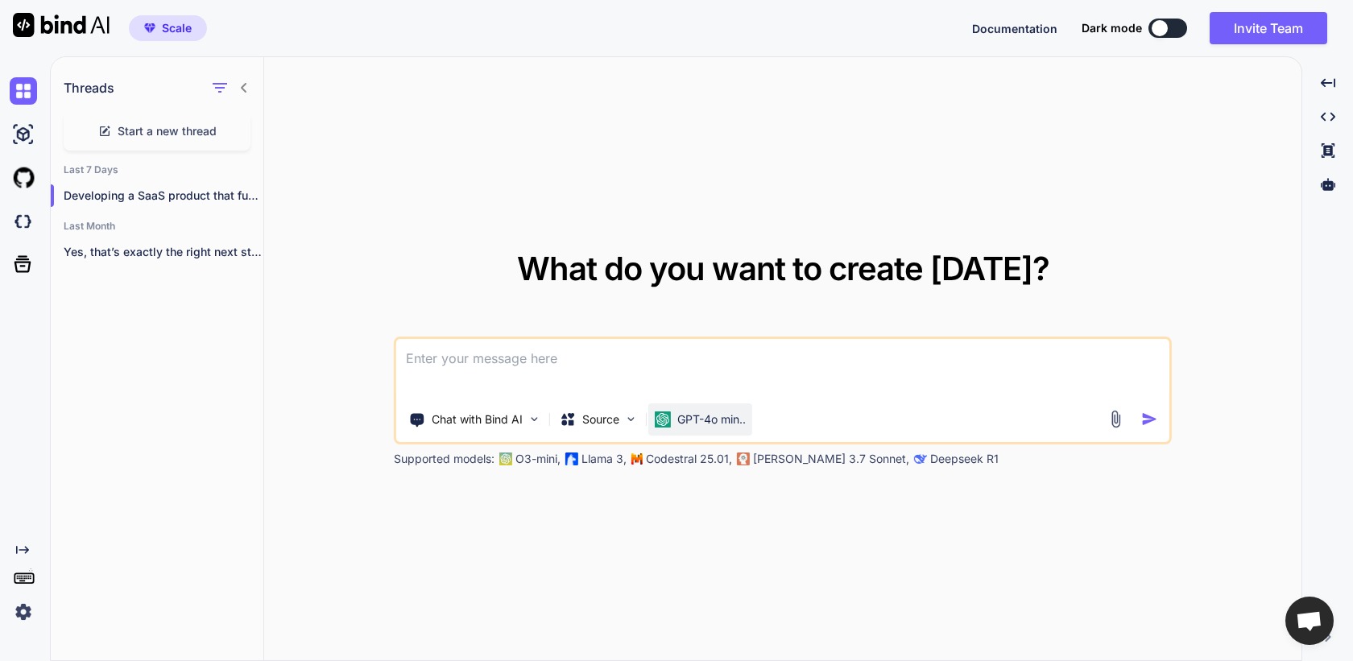
click at [681, 413] on p "GPT-4o min.." at bounding box center [711, 420] width 68 height 16
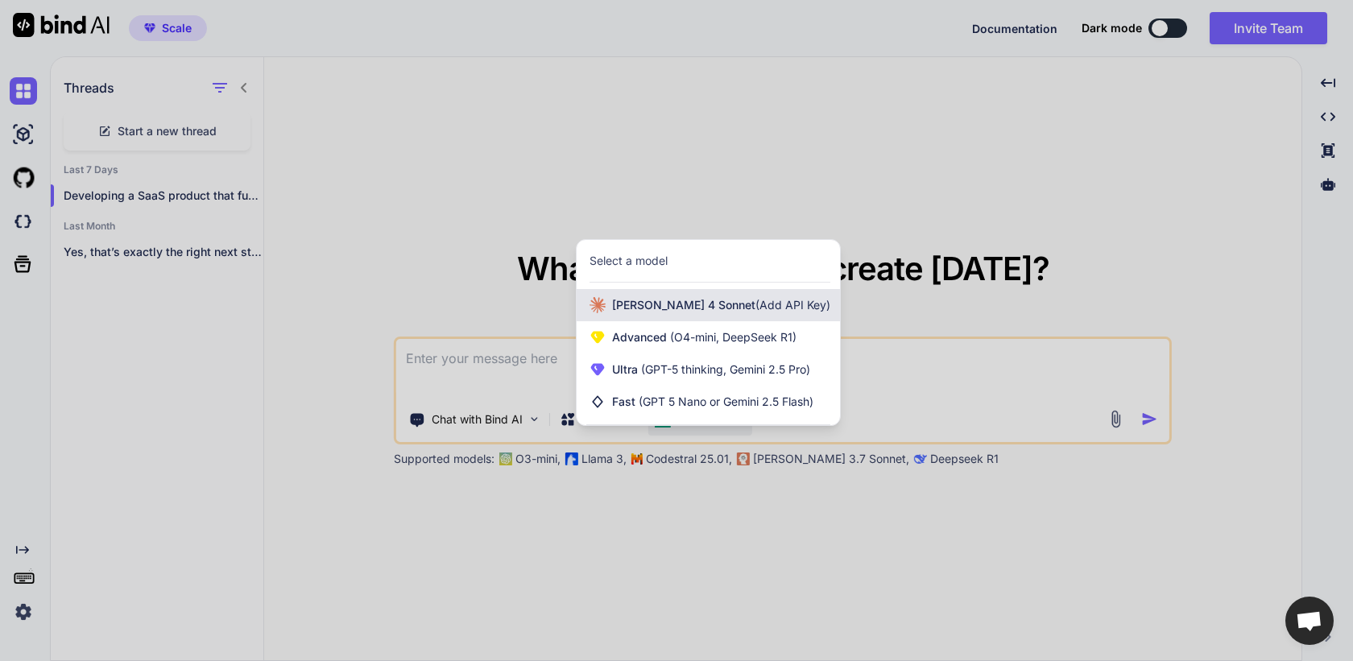
click at [713, 315] on div "[PERSON_NAME] 4 Sonnet (Add API Key)" at bounding box center [708, 305] width 263 height 32
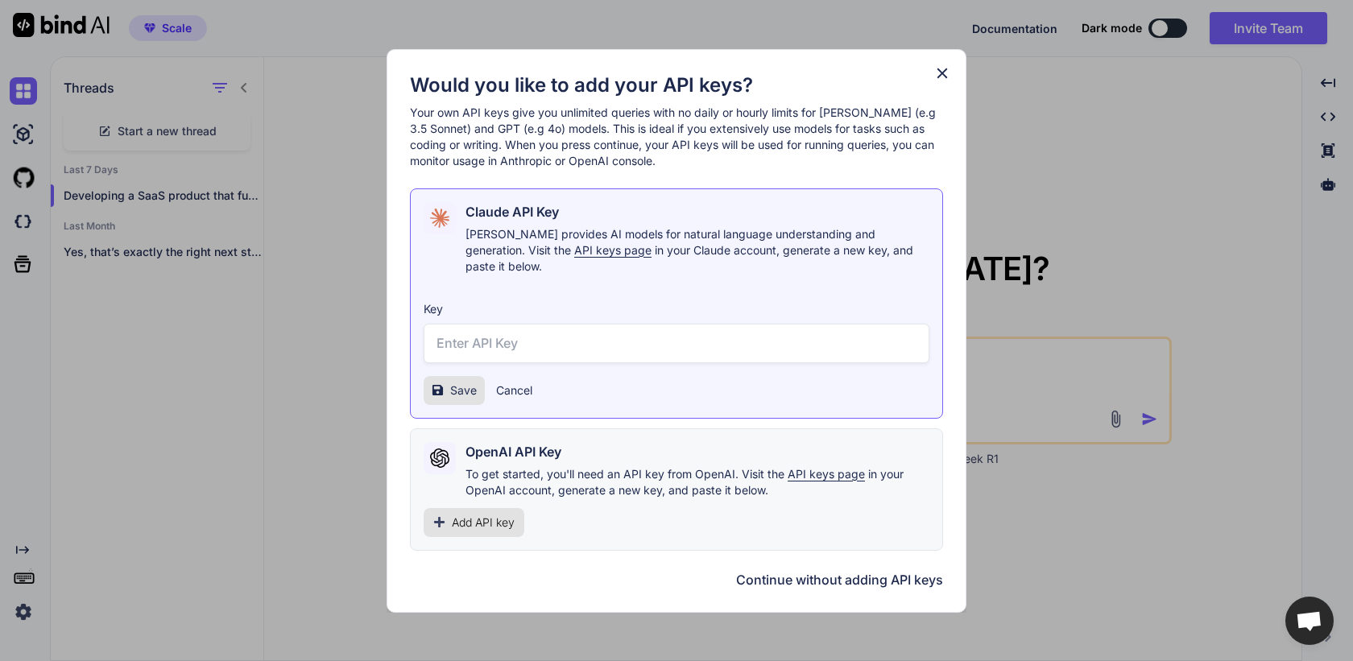
click at [520, 387] on button "Cancel" at bounding box center [514, 391] width 36 height 16
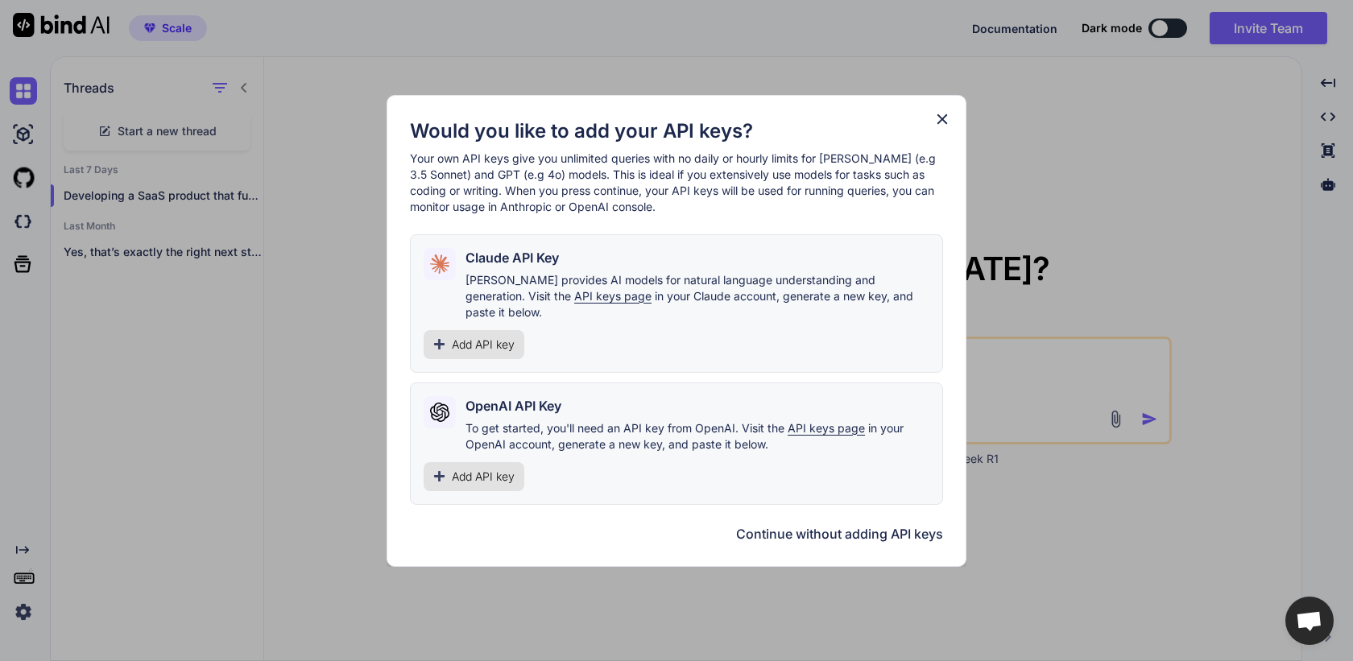
click at [946, 124] on icon at bounding box center [943, 119] width 10 height 10
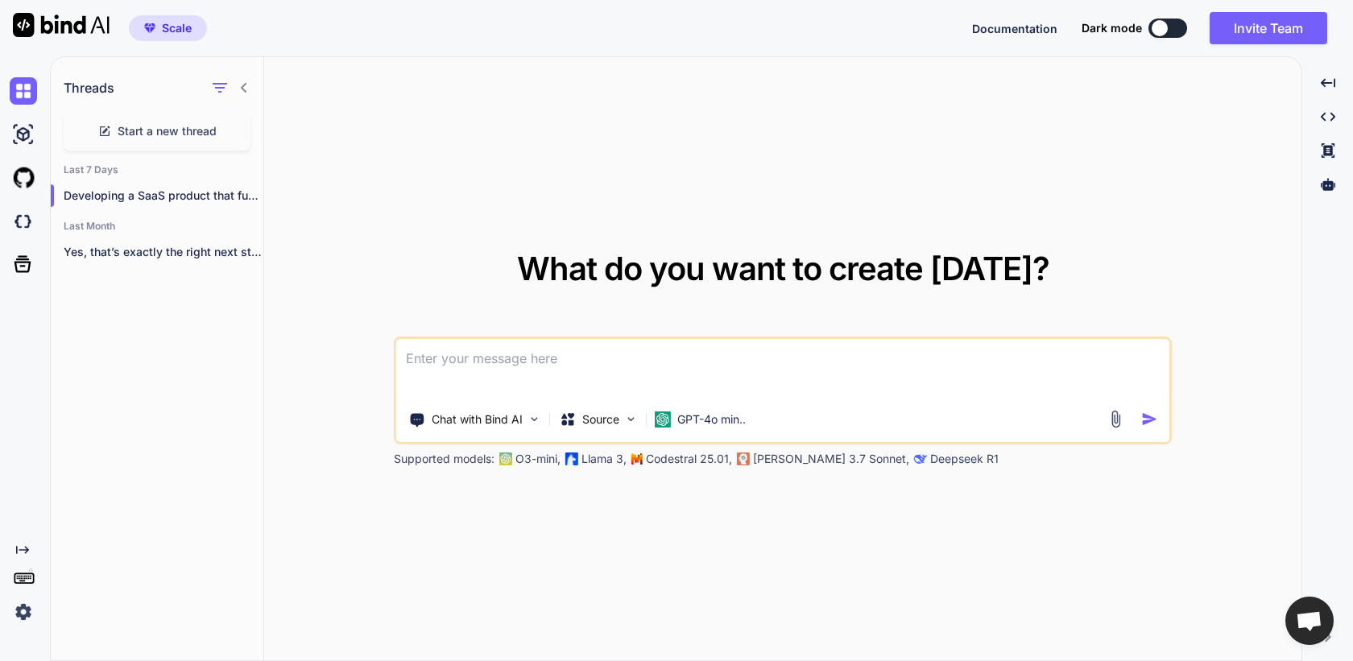
click at [611, 385] on textarea at bounding box center [782, 369] width 773 height 60
type textarea "hi"
click at [1147, 421] on img "button" at bounding box center [1149, 419] width 17 height 17
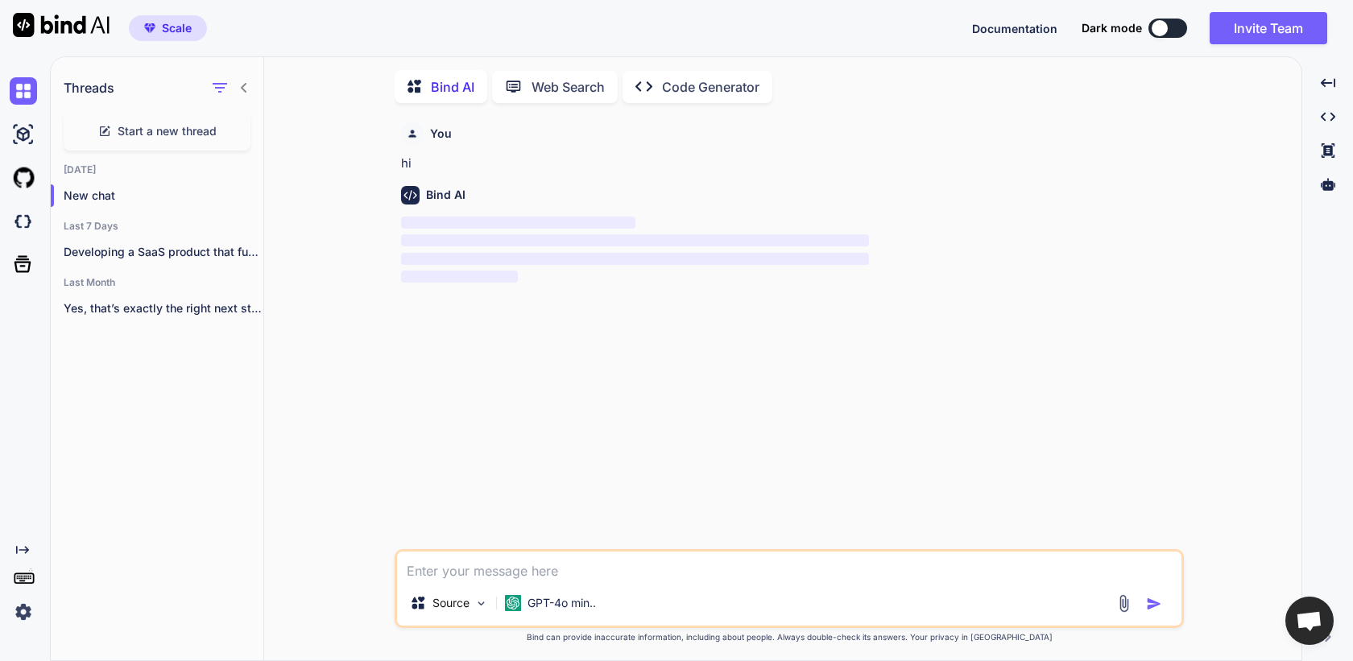
scroll to position [6, 0]
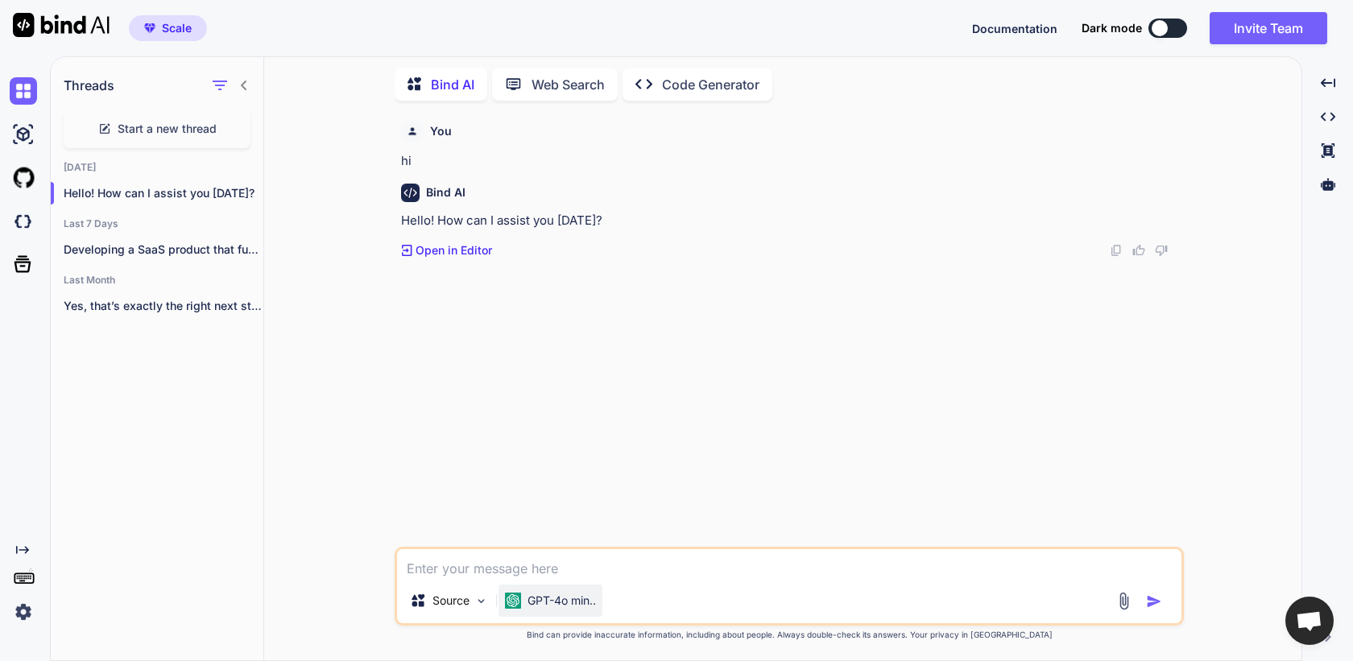
click at [575, 601] on p "GPT-4o min.." at bounding box center [562, 601] width 68 height 16
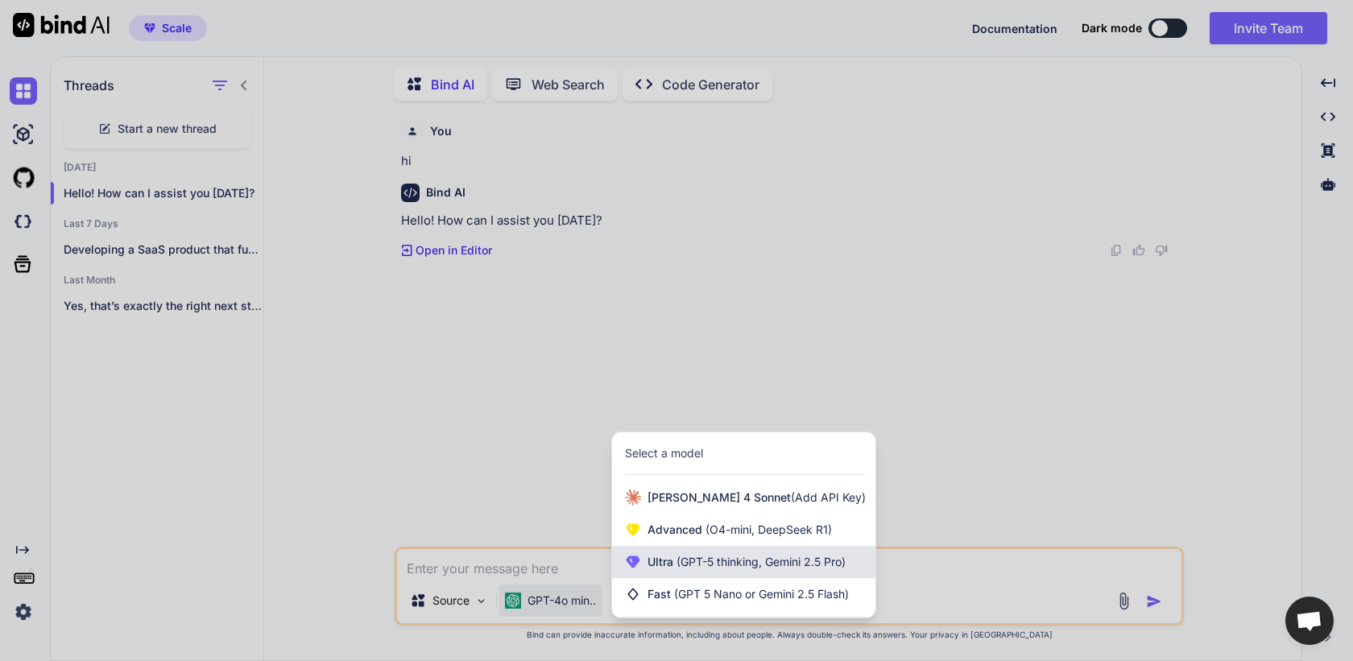
click at [702, 565] on span "(GPT-5 thinking, Gemini 2.5 Pro)" at bounding box center [759, 562] width 172 height 14
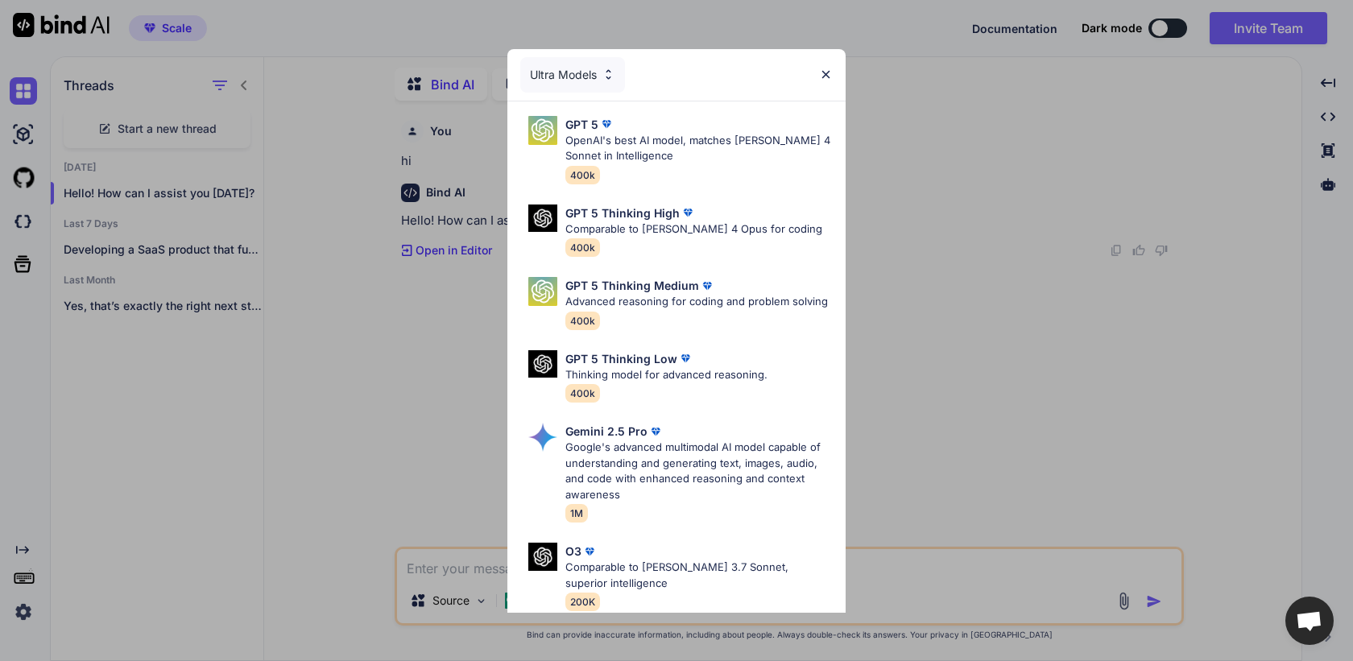
click at [594, 66] on div "Ultra Models" at bounding box center [572, 74] width 105 height 35
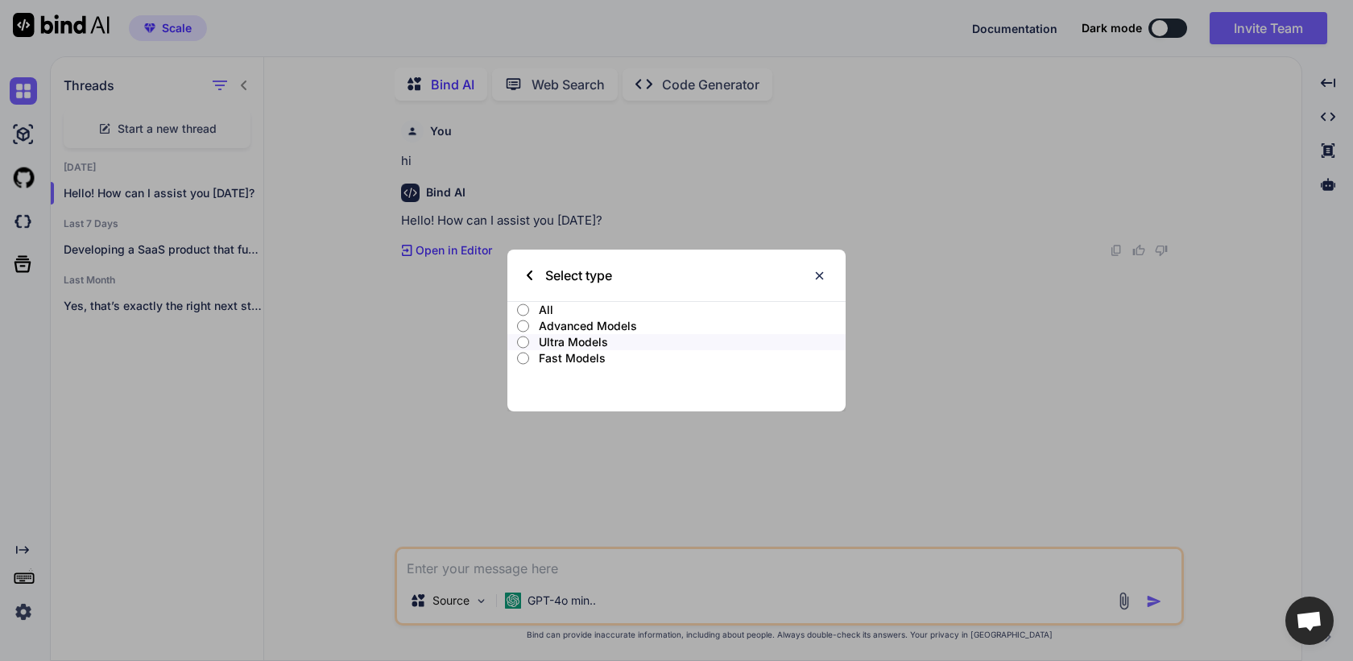
click at [586, 357] on p "Fast Models" at bounding box center [692, 358] width 307 height 16
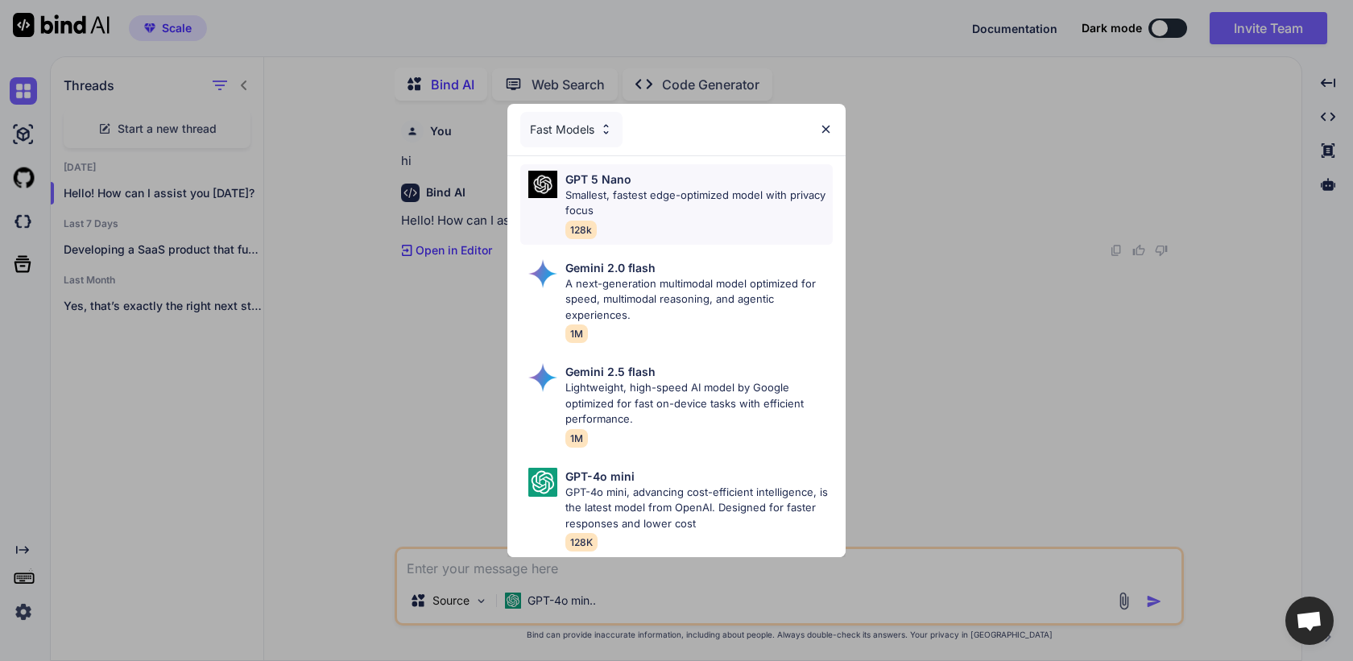
click at [695, 218] on div "GPT 5 Nano Smallest, fastest edge-optimized model with privacy focus 128k" at bounding box center [698, 205] width 267 height 68
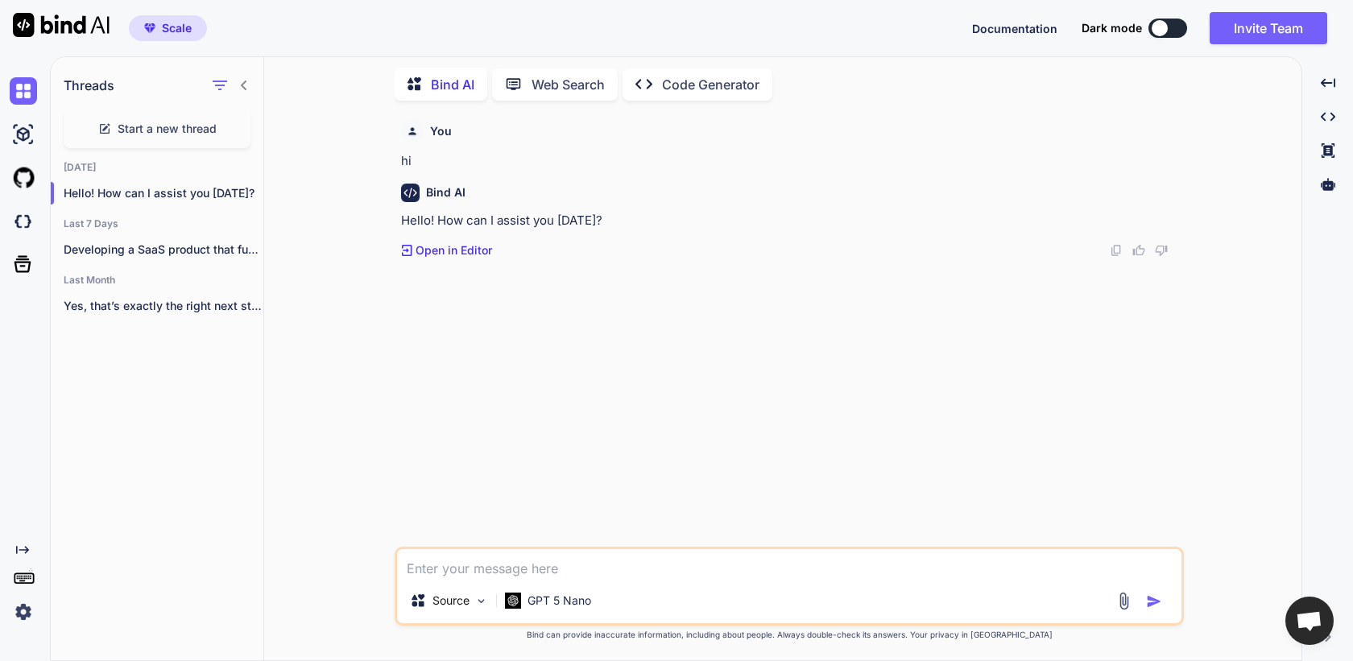
click at [609, 580] on div "Source GPT 5 Nano" at bounding box center [789, 586] width 789 height 79
click at [606, 576] on textarea at bounding box center [789, 563] width 785 height 29
type textarea "hi"
click at [1153, 600] on img "button" at bounding box center [1154, 602] width 16 height 16
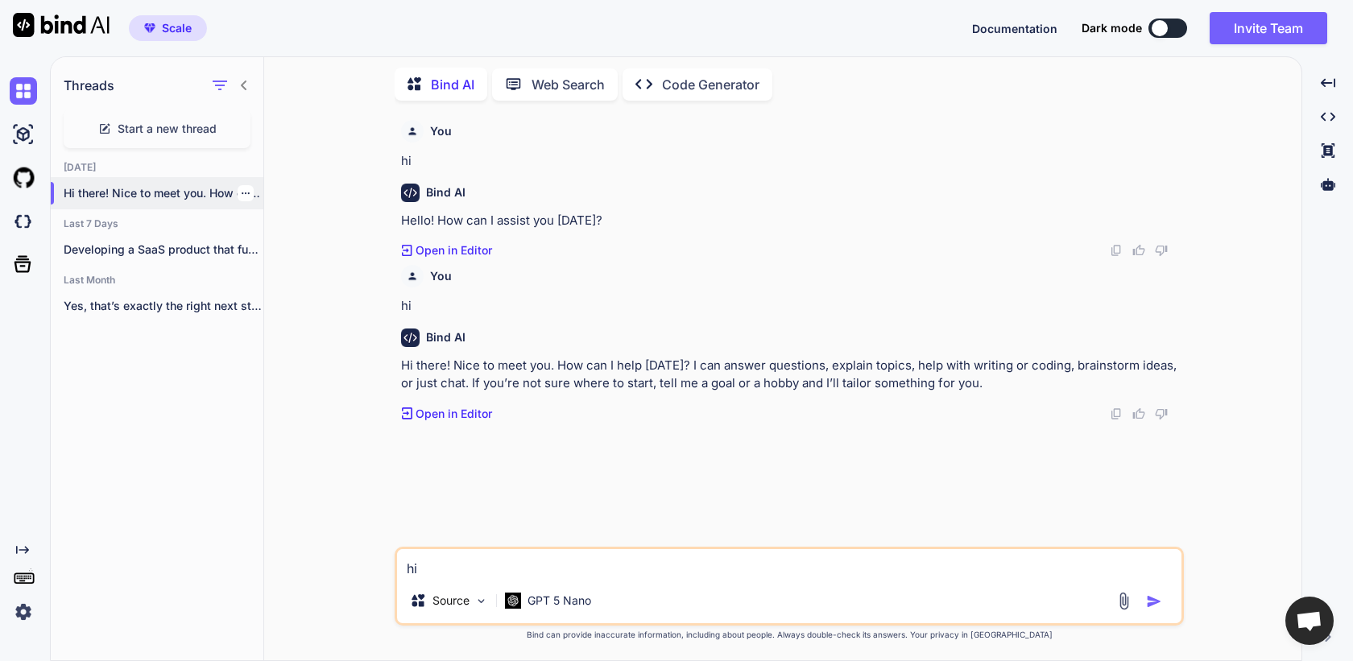
click at [242, 188] on icon "button" at bounding box center [246, 193] width 10 height 10
click at [271, 247] on span "Delete" at bounding box center [282, 254] width 35 height 16
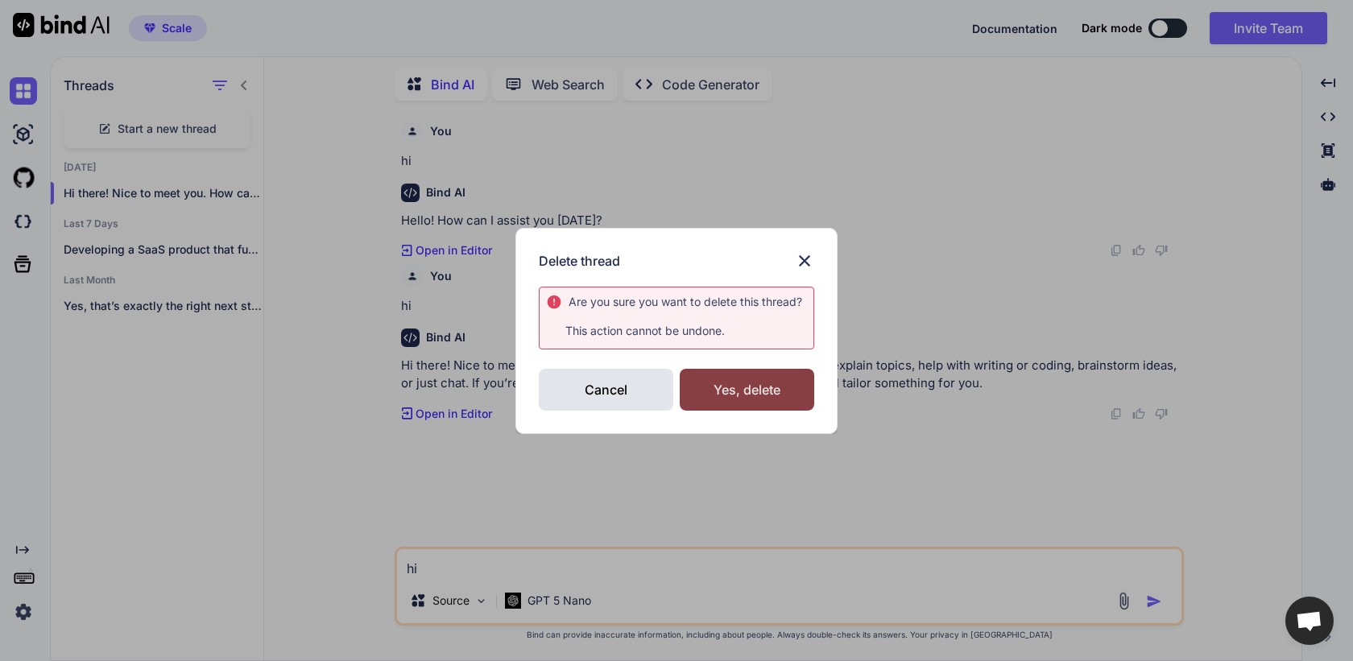
click at [711, 389] on div "Yes, delete" at bounding box center [747, 390] width 135 height 42
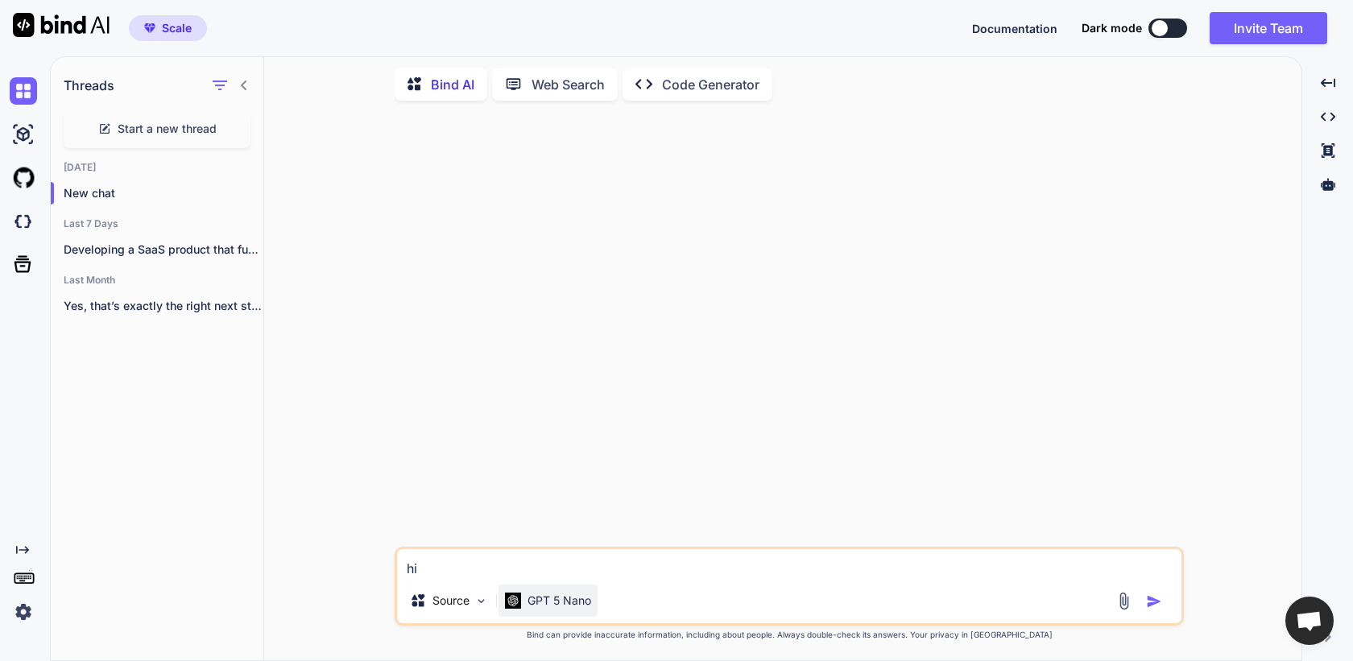
click at [553, 599] on p "GPT 5 Nano" at bounding box center [560, 601] width 64 height 16
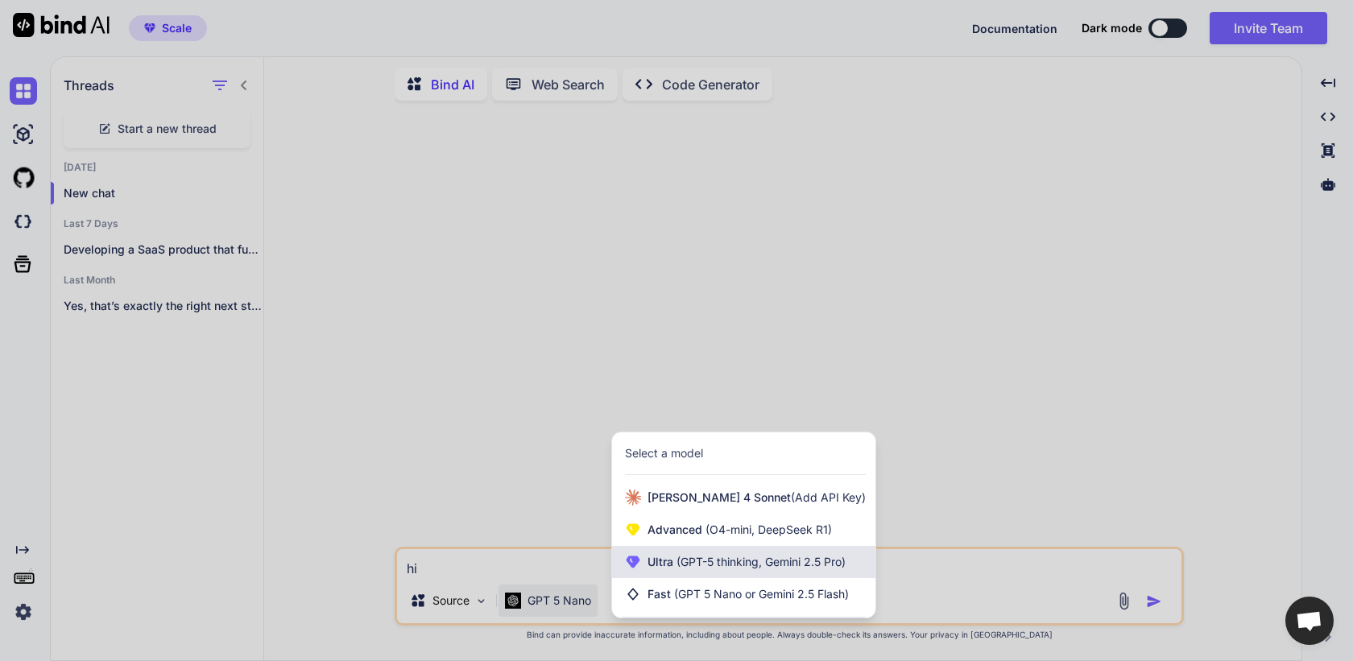
click at [683, 561] on span "(GPT-5 thinking, Gemini 2.5 Pro)" at bounding box center [759, 562] width 172 height 14
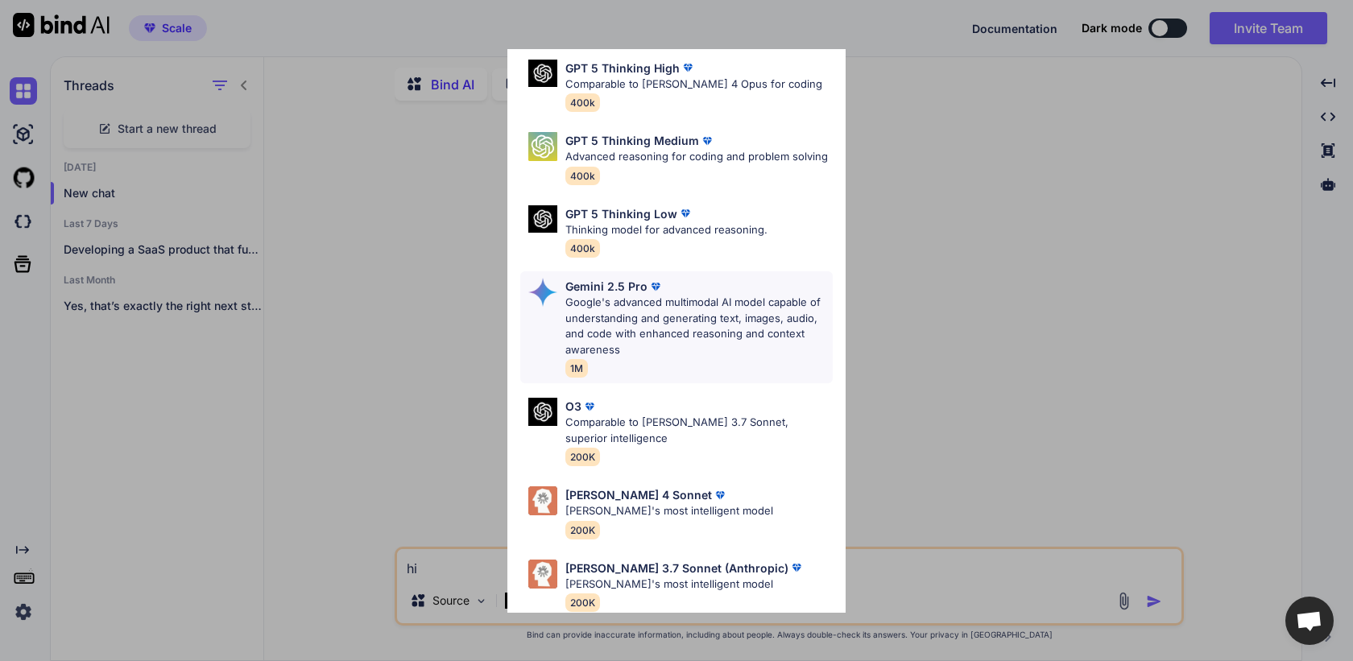
scroll to position [150, 0]
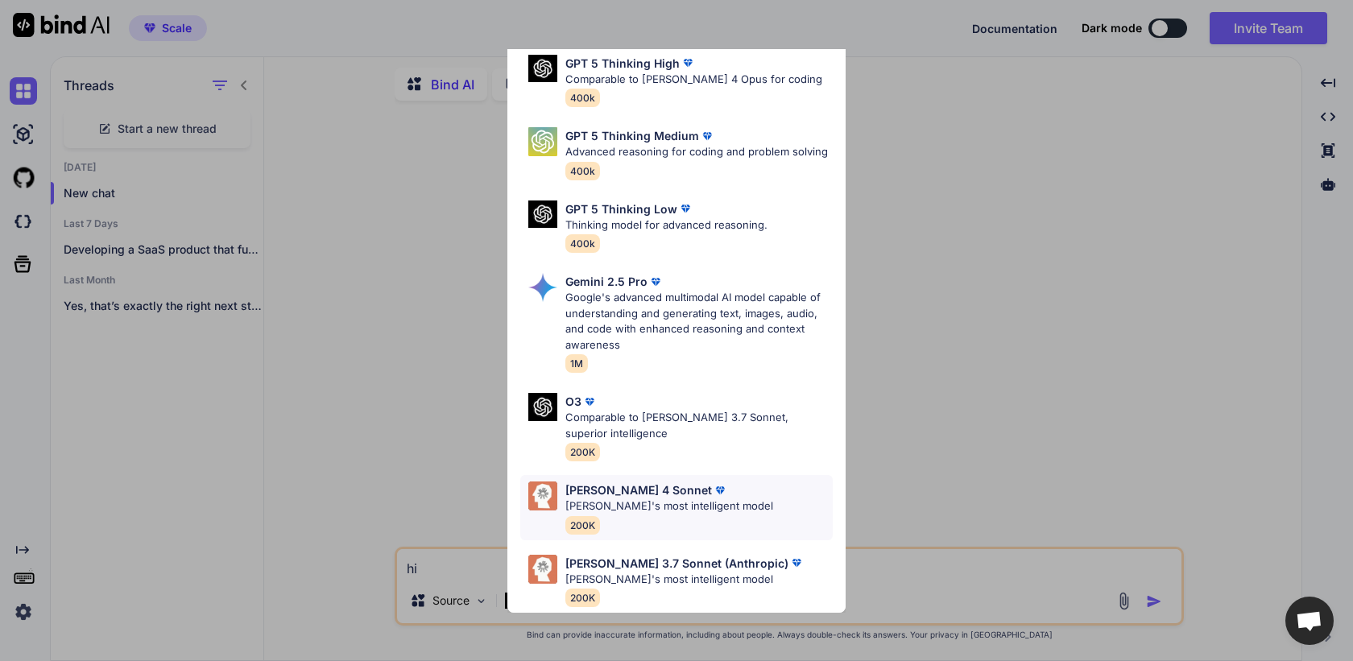
click at [632, 505] on p "Claude's most intelligent model" at bounding box center [669, 507] width 208 height 16
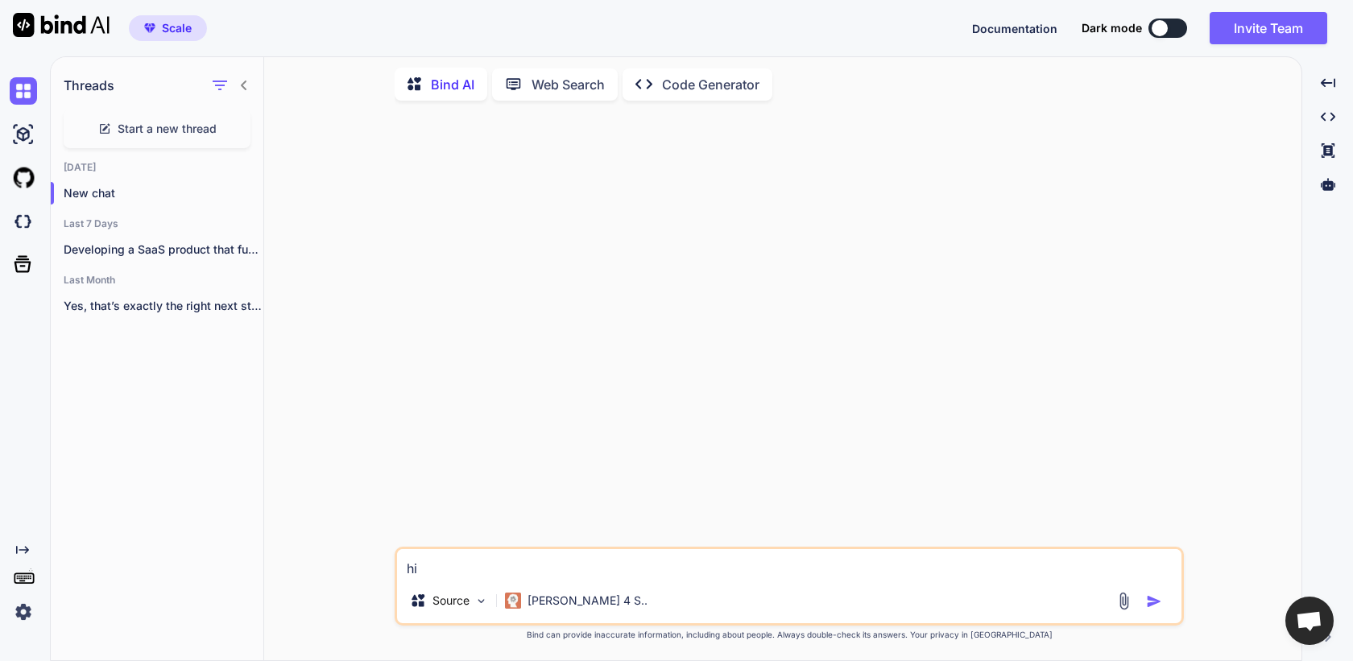
click at [581, 565] on textarea "hi" at bounding box center [789, 563] width 785 height 29
type textarea "hi"
click at [1156, 606] on img "button" at bounding box center [1154, 602] width 16 height 16
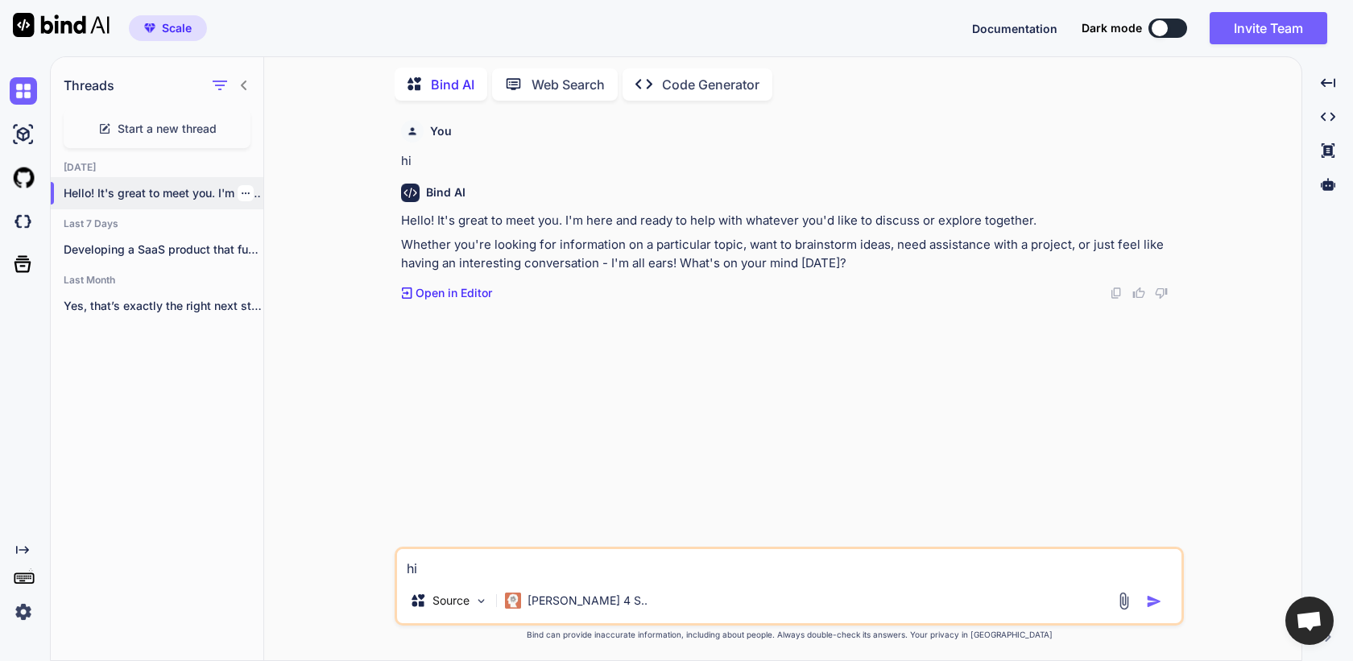
click at [241, 188] on icon "button" at bounding box center [246, 193] width 10 height 10
click at [292, 259] on span "Delete" at bounding box center [282, 254] width 35 height 16
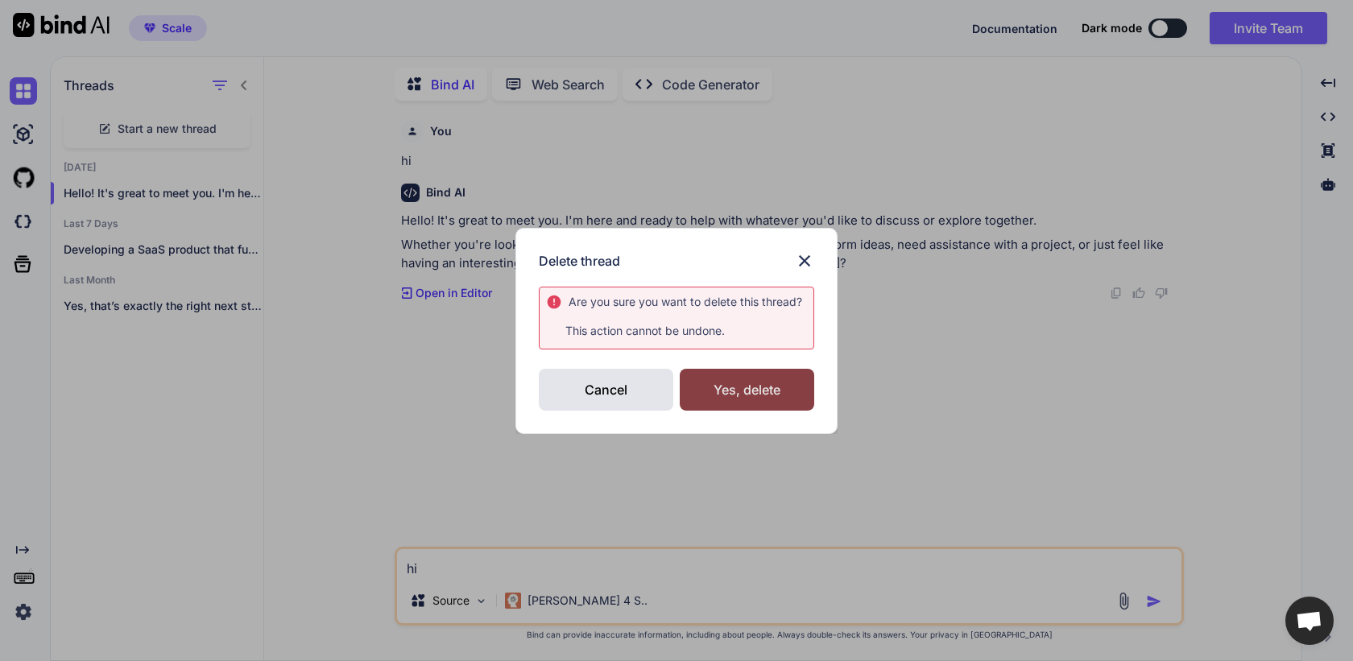
click at [755, 394] on div "Yes, delete" at bounding box center [747, 390] width 135 height 42
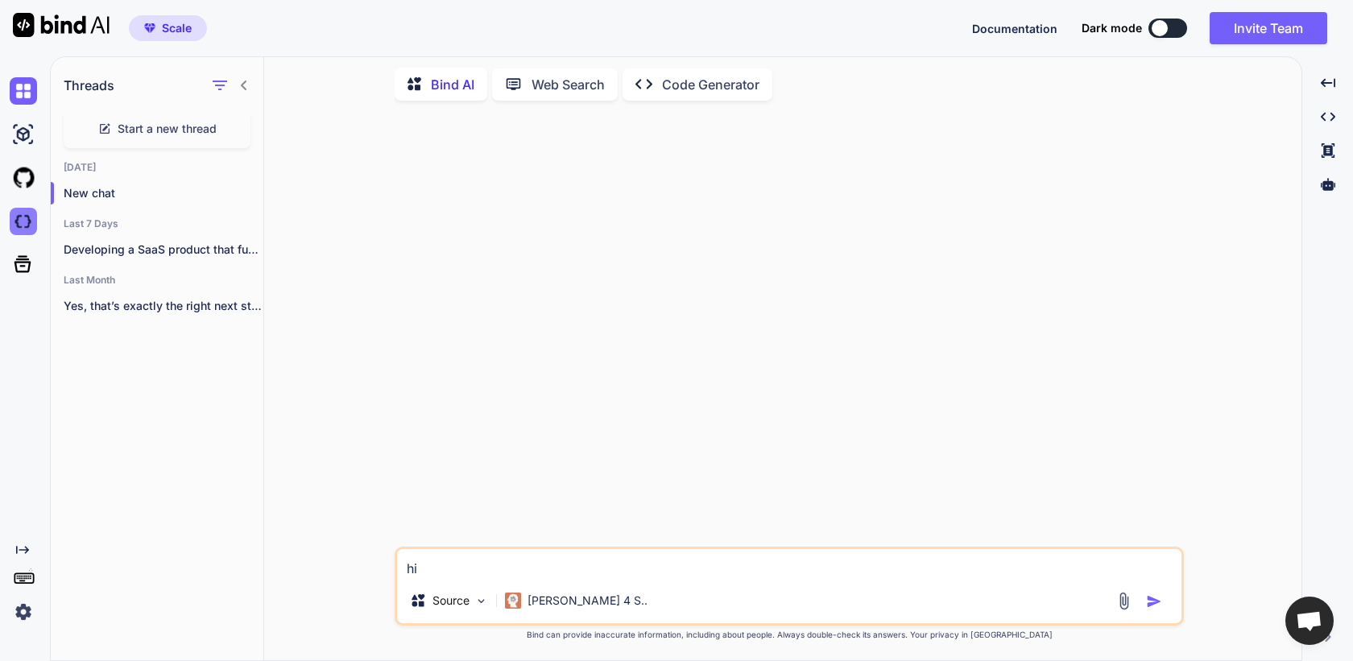
click at [22, 226] on img at bounding box center [23, 221] width 27 height 27
click at [21, 620] on img at bounding box center [23, 612] width 27 height 27
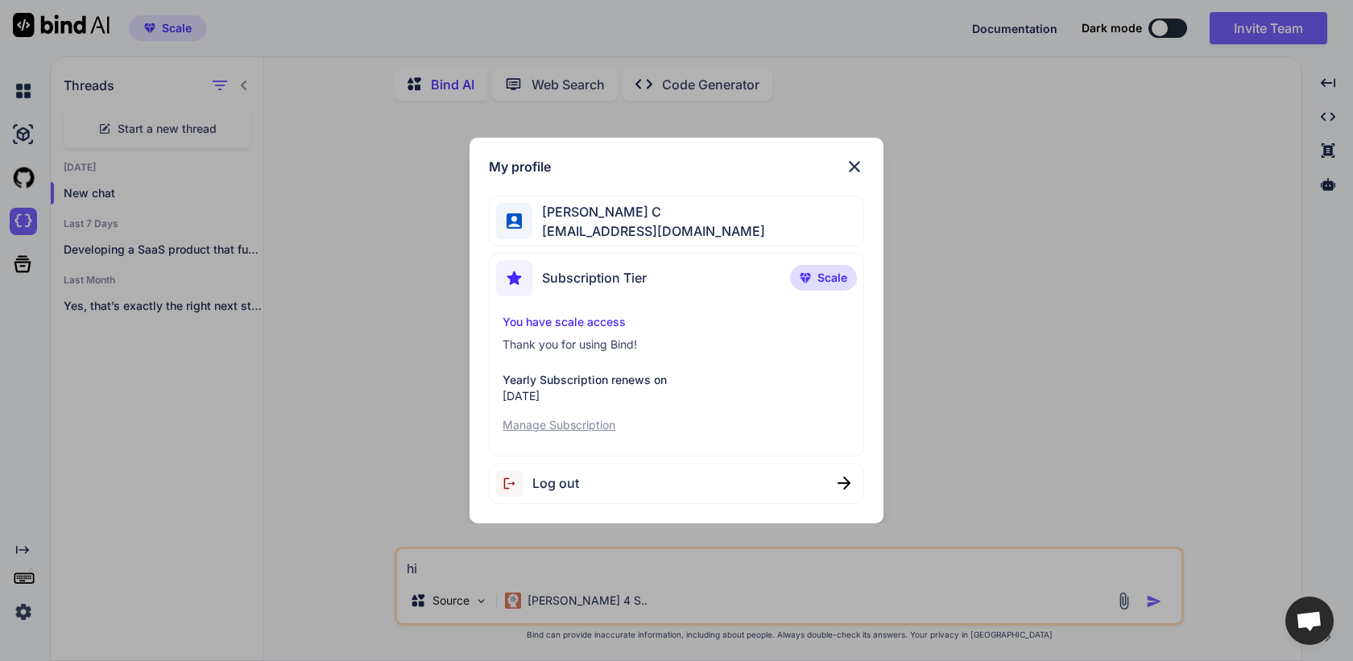
click at [540, 481] on span "Log out" at bounding box center [555, 483] width 47 height 19
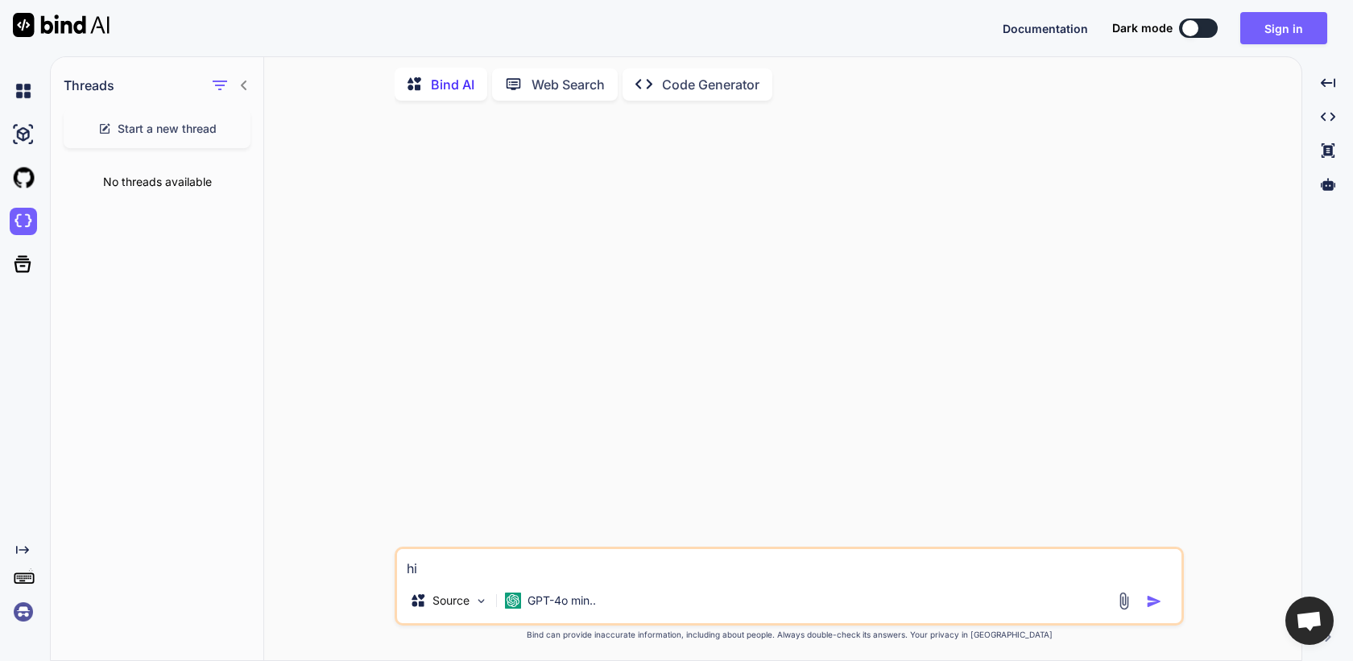
click at [243, 81] on icon at bounding box center [244, 86] width 6 height 10
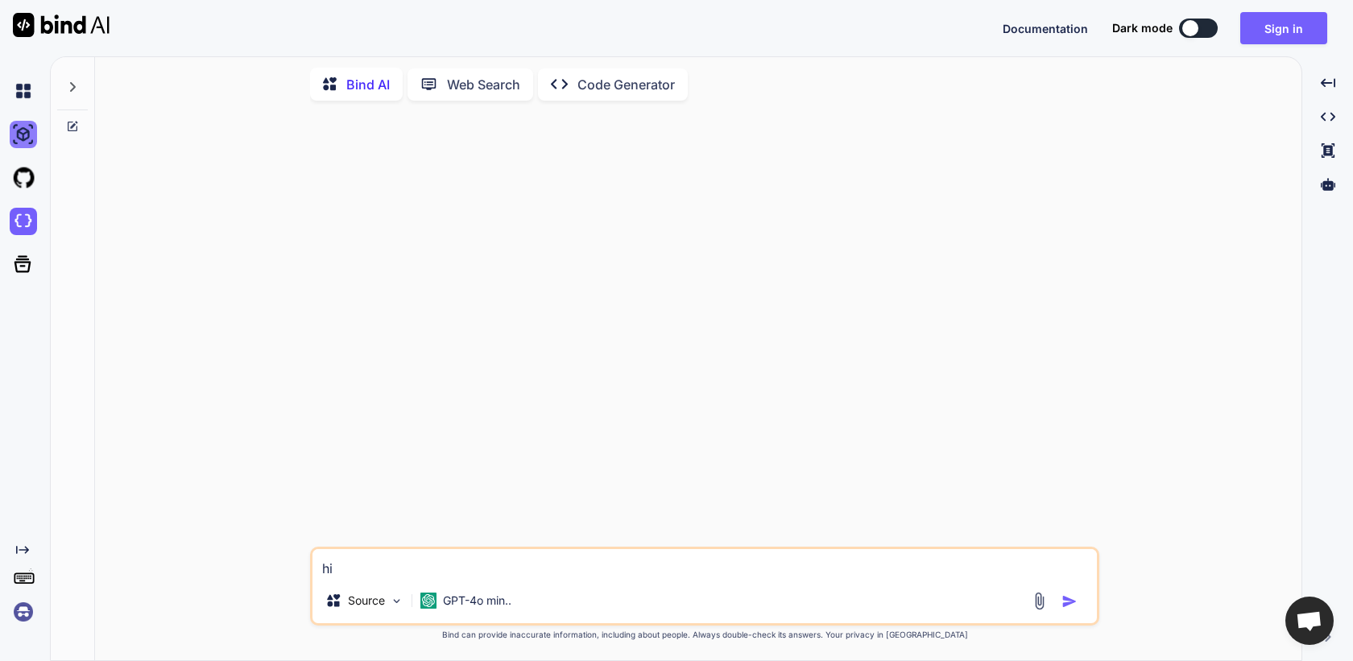
click at [18, 130] on img at bounding box center [23, 134] width 27 height 27
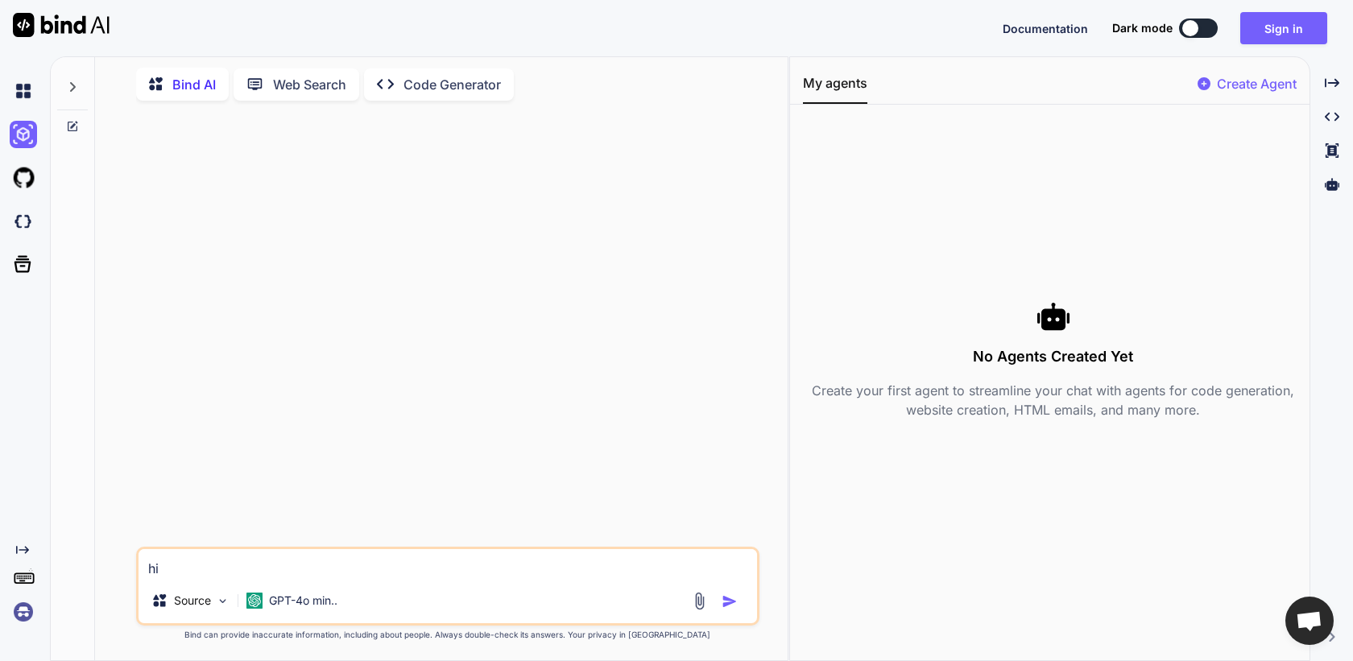
click at [11, 621] on img at bounding box center [23, 612] width 27 height 27
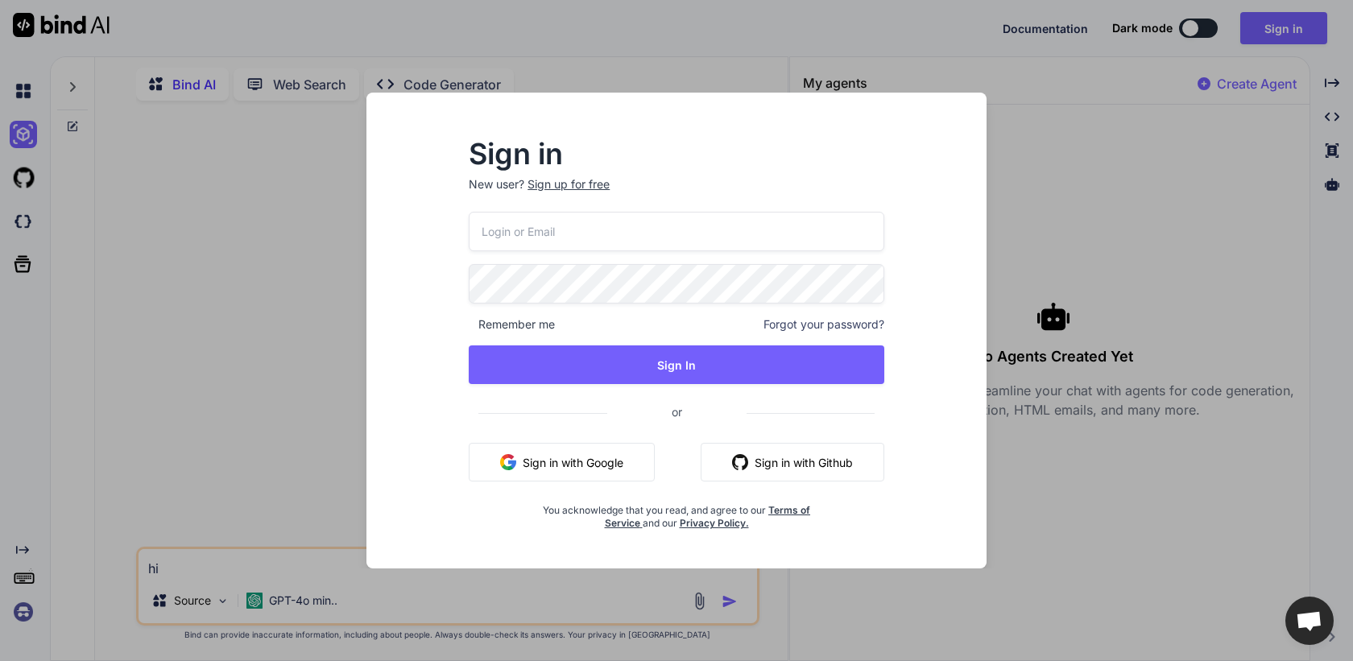
click at [529, 239] on input "email" at bounding box center [677, 231] width 416 height 39
paste input "john@dogoodvc.com"
type input "john@dogoodvc.com"
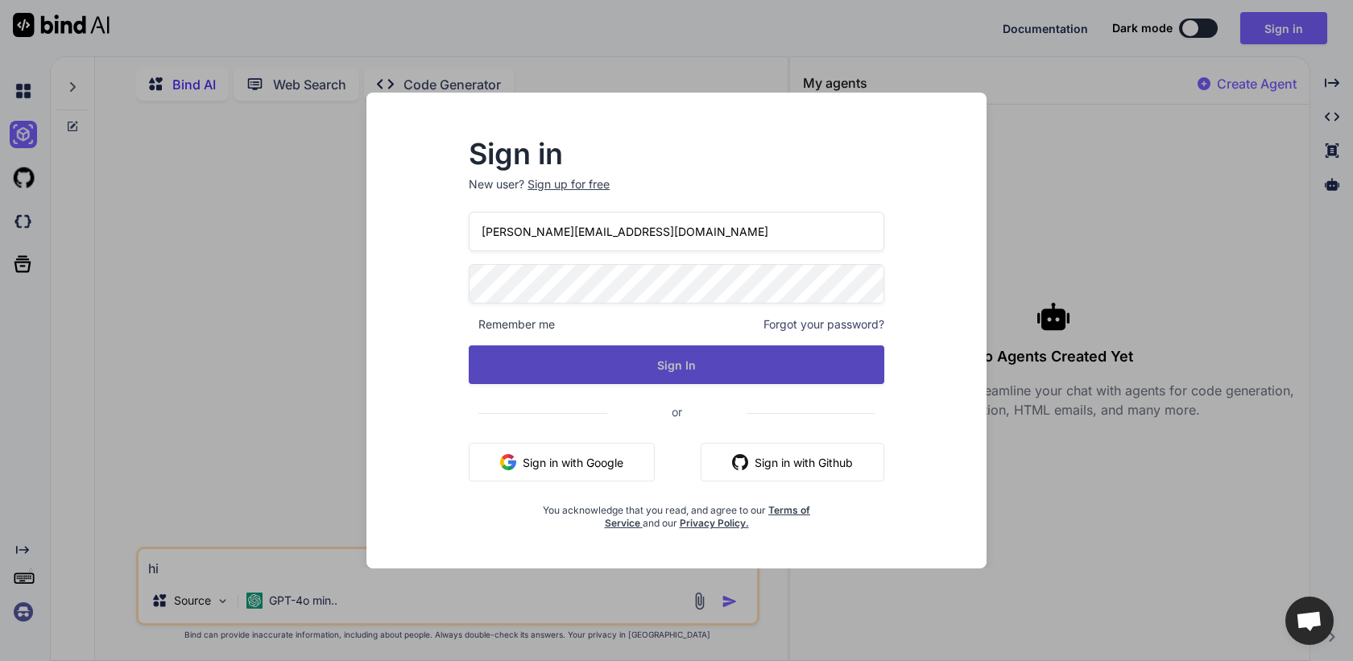
click at [657, 354] on button "Sign In" at bounding box center [677, 365] width 416 height 39
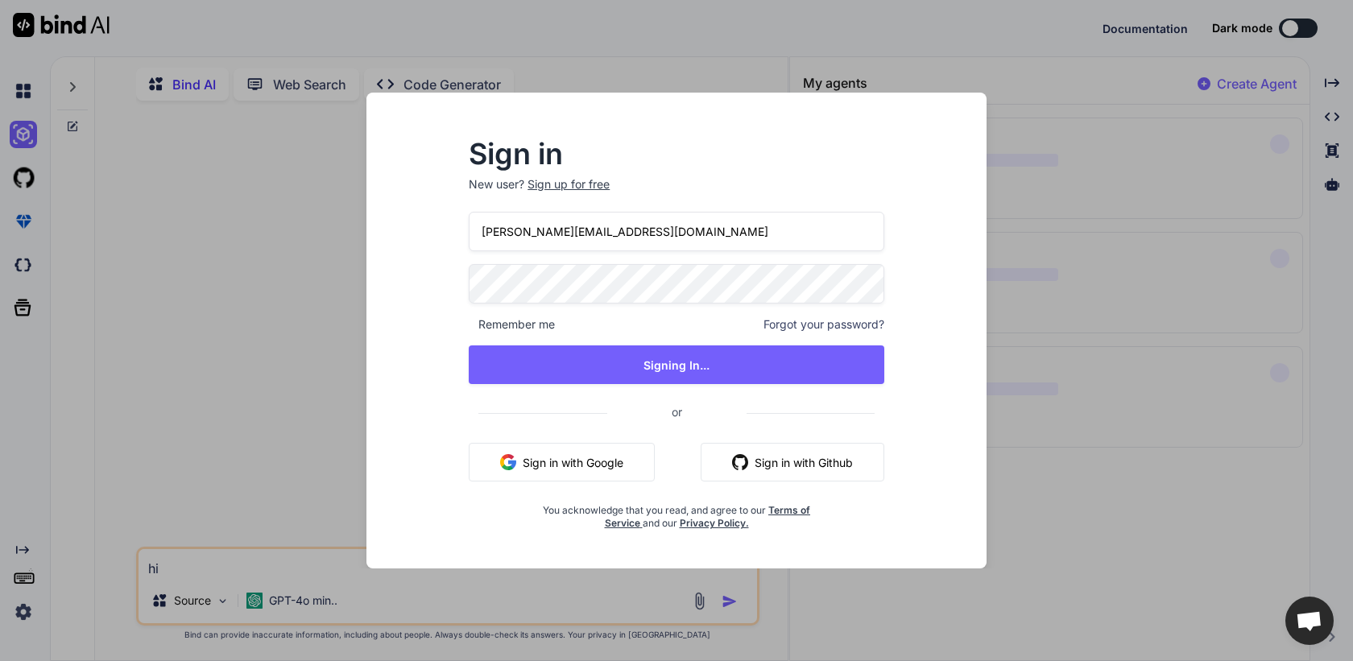
click at [616, 237] on input "john@dogoodvc.com" at bounding box center [677, 231] width 416 height 39
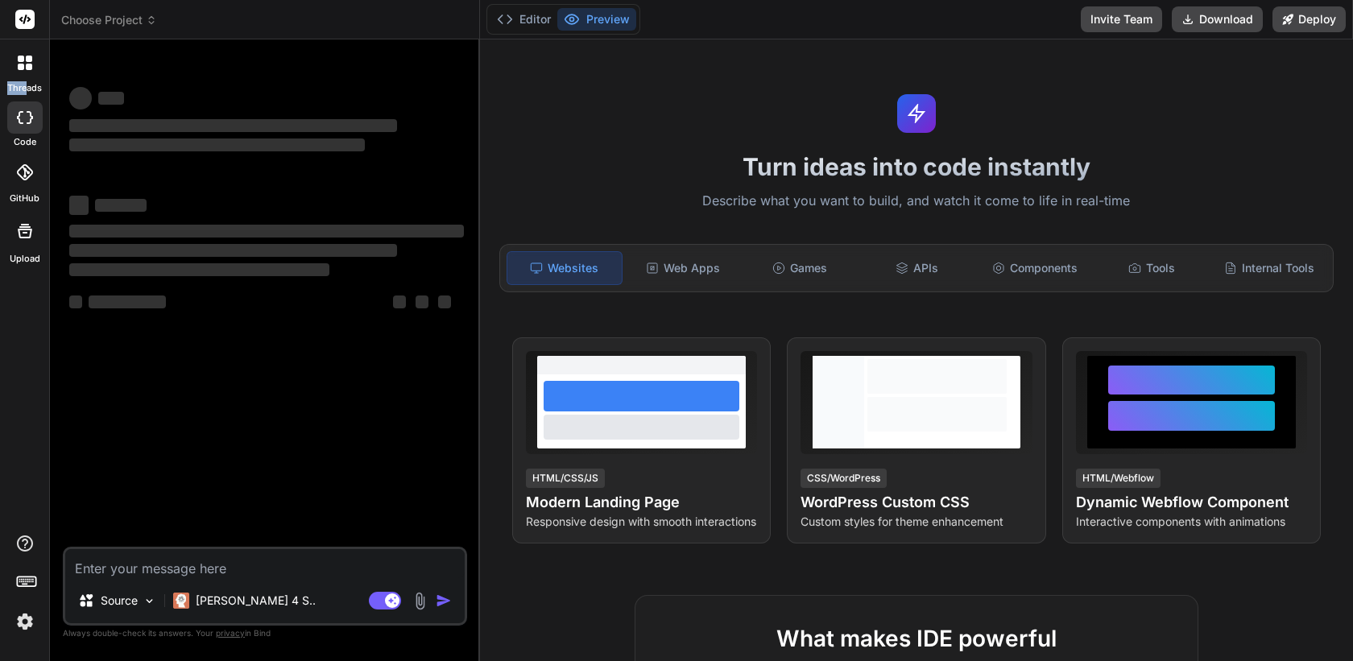
click at [27, 81] on label "threads" at bounding box center [24, 88] width 35 height 14
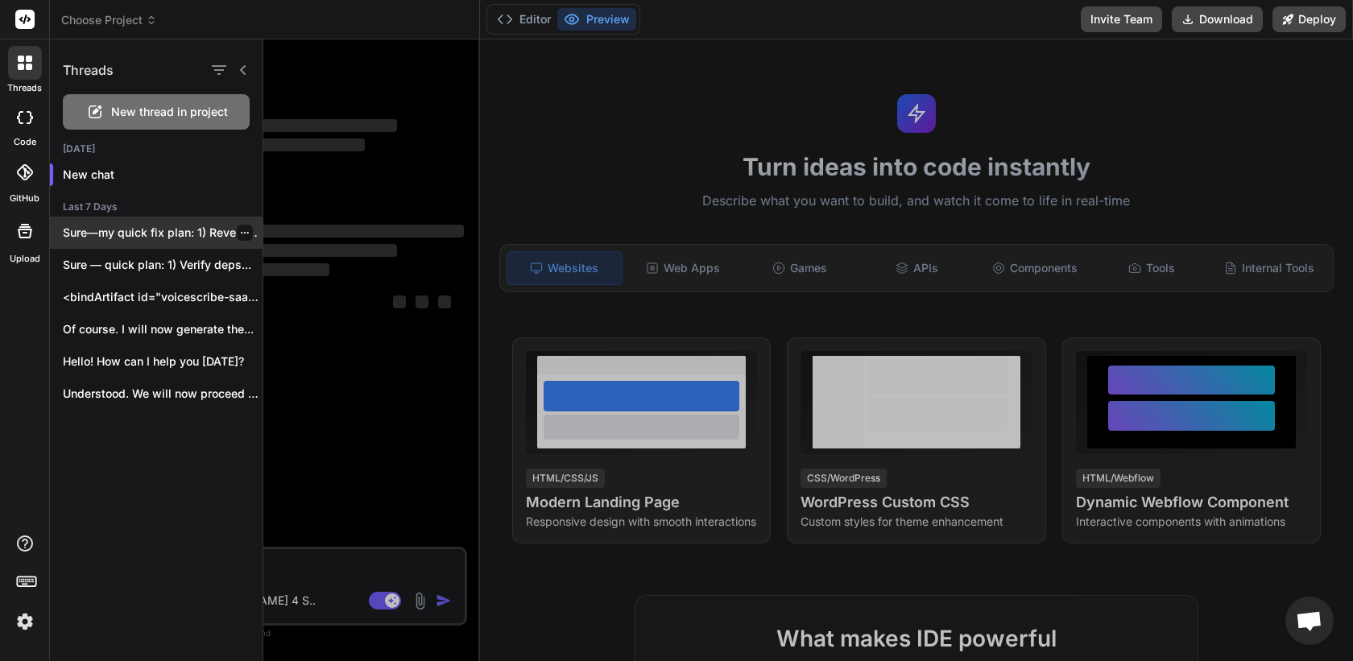
click at [118, 234] on p "Sure—my quick fix plan: 1) Revert Vite..." at bounding box center [163, 233] width 200 height 16
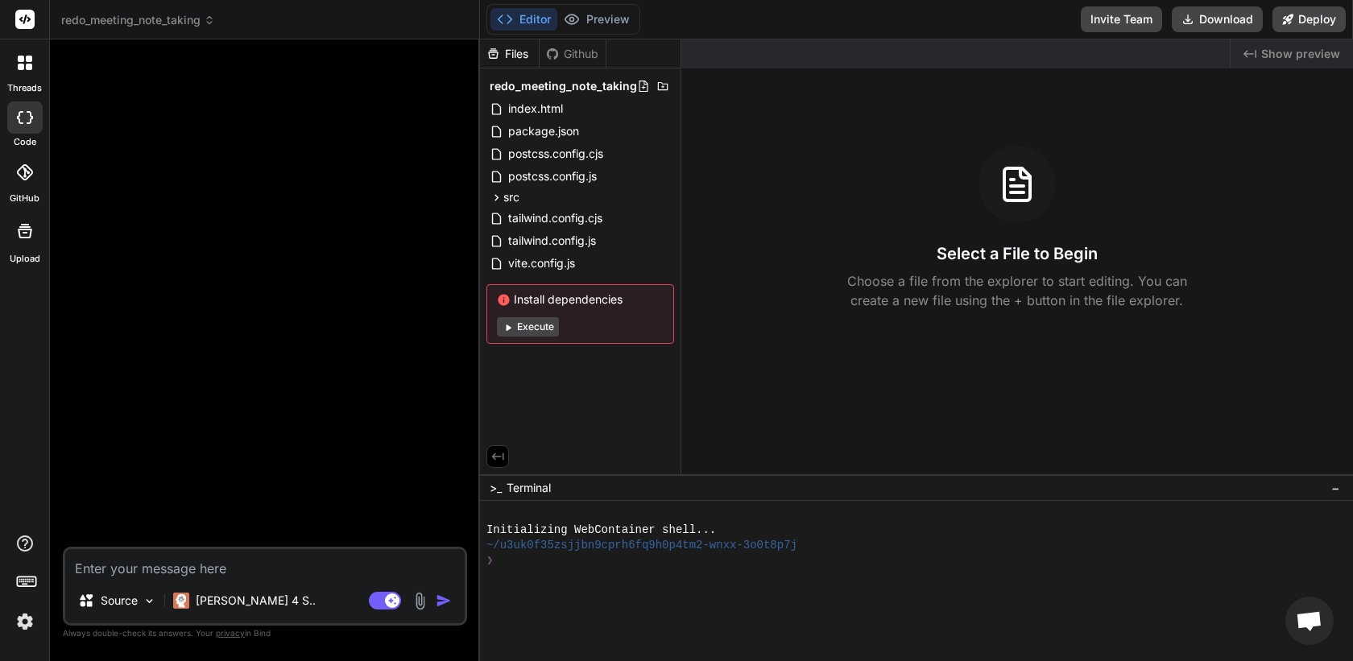
click at [577, 56] on div "Github" at bounding box center [573, 54] width 66 height 16
click at [549, 113] on span "index.html" at bounding box center [536, 108] width 58 height 19
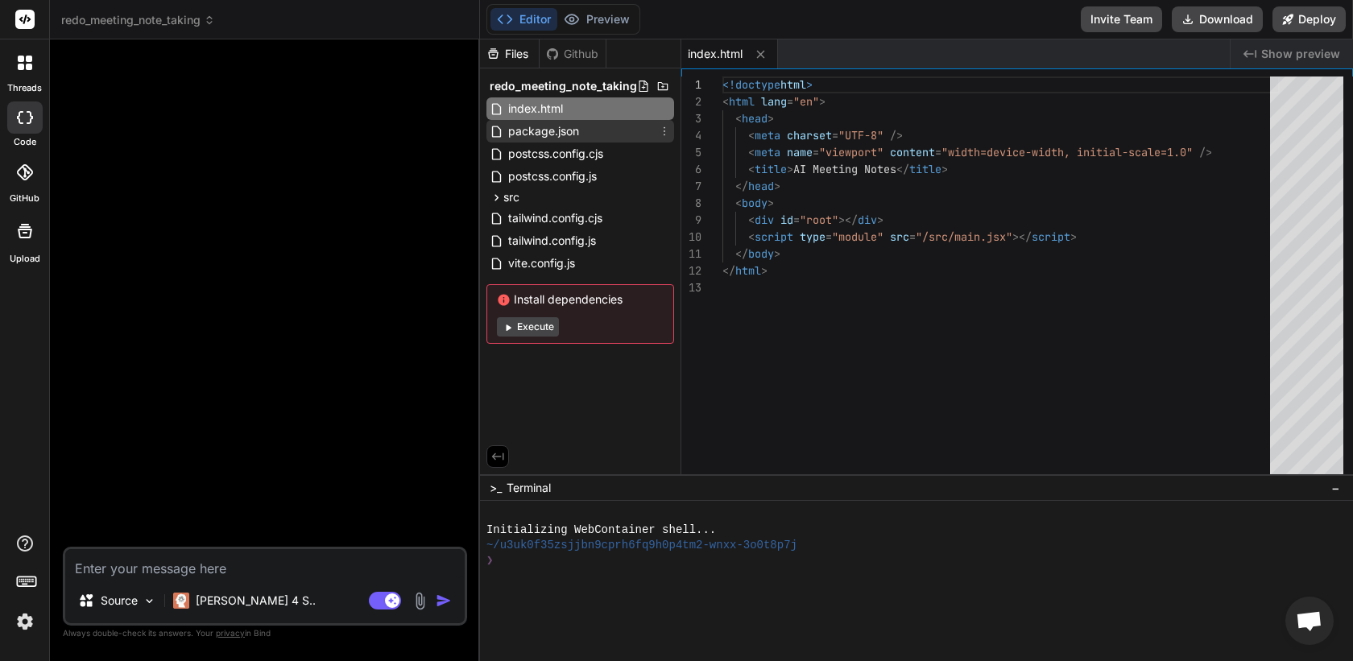
type textarea "x"
click at [549, 126] on span "package.json" at bounding box center [544, 131] width 74 height 19
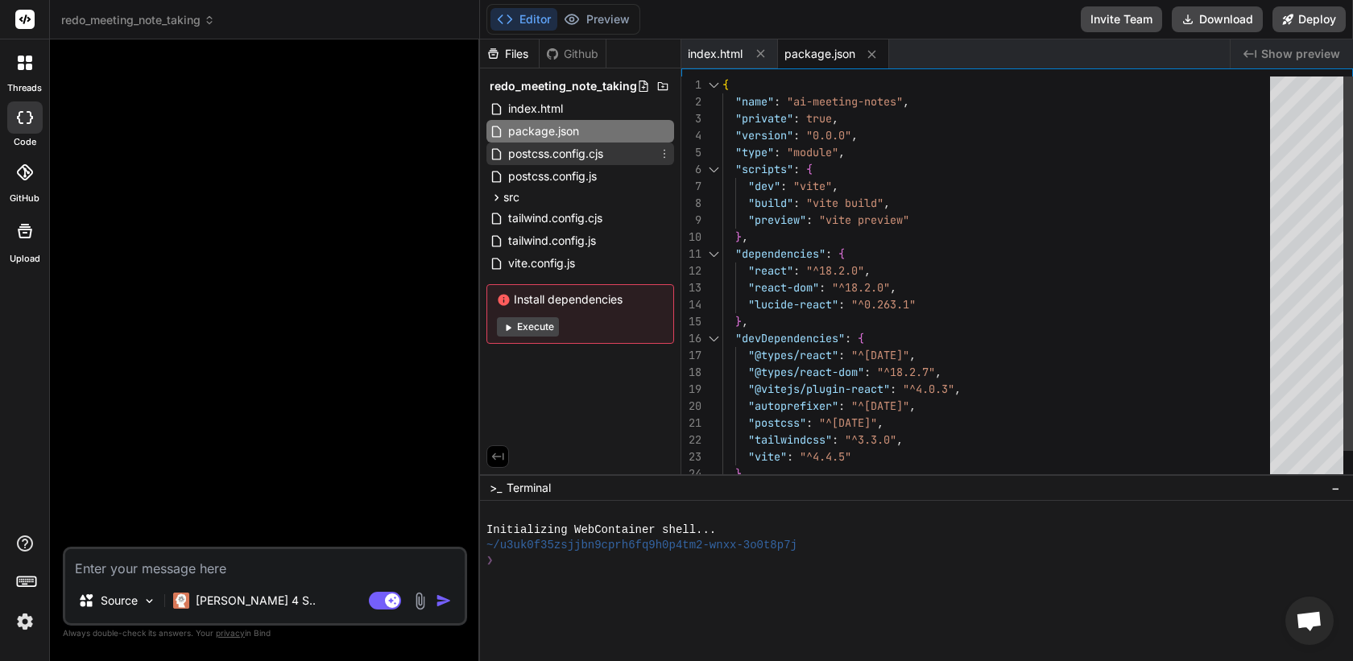
click at [549, 150] on span "postcss.config.cjs" at bounding box center [556, 153] width 98 height 19
type textarea "module.exports = { plugins: { tailwindcss: {}, autoprefixer: {}, }, }"
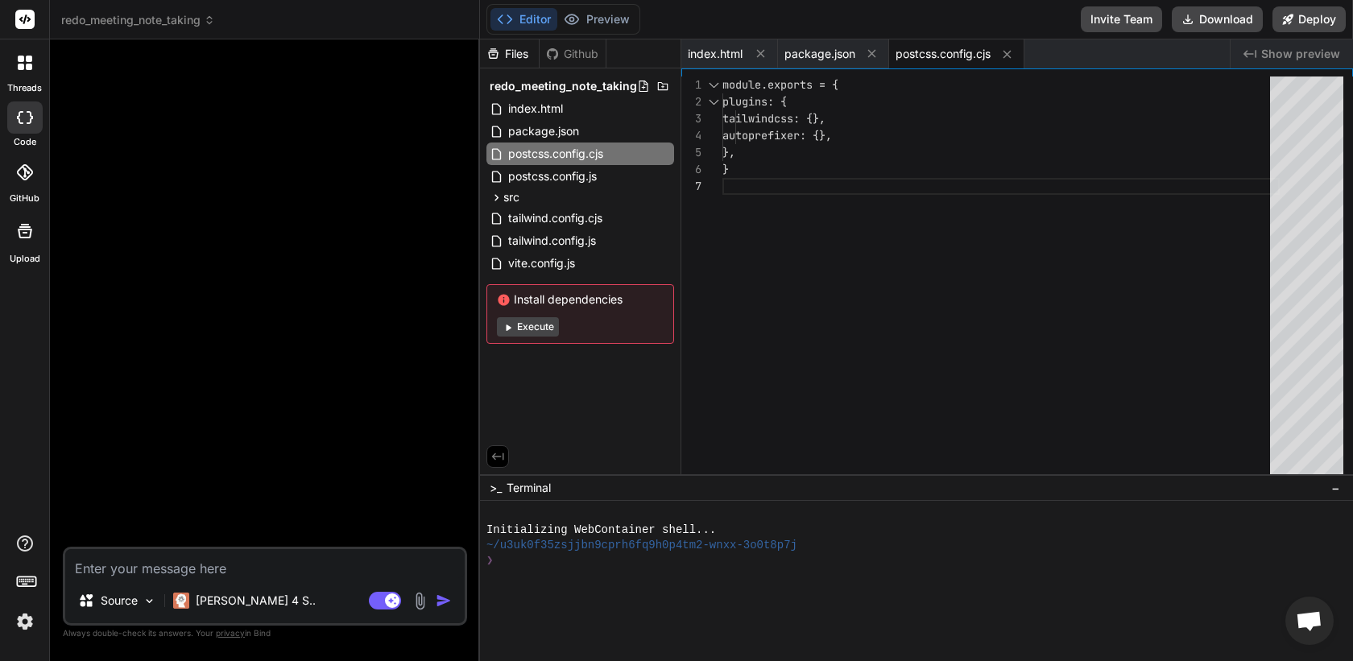
click at [35, 70] on div at bounding box center [25, 63] width 34 height 34
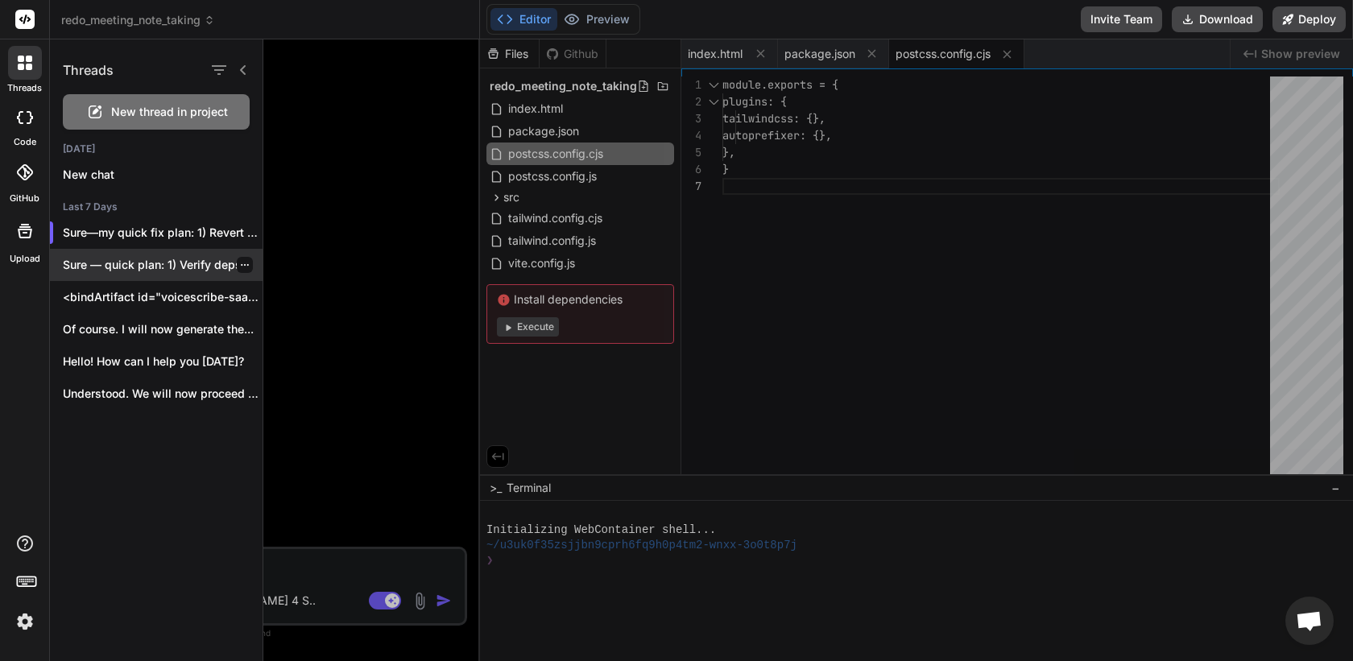
click at [126, 267] on p "Sure — quick plan: 1) Verify deps..." at bounding box center [163, 265] width 200 height 16
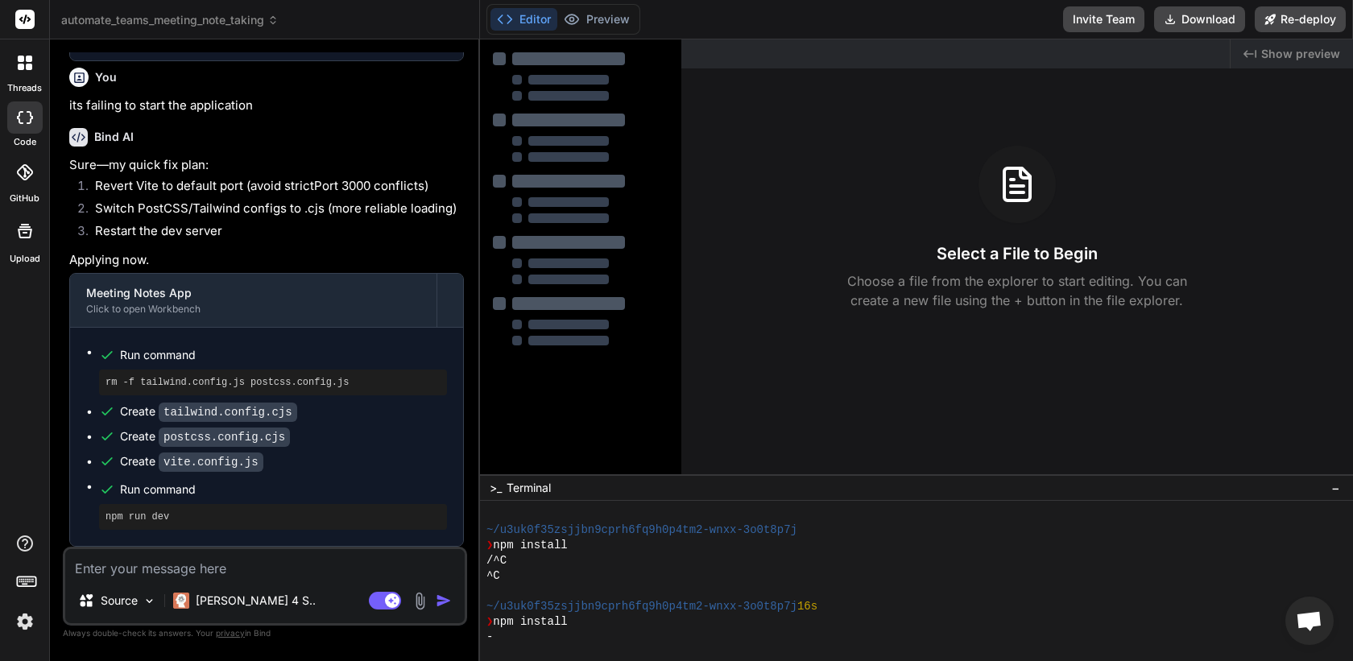
scroll to position [1667, 0]
type textarea "x"
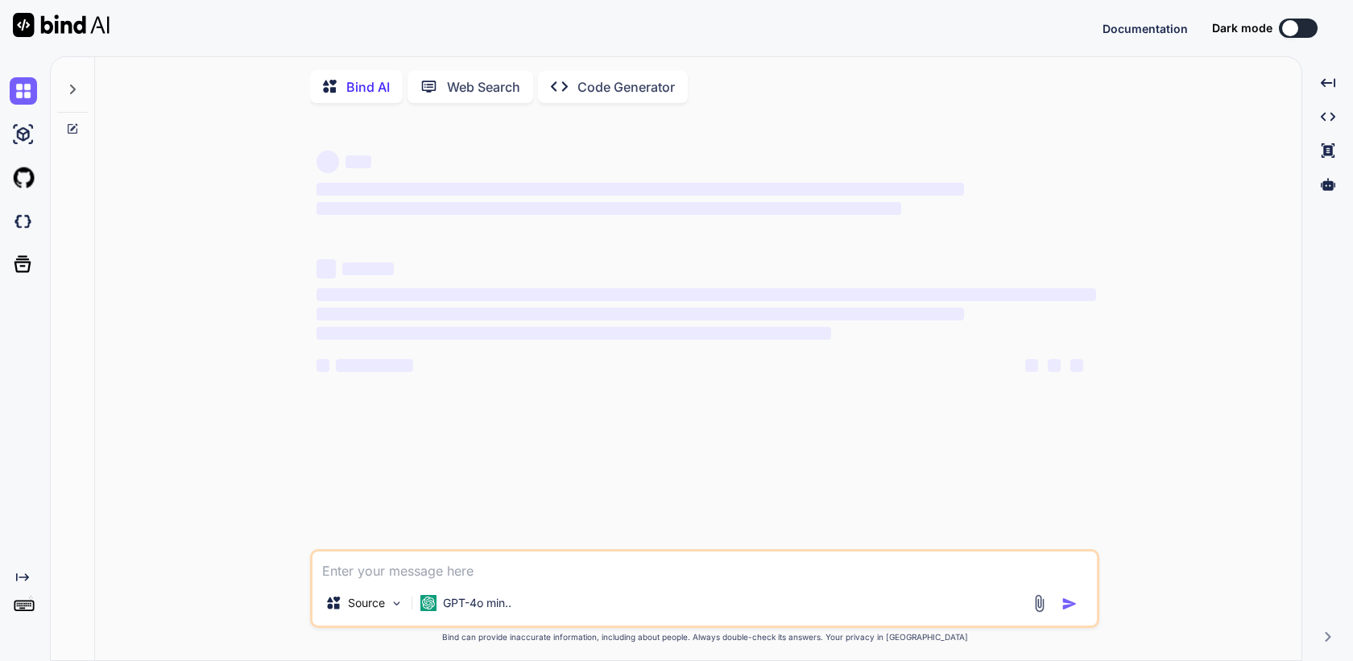
type textarea "x"
click at [20, 608] on img at bounding box center [23, 612] width 27 height 27
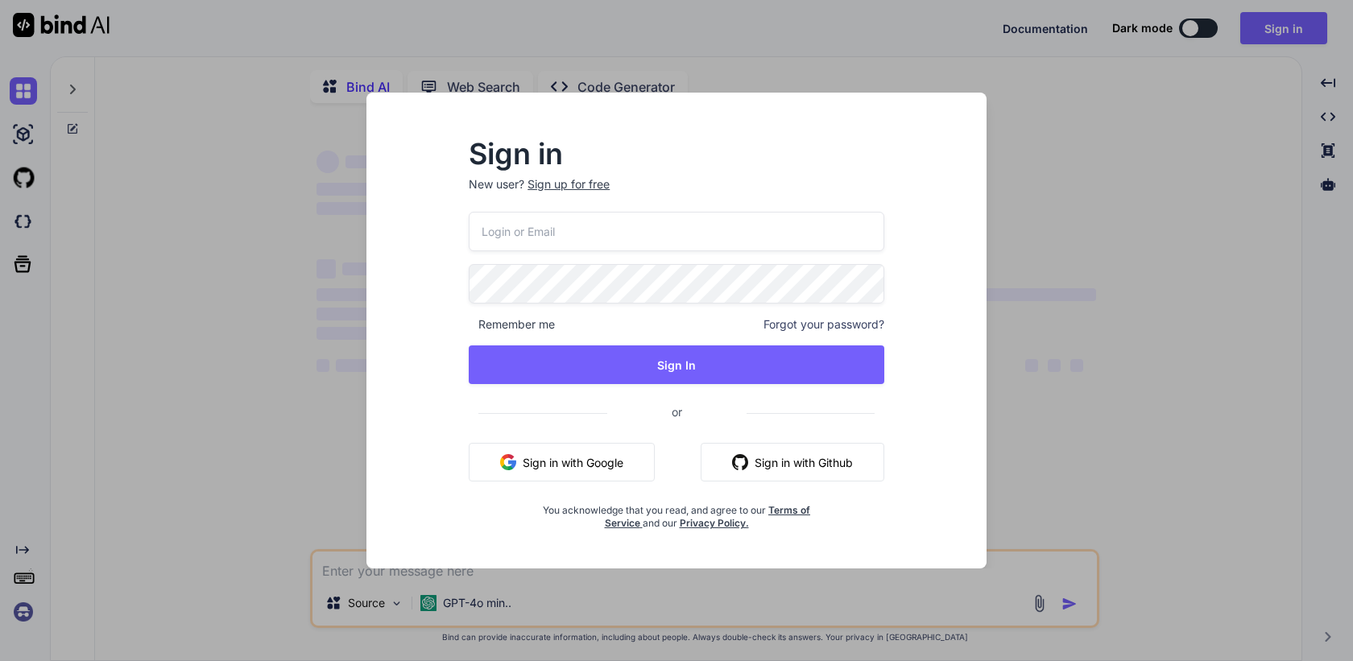
click at [632, 250] on input "email" at bounding box center [677, 231] width 416 height 39
paste input "[PERSON_NAME][EMAIL_ADDRESS][DOMAIN_NAME]"
type input "[PERSON_NAME][EMAIL_ADDRESS][DOMAIN_NAME]"
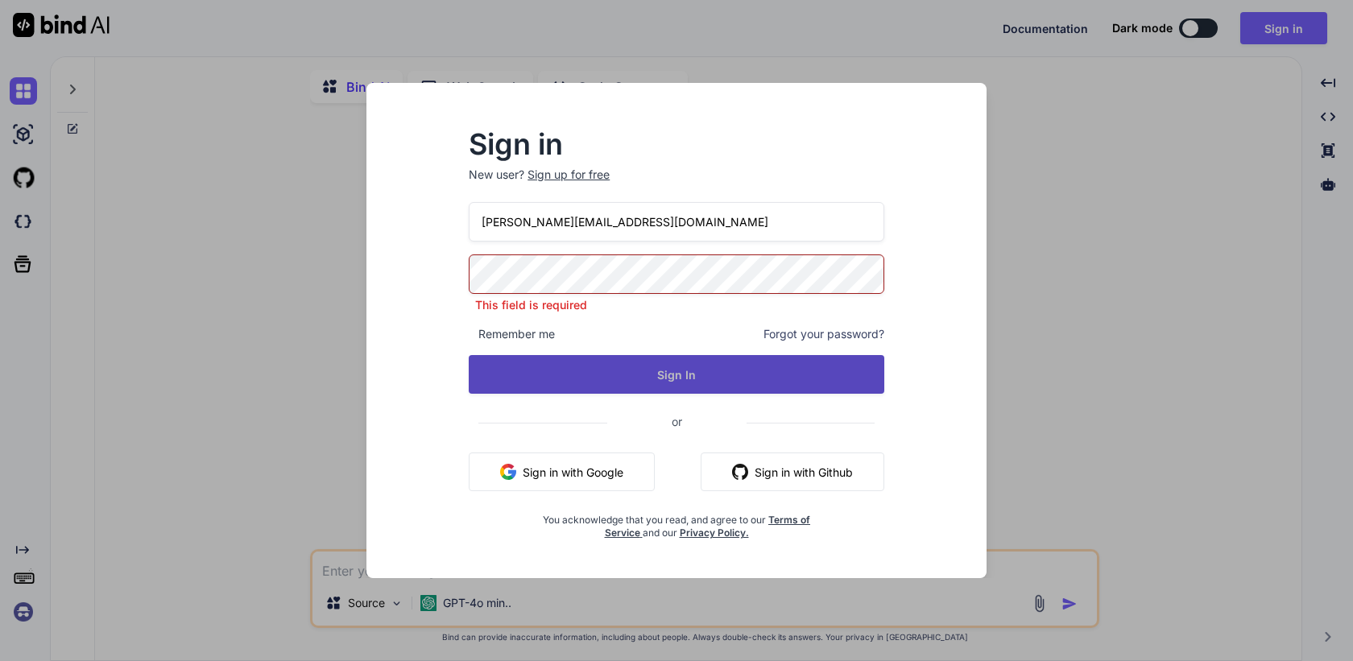
click at [644, 361] on button "Sign In" at bounding box center [677, 374] width 416 height 39
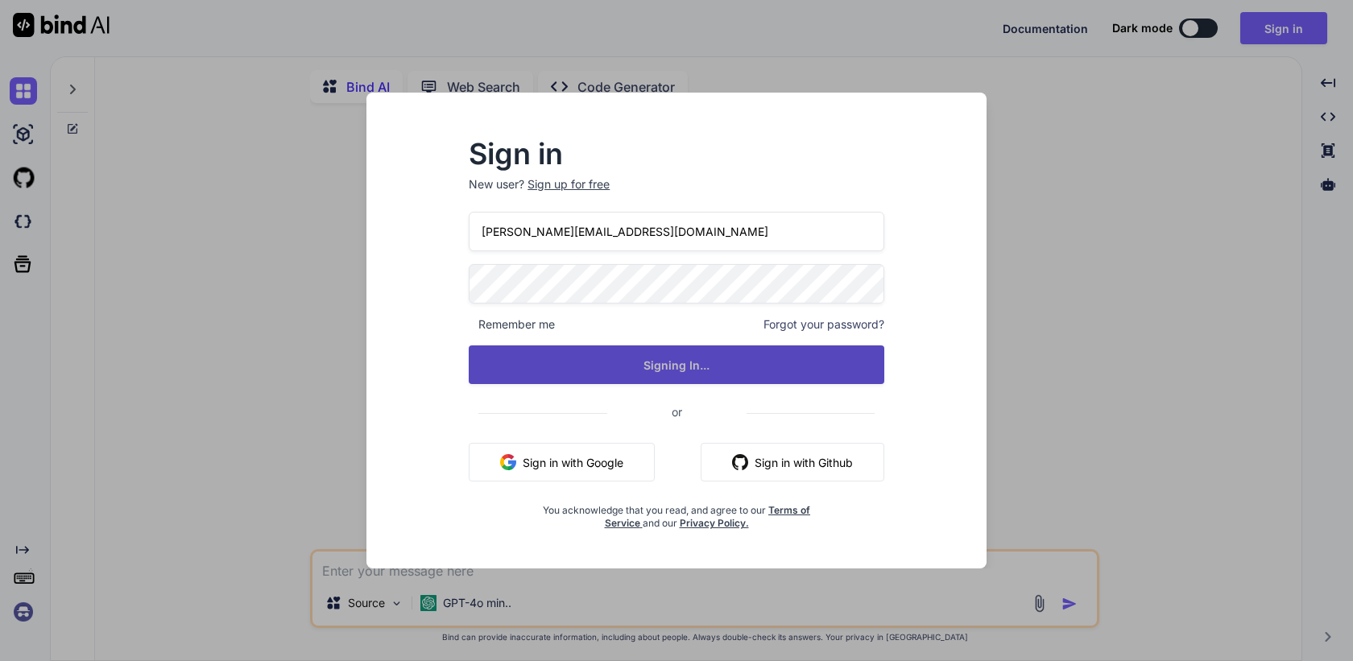
type textarea "x"
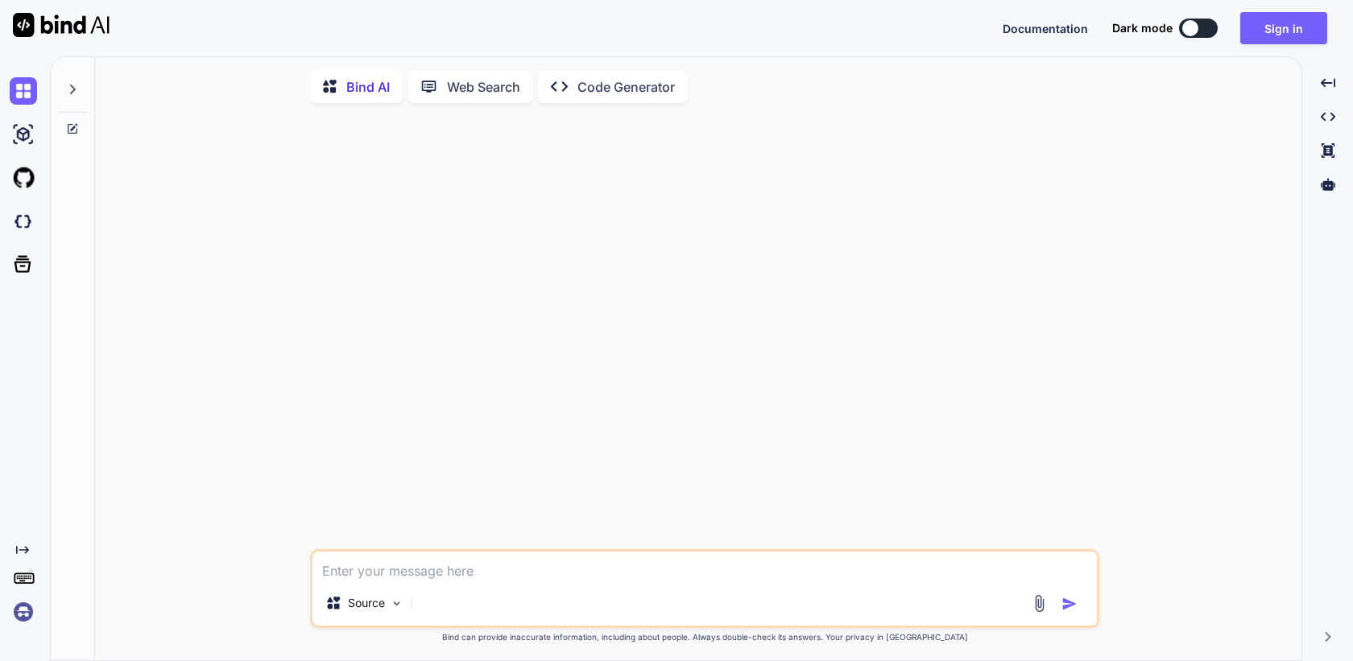
click at [25, 611] on img at bounding box center [23, 612] width 27 height 27
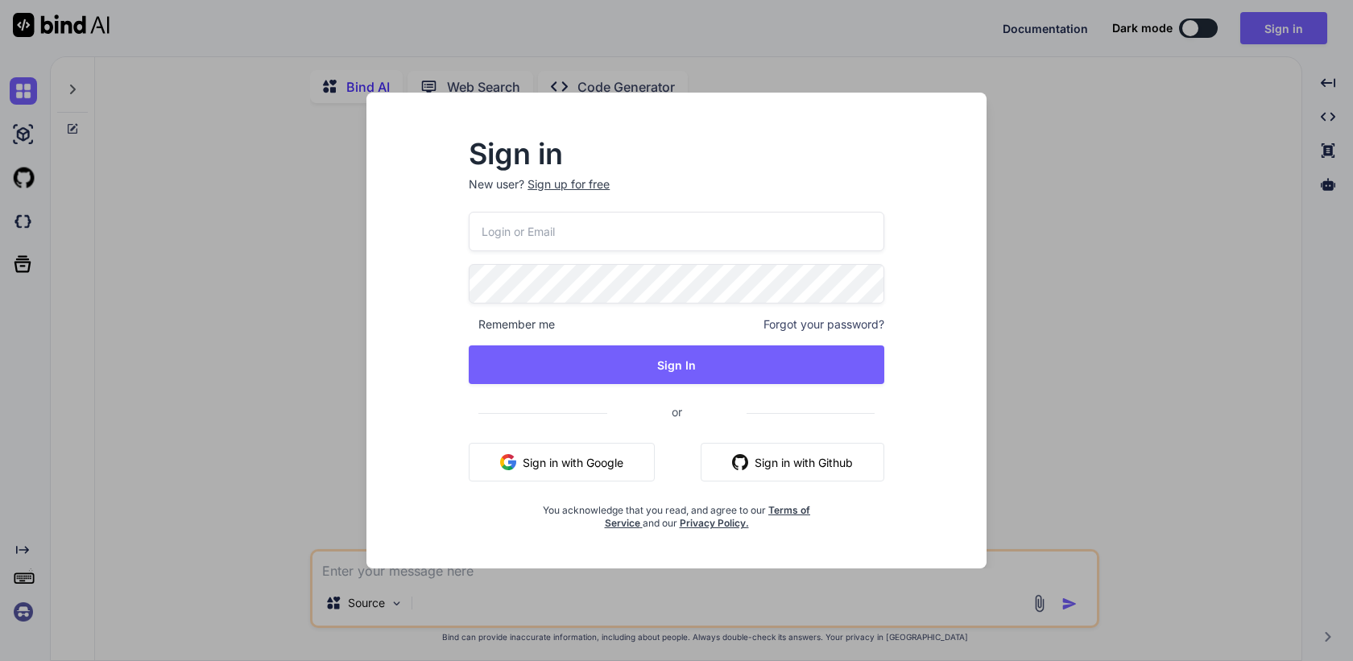
click at [537, 212] on input "email" at bounding box center [677, 231] width 416 height 39
paste input "Make$2DayEZ4All##!"
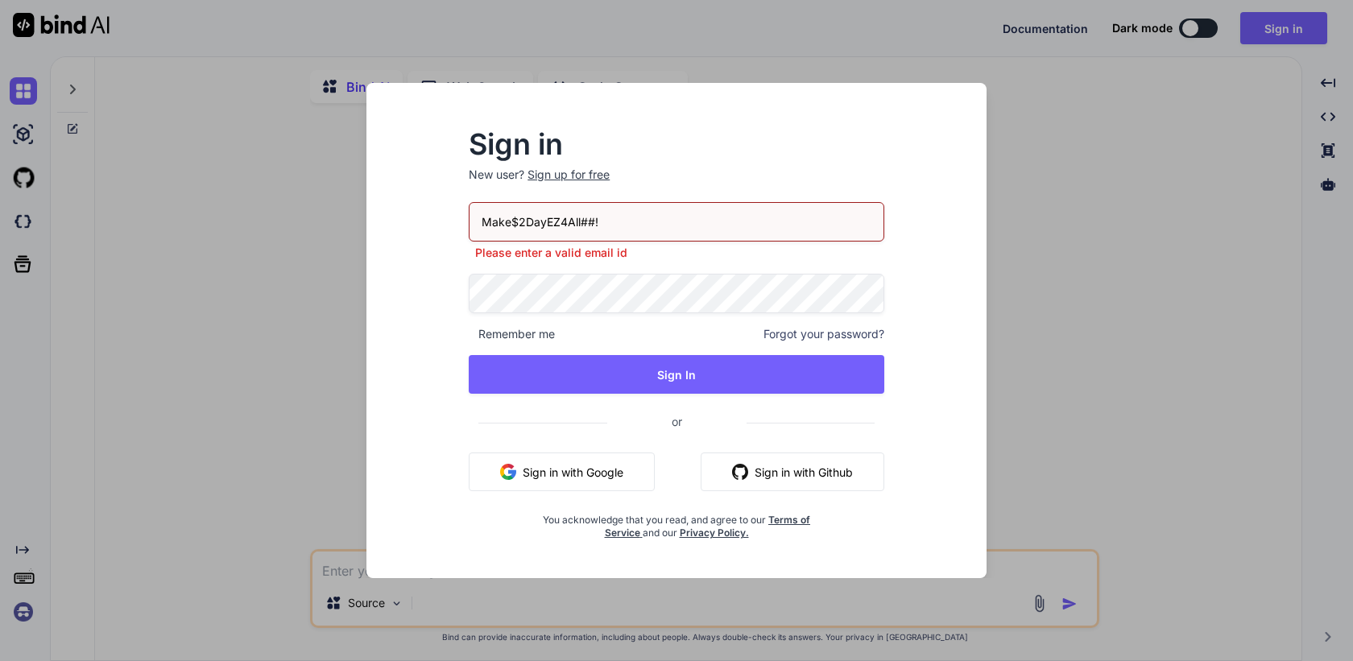
drag, startPoint x: 621, startPoint y: 226, endPoint x: 464, endPoint y: 226, distance: 157.1
click at [464, 226] on div "Sign in New user? Sign up for free Make$2DayEZ4All##! Please enter a valid emai…" at bounding box center [676, 335] width 467 height 408
paste input "john@dogoodvc.com"
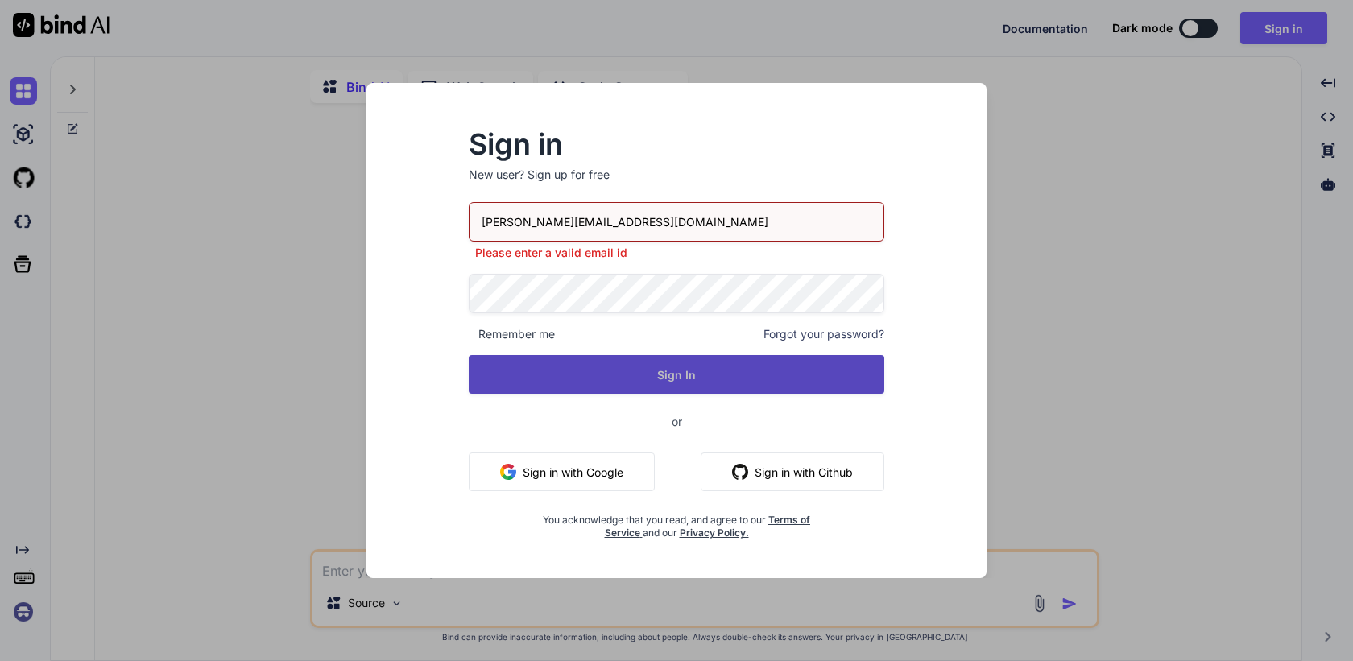
type input "john@dogoodvc.com"
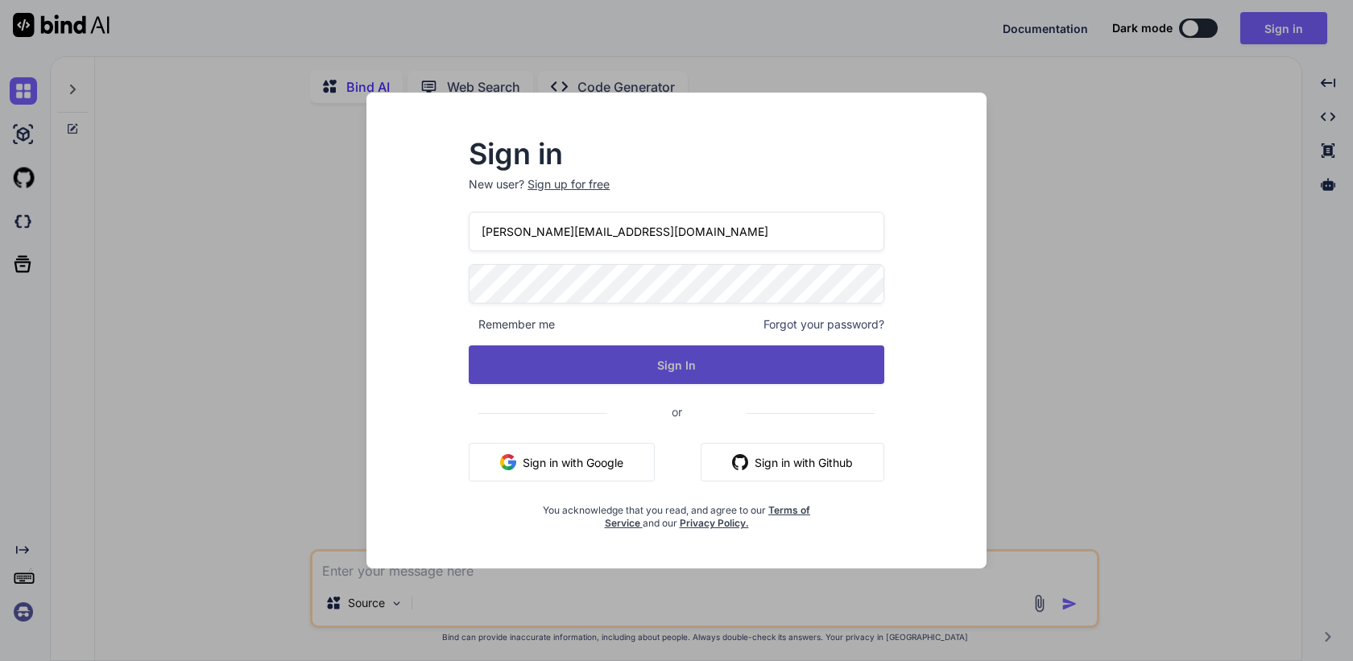
click at [670, 369] on button "Sign In" at bounding box center [677, 365] width 416 height 39
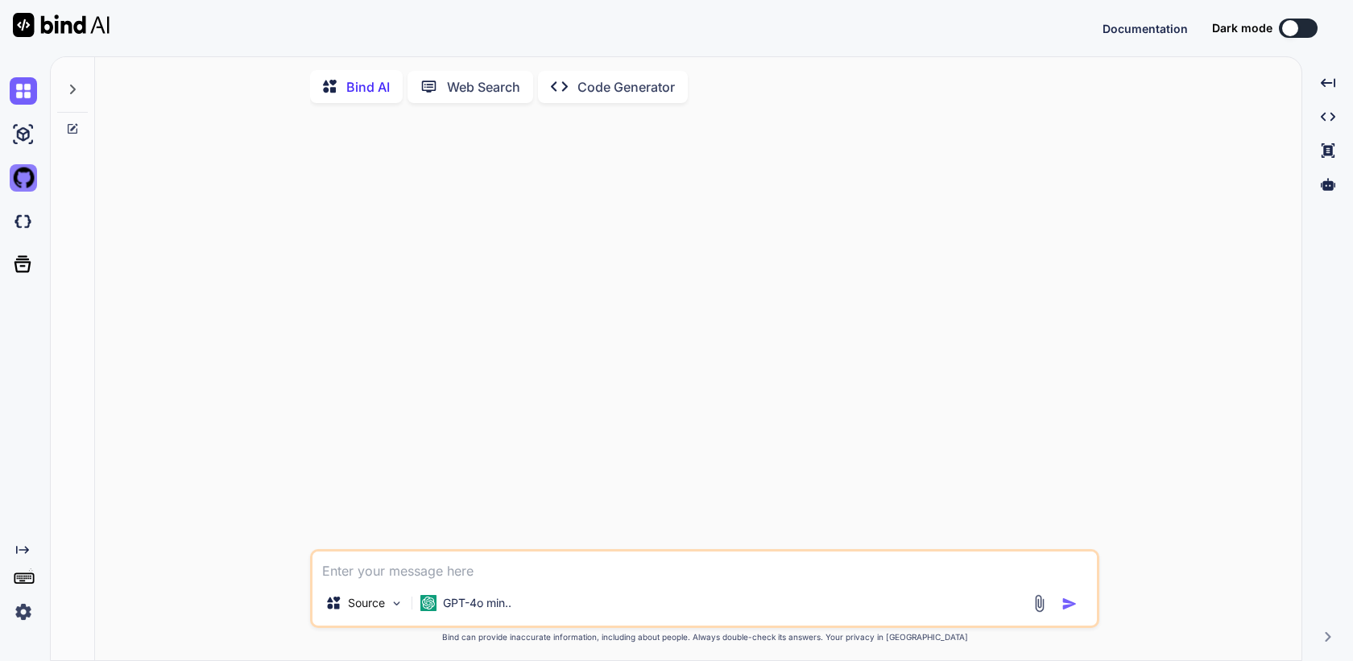
click at [24, 182] on img at bounding box center [23, 177] width 27 height 27
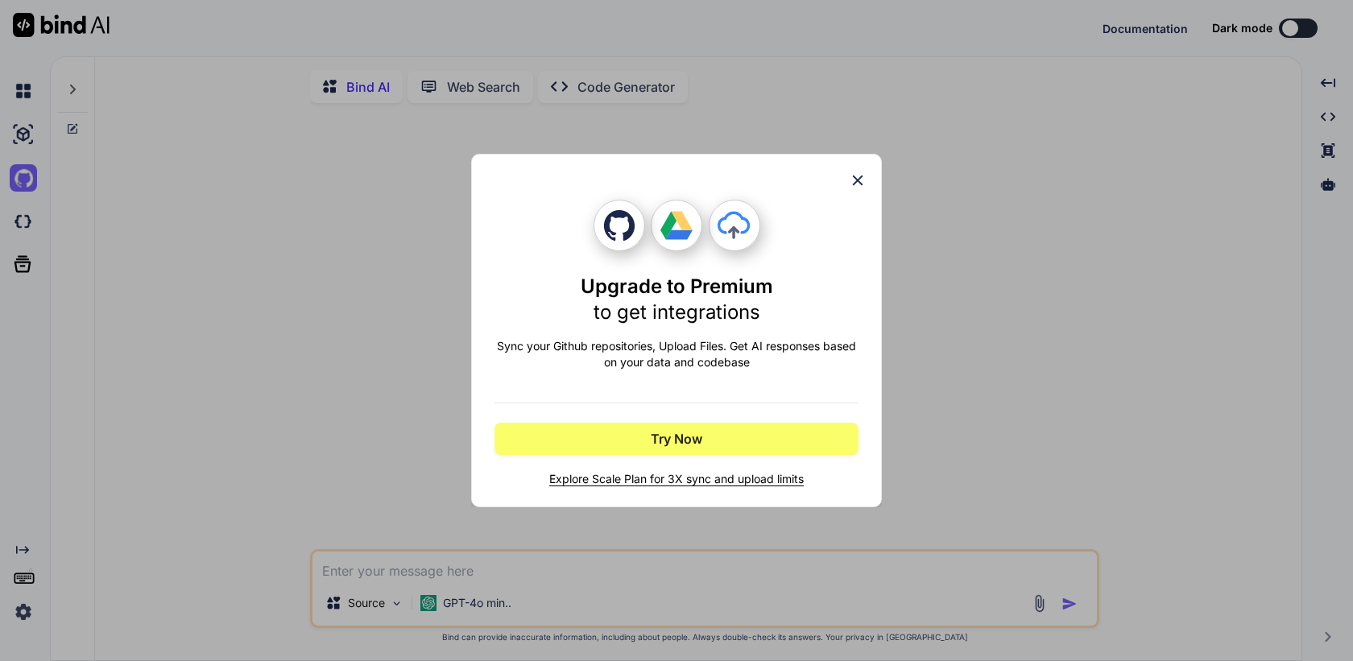
click at [856, 174] on icon at bounding box center [858, 181] width 18 height 18
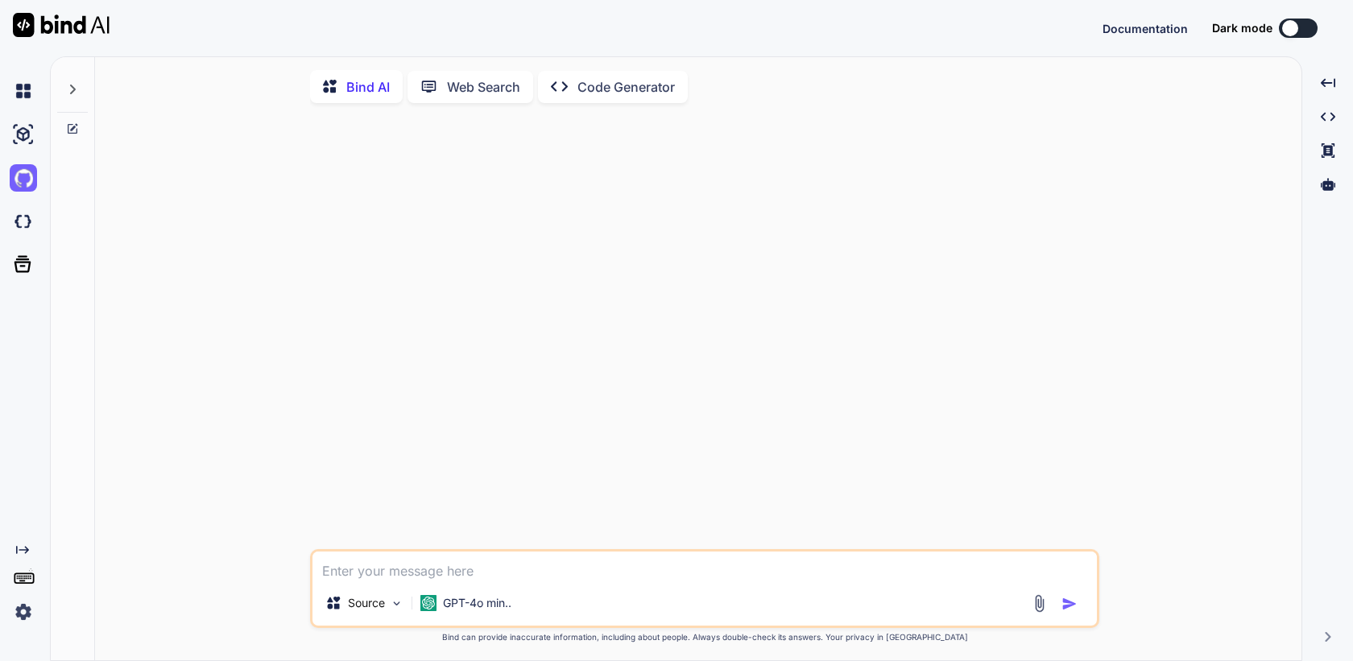
click at [22, 620] on img at bounding box center [23, 612] width 27 height 27
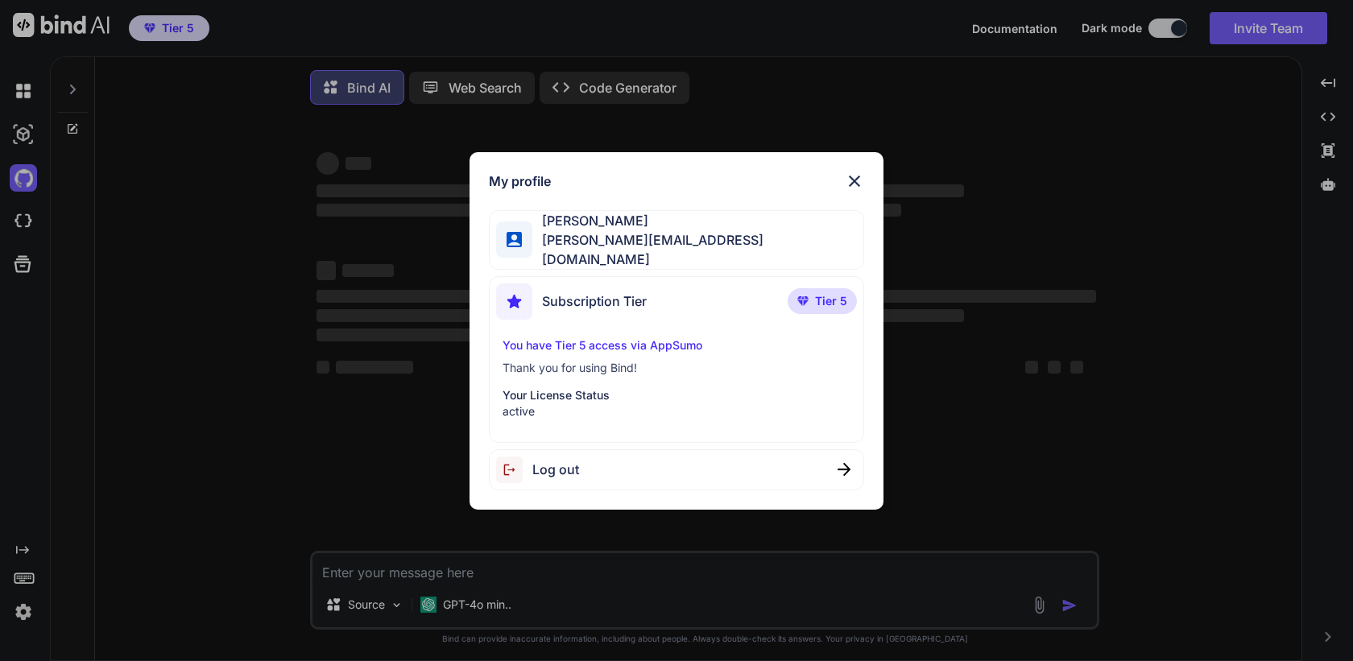
click at [848, 190] on img at bounding box center [854, 181] width 19 height 19
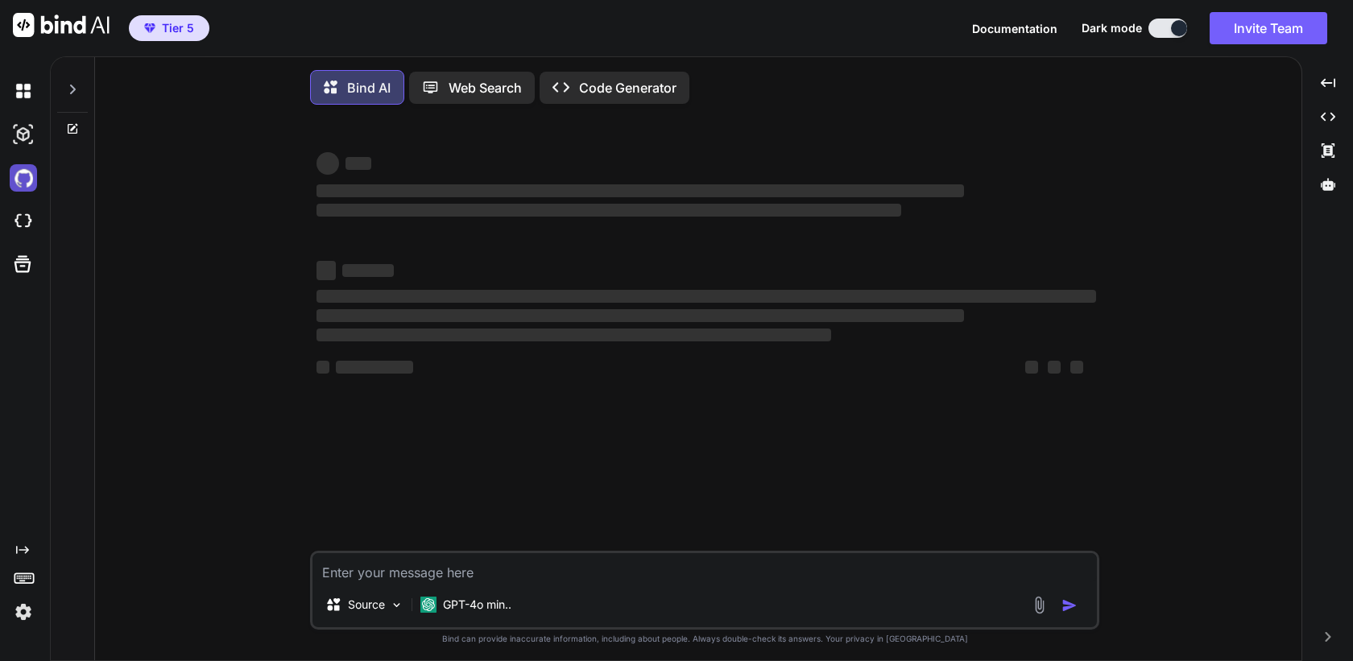
click at [23, 184] on img at bounding box center [23, 177] width 27 height 27
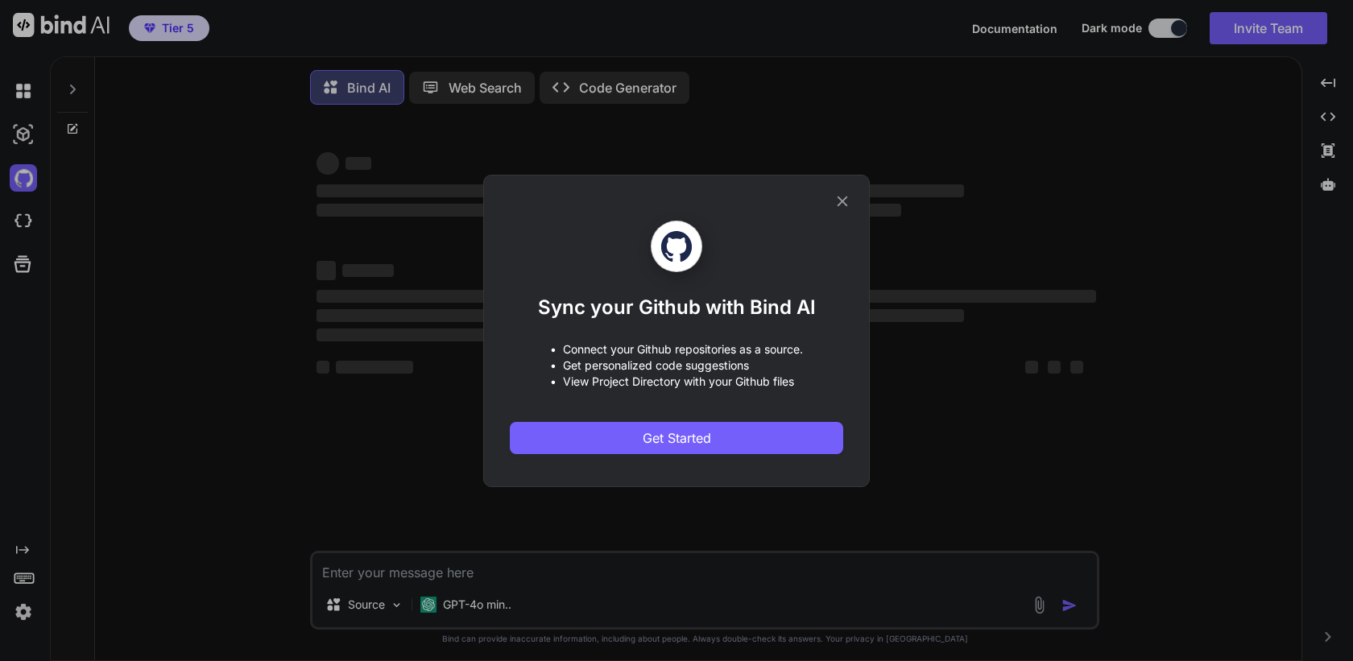
click at [847, 199] on icon at bounding box center [843, 202] width 18 height 18
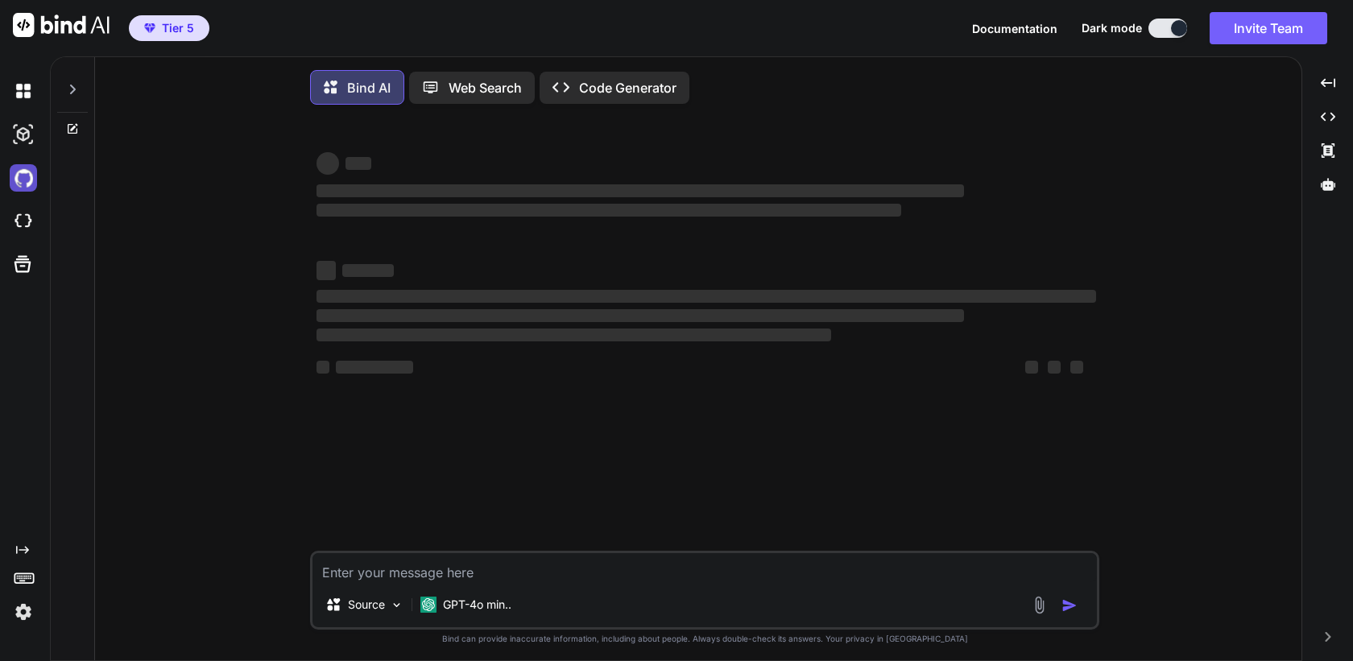
click at [29, 174] on img at bounding box center [23, 177] width 27 height 27
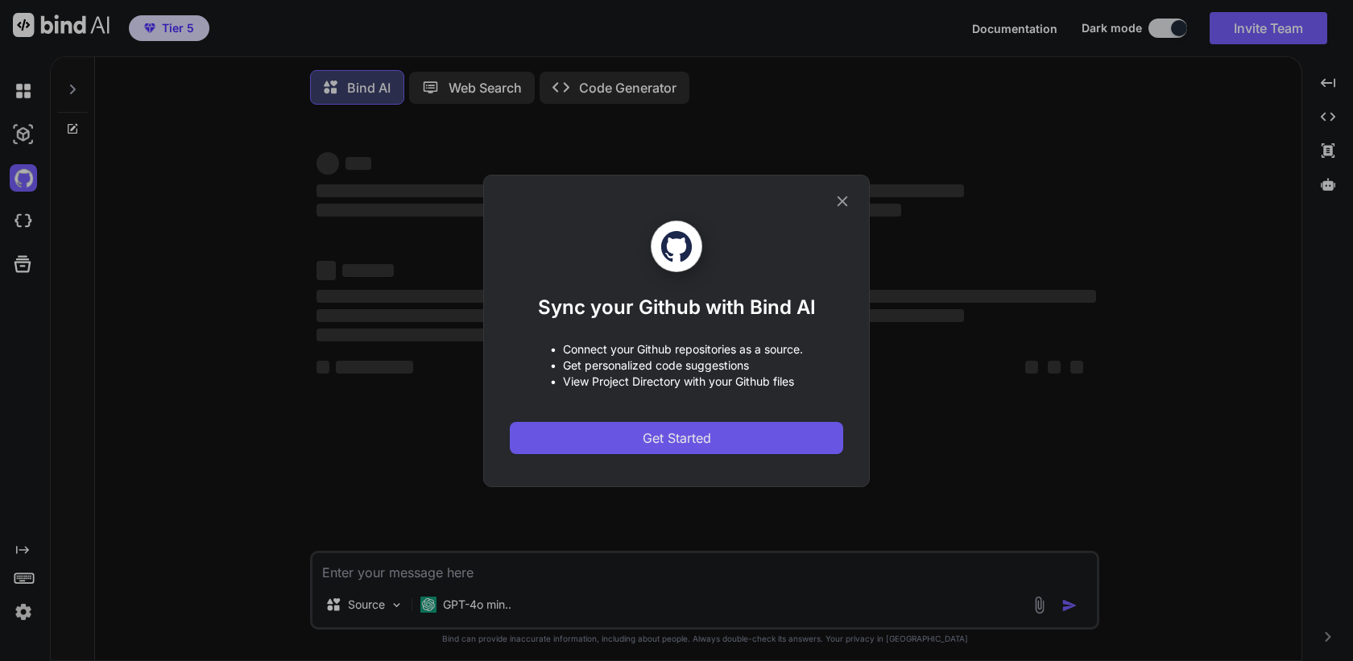
click at [669, 430] on span "Get Started" at bounding box center [677, 438] width 68 height 19
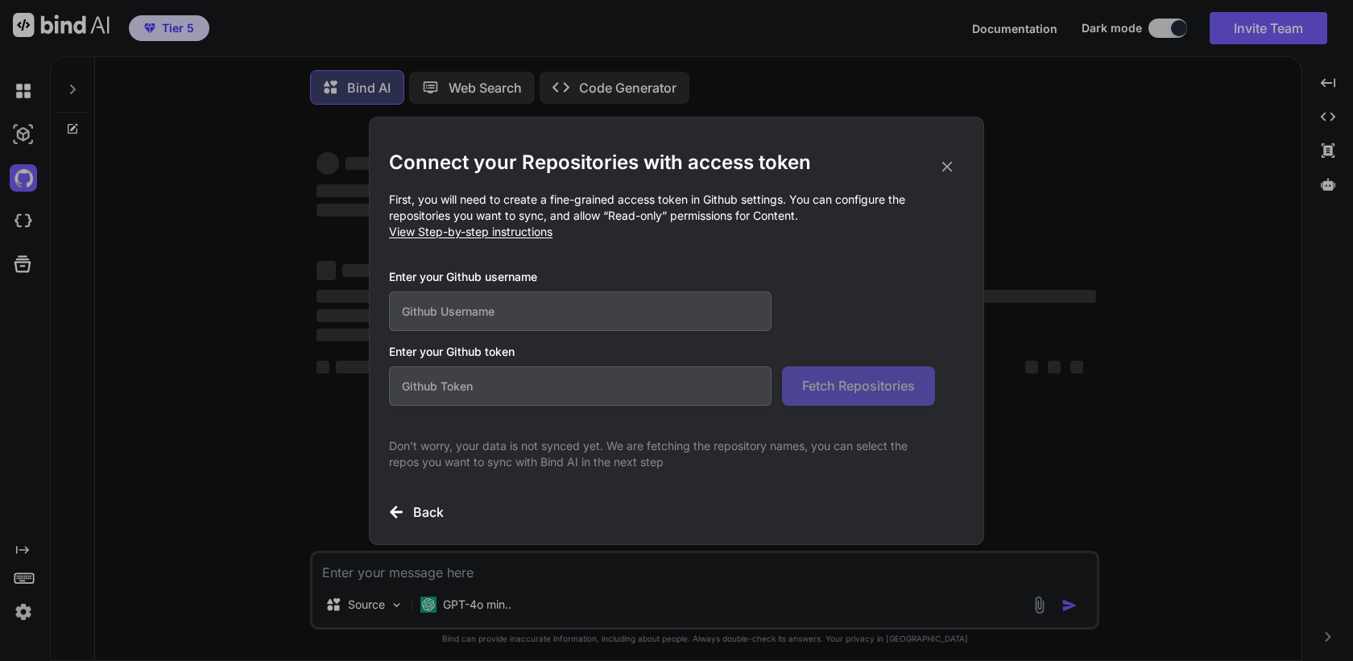
click at [947, 163] on icon at bounding box center [947, 167] width 18 height 18
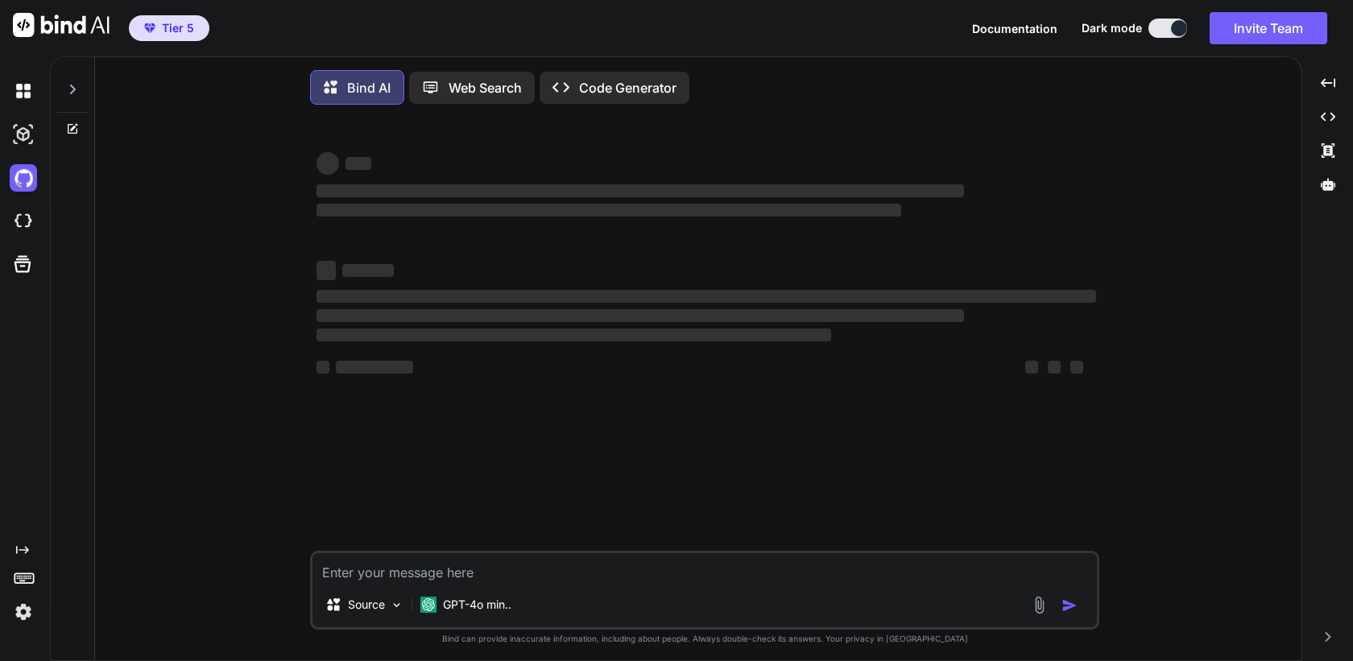
type textarea "x"
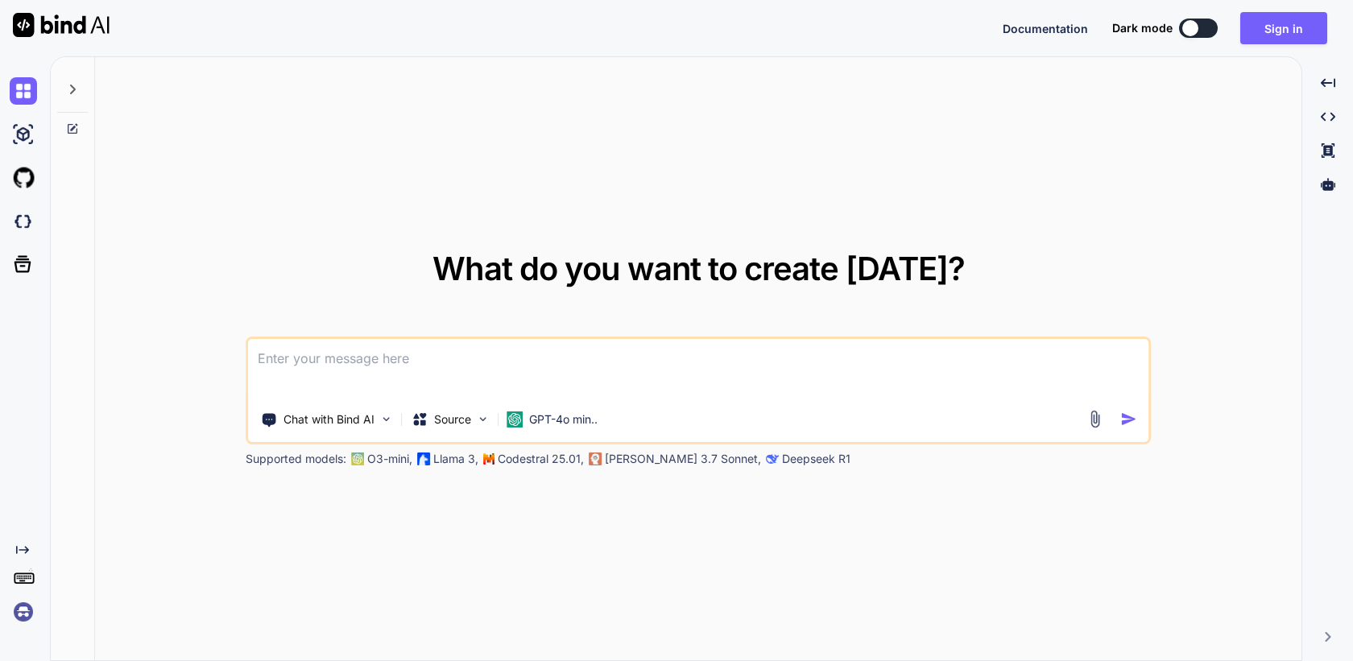
click at [25, 607] on img at bounding box center [23, 612] width 27 height 27
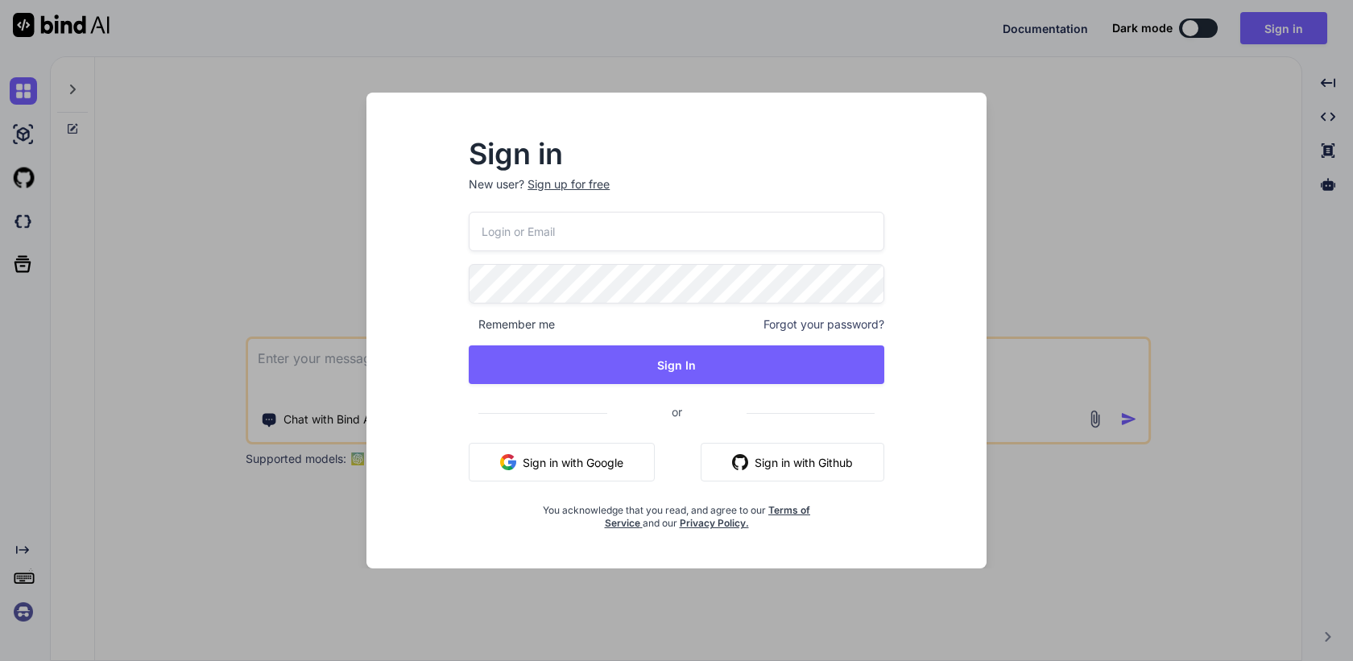
click at [495, 230] on input "email" at bounding box center [677, 231] width 416 height 39
paste input "[EMAIL_ADDRESS][DOMAIN_NAME]"
type input "[EMAIL_ADDRESS][DOMAIN_NAME]"
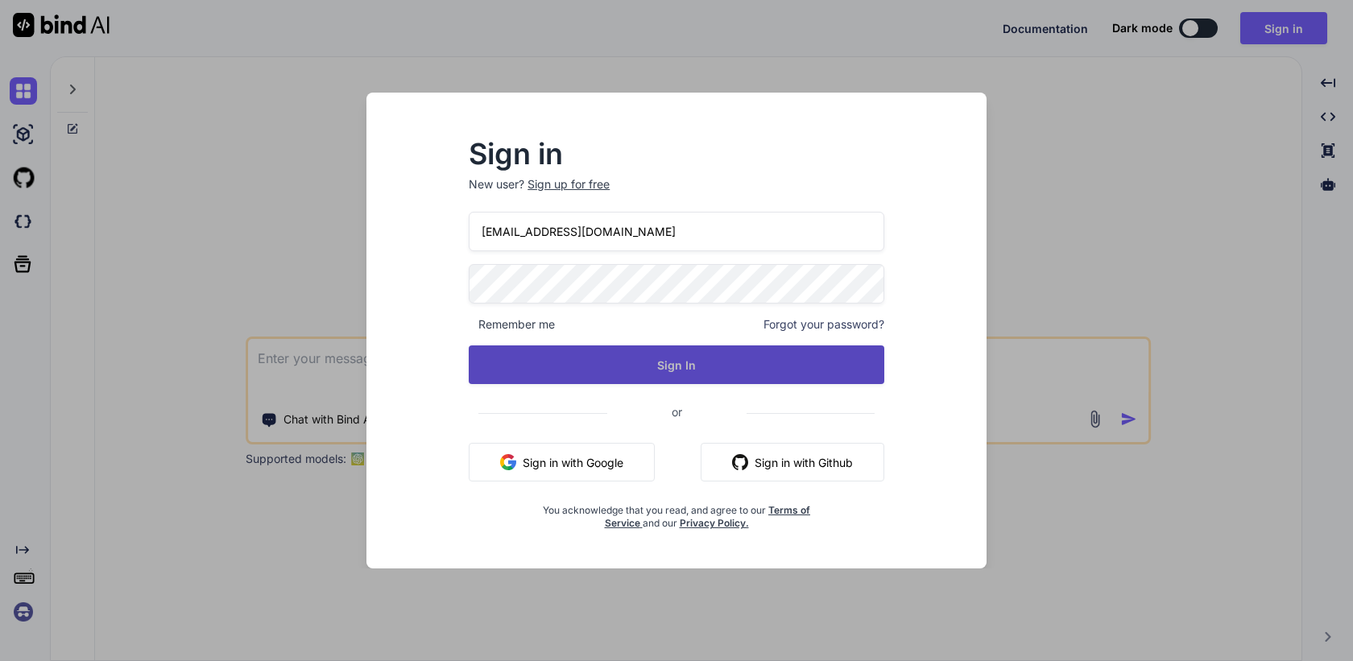
click at [670, 369] on button "Sign In" at bounding box center [677, 365] width 416 height 39
